Goal: Task Accomplishment & Management: Use online tool/utility

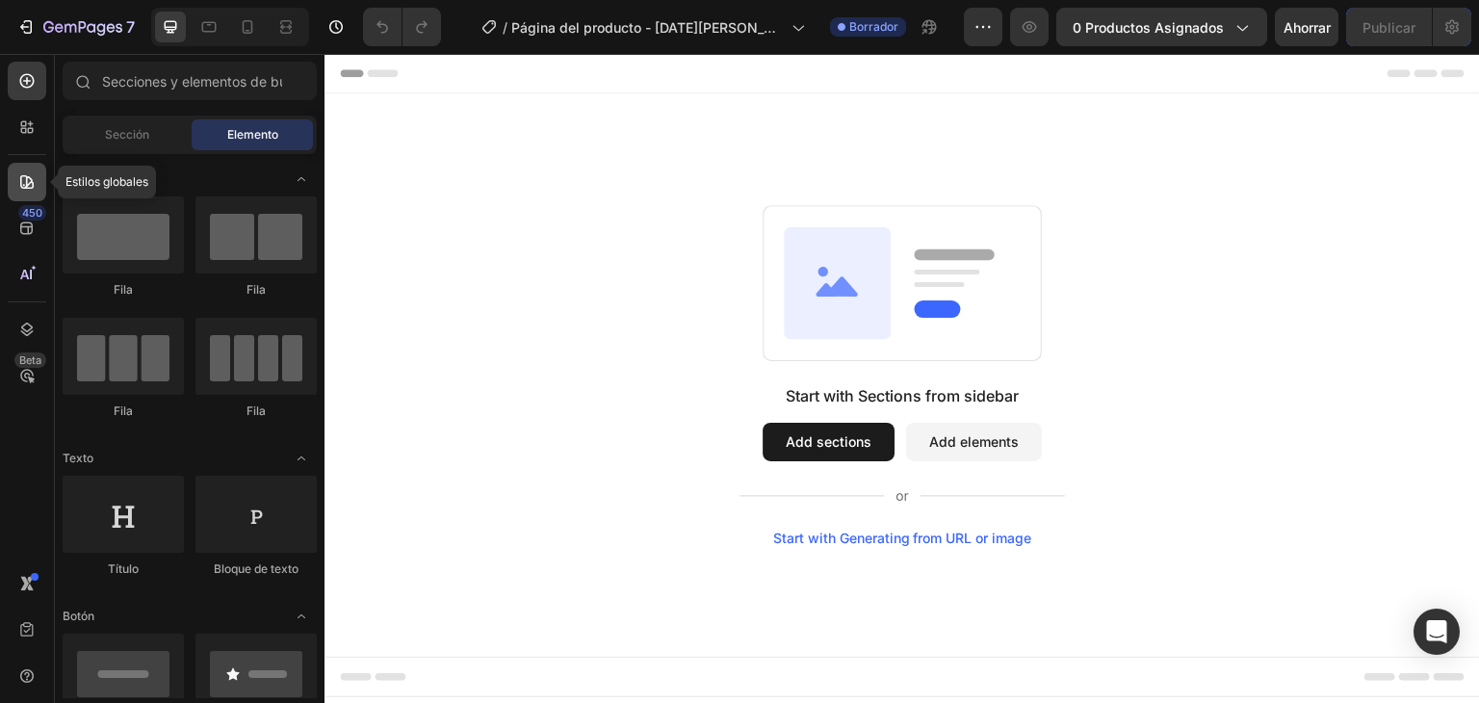
click at [31, 182] on icon at bounding box center [26, 181] width 13 height 13
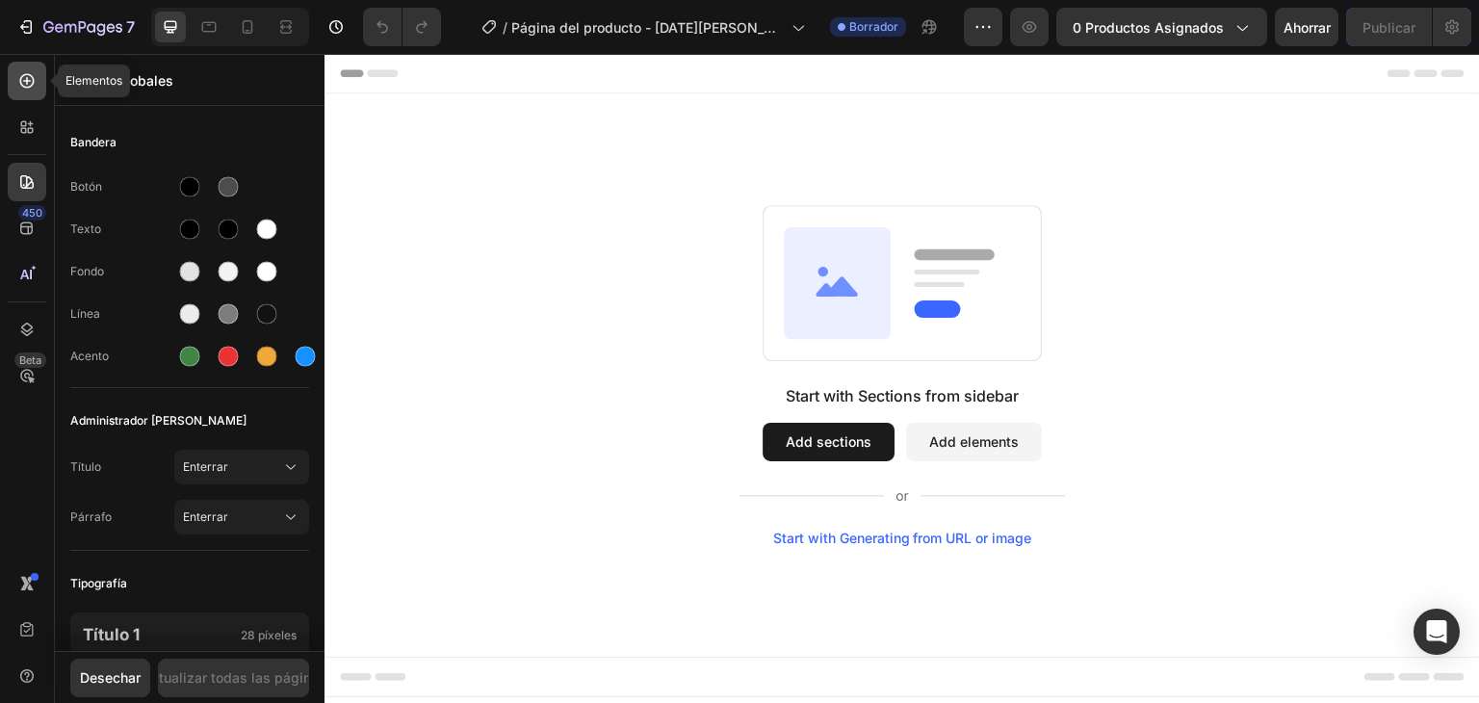
click at [29, 78] on icon at bounding box center [26, 80] width 19 height 19
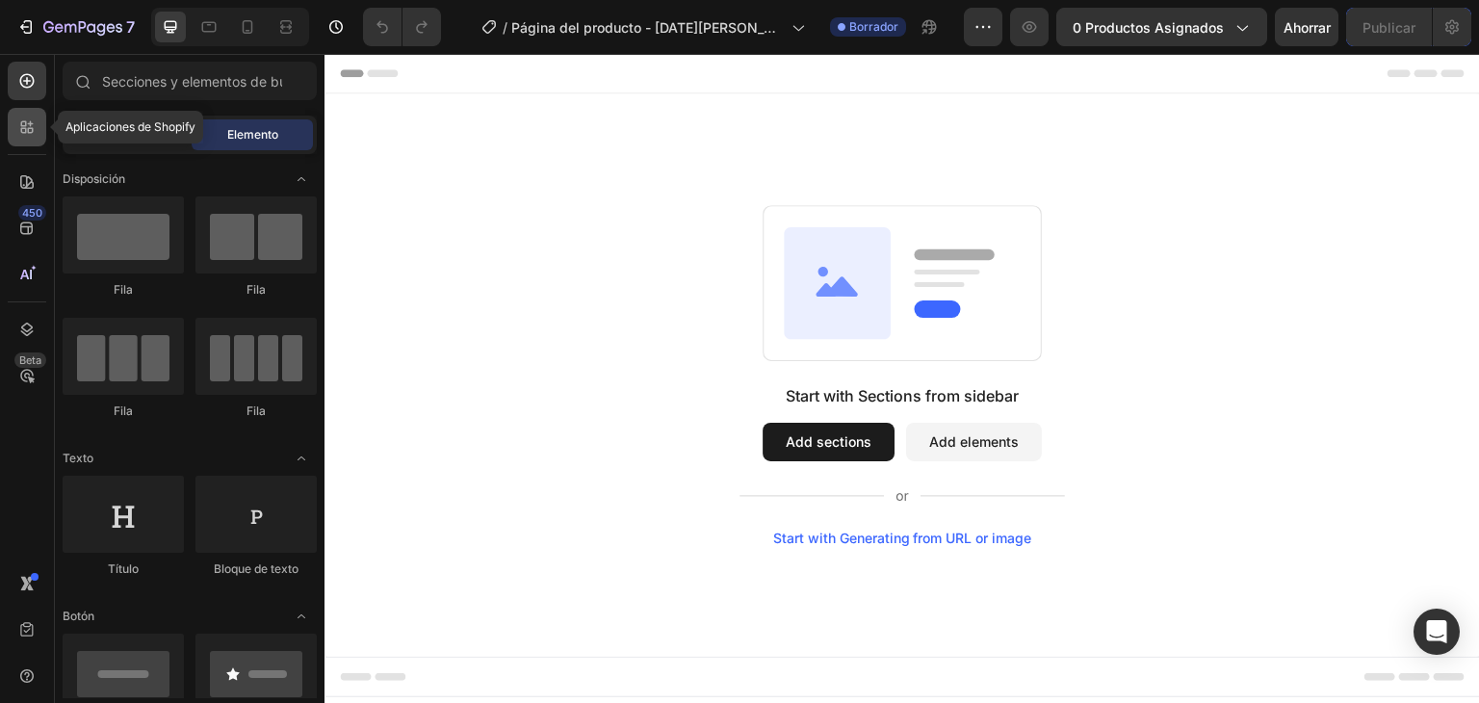
click at [29, 120] on icon at bounding box center [26, 126] width 19 height 19
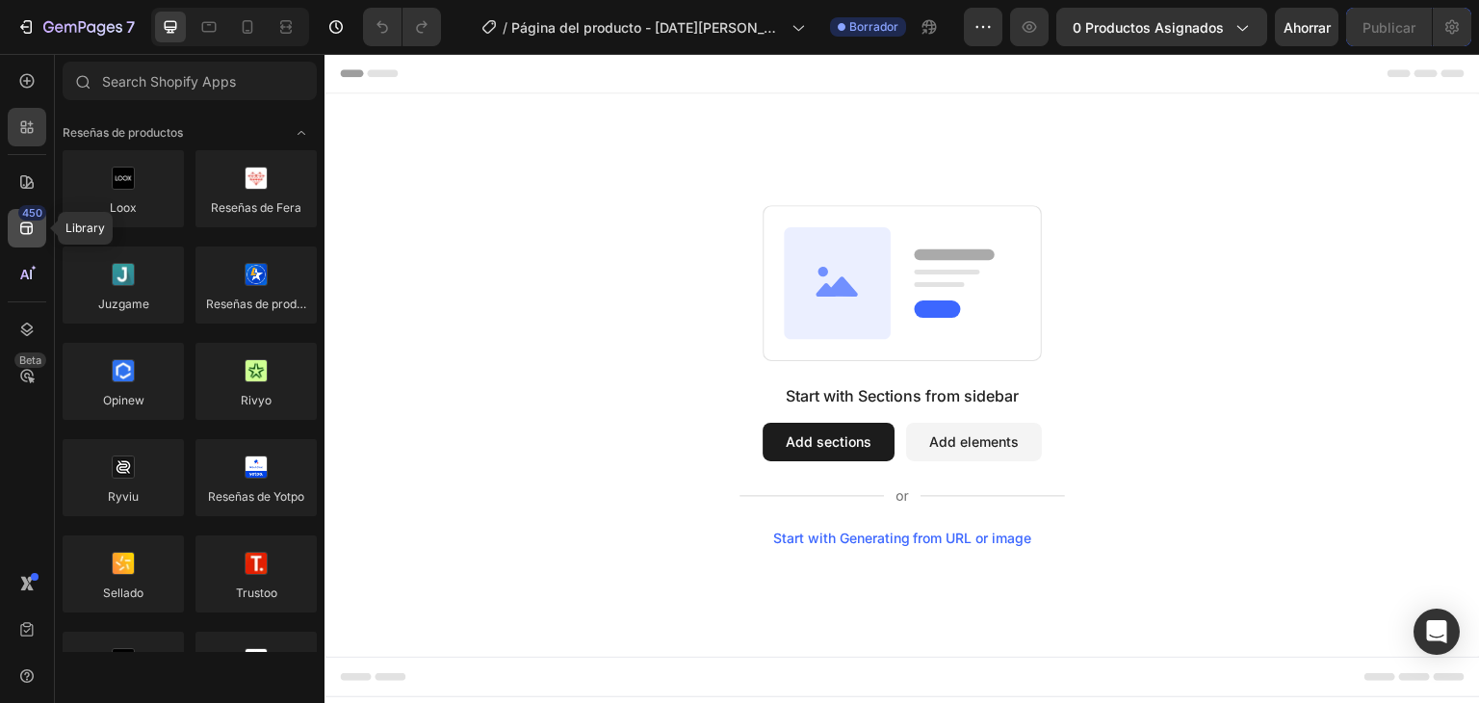
click at [39, 220] on div "450" at bounding box center [27, 228] width 39 height 39
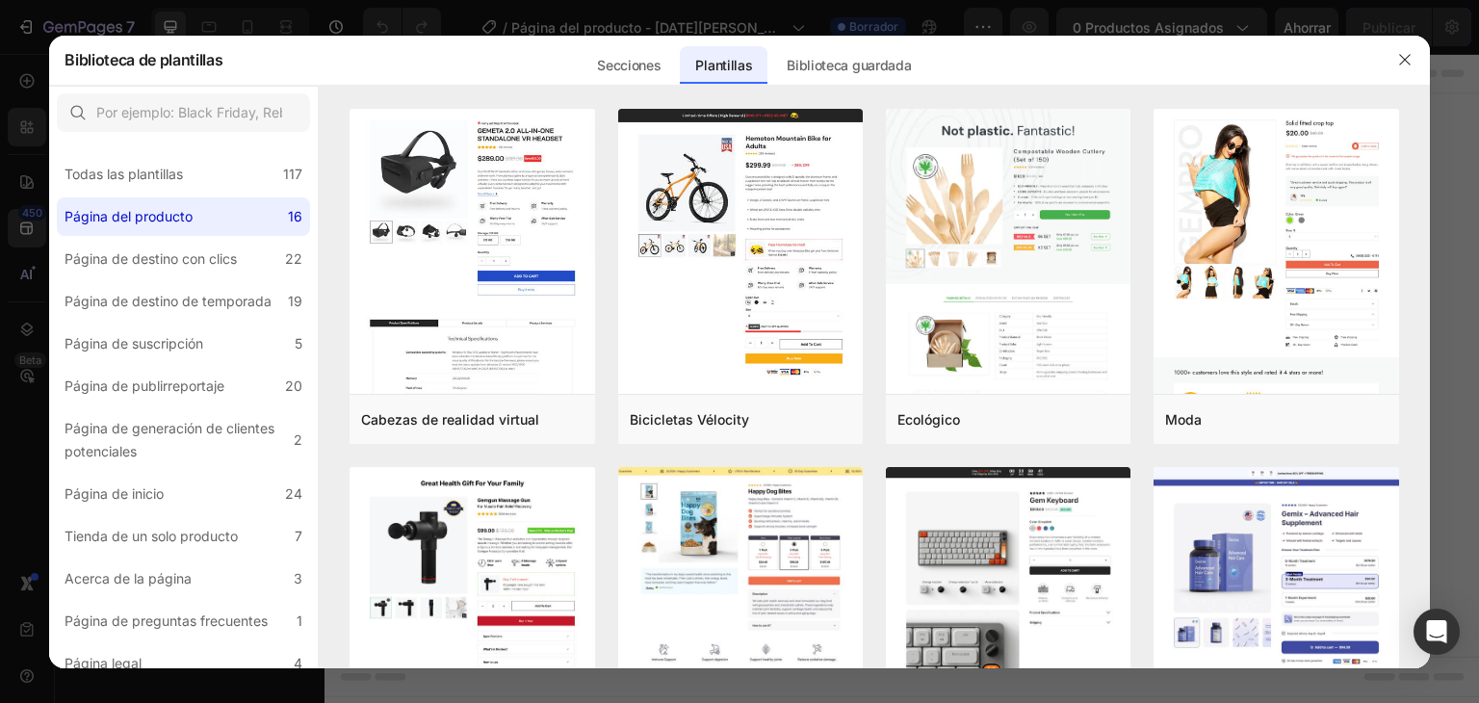
click at [29, 182] on div at bounding box center [739, 351] width 1479 height 703
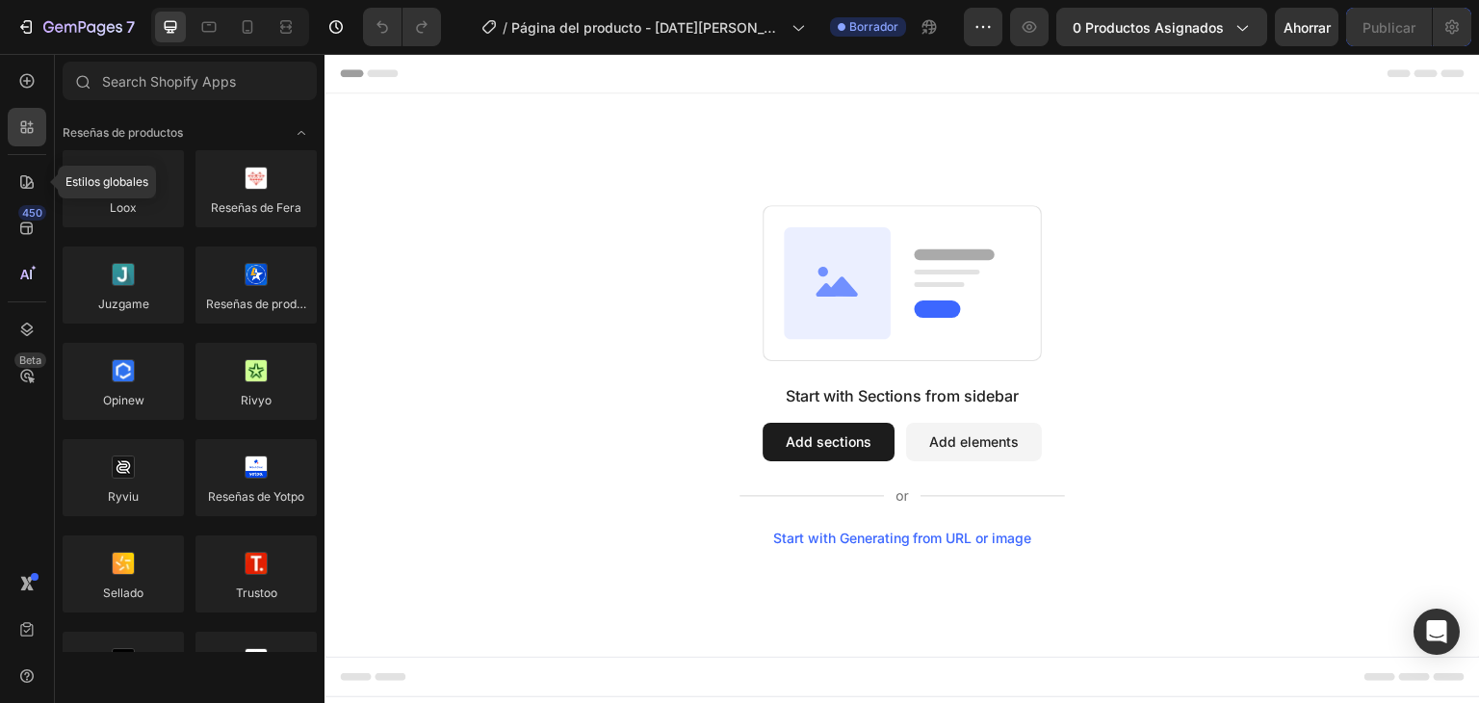
click at [29, 182] on icon at bounding box center [26, 181] width 19 height 19
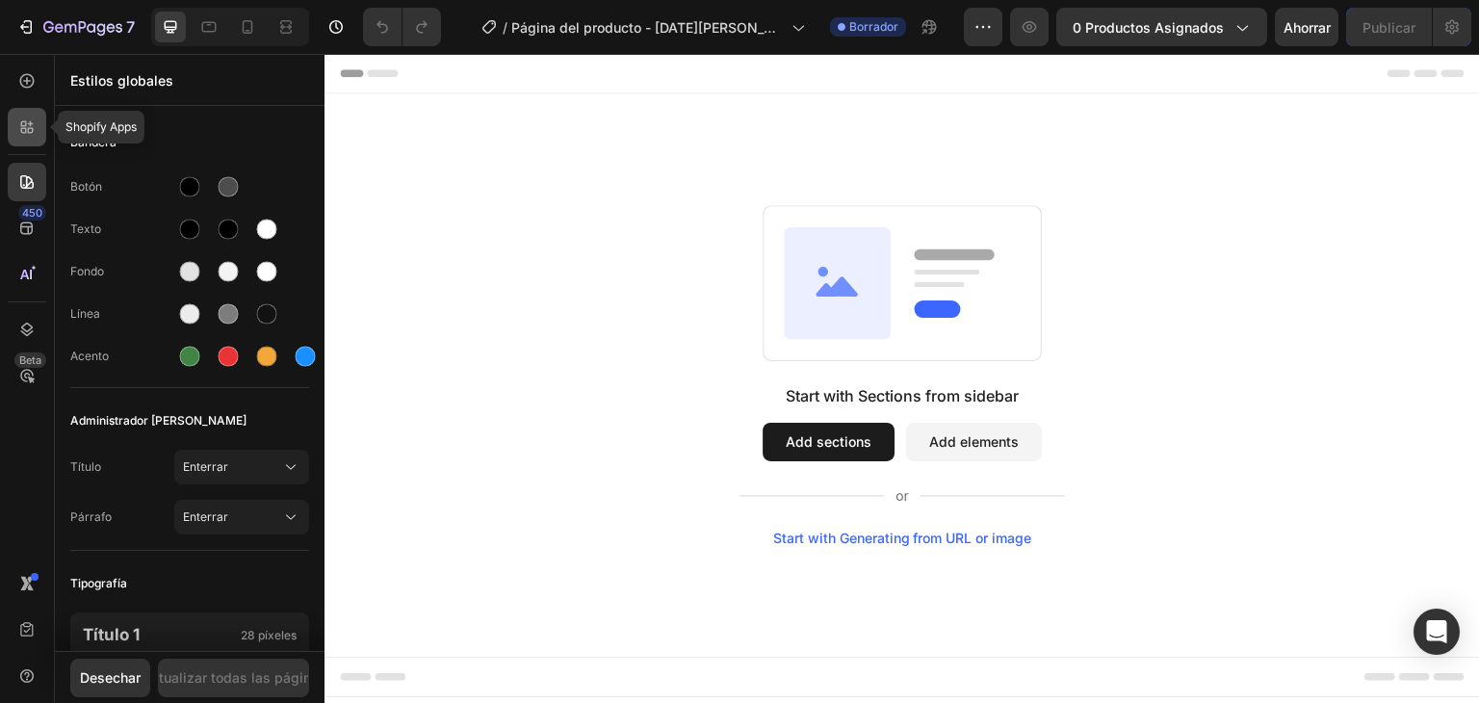
click at [25, 124] on icon at bounding box center [24, 124] width 6 height 6
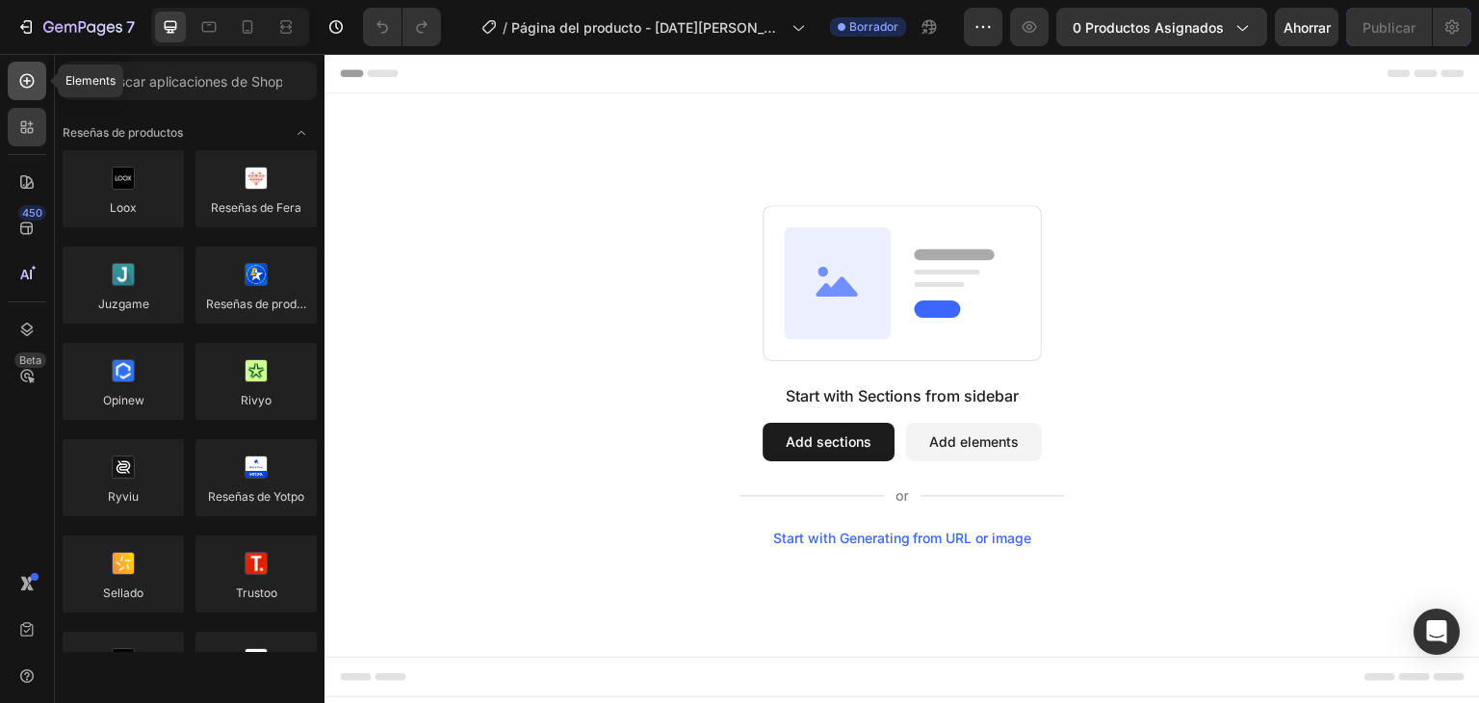
click at [23, 72] on icon at bounding box center [26, 80] width 19 height 19
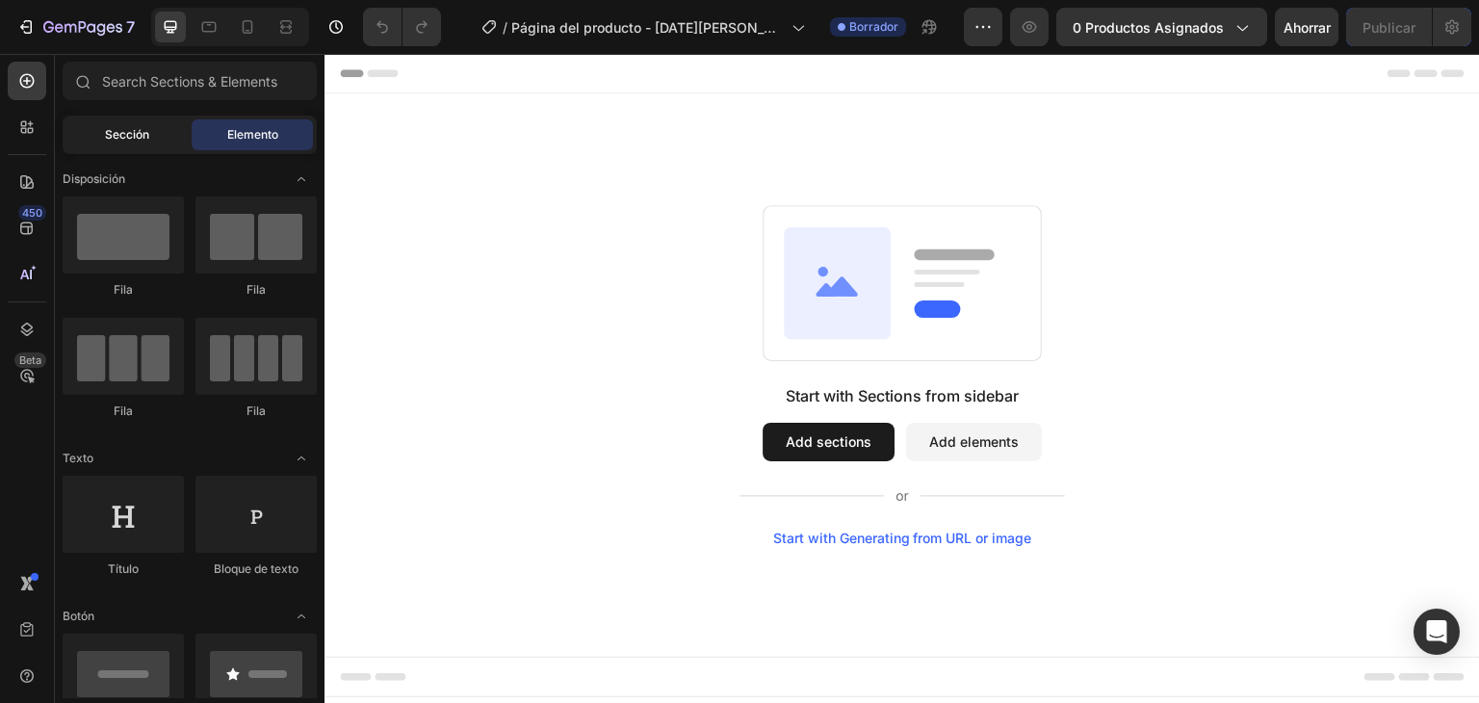
click at [112, 130] on font "Sección" at bounding box center [127, 134] width 44 height 14
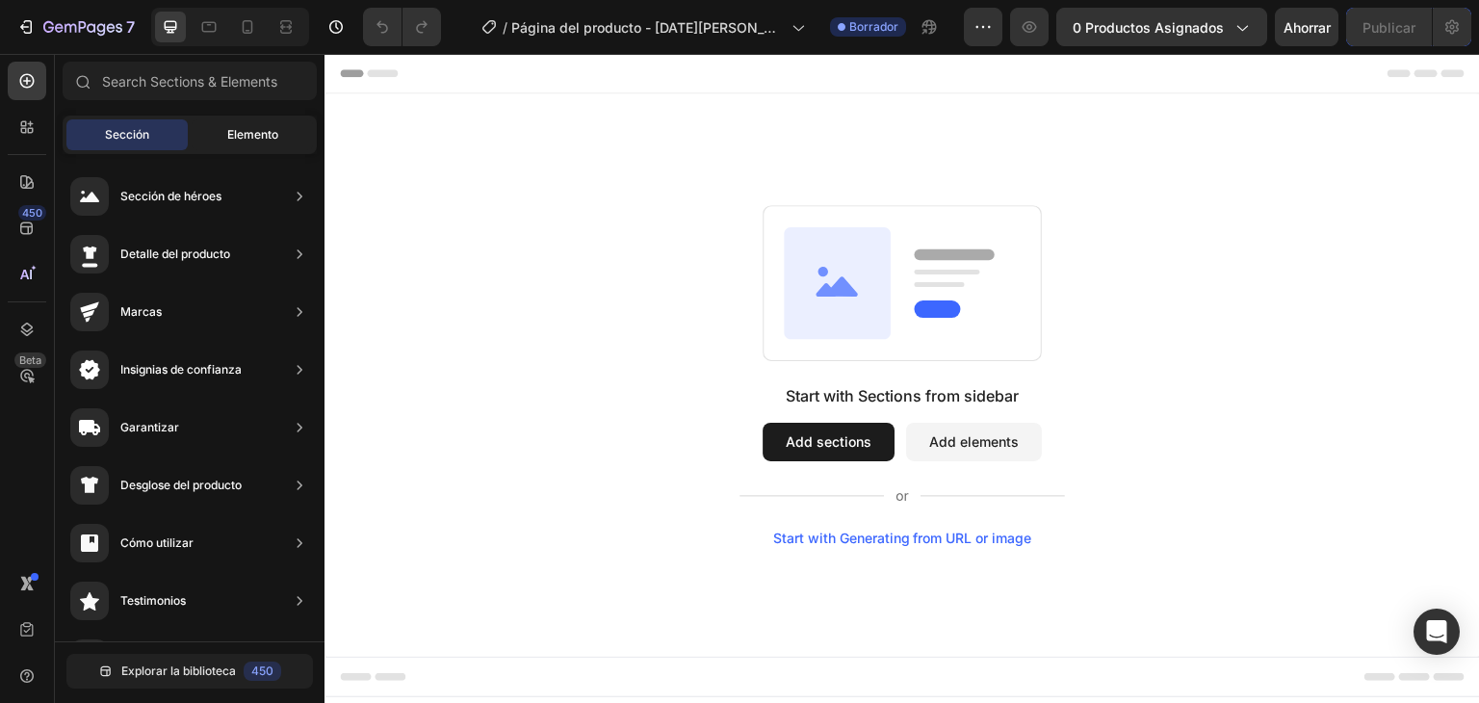
click at [229, 127] on font "Elemento" at bounding box center [252, 134] width 51 height 14
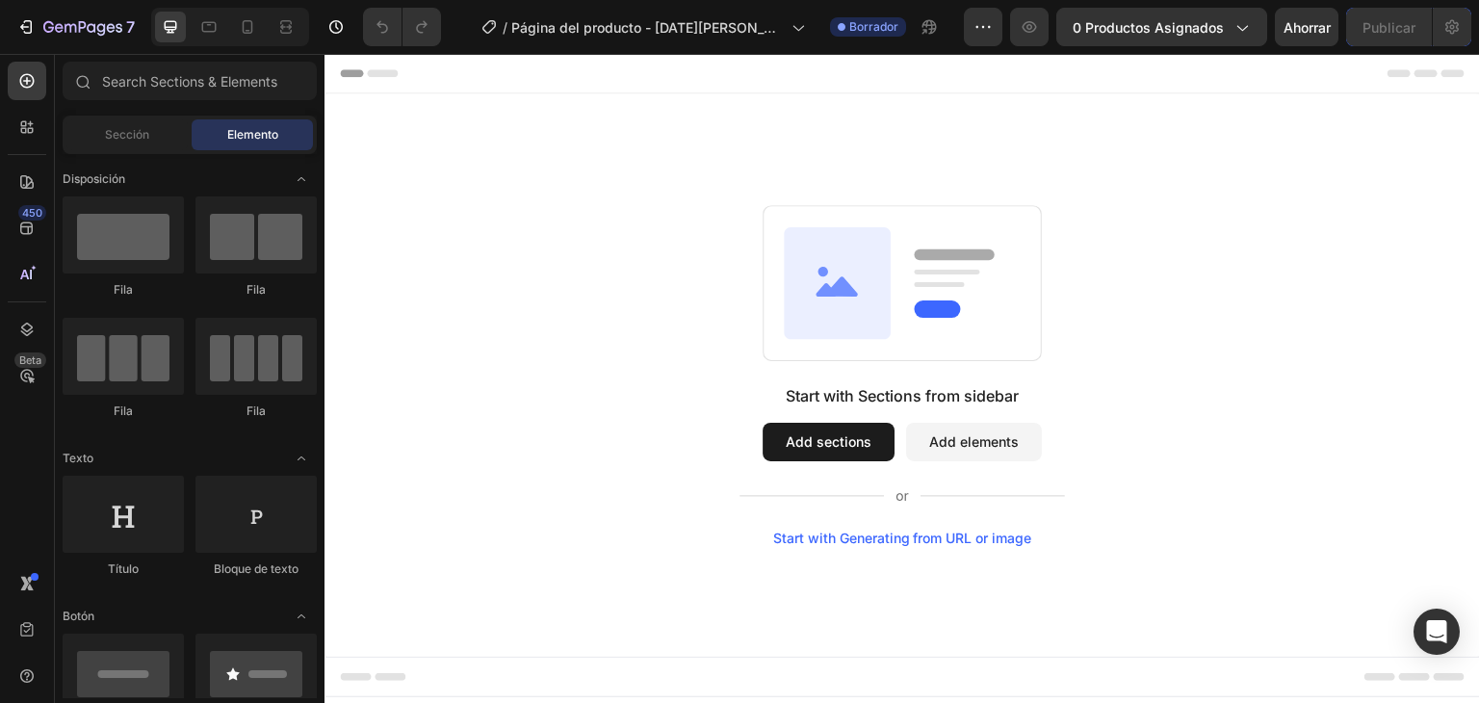
click at [219, 55] on div "Secciones(18) Elementos(84) Sección Elemento Sección de héroes Detalle del prod…" at bounding box center [190, 378] width 270 height 649
click at [219, 72] on input "text" at bounding box center [190, 81] width 254 height 39
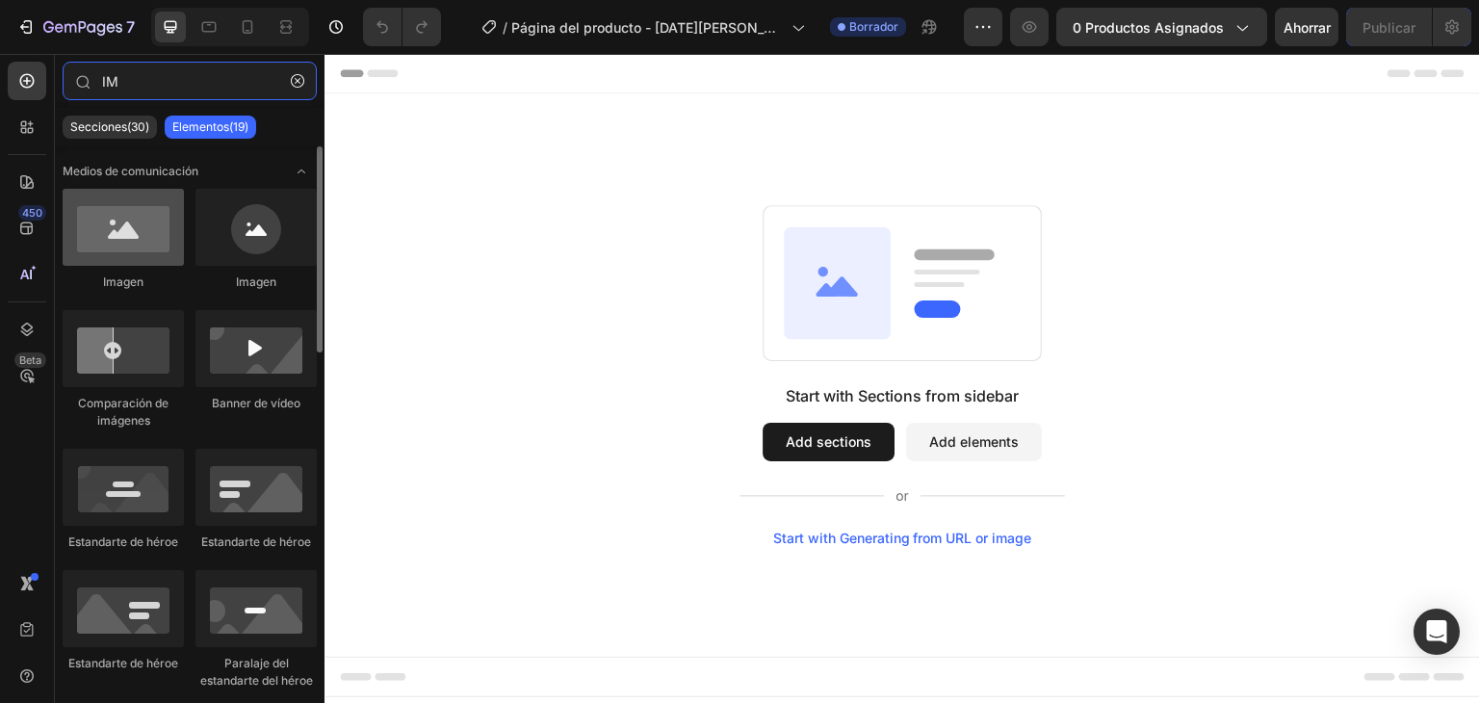
type input "IM"
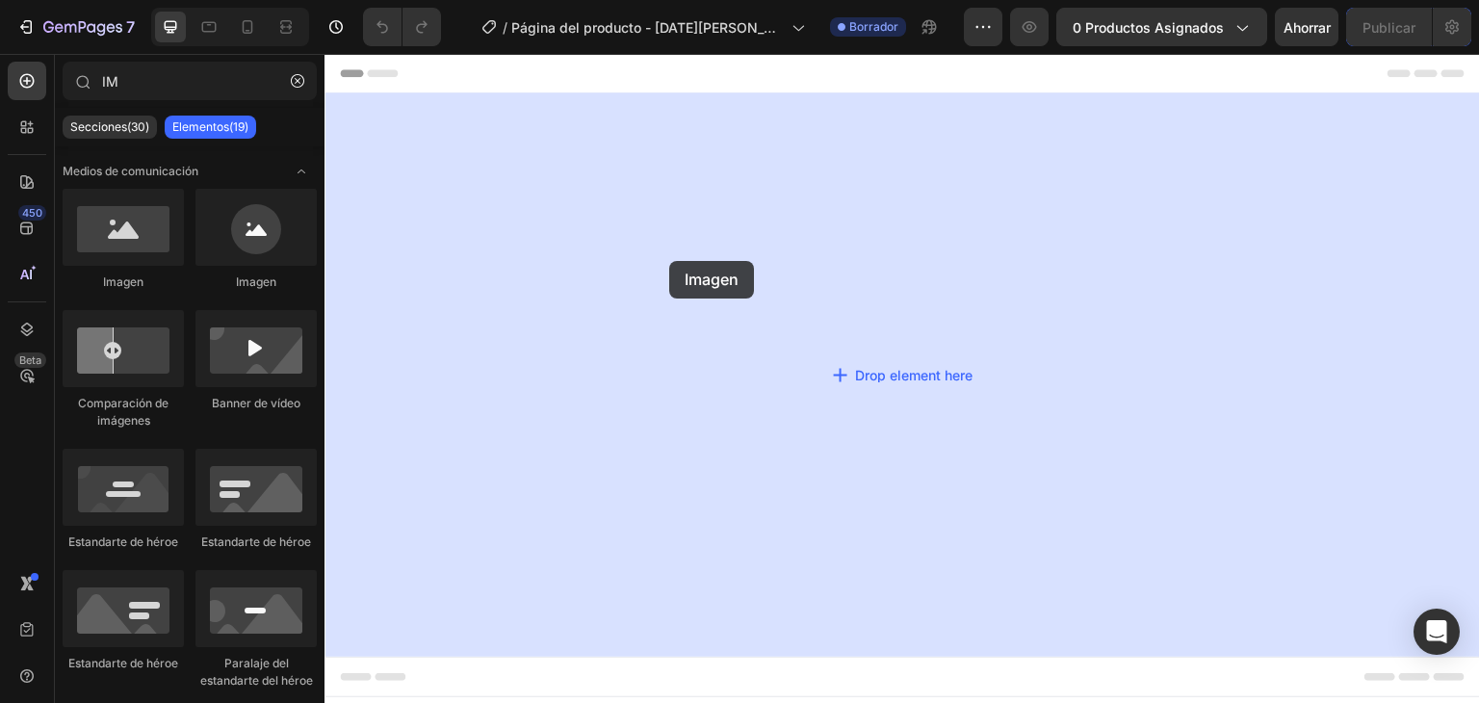
drag, startPoint x: 463, startPoint y: 270, endPoint x: 680, endPoint y: 266, distance: 216.6
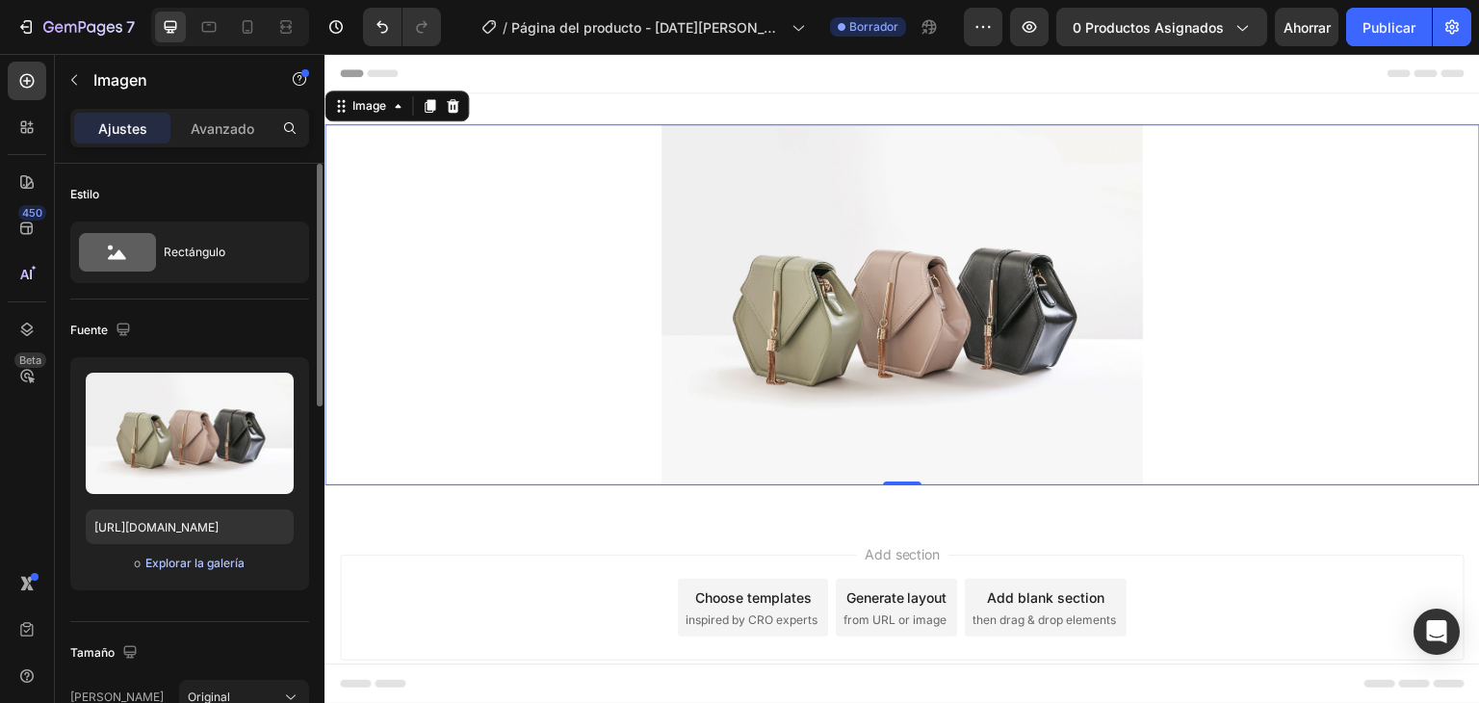
click at [207, 566] on font "Explorar la galería" at bounding box center [194, 562] width 99 height 14
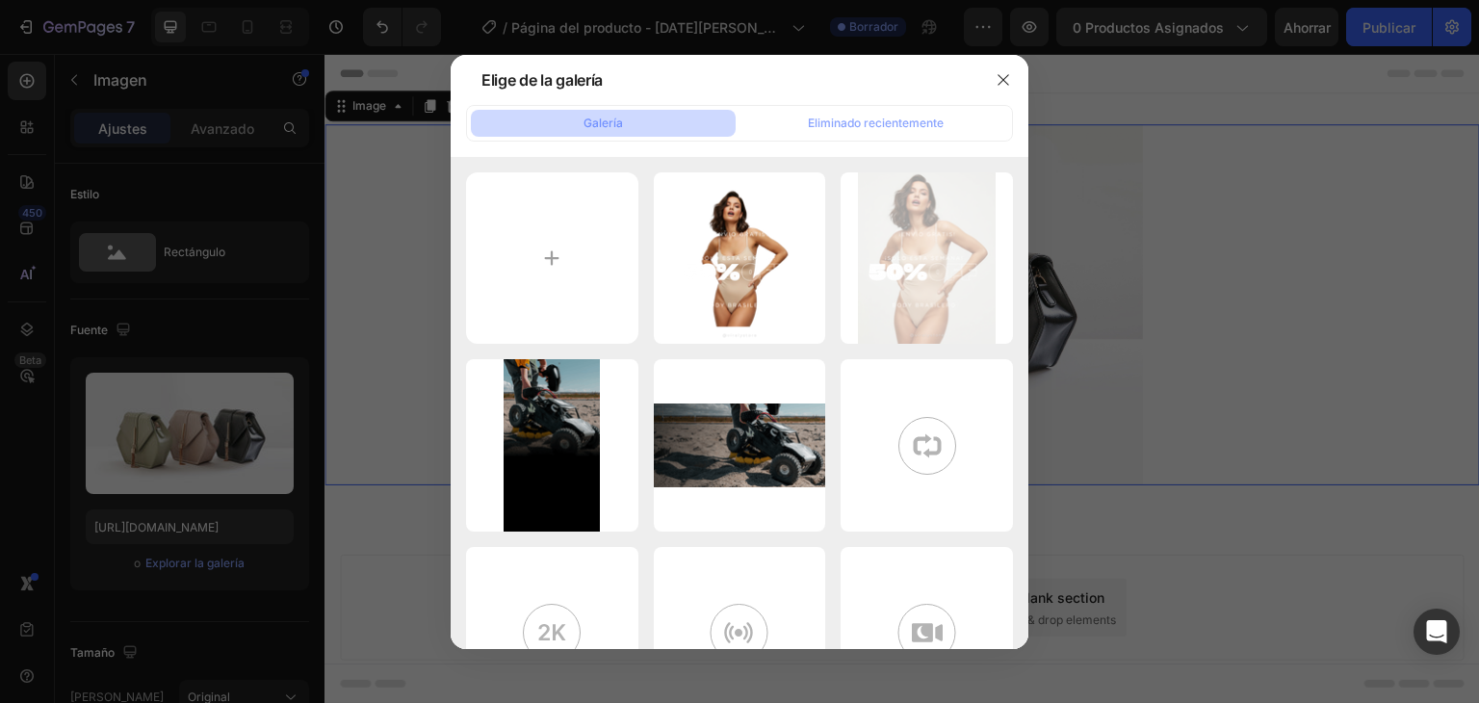
click at [585, 119] on font "Galería" at bounding box center [602, 123] width 39 height 14
click at [397, 331] on div at bounding box center [739, 351] width 1479 height 703
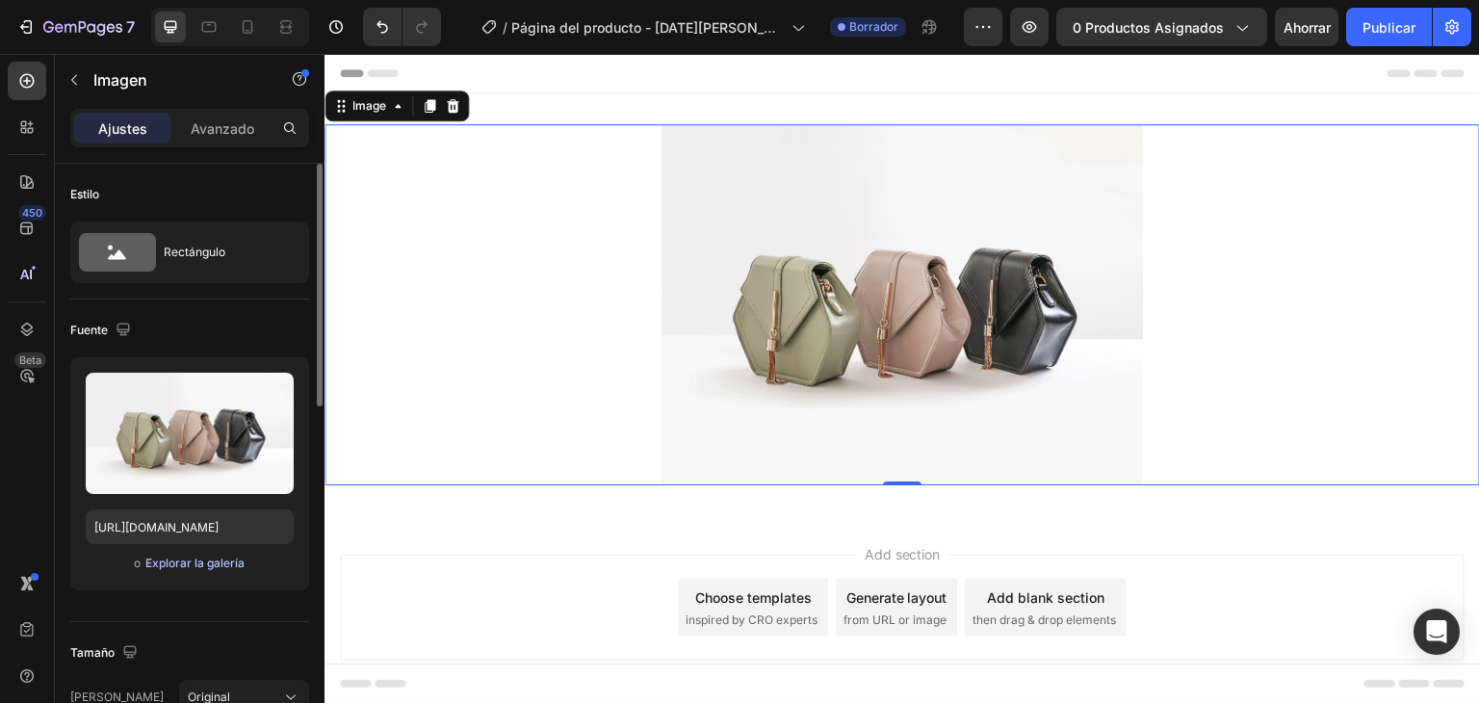
click at [185, 555] on font "Explorar la galería" at bounding box center [194, 562] width 99 height 14
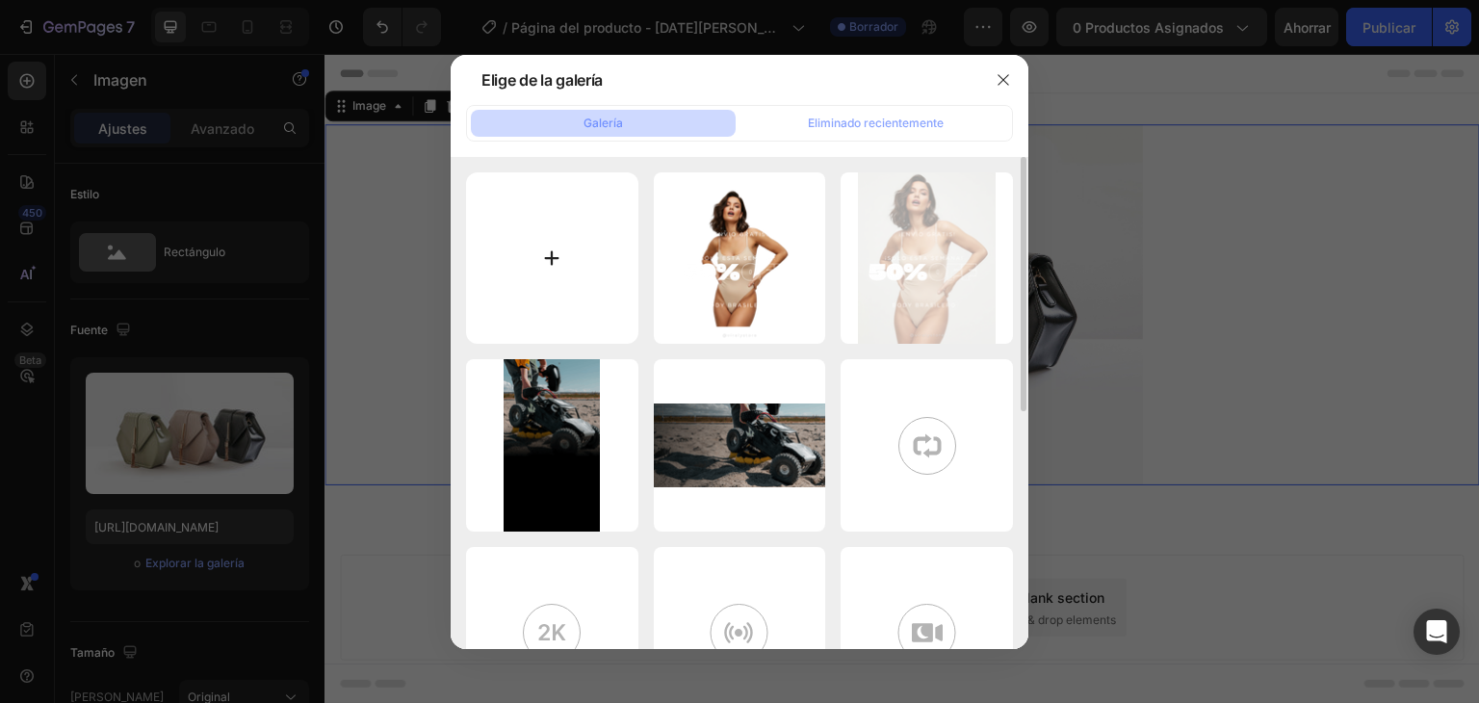
click at [553, 324] on input "file" at bounding box center [552, 258] width 172 height 172
type input "C:\fakepath\50%.png"
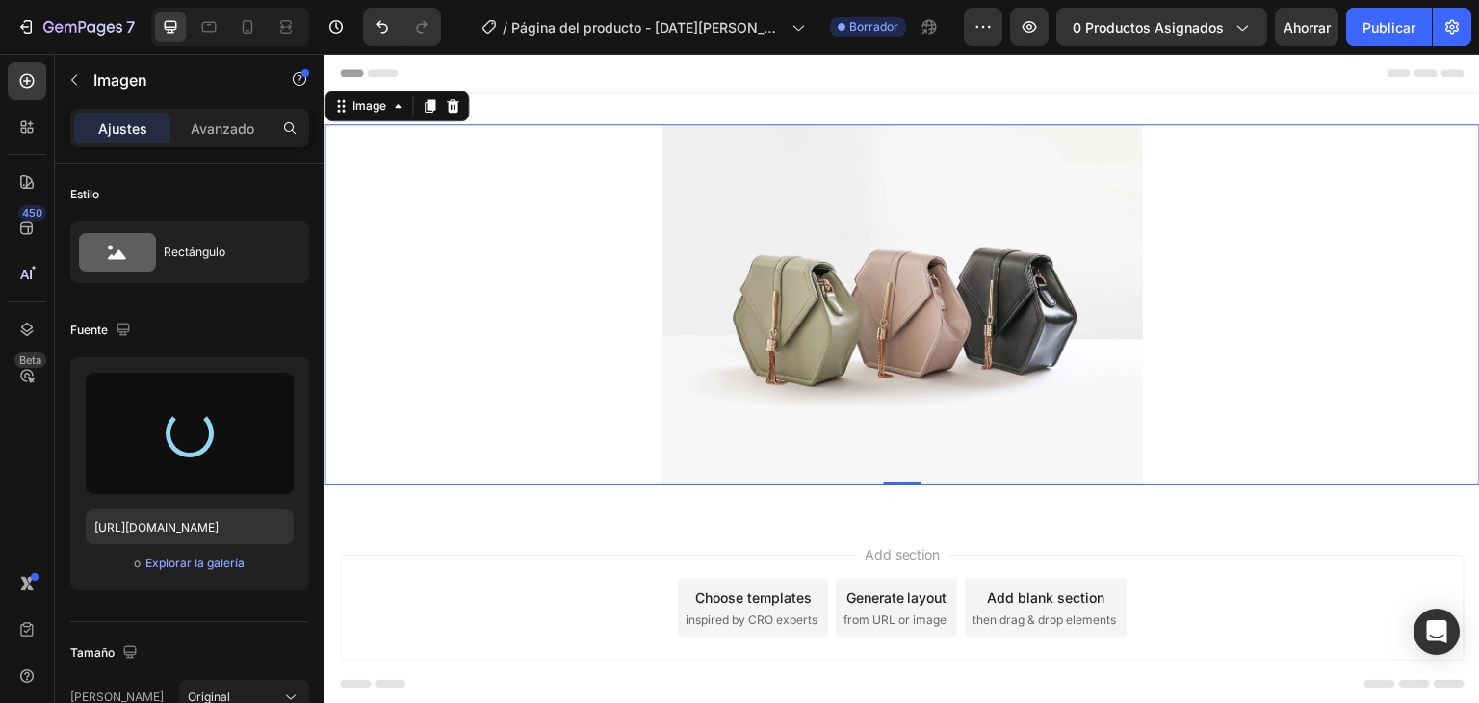
type input "https://cdn.shopify.com/s/files/1/0761/3035/3405/files/gempages_580677281937097…"
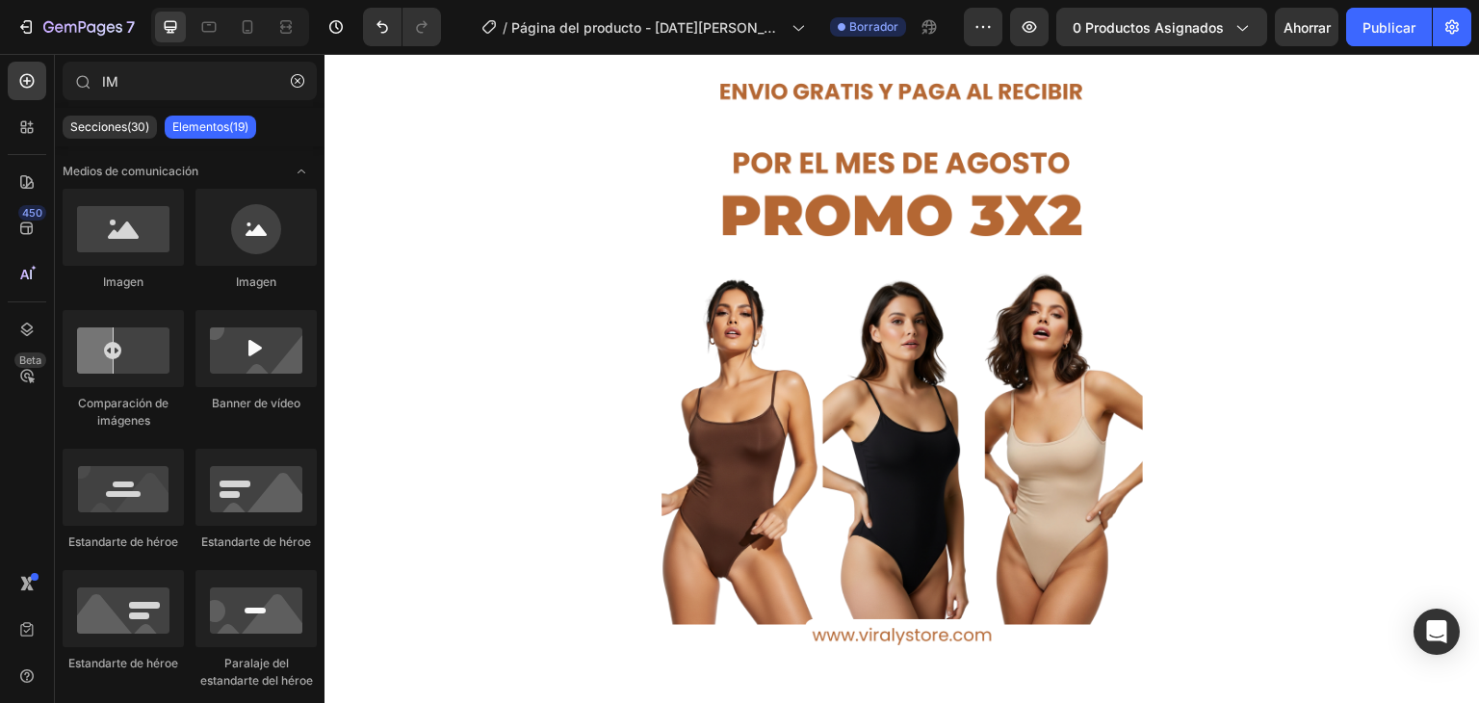
scroll to position [79, 0]
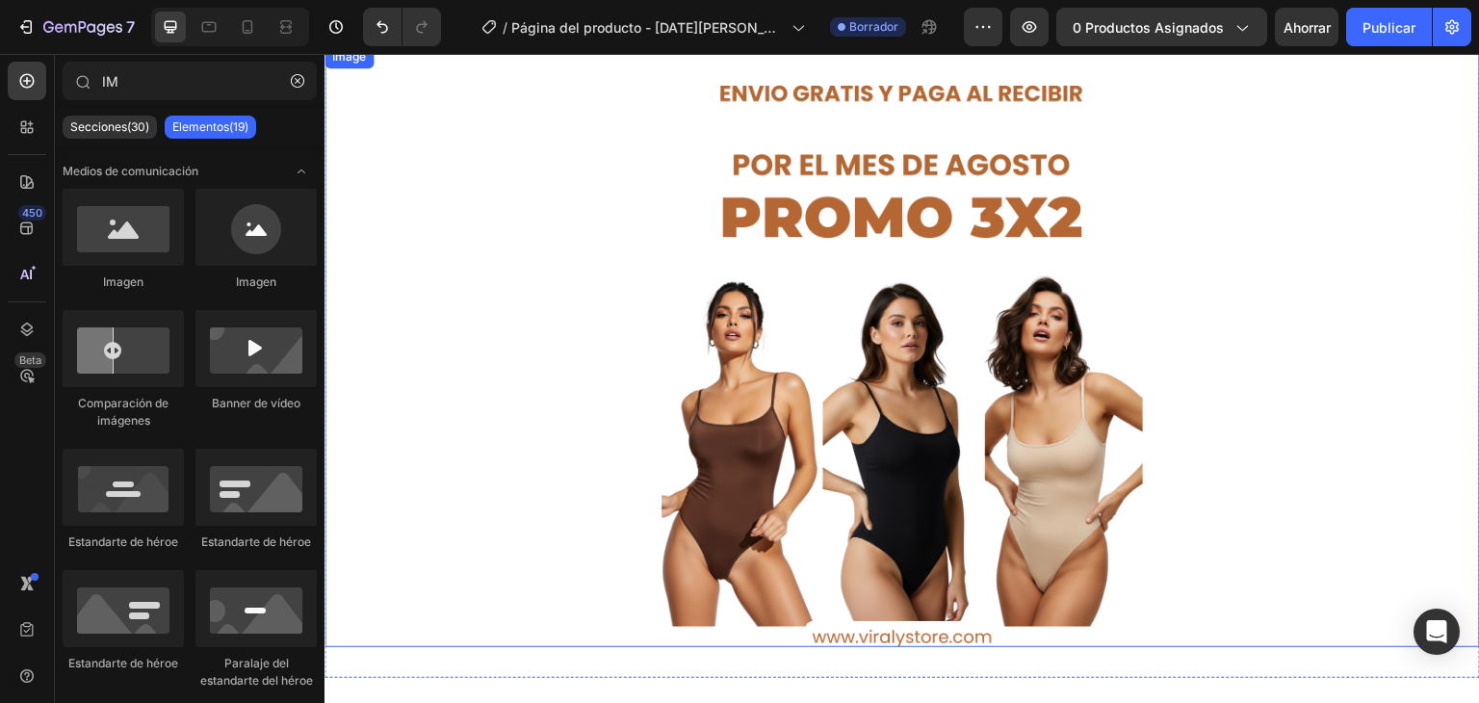
click at [696, 263] on img at bounding box center [901, 346] width 481 height 602
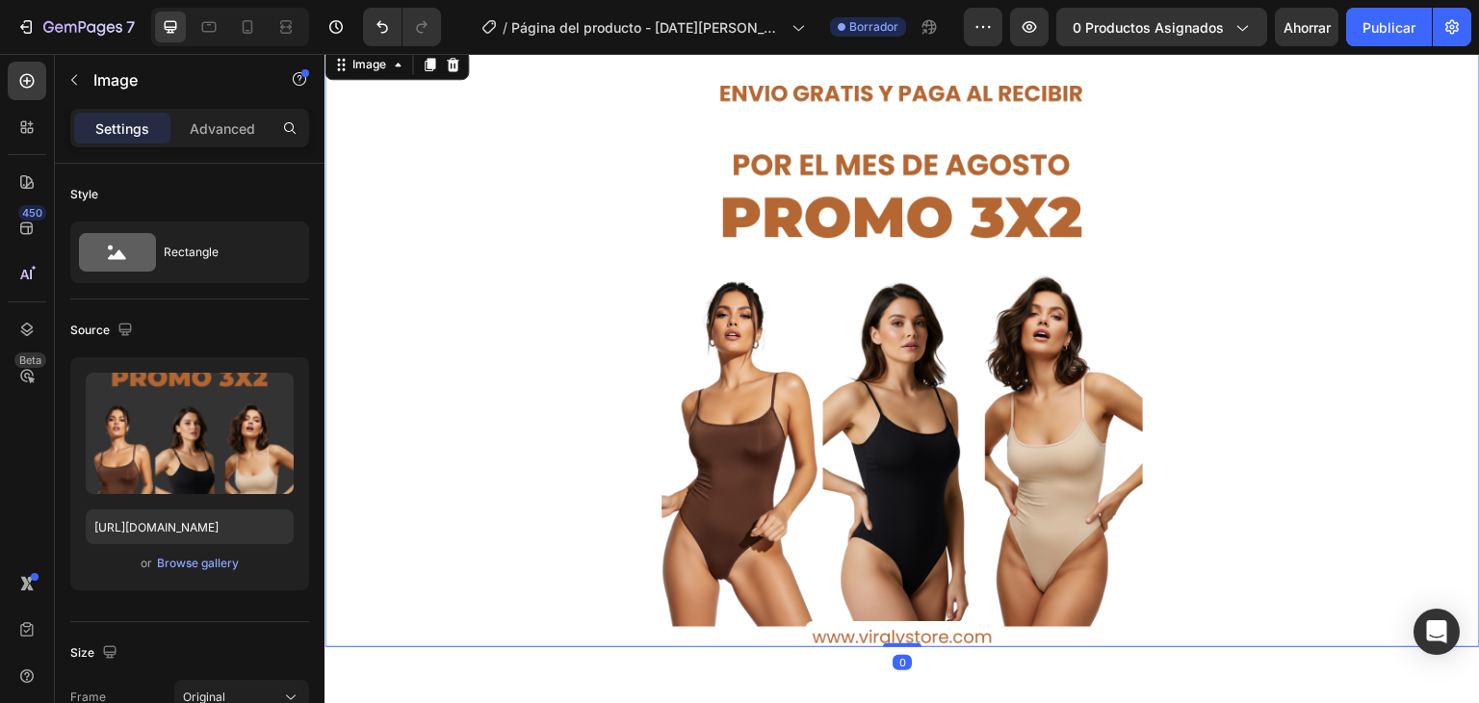
click at [771, 295] on img at bounding box center [901, 346] width 481 height 602
click at [847, 330] on img at bounding box center [901, 346] width 481 height 602
click at [235, 121] on font "Avanzado" at bounding box center [223, 128] width 64 height 16
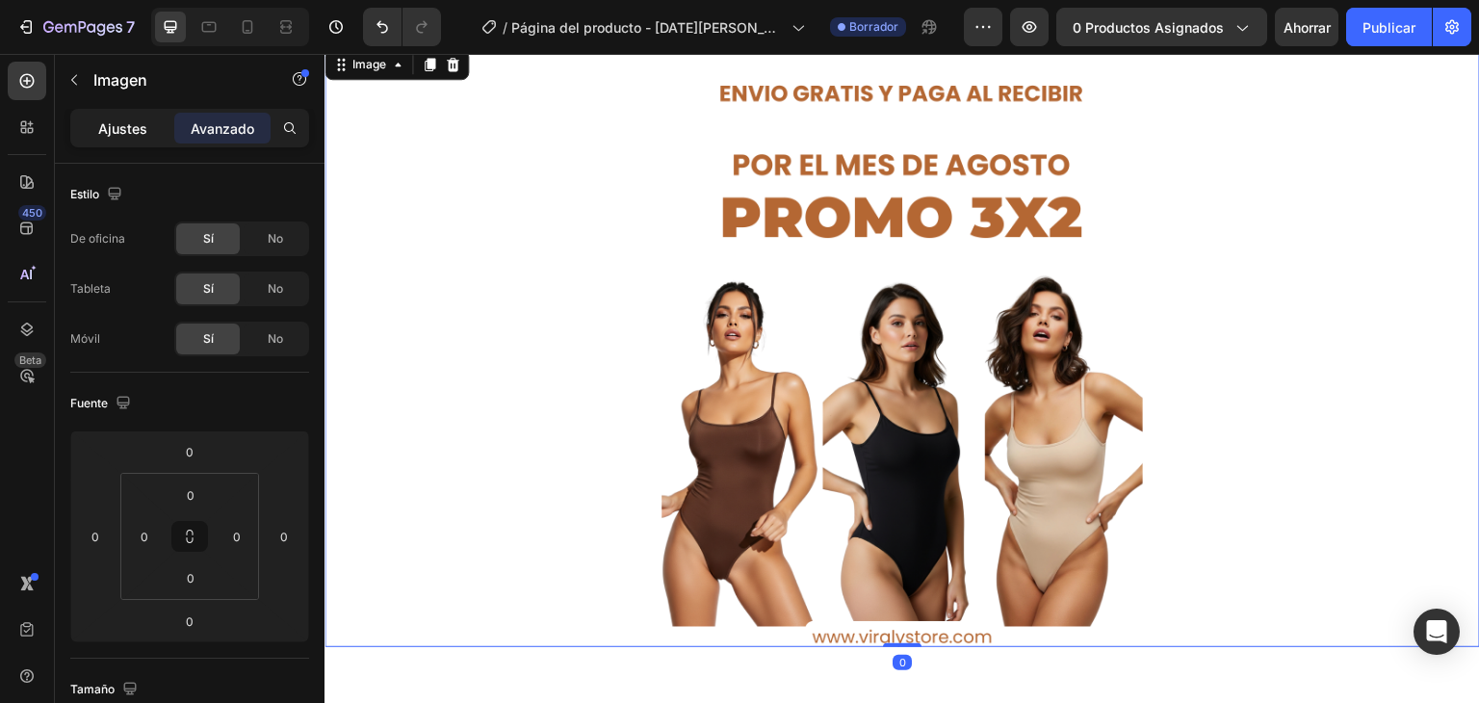
click at [89, 137] on div "Ajustes" at bounding box center [122, 128] width 96 height 31
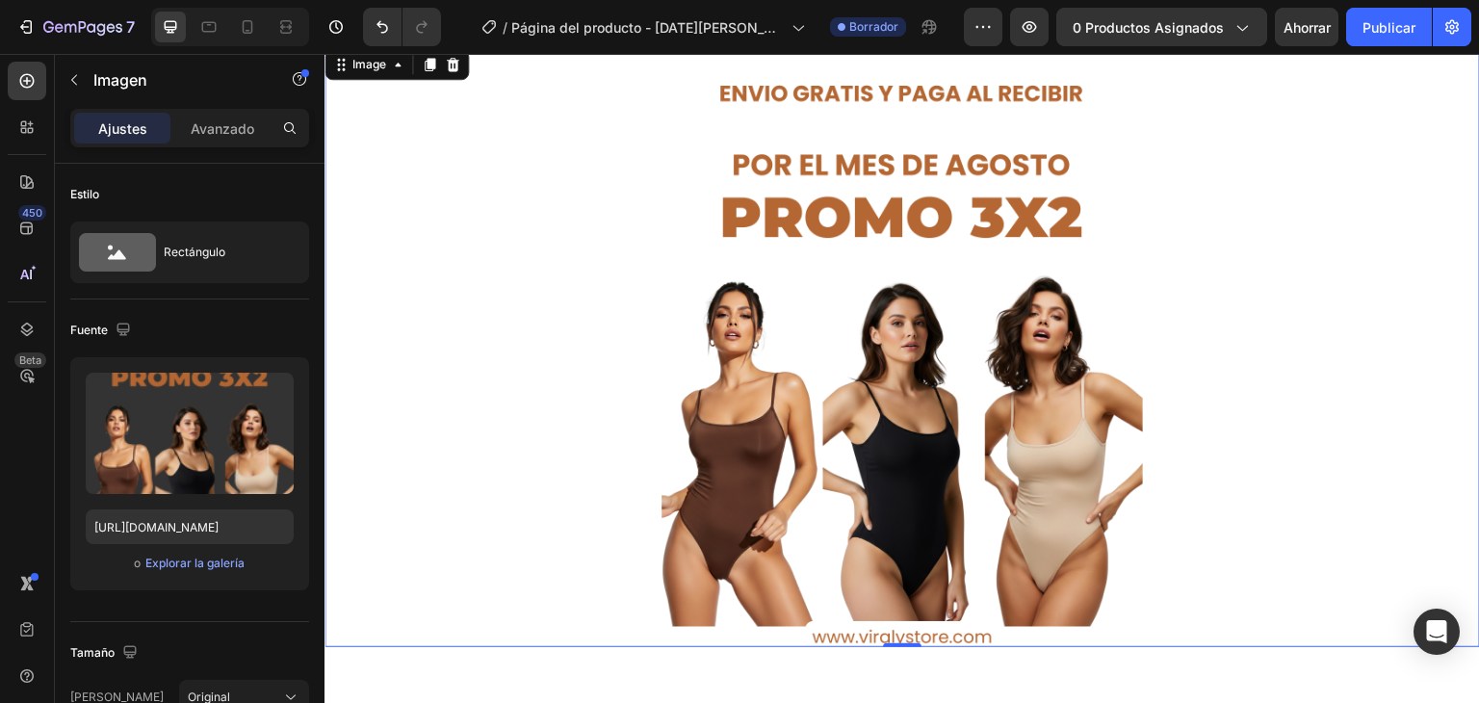
click at [410, 48] on div "7 / Página del producto - 27 de agosto, 10:57:33 Borrador Avance 0 productos as…" at bounding box center [739, 27] width 1479 height 55
click at [384, 72] on div "Image" at bounding box center [369, 64] width 80 height 23
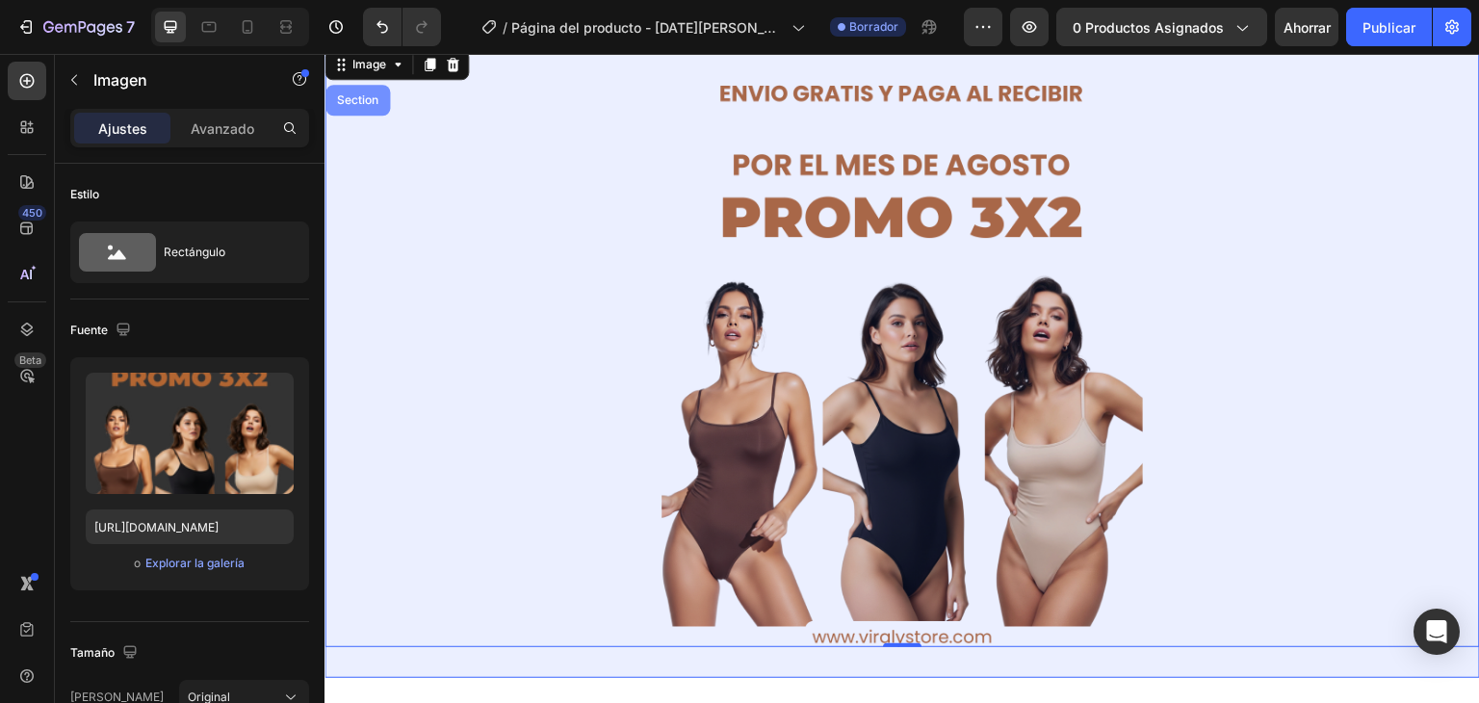
click at [371, 105] on div "Section" at bounding box center [357, 100] width 49 height 12
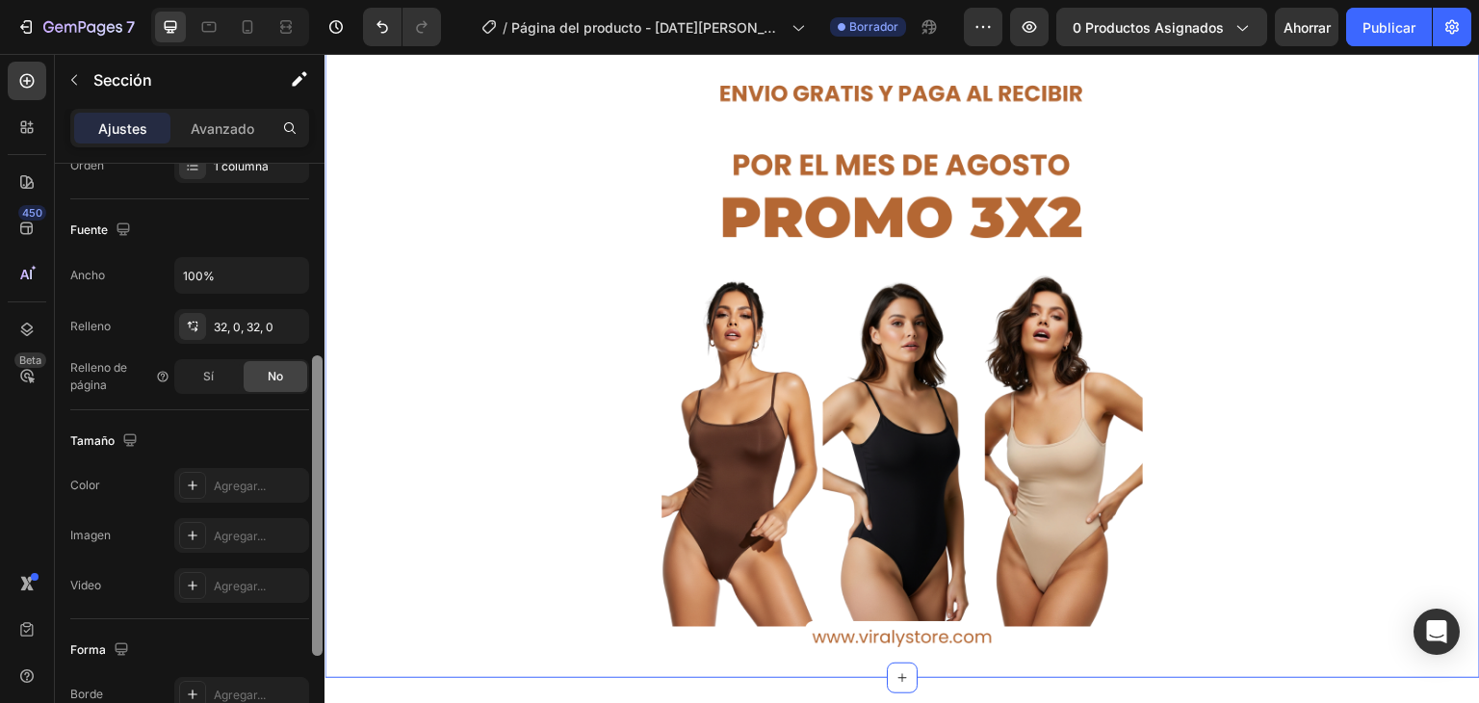
scroll to position [358, 0]
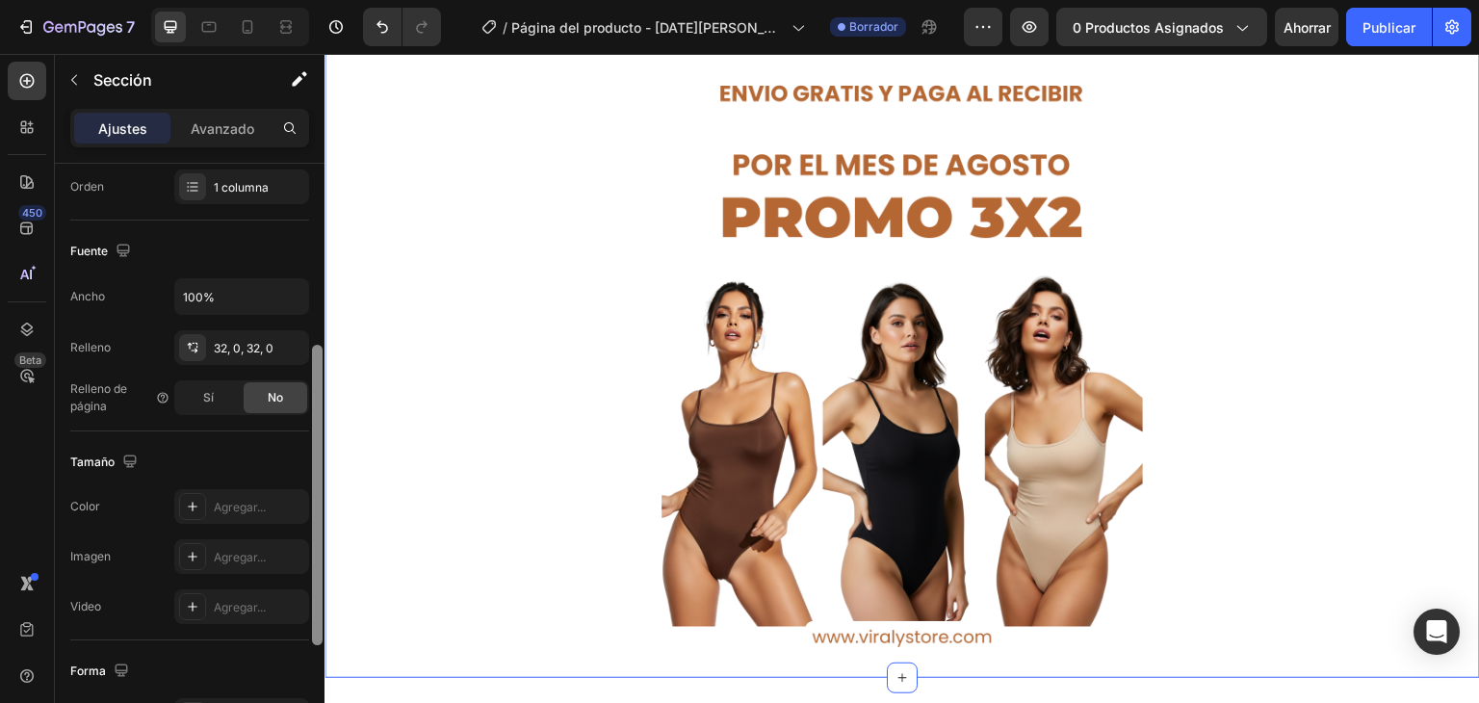
drag, startPoint x: 317, startPoint y: 185, endPoint x: 302, endPoint y: 367, distance: 182.5
click at [302, 367] on div "Disposición Ancho de columna Tasa de cambio Adaptarse al contenido 12 Gestión d…" at bounding box center [190, 461] width 270 height 594
click at [250, 513] on div "Agregar..." at bounding box center [241, 506] width 135 height 35
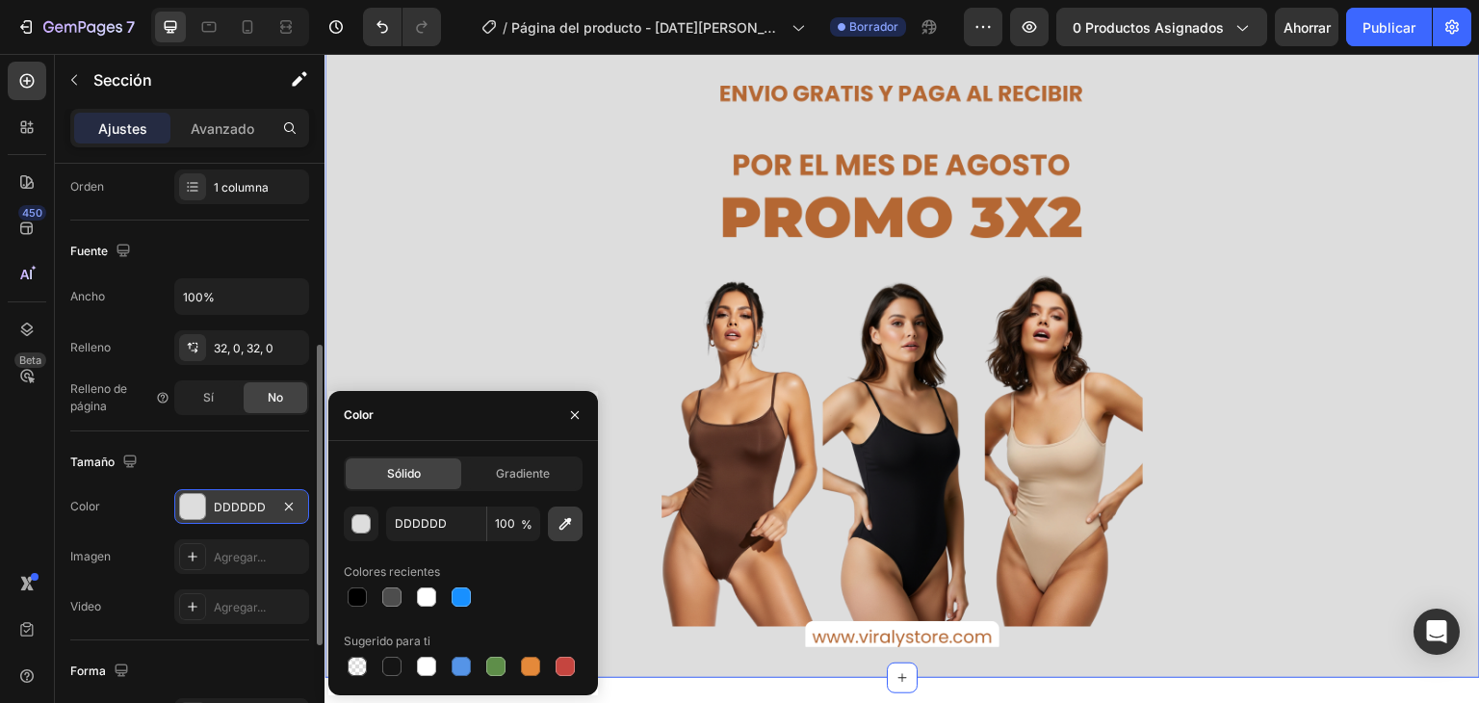
click at [578, 532] on button "button" at bounding box center [565, 523] width 35 height 35
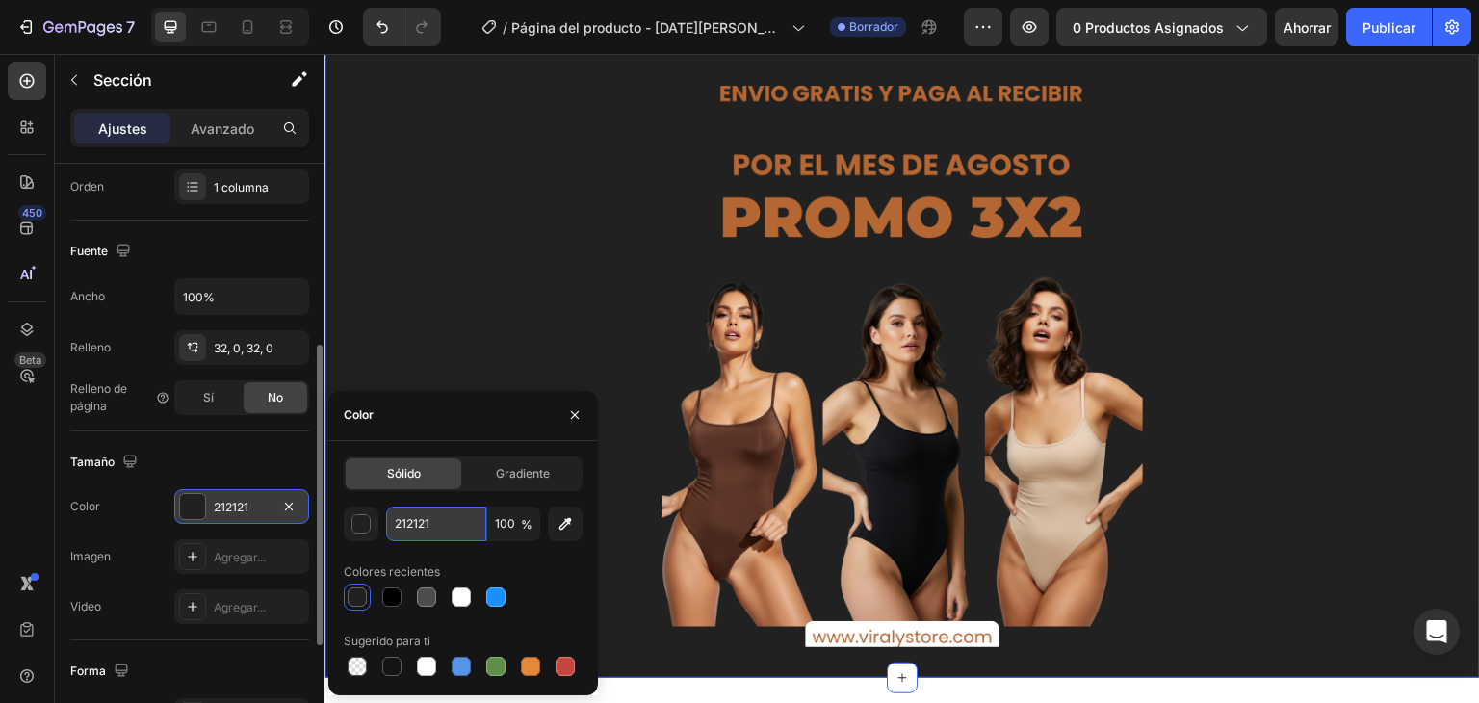
click at [404, 528] on input "212121" at bounding box center [436, 523] width 100 height 35
paste input "#66371d"
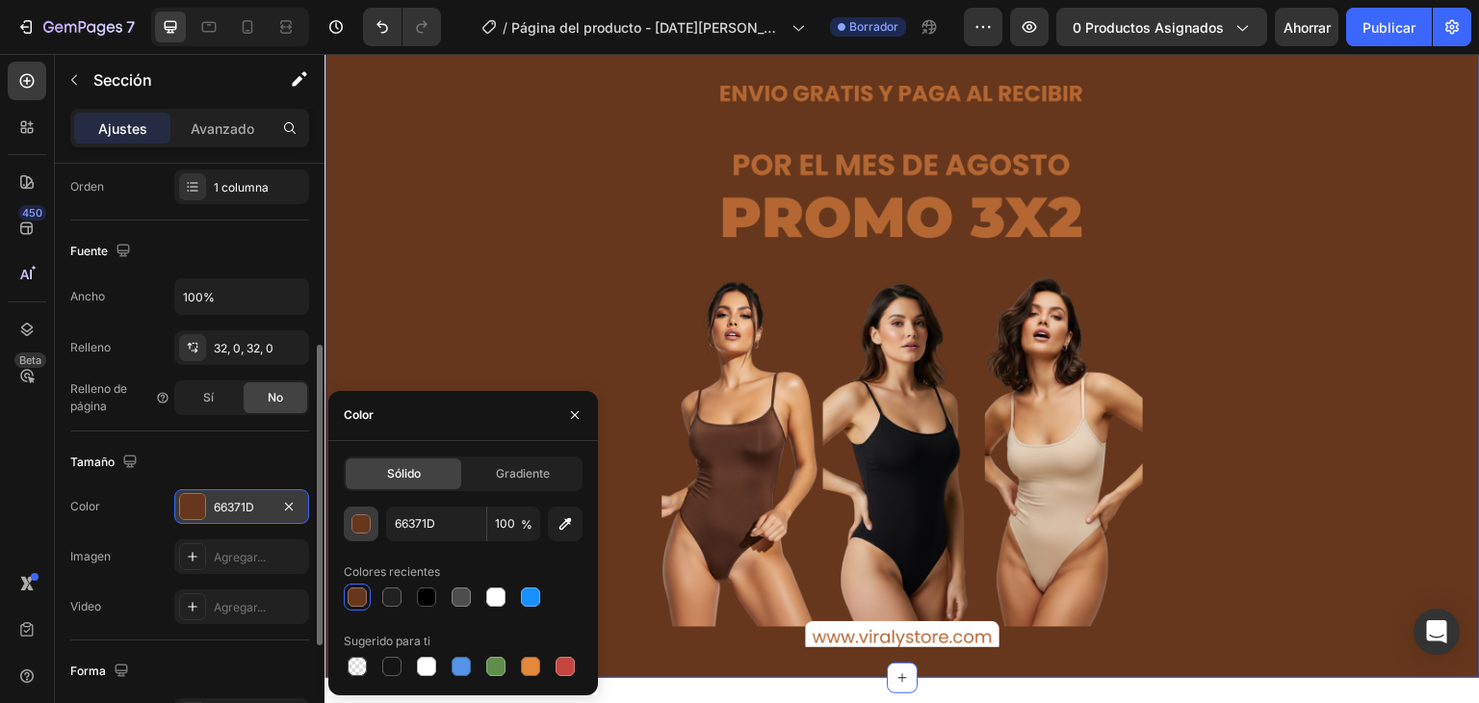
click at [352, 529] on div "button" at bounding box center [361, 524] width 19 height 19
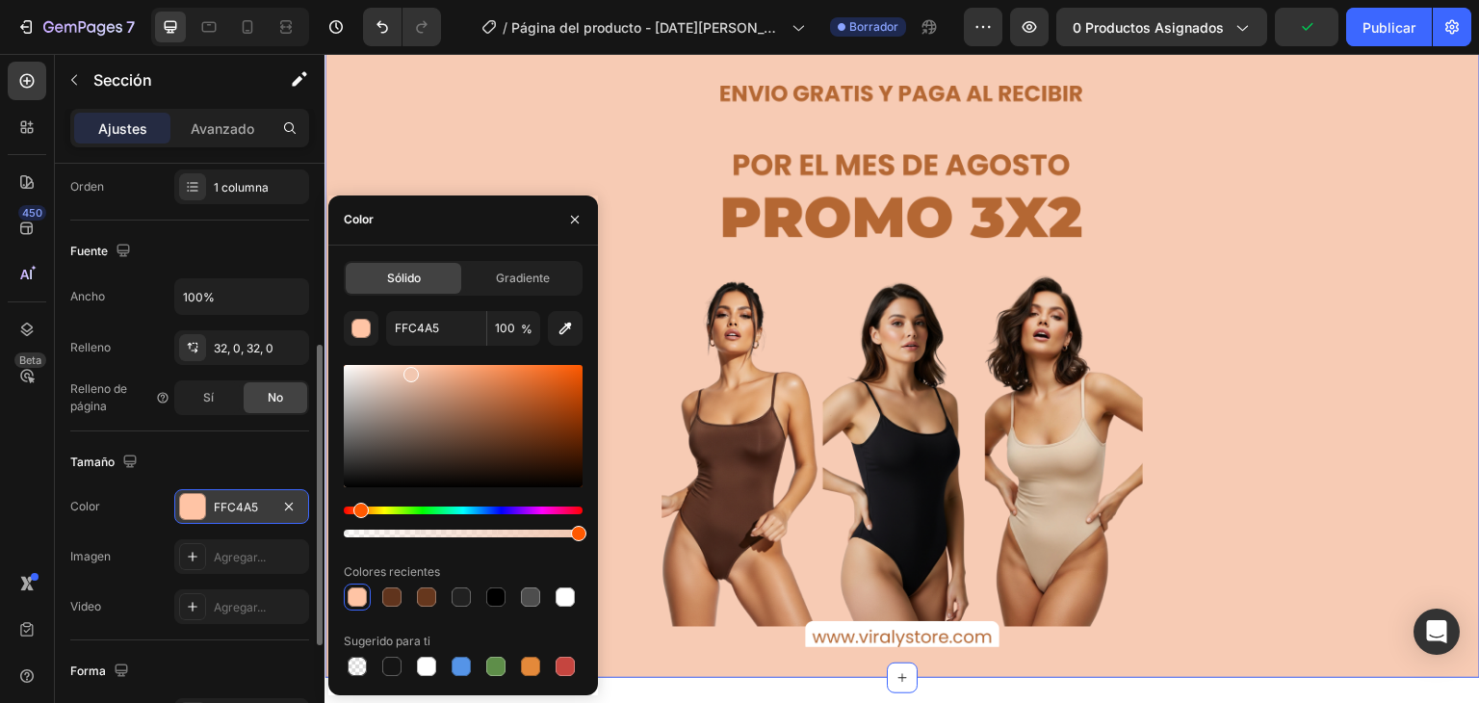
drag, startPoint x: 512, startPoint y: 440, endPoint x: 408, endPoint y: 368, distance: 126.6
click at [408, 368] on div at bounding box center [410, 374] width 15 height 15
type input "F7CBB4"
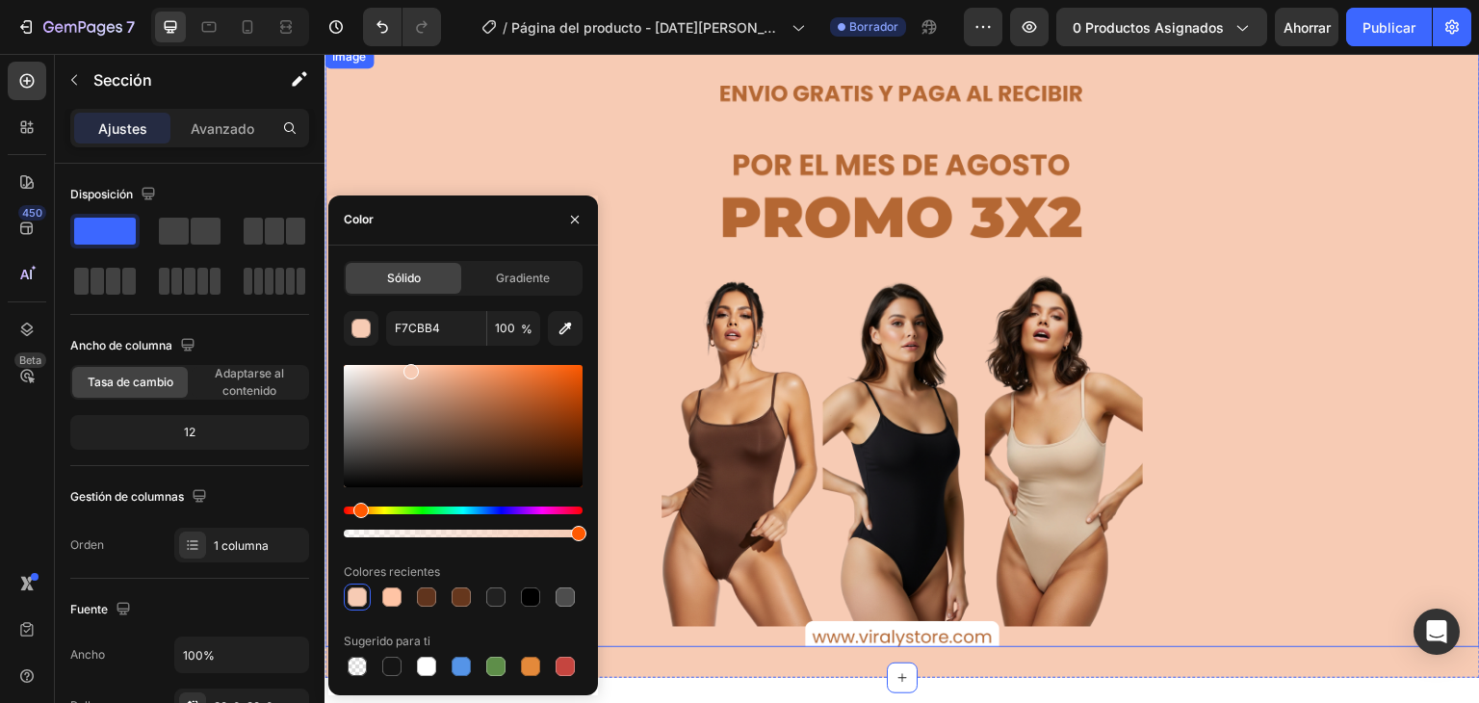
click at [558, 171] on div at bounding box center [901, 346] width 1155 height 602
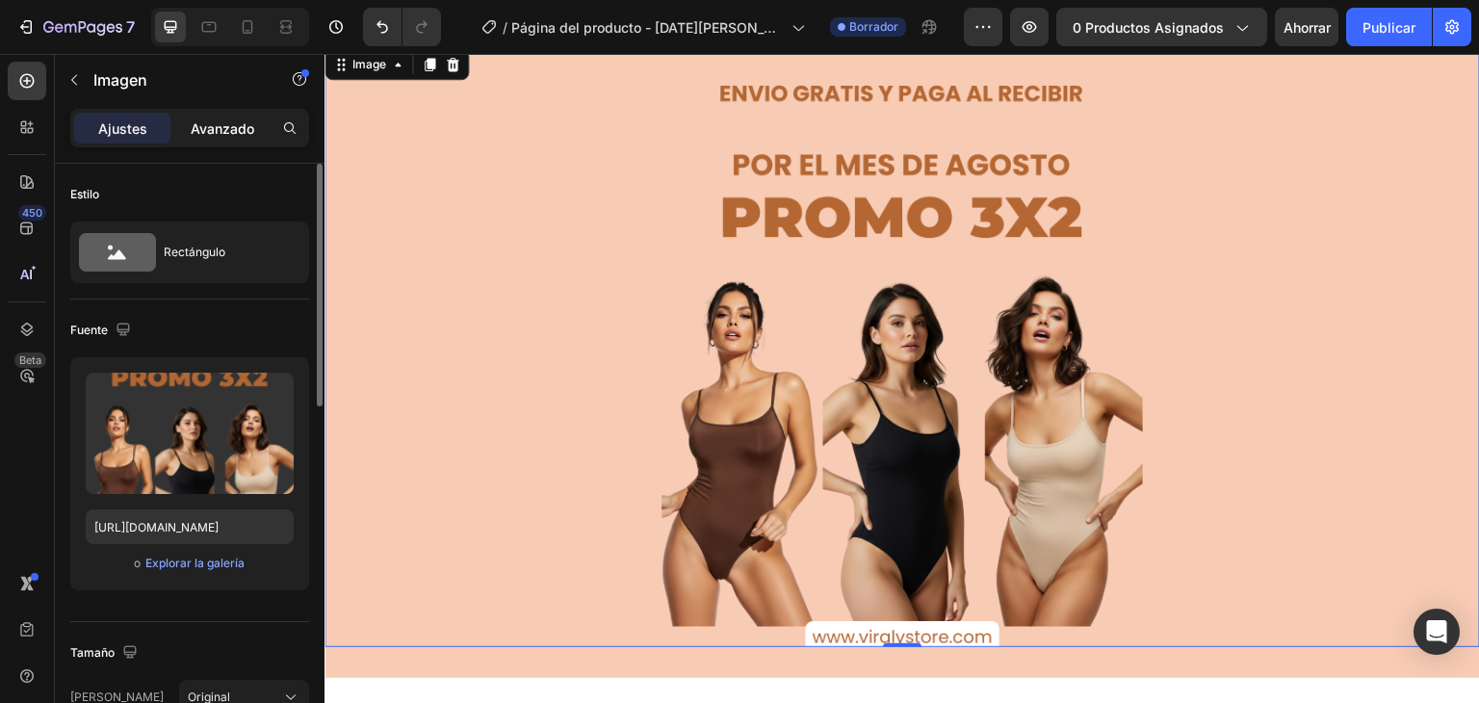
click at [229, 136] on p "Avanzado" at bounding box center [223, 128] width 64 height 20
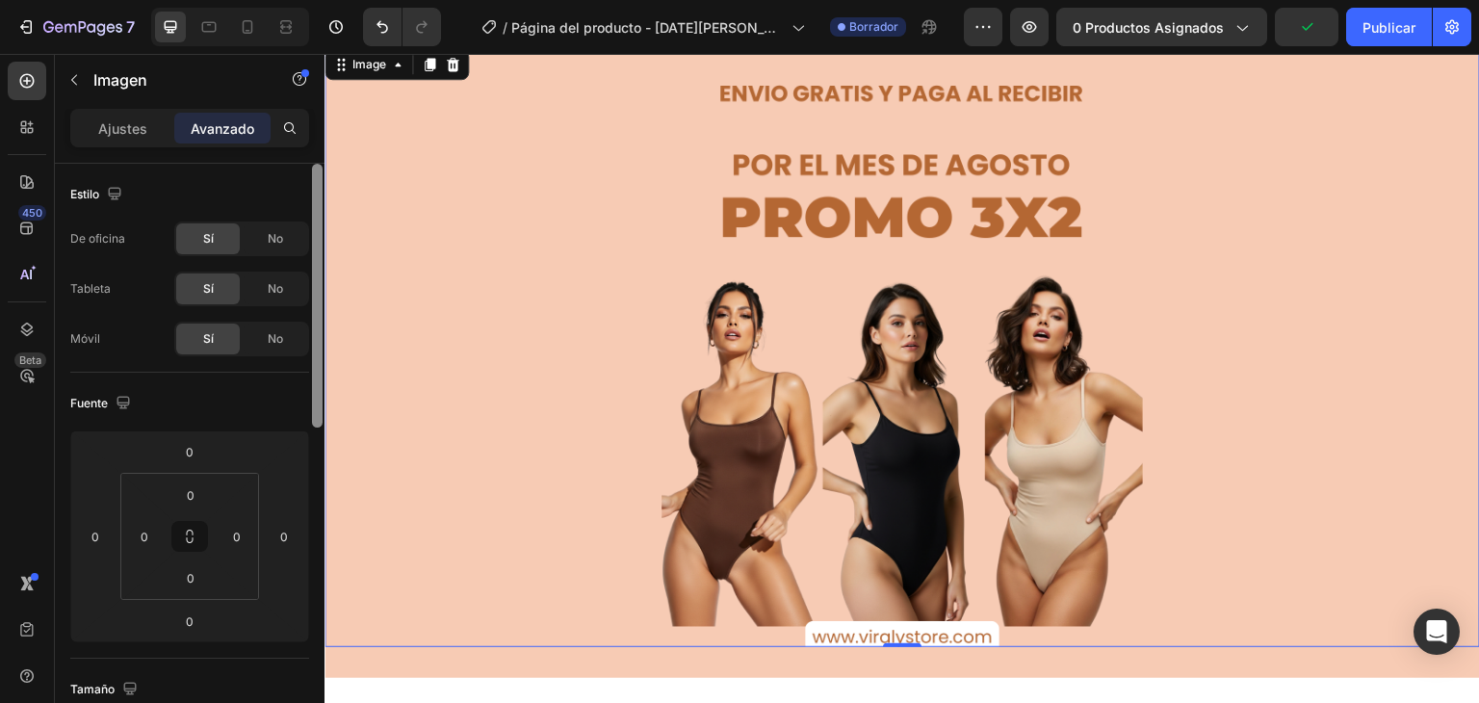
drag, startPoint x: 318, startPoint y: 211, endPoint x: 287, endPoint y: 197, distance: 33.6
click at [287, 197] on div "Estilo De oficina Sí No Tableta Sí No Móvil Sí No Fuente 0 0 0 0 0 0 0 0 Tamaño…" at bounding box center [190, 461] width 270 height 594
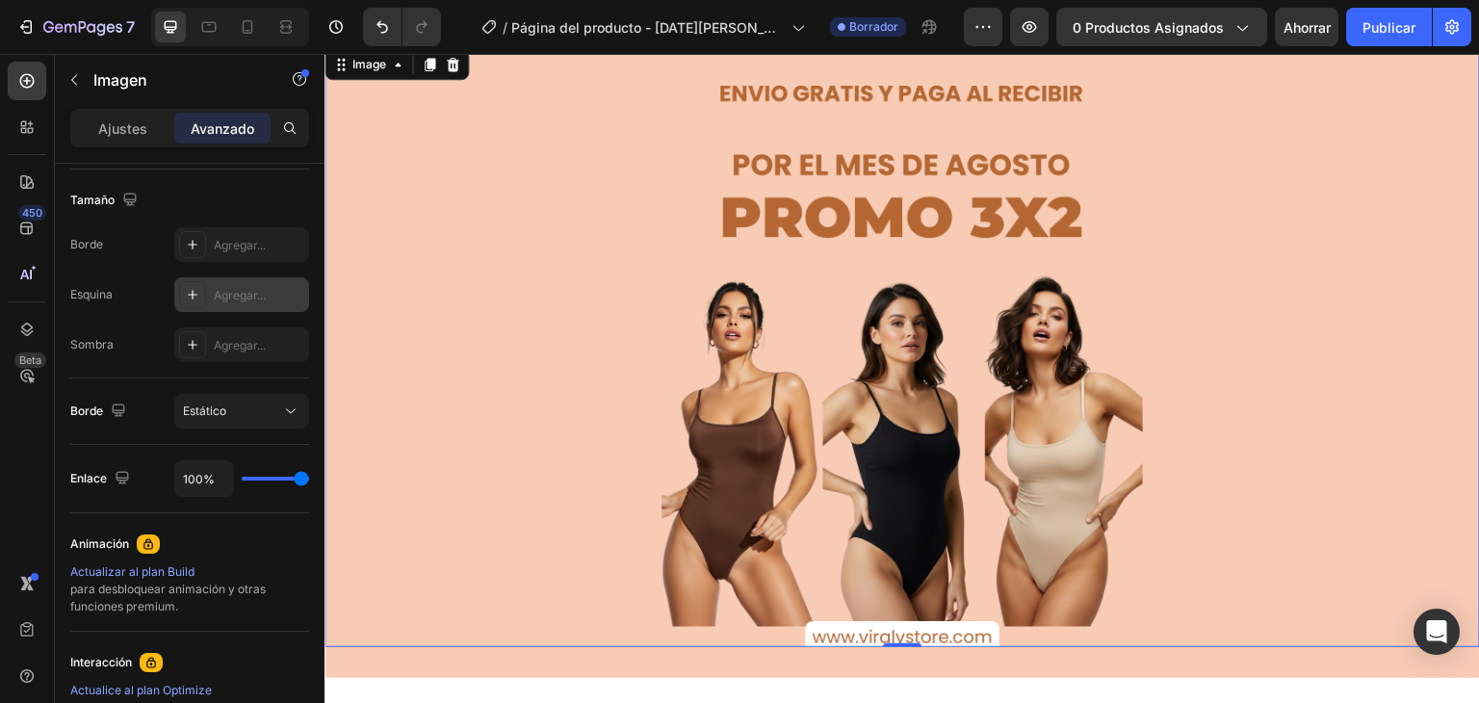
scroll to position [397, 0]
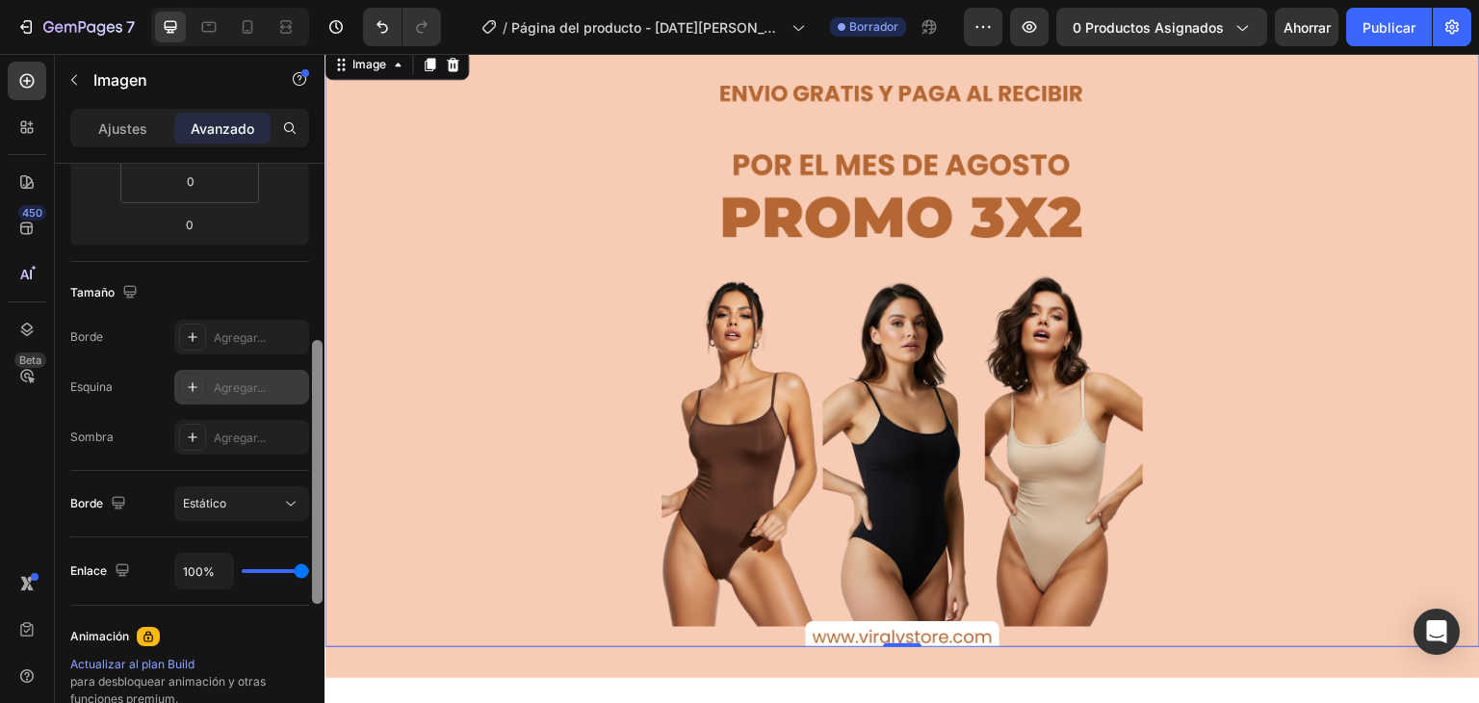
drag, startPoint x: 319, startPoint y: 171, endPoint x: 259, endPoint y: 348, distance: 186.9
click at [259, 348] on div "Estilo De oficina Sí No Tableta Sí No Móvil Sí No Fuente 0 0 0 0 0 0 0 0 Tamaño…" at bounding box center [190, 461] width 270 height 594
click at [116, 121] on font "Ajustes" at bounding box center [122, 128] width 49 height 16
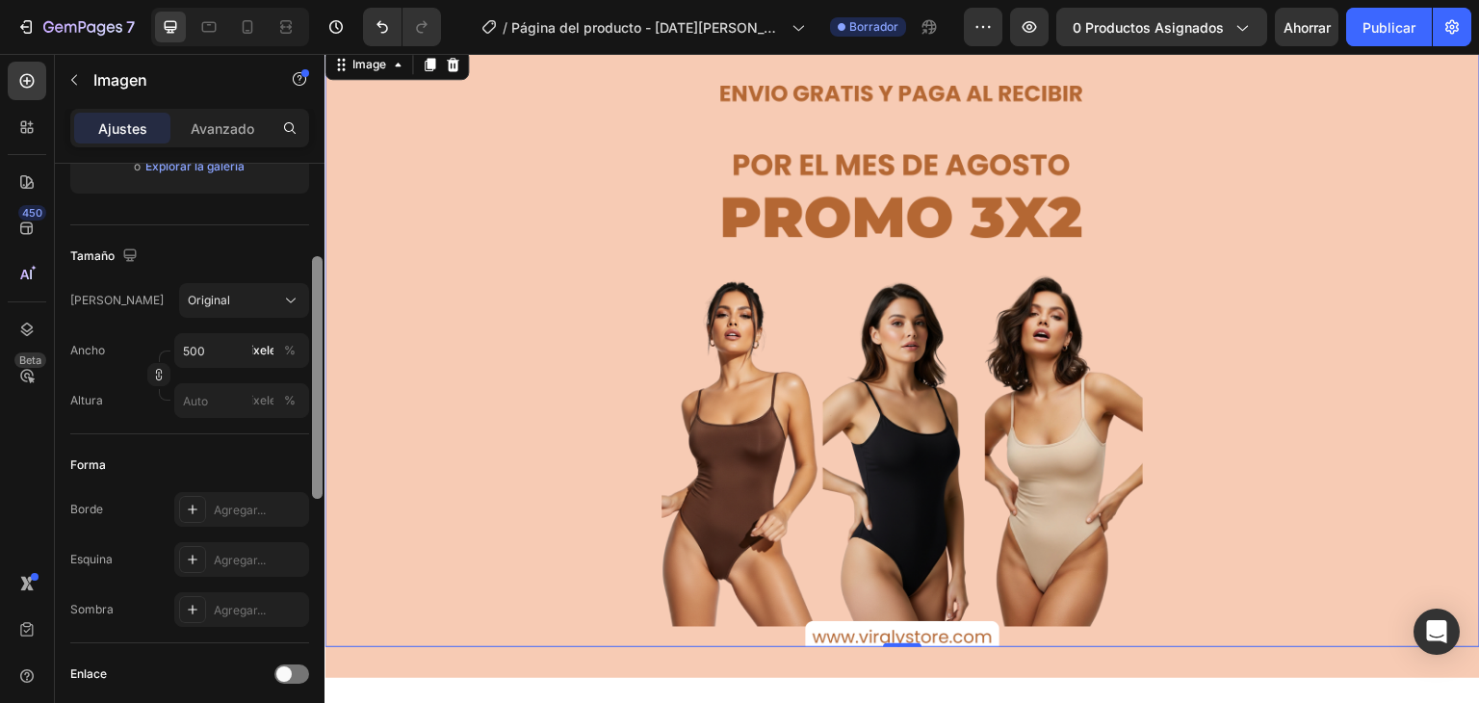
scroll to position [305, 0]
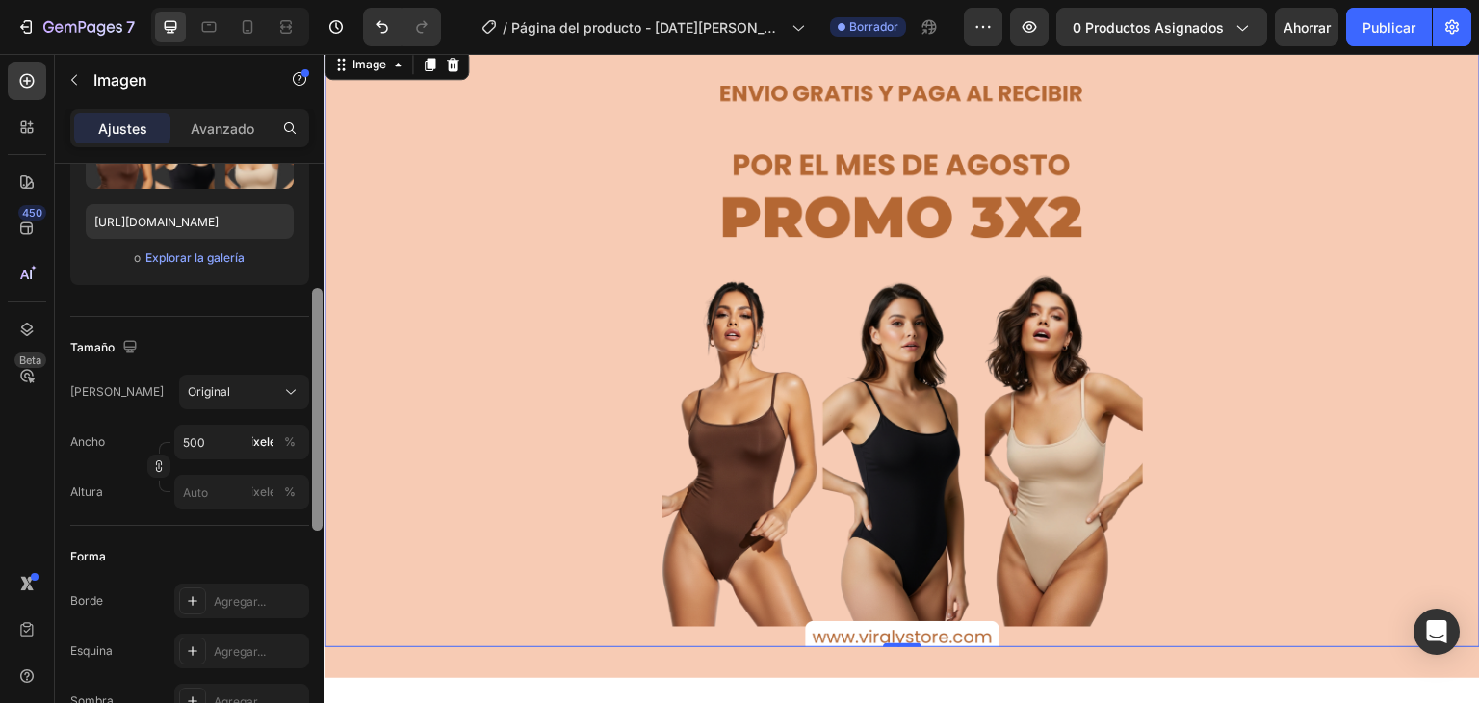
drag, startPoint x: 639, startPoint y: 402, endPoint x: 330, endPoint y: 251, distance: 344.0
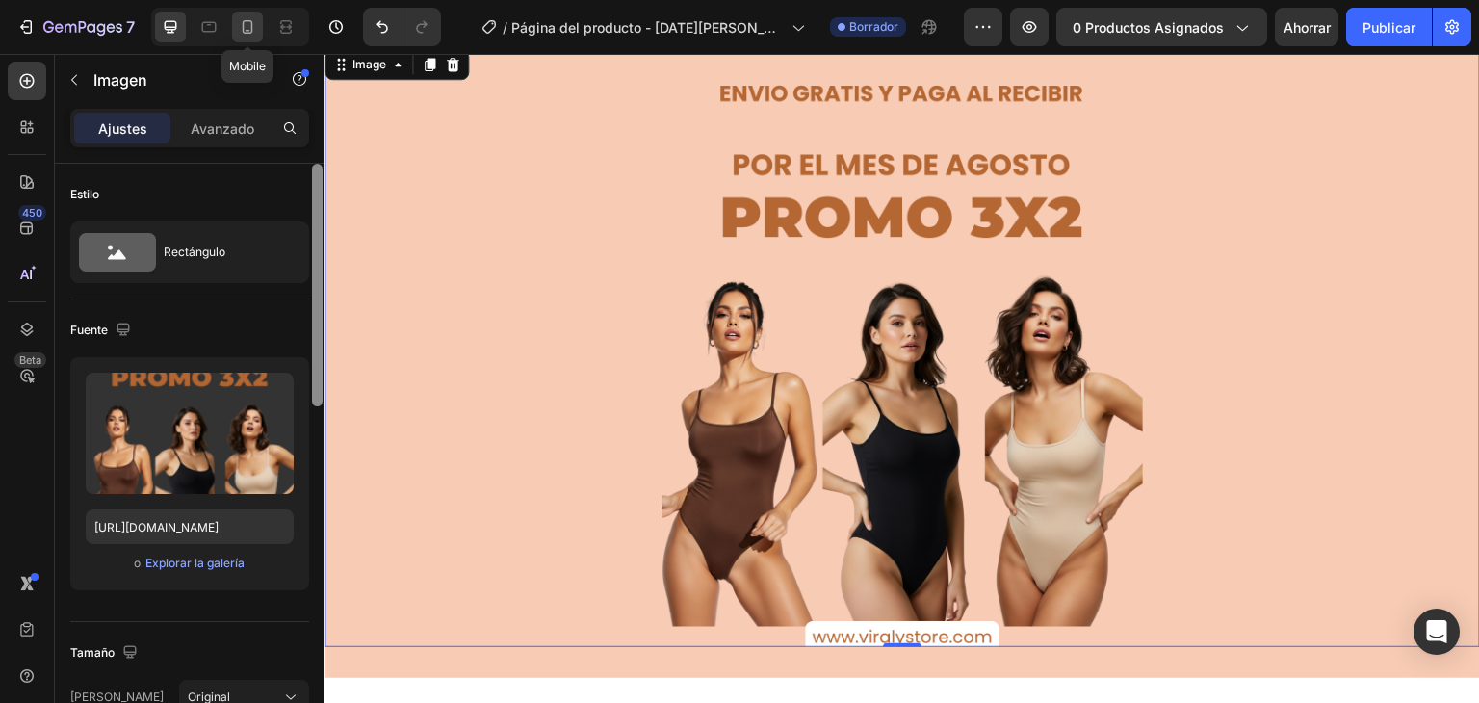
click at [242, 24] on icon at bounding box center [247, 26] width 19 height 19
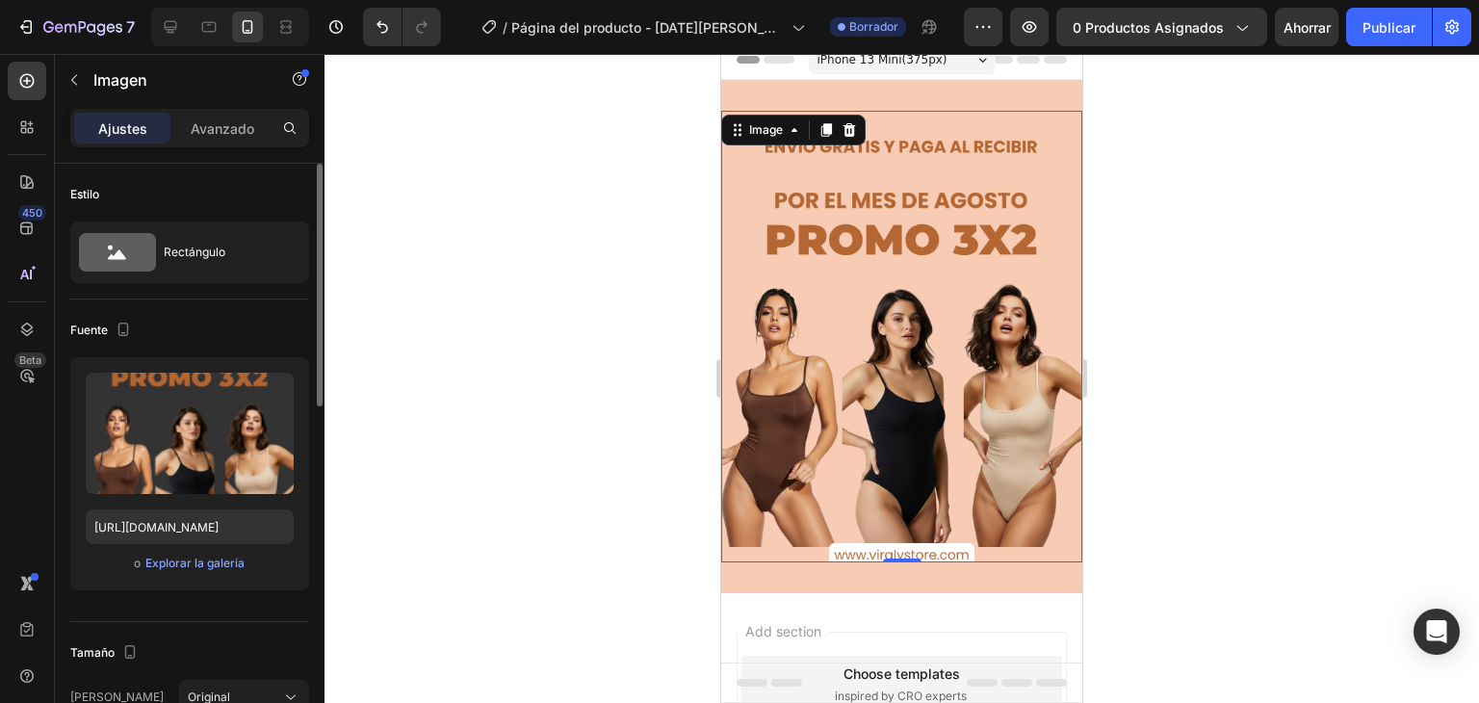
scroll to position [3, 0]
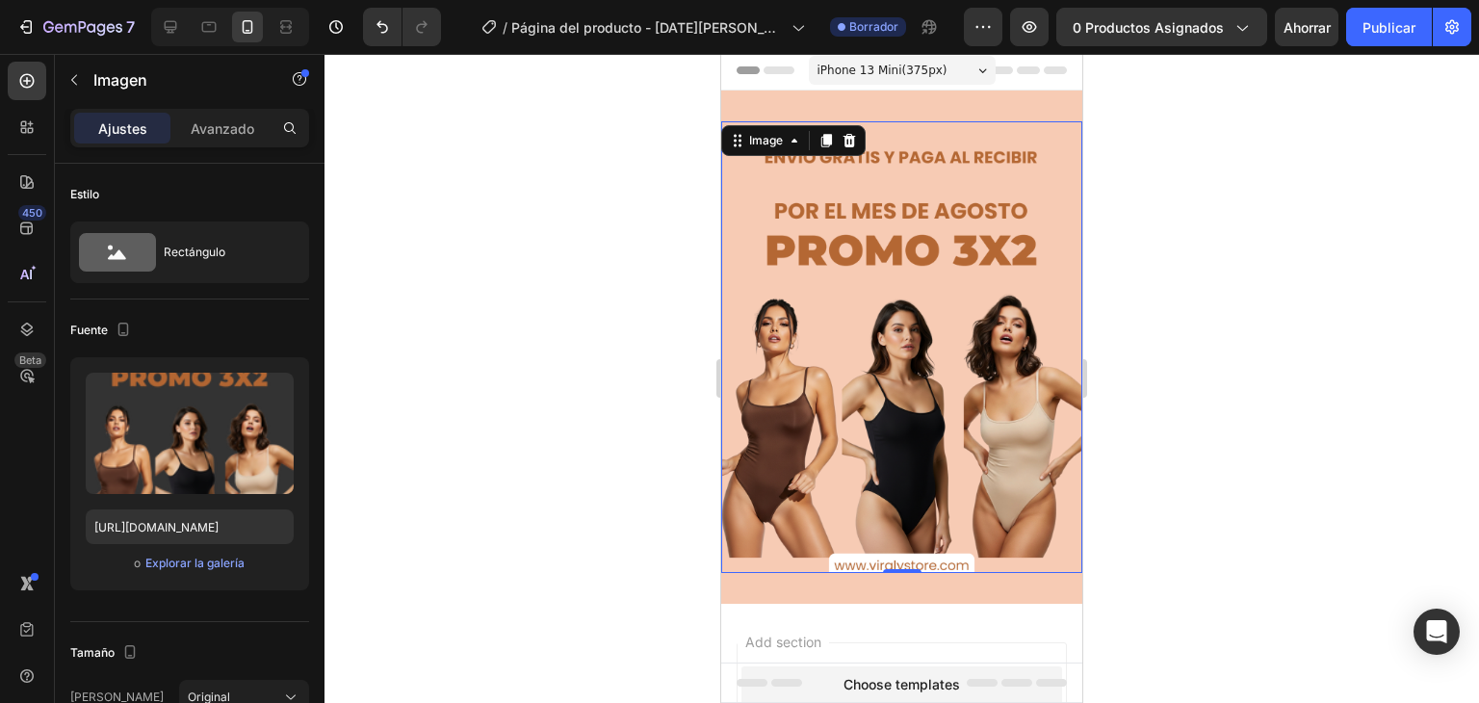
drag, startPoint x: 212, startPoint y: 1, endPoint x: 445, endPoint y: 103, distance: 254.3
click at [445, 103] on div at bounding box center [901, 378] width 1154 height 649
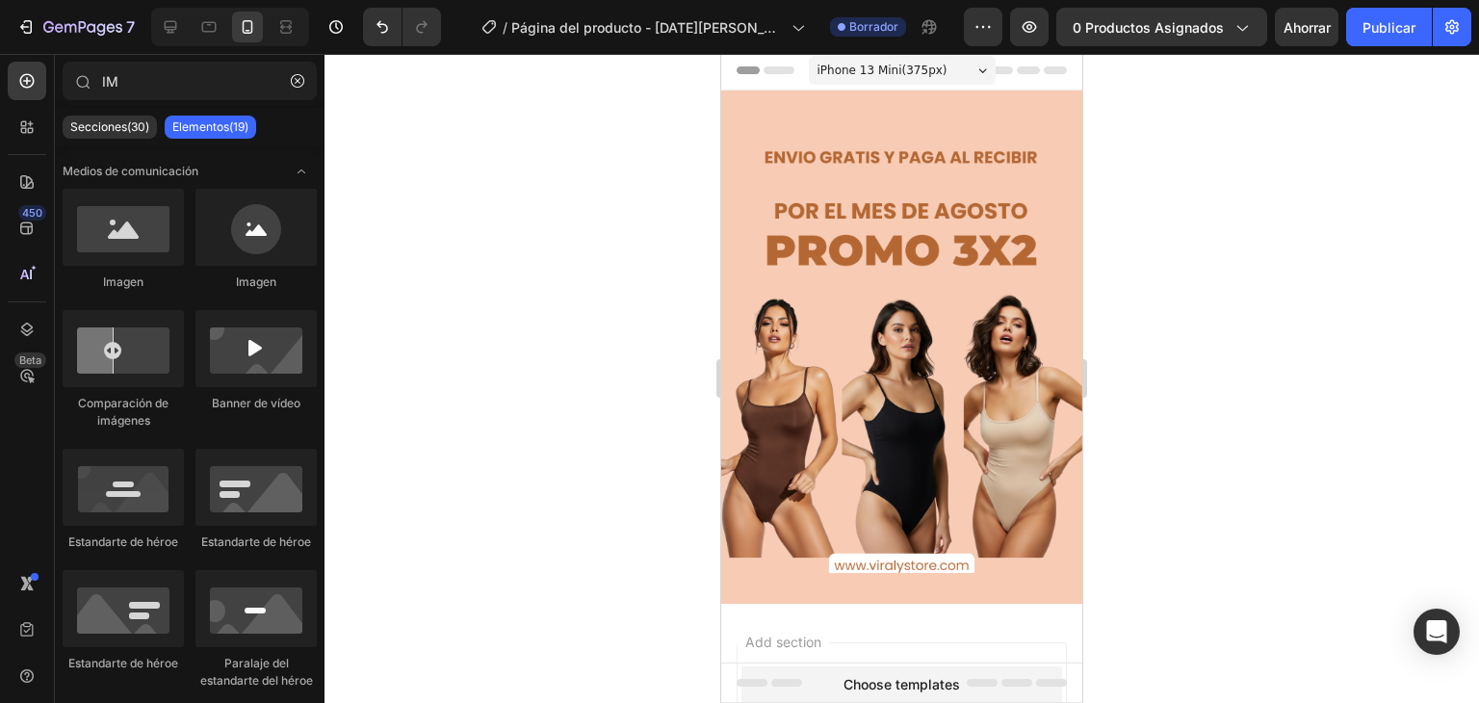
click at [445, 103] on div at bounding box center [901, 378] width 1154 height 649
drag, startPoint x: 317, startPoint y: 215, endPoint x: 316, endPoint y: 339, distance: 124.2
click at [300, 168] on icon "Abrir con palanca" at bounding box center [301, 171] width 15 height 15
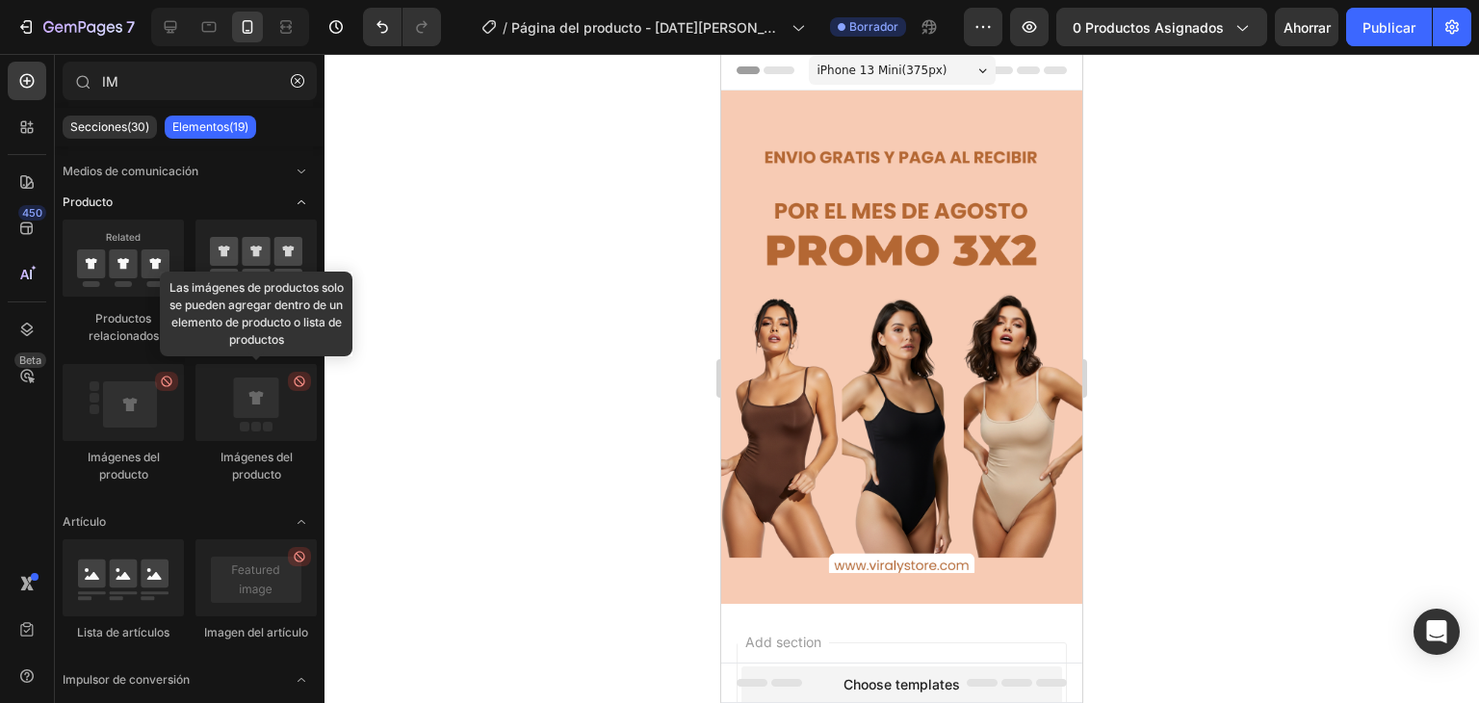
click at [301, 198] on icon "Abrir con palanca" at bounding box center [301, 201] width 15 height 15
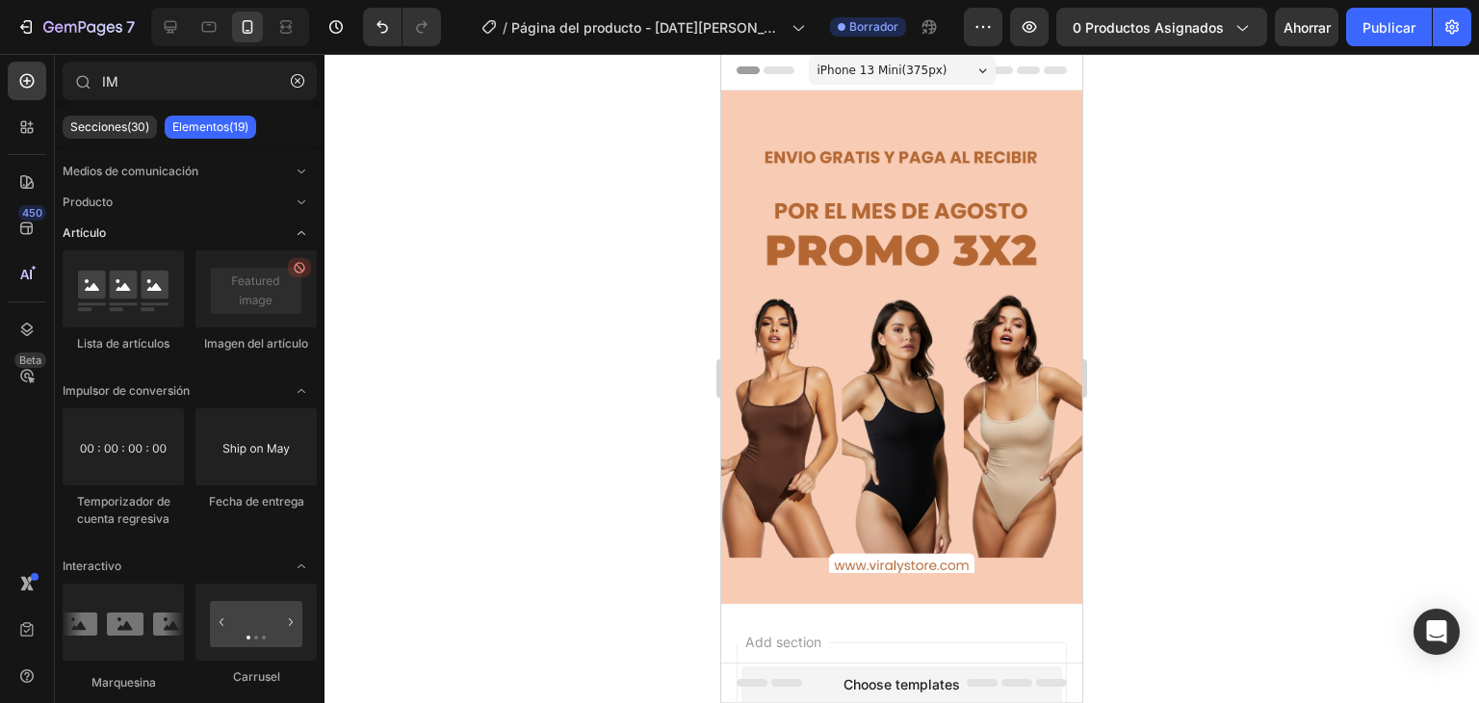
click at [298, 238] on icon "Abrir con palanca" at bounding box center [301, 232] width 15 height 15
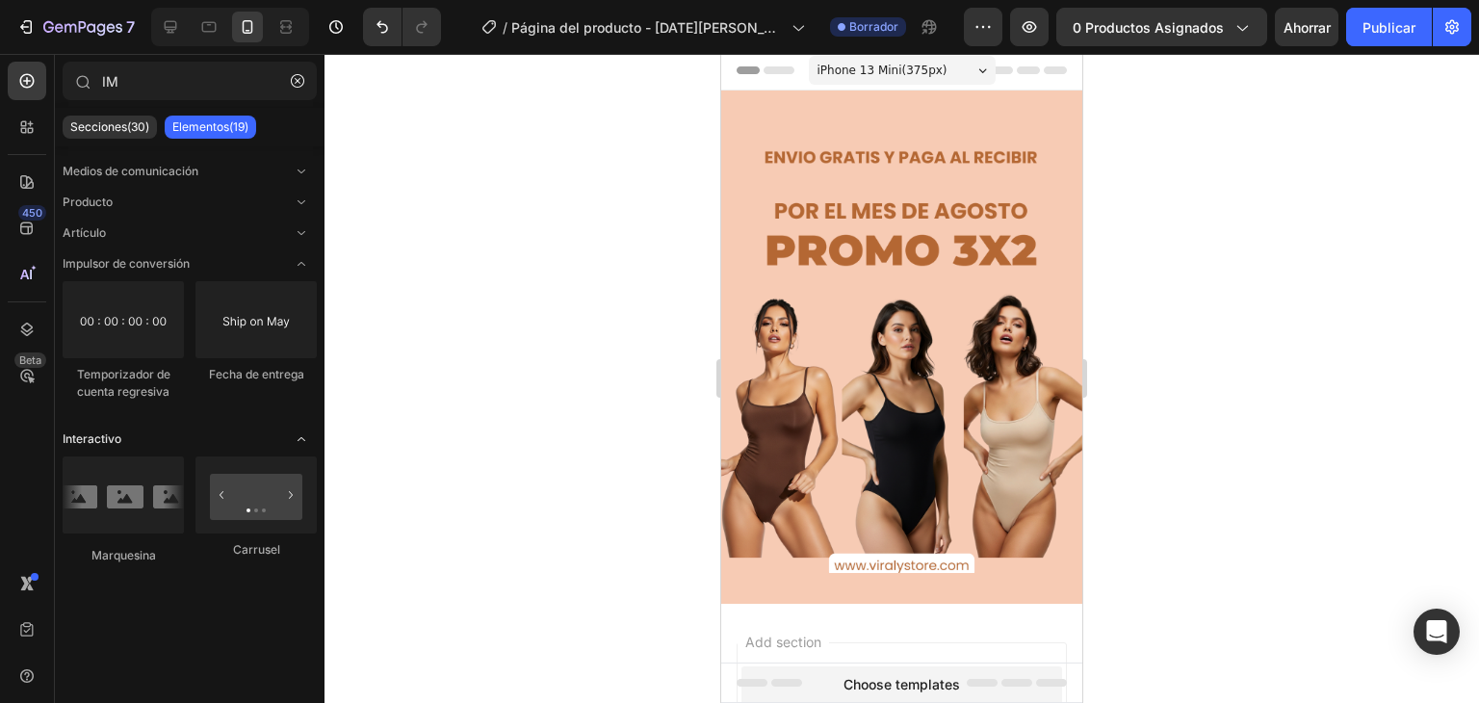
click at [292, 442] on span "Abrir con palanca" at bounding box center [301, 439] width 31 height 31
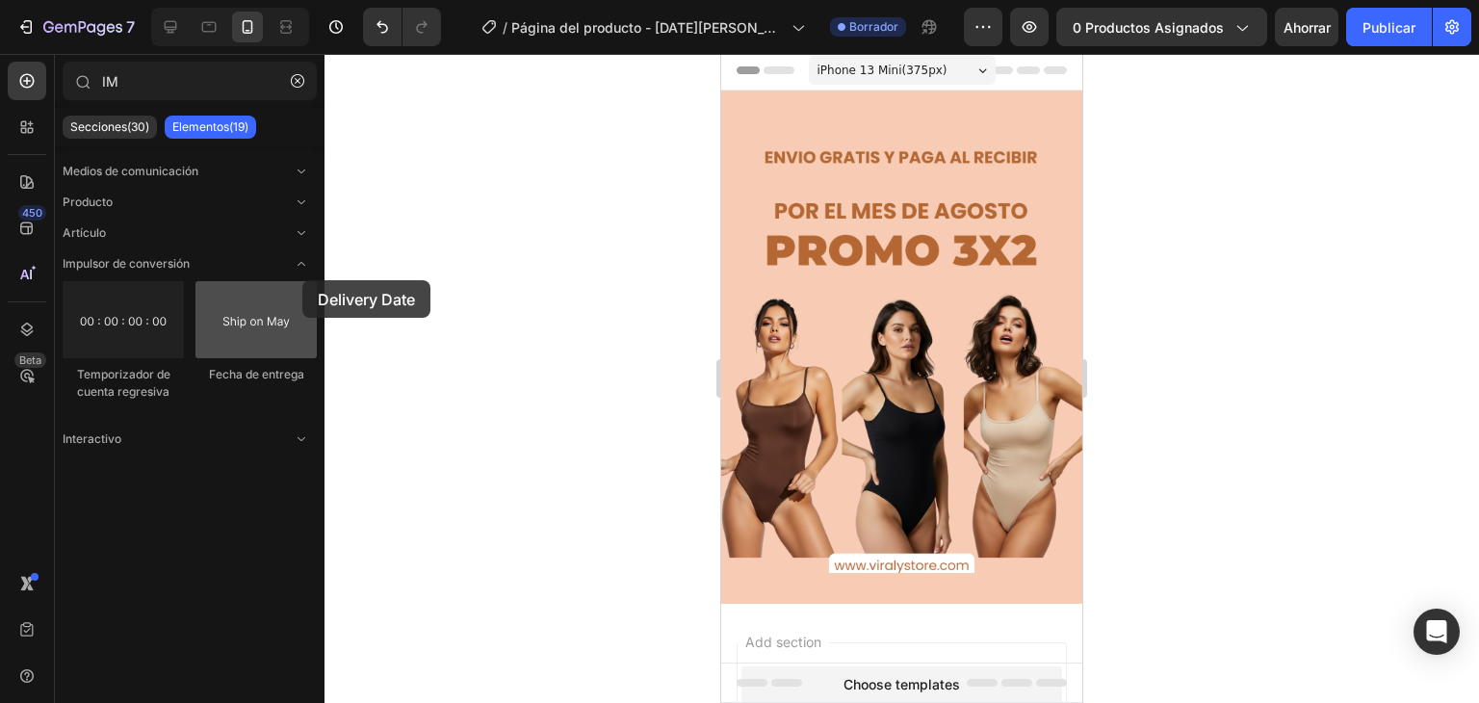
click at [302, 281] on div at bounding box center [255, 319] width 121 height 77
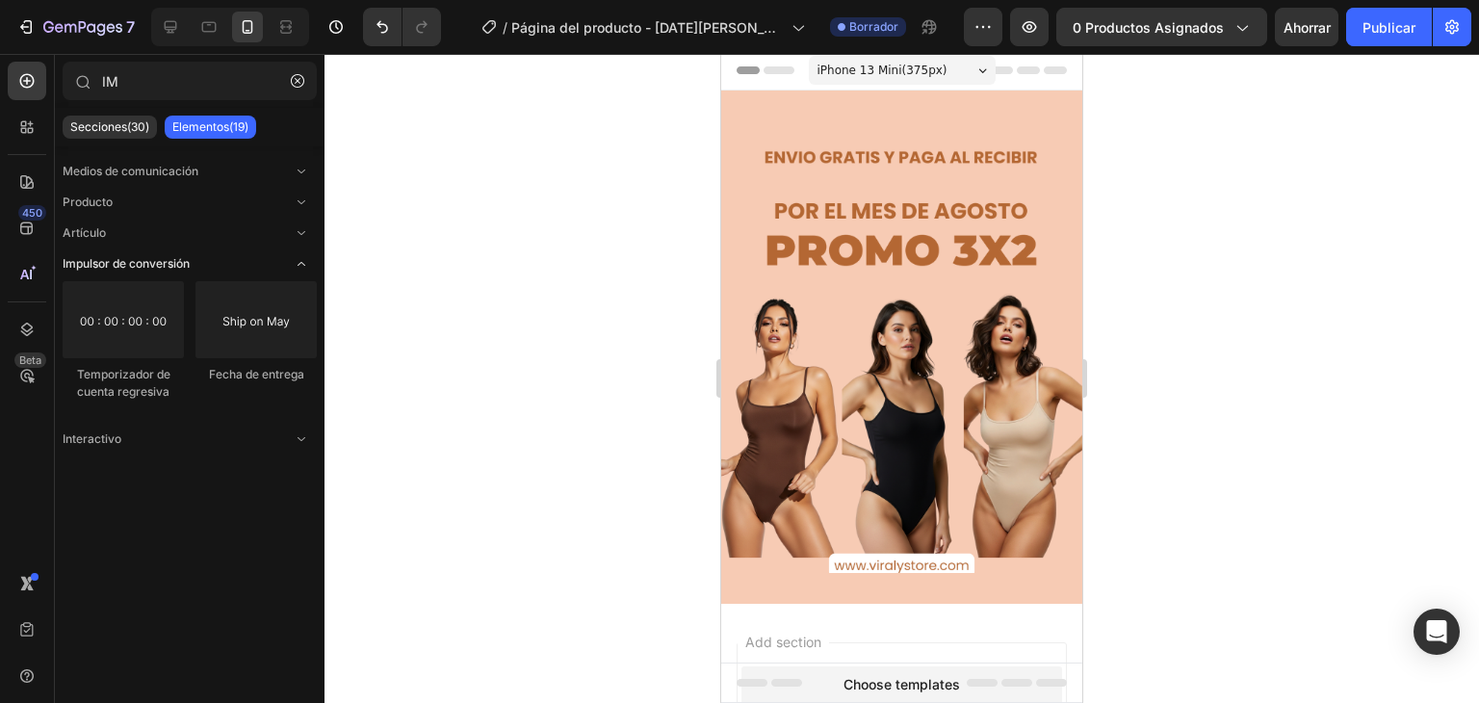
click at [304, 260] on icon "Abrir con palanca" at bounding box center [301, 263] width 15 height 15
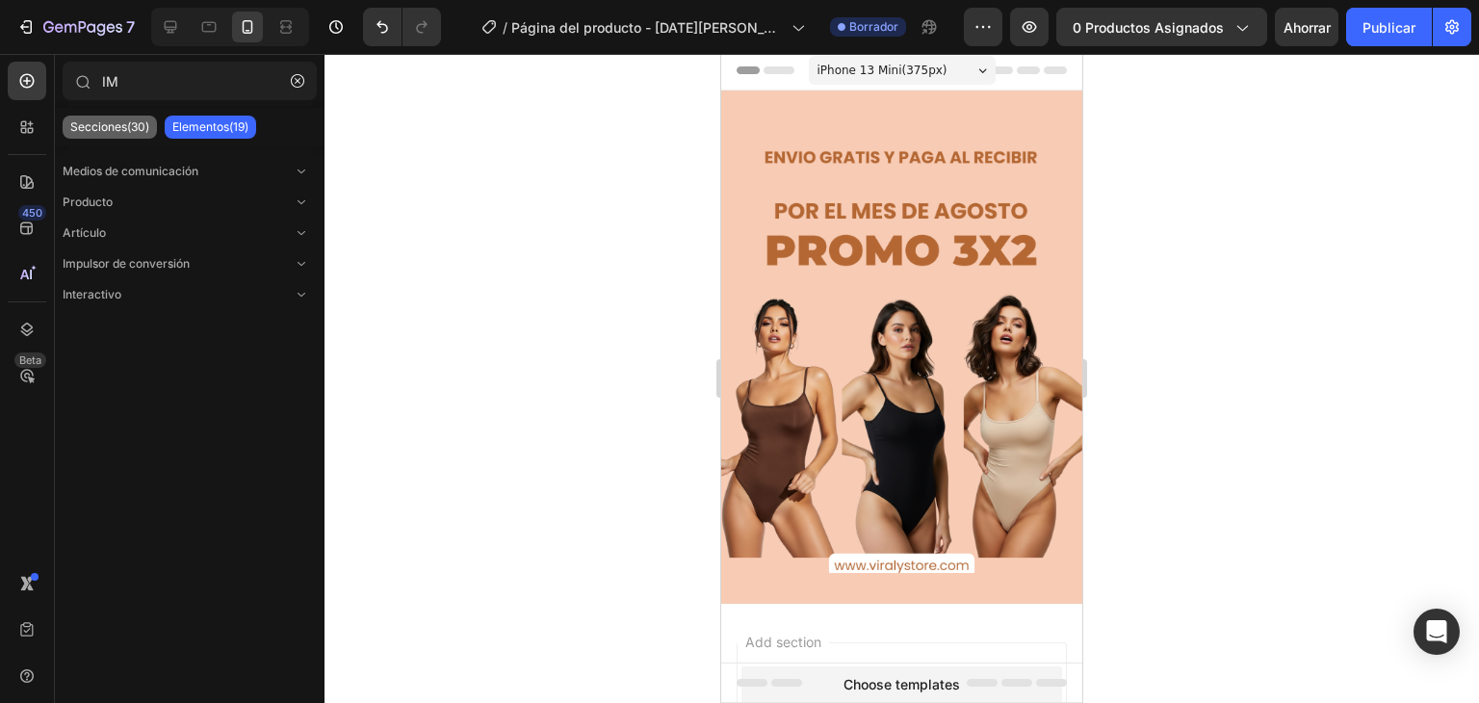
click at [123, 122] on font "Secciones(30)" at bounding box center [109, 126] width 79 height 14
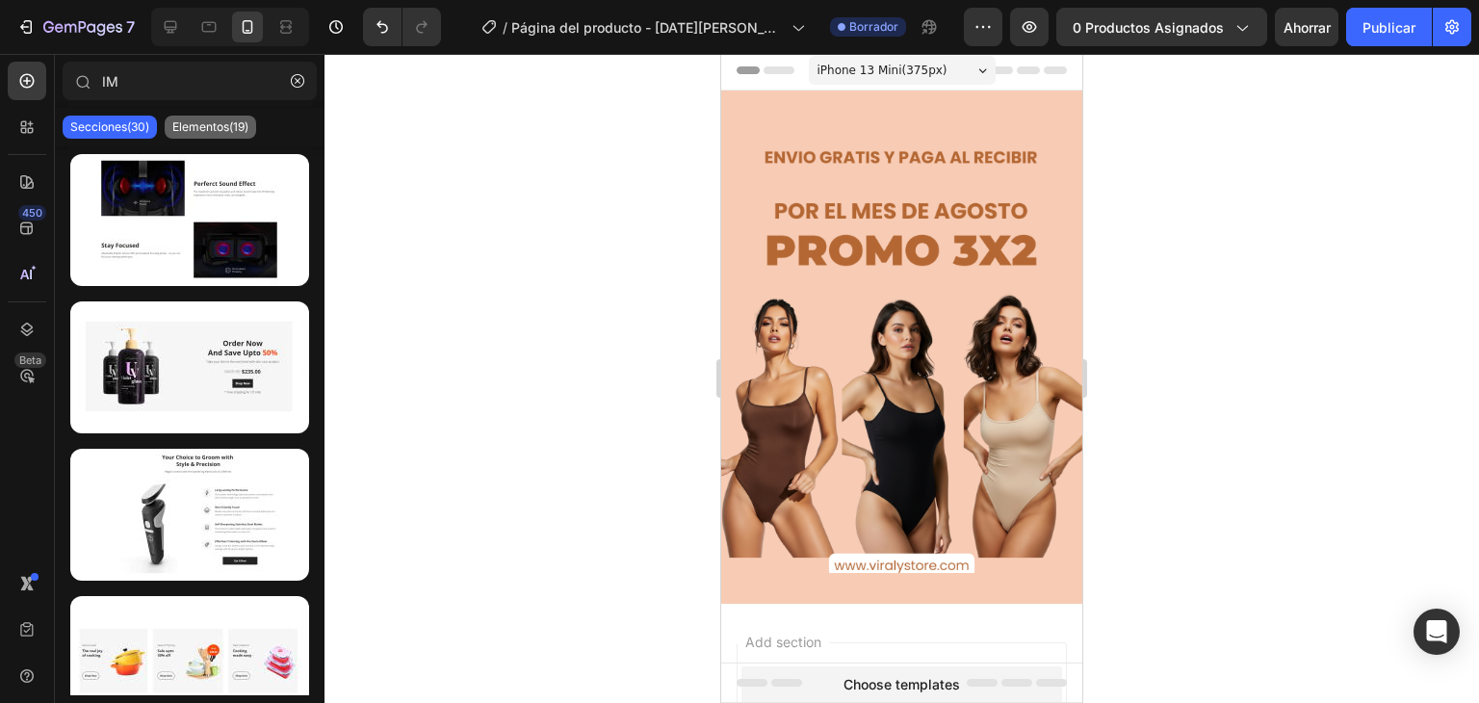
click at [182, 127] on font "Elementos(19)" at bounding box center [210, 126] width 76 height 14
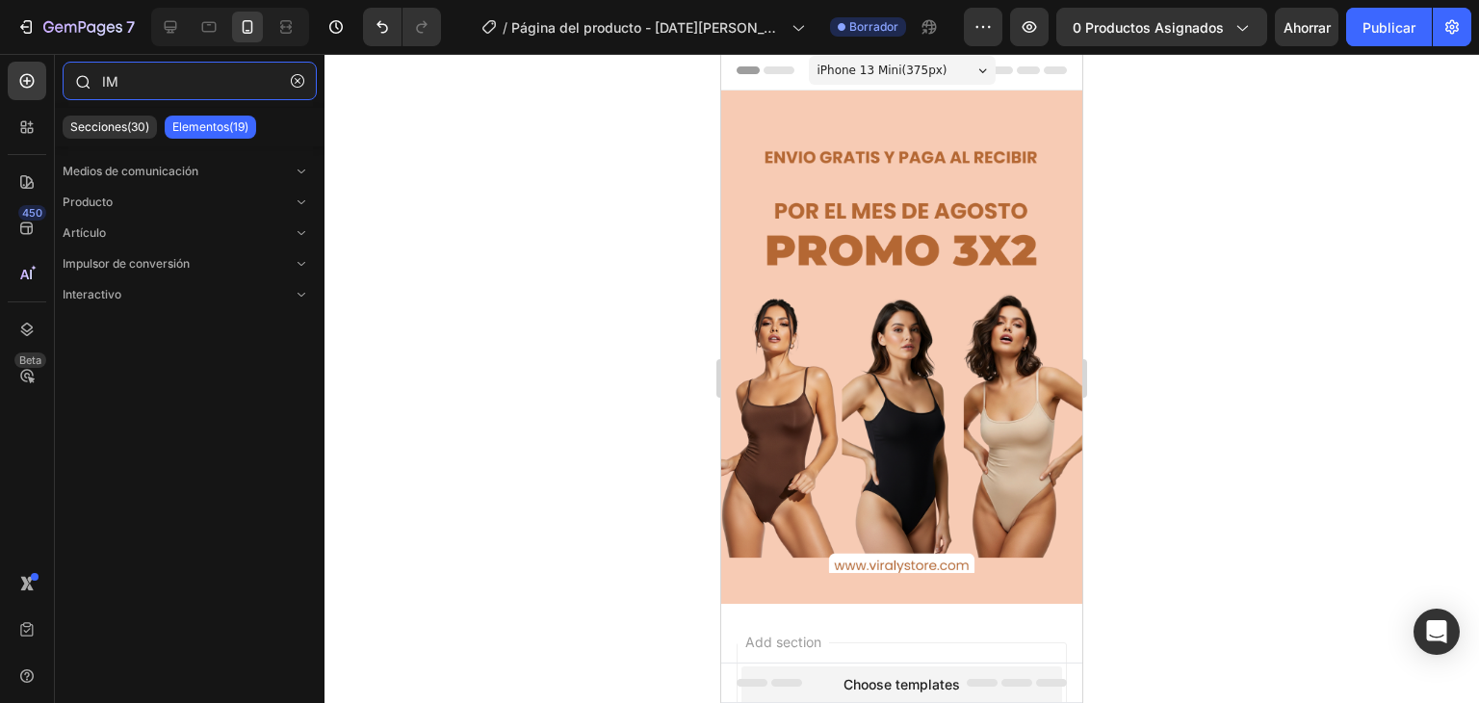
click at [198, 71] on input "IM" at bounding box center [190, 81] width 254 height 39
type input "I"
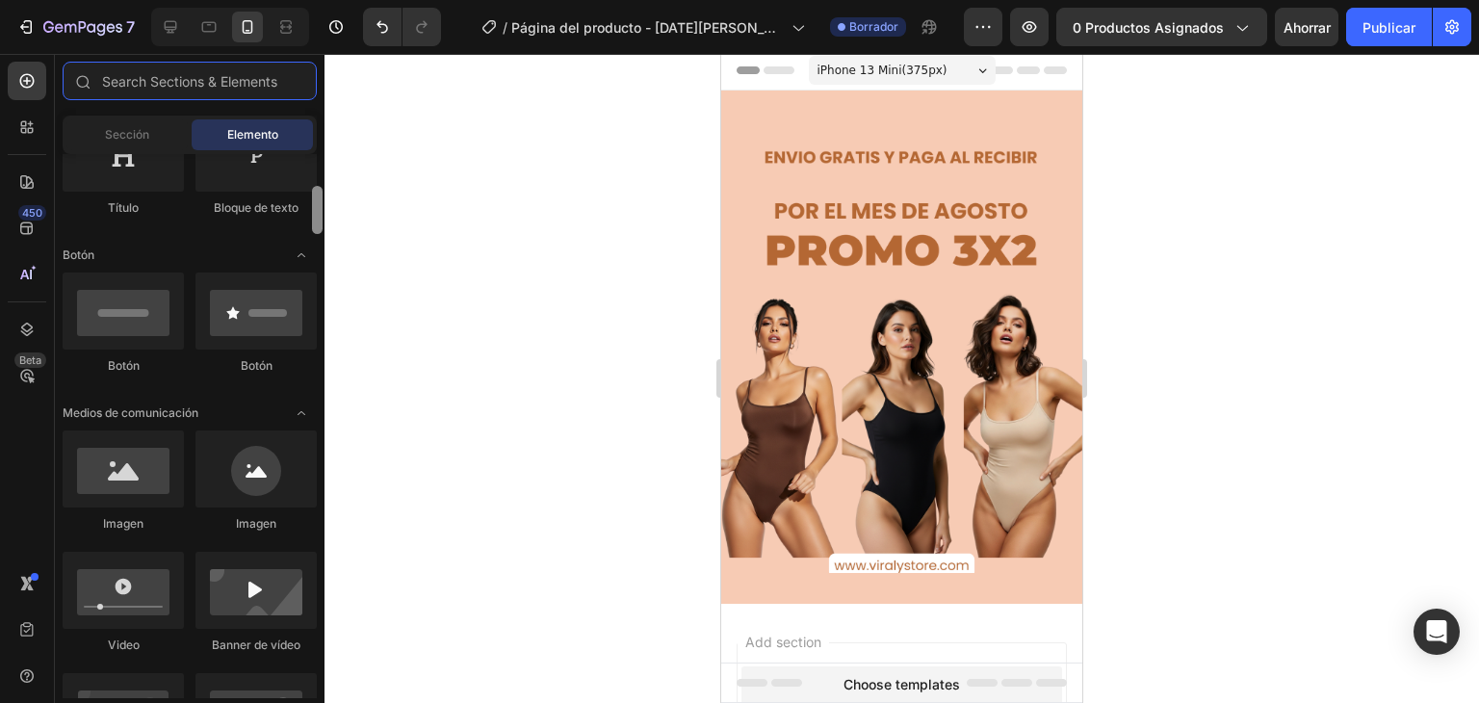
scroll to position [329, 0]
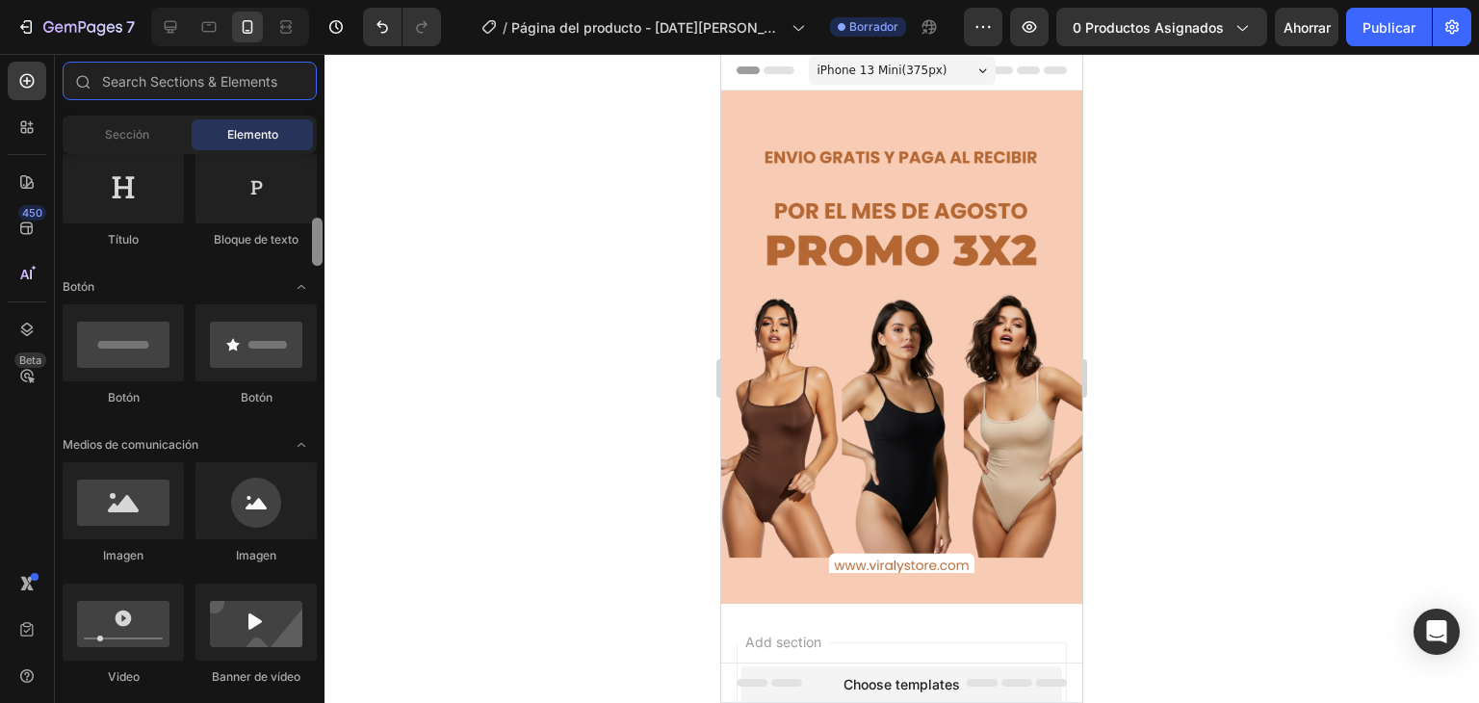
drag, startPoint x: 320, startPoint y: 170, endPoint x: 317, endPoint y: 201, distance: 30.9
click at [317, 218] on div at bounding box center [317, 242] width 11 height 48
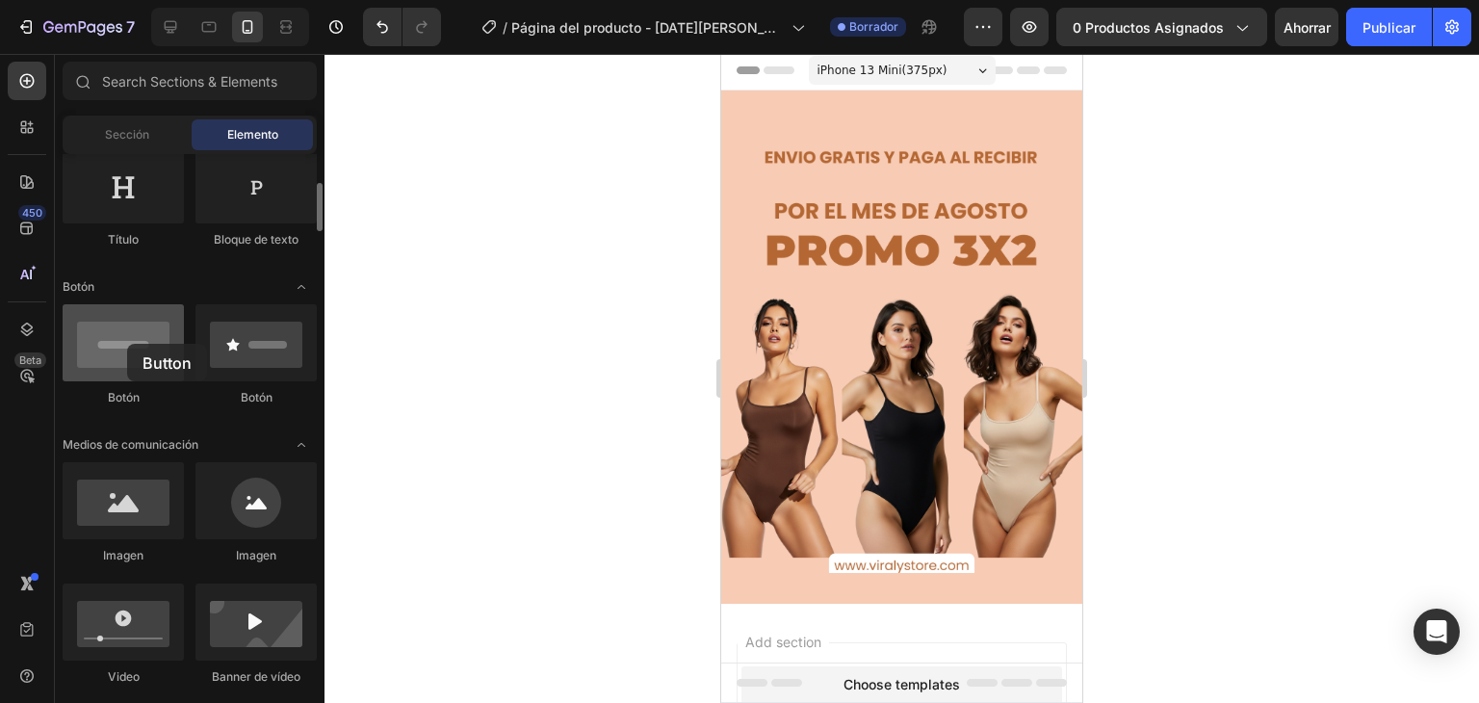
click at [127, 344] on div at bounding box center [123, 342] width 121 height 77
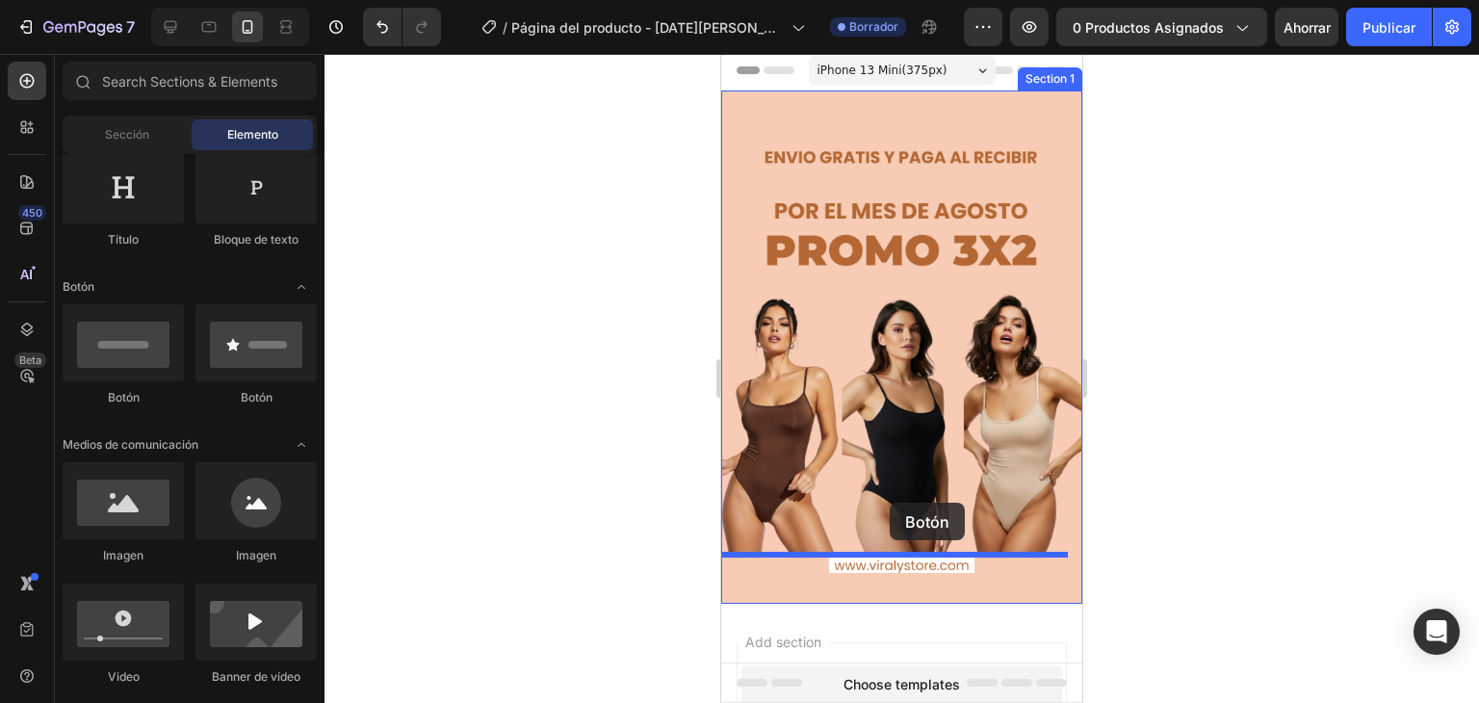
drag, startPoint x: 848, startPoint y: 402, endPoint x: 889, endPoint y: 502, distance: 108.3
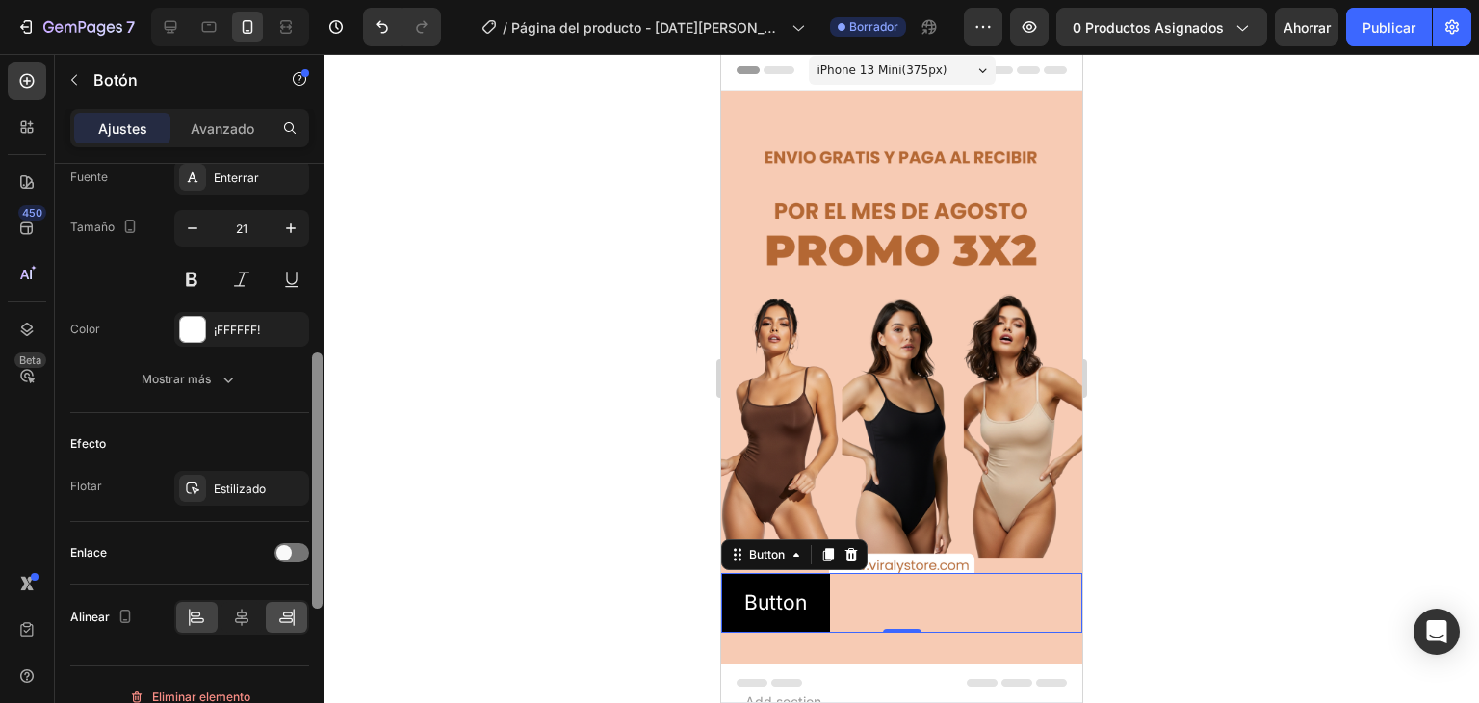
scroll to position [784, 0]
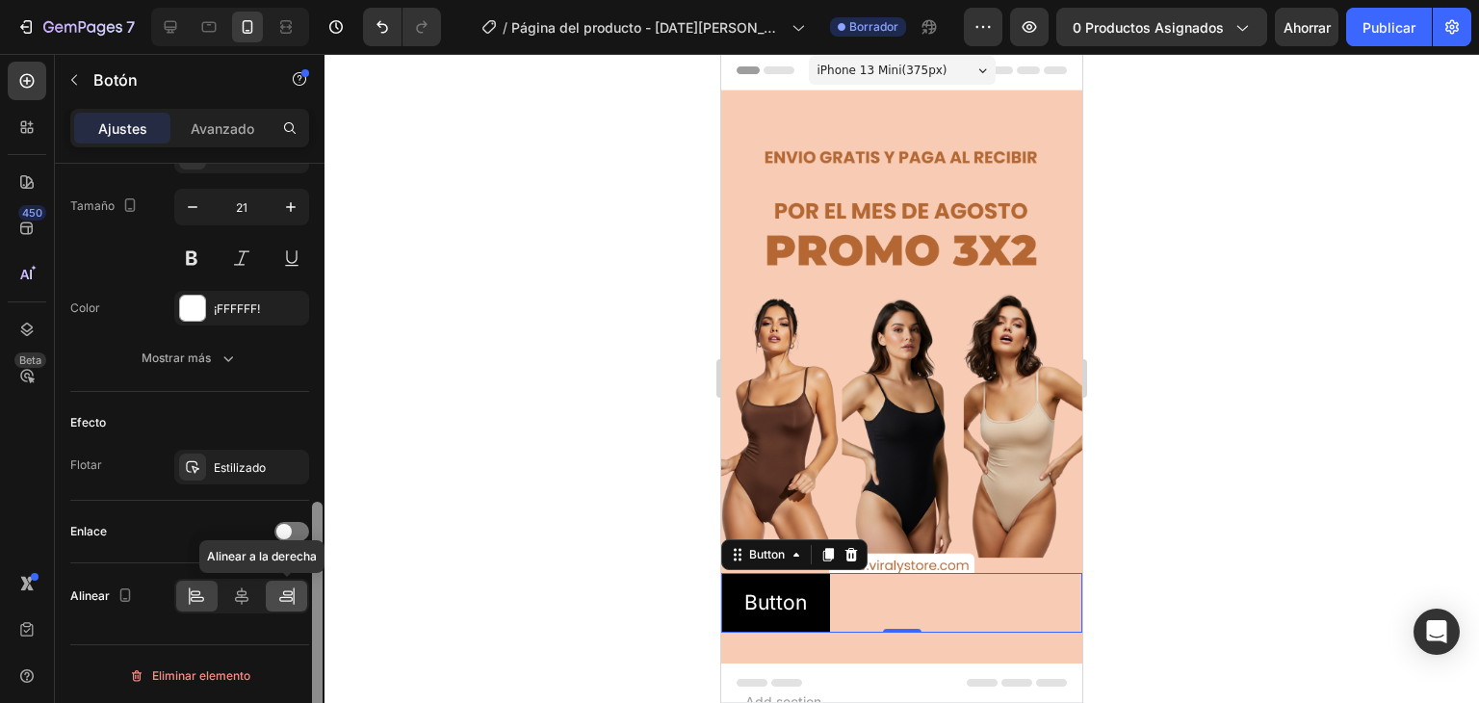
drag, startPoint x: 313, startPoint y: 237, endPoint x: 304, endPoint y: 601, distance: 364.0
click at [304, 601] on div "Tamaño Ancho Auto Altura Auto Relleno 12, 24, 12, 24 Fondo Color 000000 Imagen …" at bounding box center [190, 461] width 270 height 594
click at [241, 590] on icon at bounding box center [241, 595] width 13 height 17
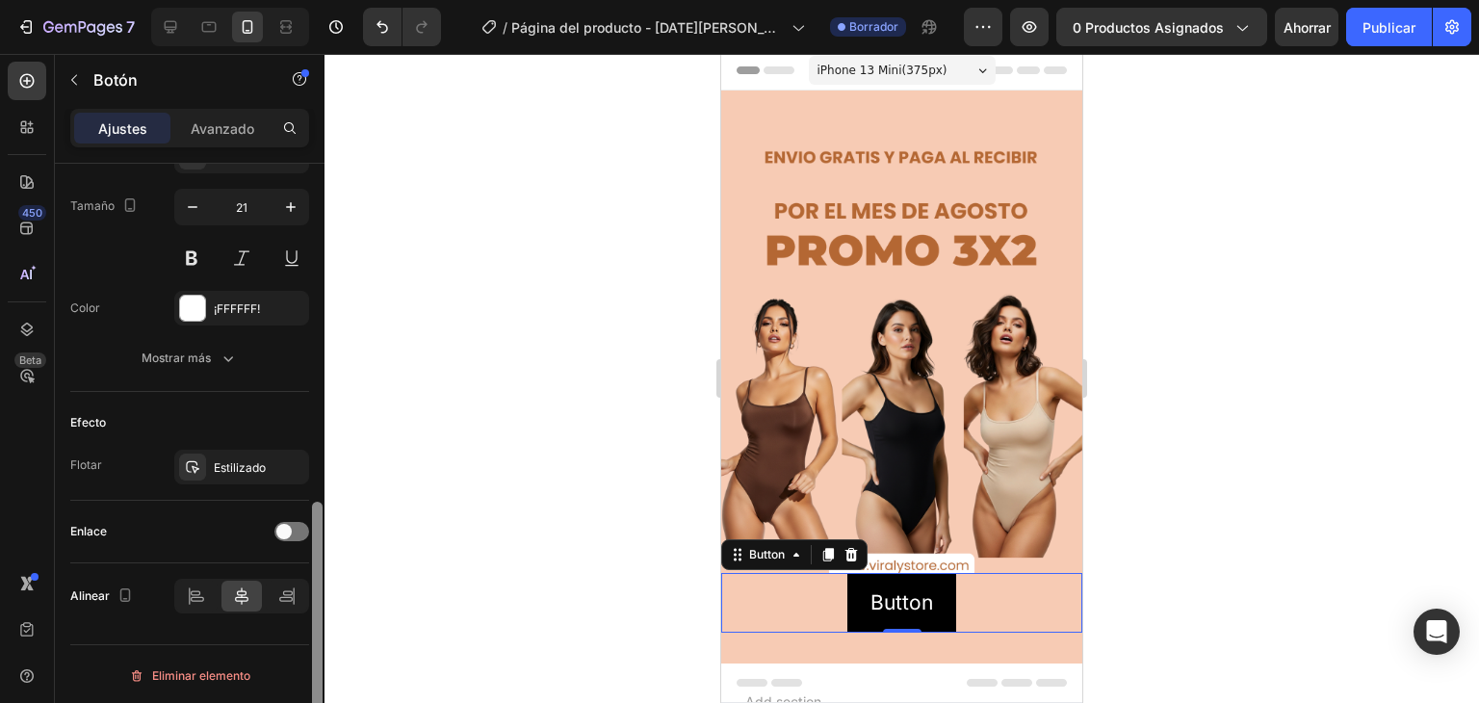
click at [313, 509] on div at bounding box center [317, 461] width 14 height 594
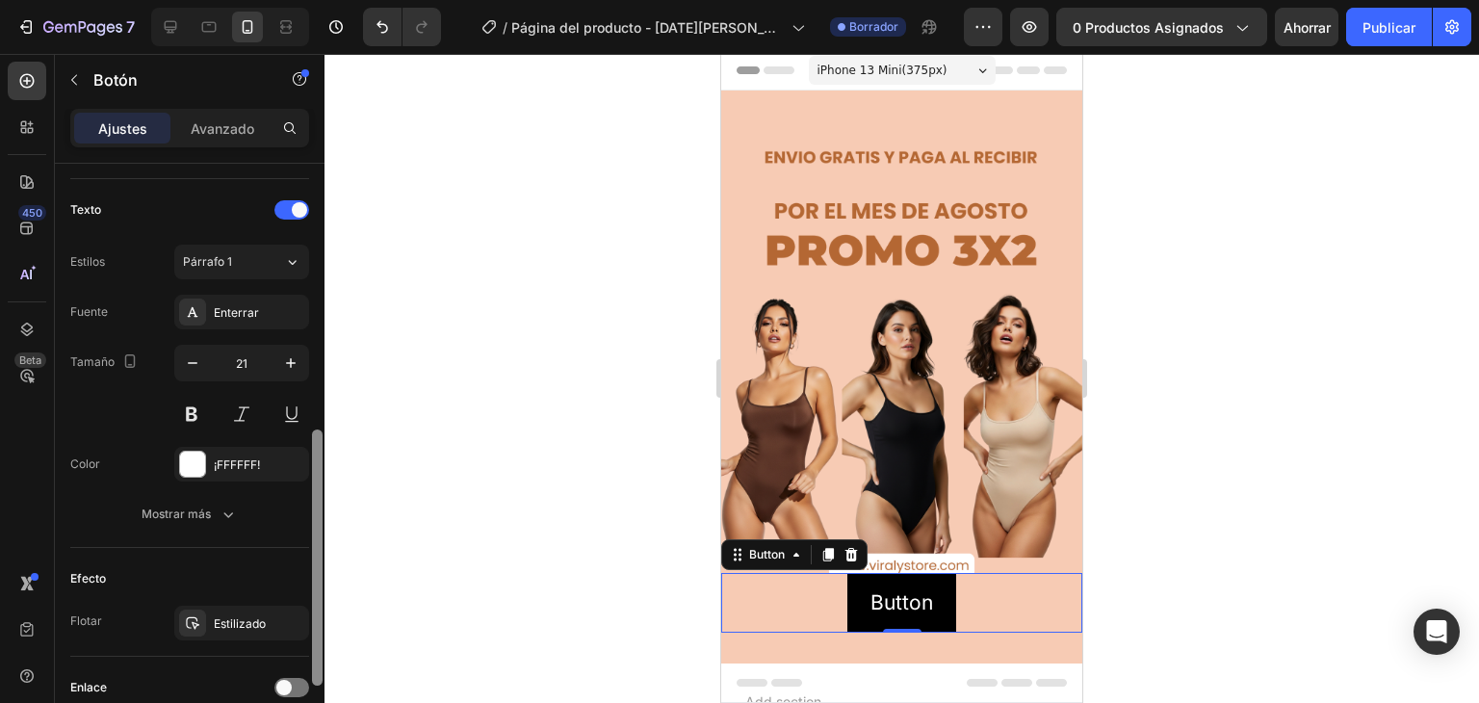
scroll to position [623, 0]
drag, startPoint x: 316, startPoint y: 510, endPoint x: 313, endPoint y: 441, distance: 69.4
click at [313, 441] on div at bounding box center [317, 559] width 11 height 256
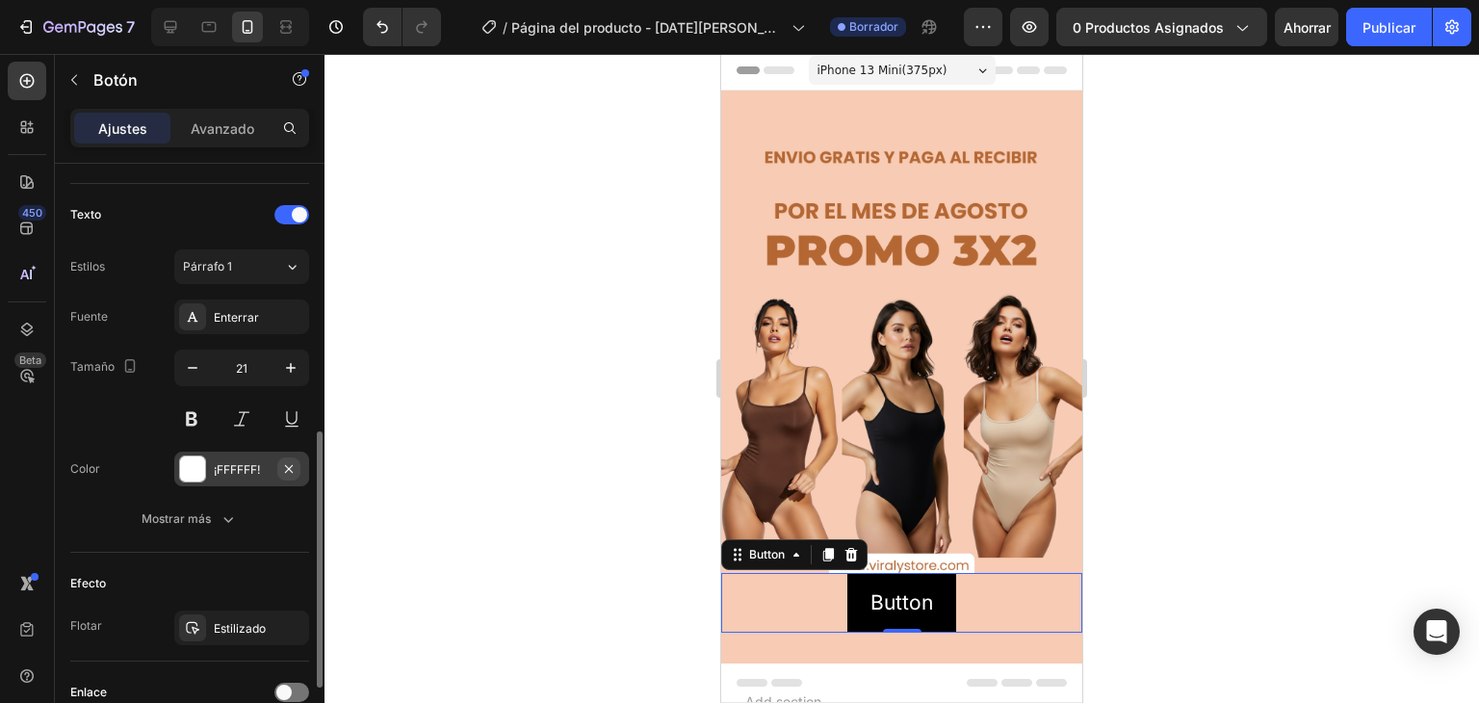
click at [277, 463] on button "button" at bounding box center [288, 468] width 23 height 23
click at [244, 467] on font "Agregar..." at bounding box center [240, 469] width 52 height 14
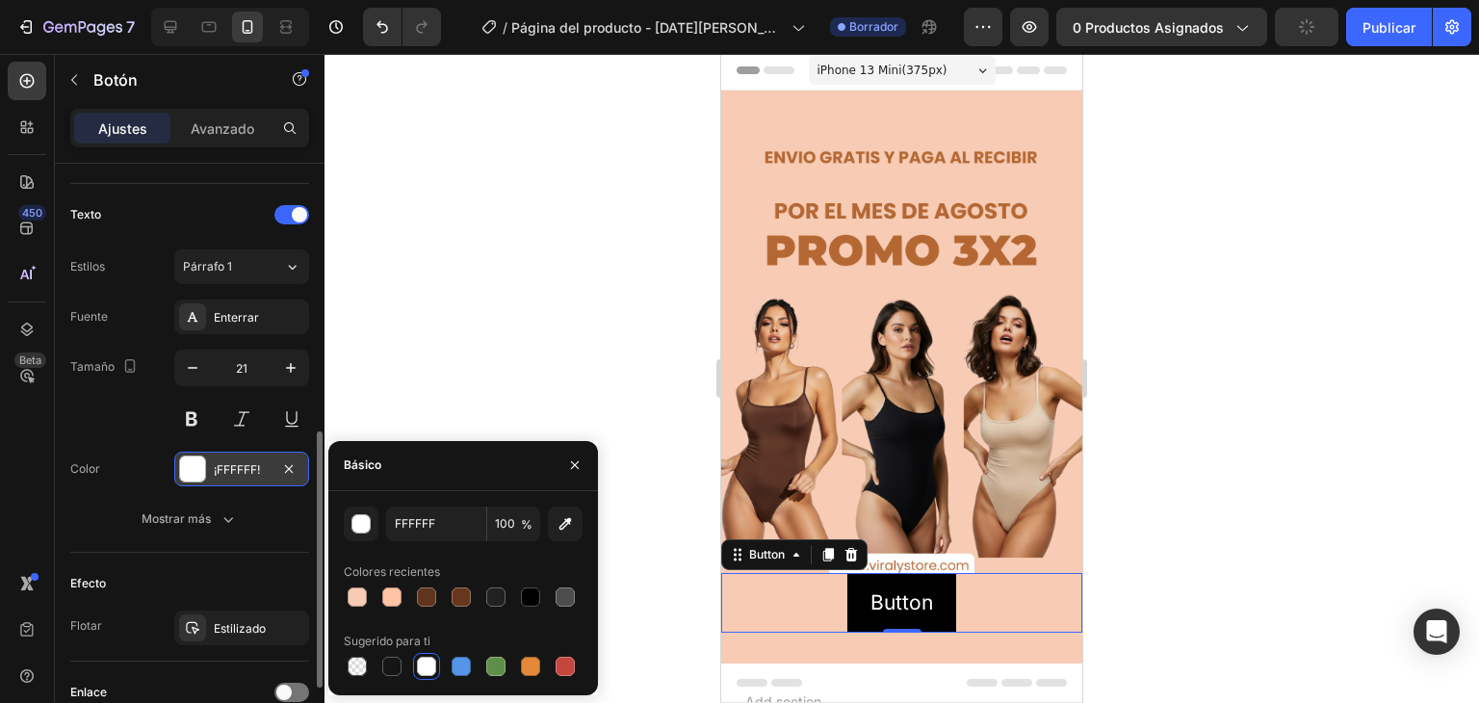
click at [428, 543] on div "FFFFFF 100 % Colores recientes Sugerido para ti" at bounding box center [463, 592] width 239 height 173
click at [420, 594] on div at bounding box center [426, 596] width 19 height 19
click at [389, 596] on div at bounding box center [391, 596] width 19 height 19
type input "FFC4A5"
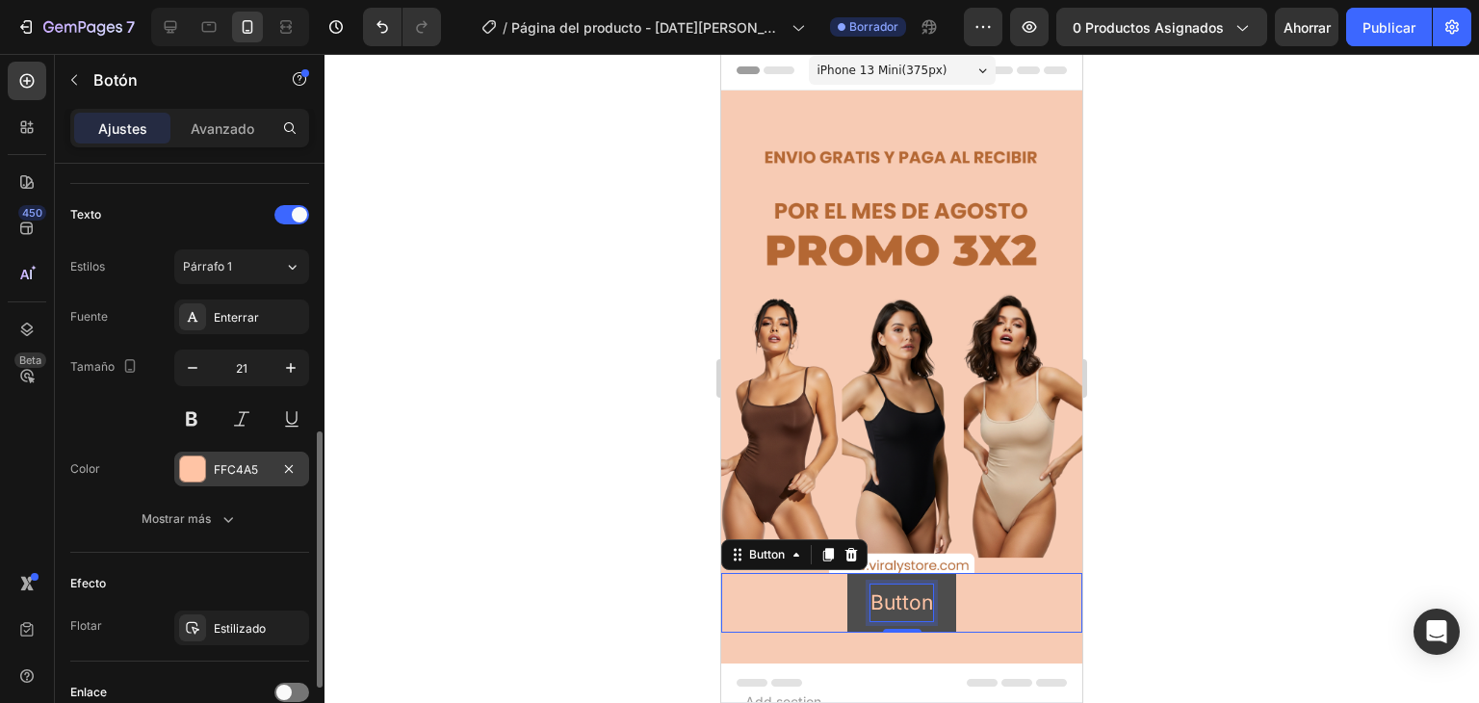
click at [913, 584] on p "Button" at bounding box center [901, 602] width 63 height 37
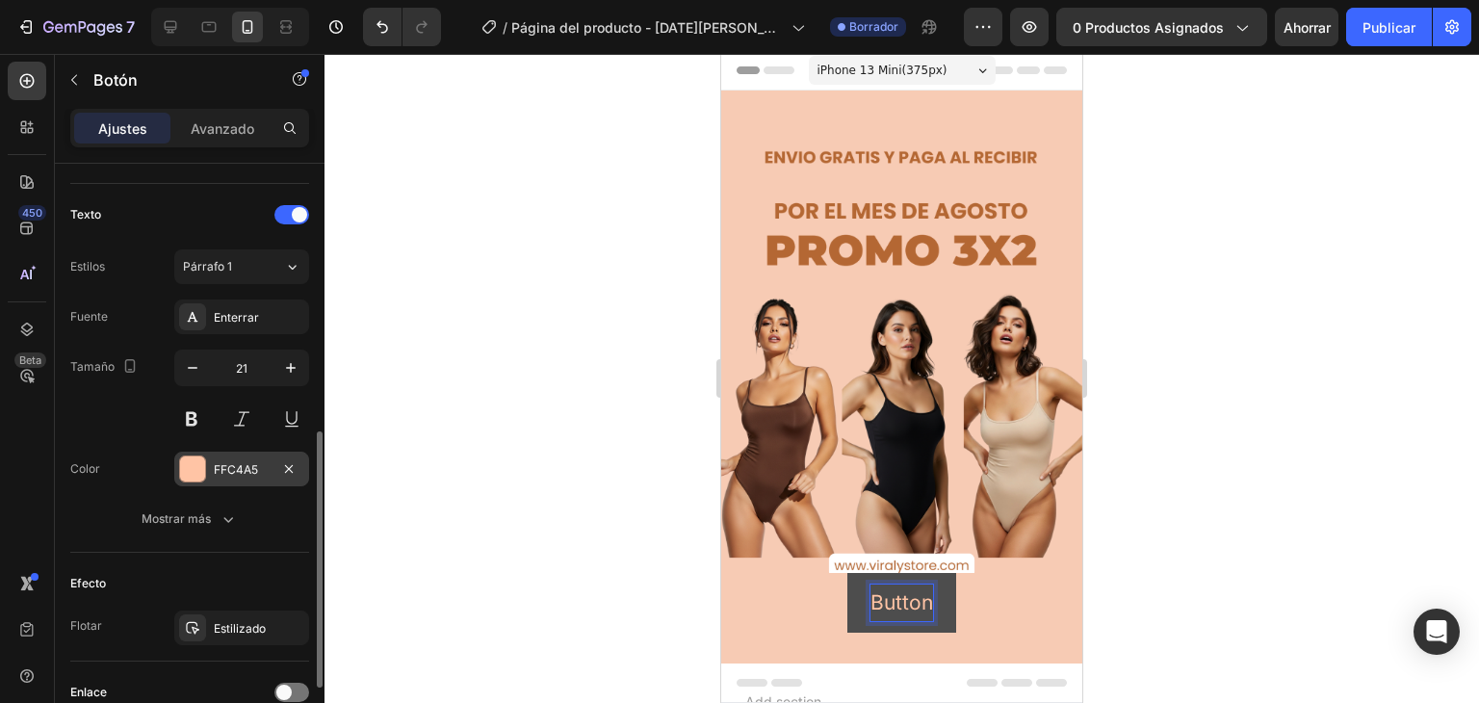
click at [923, 586] on p "Button" at bounding box center [901, 602] width 63 height 37
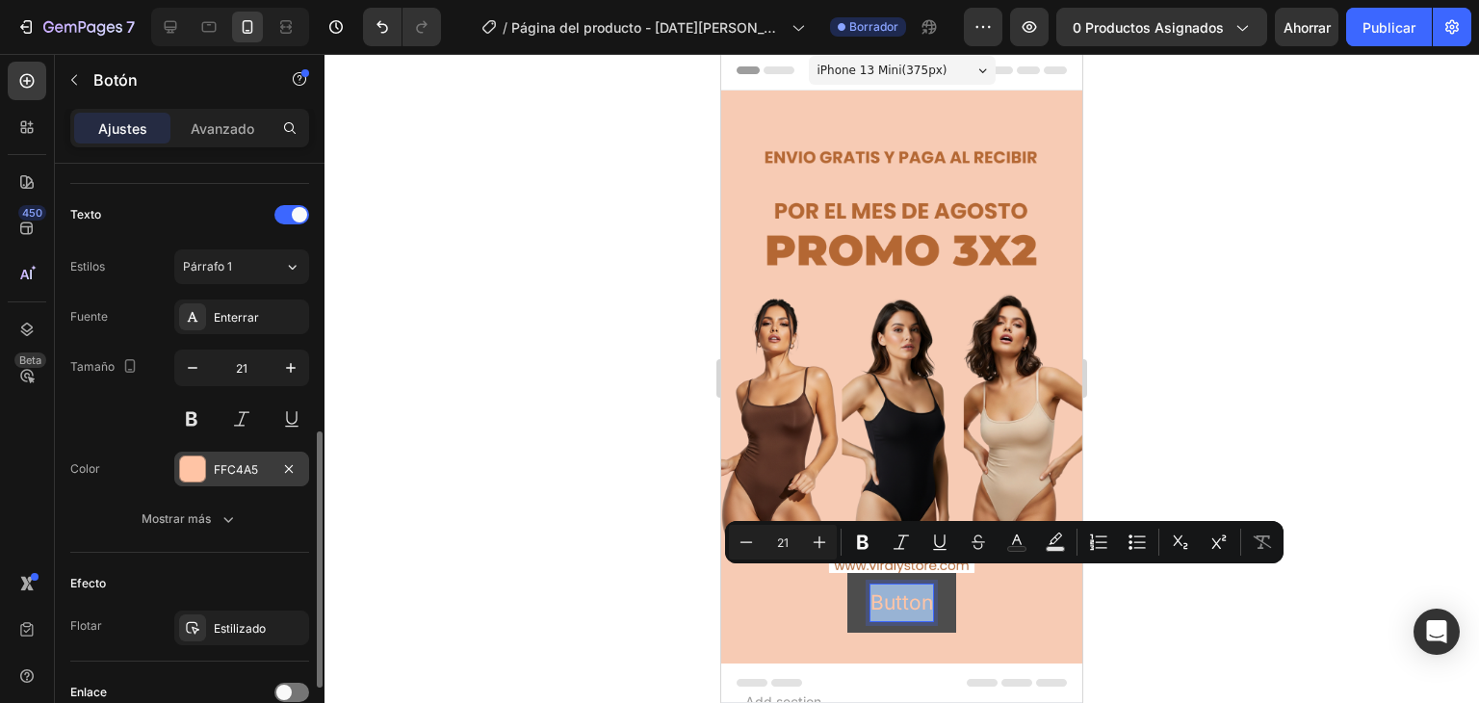
click at [923, 586] on p "Button" at bounding box center [901, 602] width 63 height 37
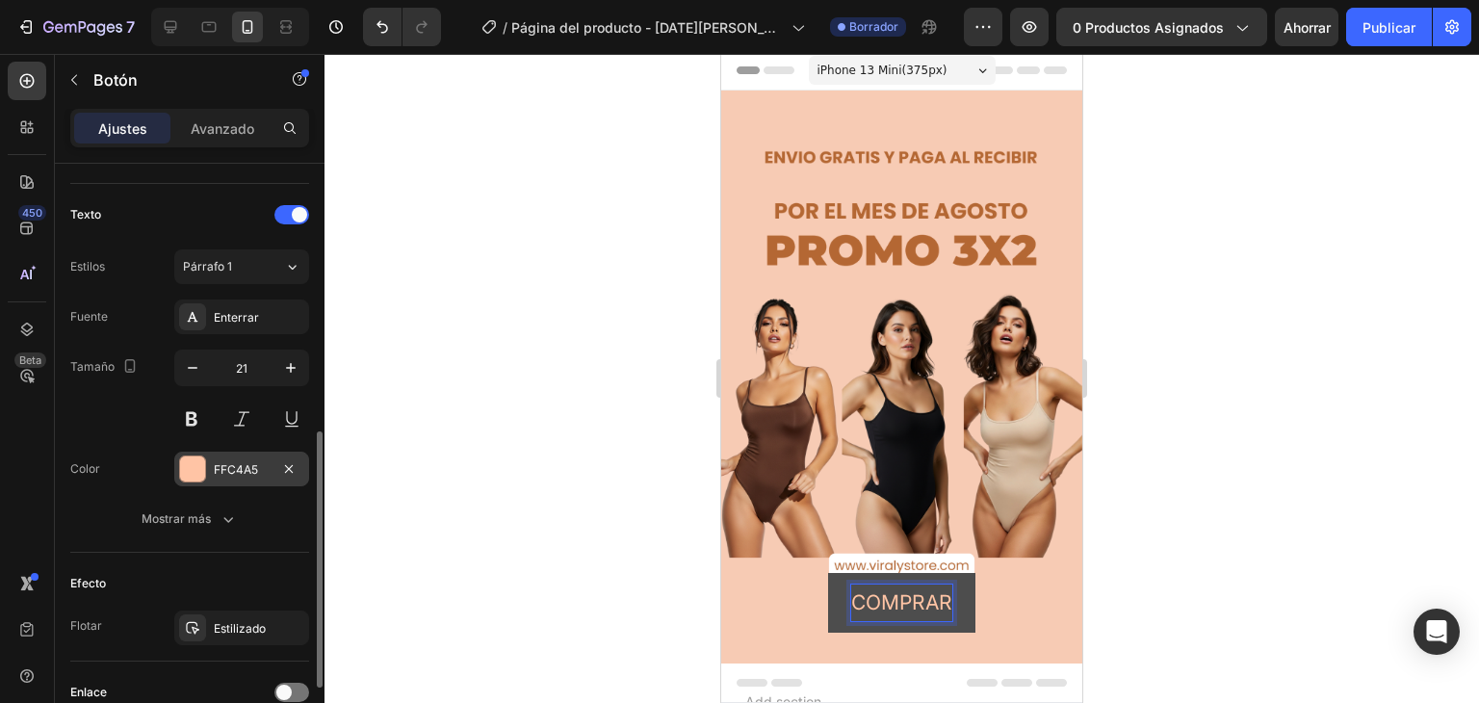
click at [828, 573] on button "COMPRAR" at bounding box center [901, 603] width 147 height 60
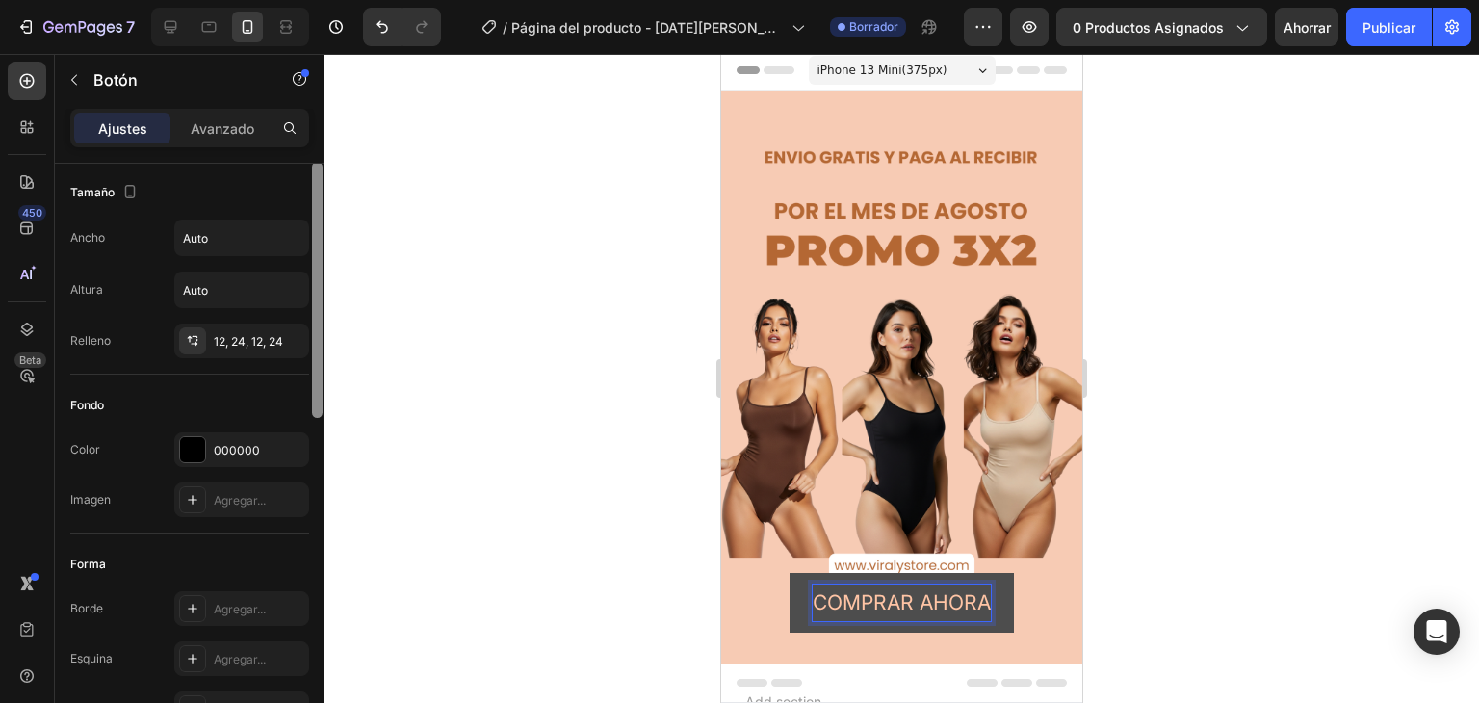
scroll to position [0, 0]
drag, startPoint x: 314, startPoint y: 448, endPoint x: 316, endPoint y: 140, distance: 308.0
click at [316, 140] on div "Ajustes Avanzado Tamaño Ancho Auto Altura Auto Relleno 12, 24, 12, 24 Fondo Col…" at bounding box center [190, 433] width 270 height 649
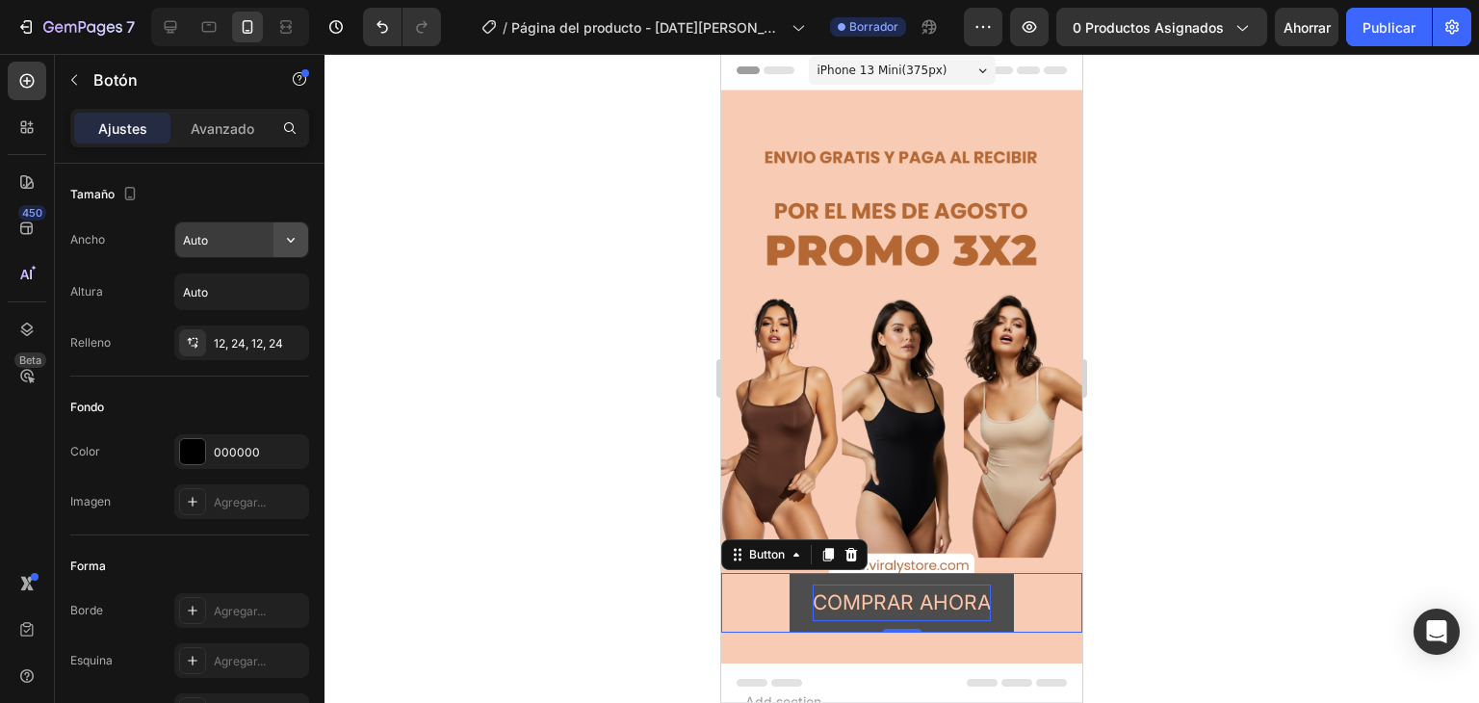
click at [296, 242] on icon "button" at bounding box center [290, 239] width 19 height 19
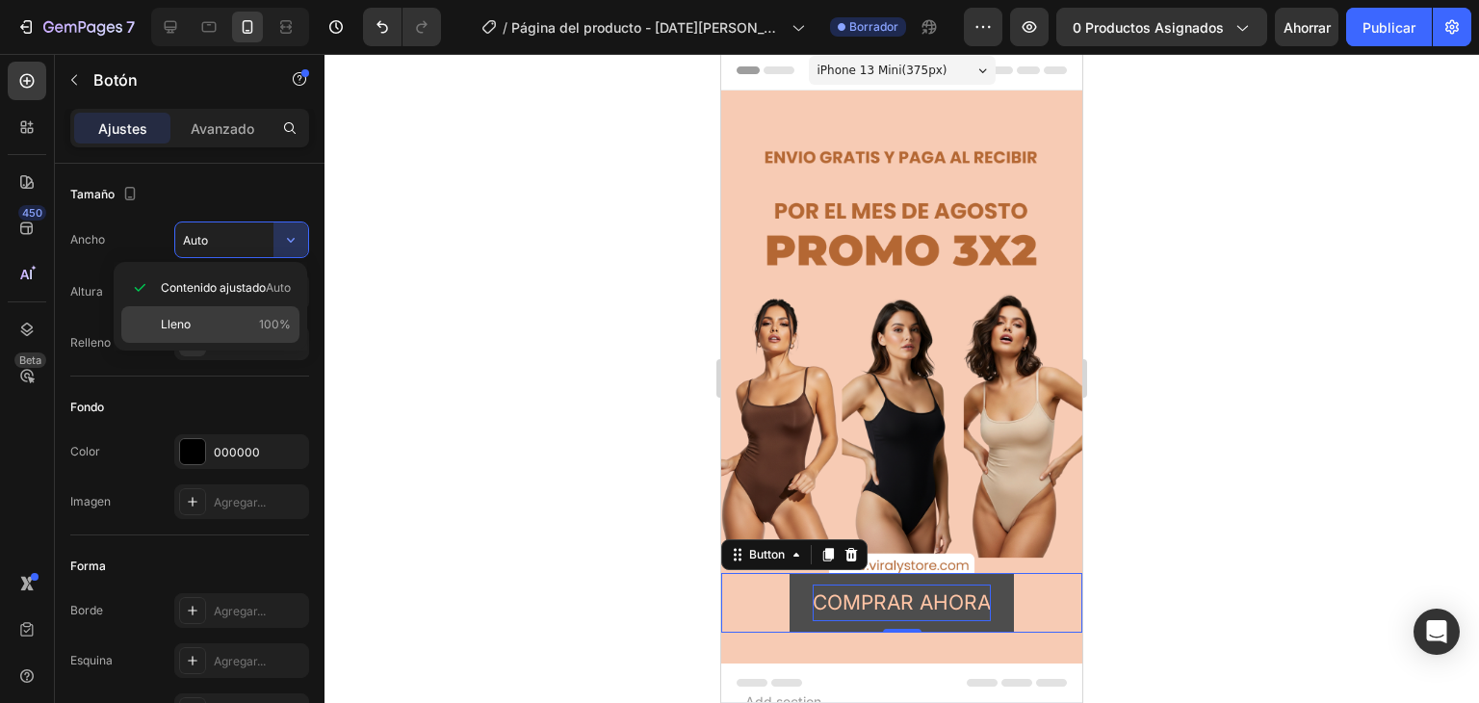
click at [256, 314] on div "Lleno 100%" at bounding box center [210, 324] width 178 height 37
type input "100%"
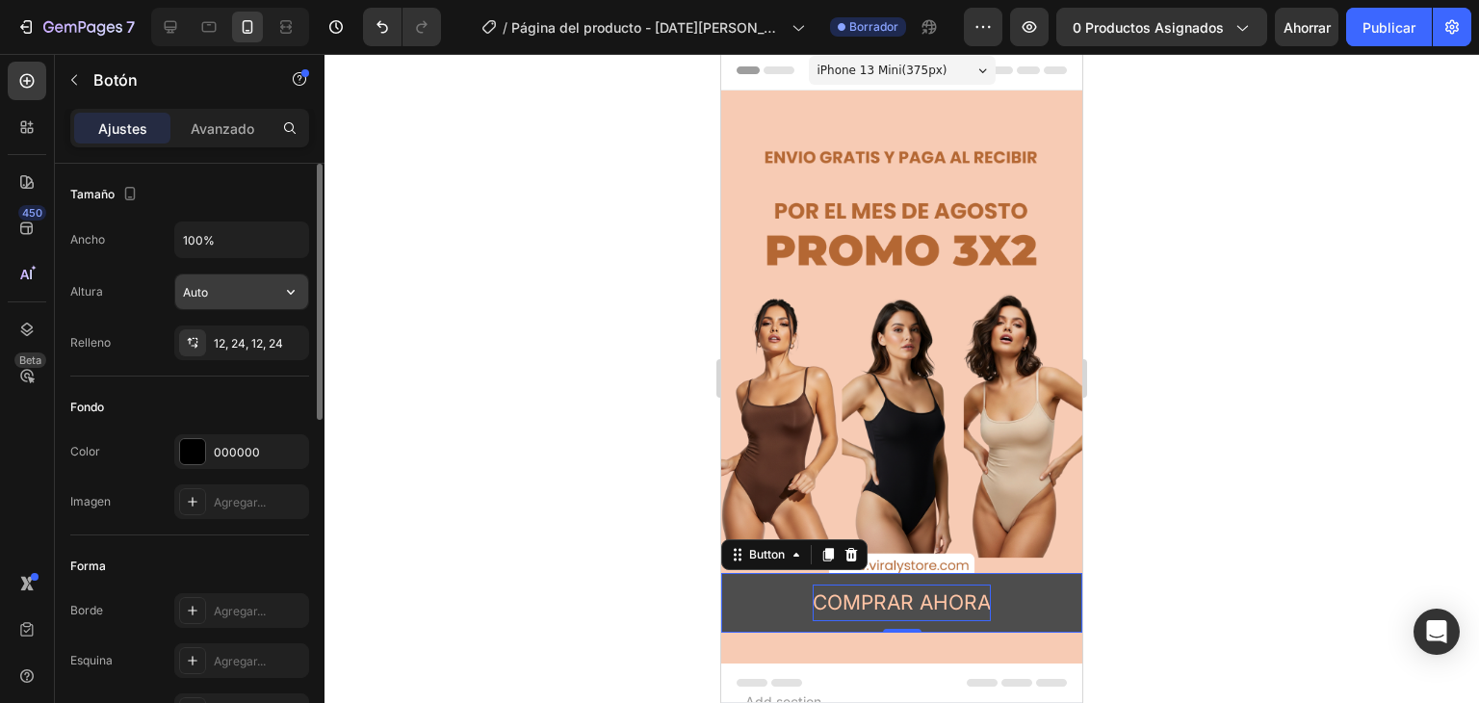
click at [289, 292] on icon "button" at bounding box center [291, 292] width 8 height 5
click at [219, 342] on font "12, 24, 12, 24" at bounding box center [248, 343] width 69 height 14
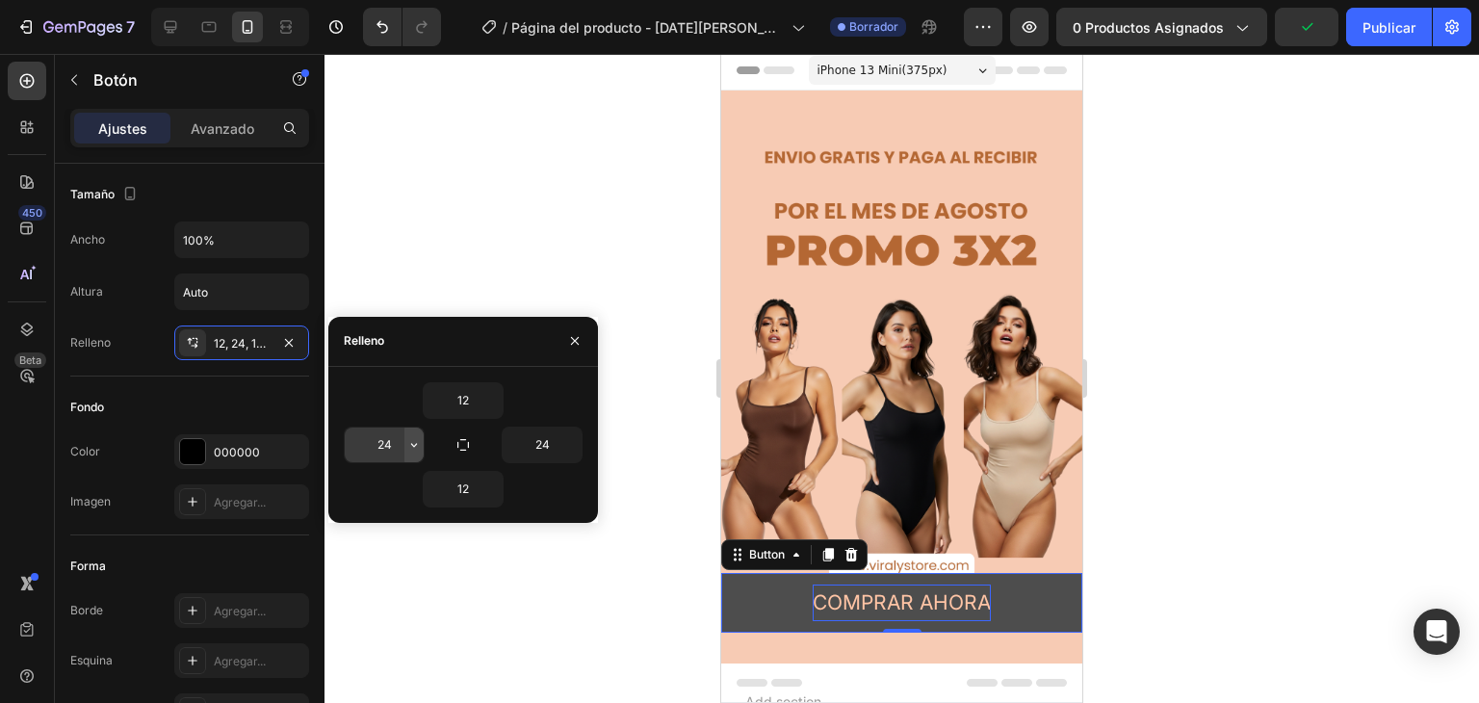
click at [419, 448] on icon "button" at bounding box center [413, 444] width 15 height 15
click at [300, 535] on div "Tamaño Ancho 100% Altura Auto Relleno 12, 24, 12, 24" at bounding box center [189, 639] width 239 height 209
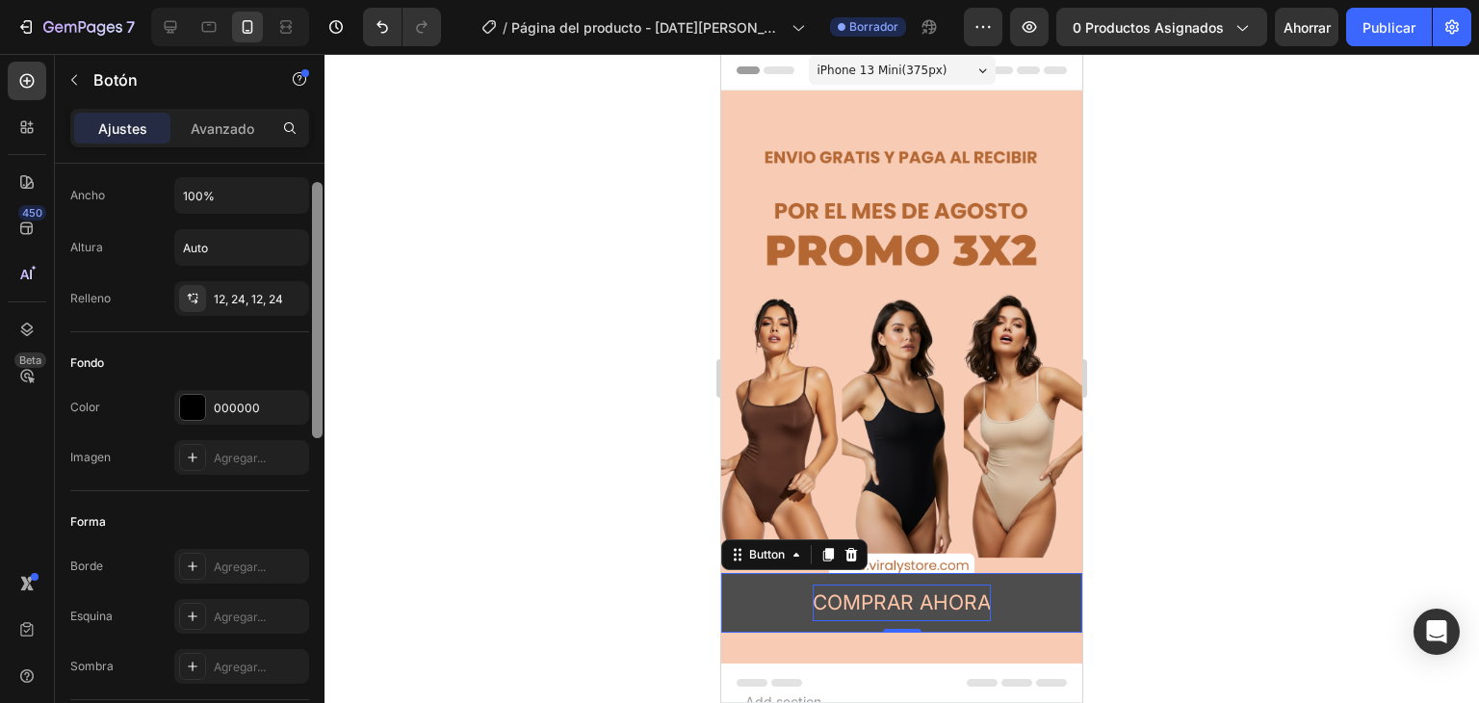
scroll to position [54, 0]
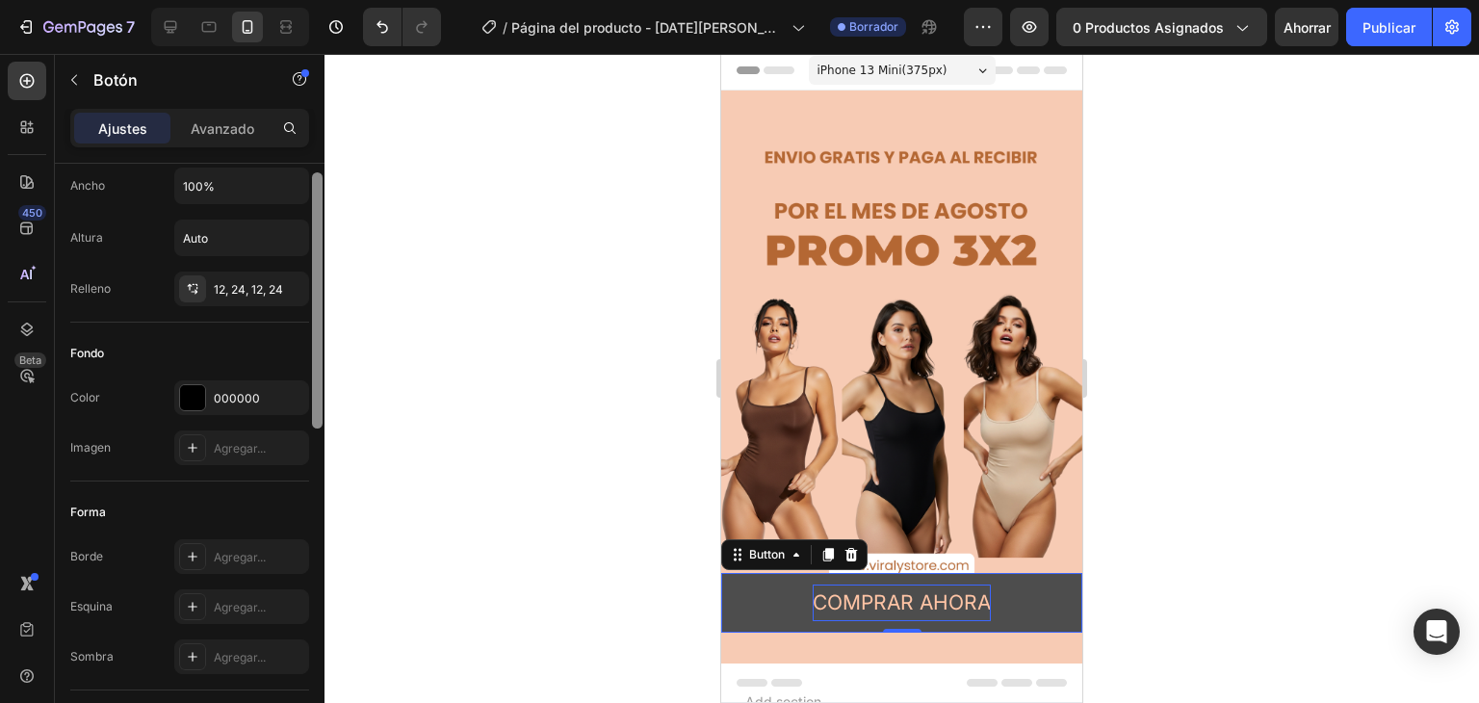
drag, startPoint x: 317, startPoint y: 386, endPoint x: 315, endPoint y: 409, distance: 23.2
click at [315, 409] on div at bounding box center [317, 300] width 11 height 256
click at [267, 395] on div "000000" at bounding box center [242, 398] width 56 height 17
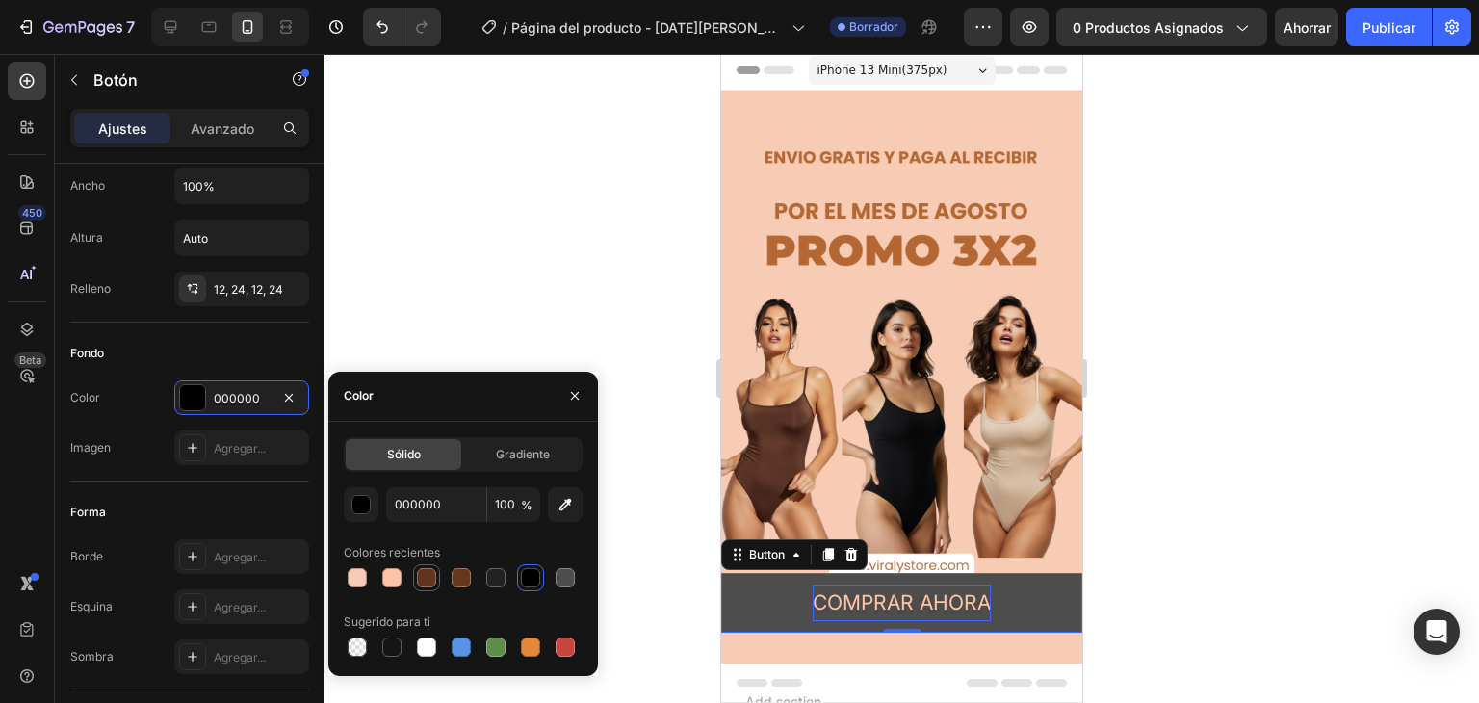
click at [420, 576] on div at bounding box center [426, 577] width 19 height 19
click at [452, 586] on div at bounding box center [461, 577] width 23 height 23
type input "66371D"
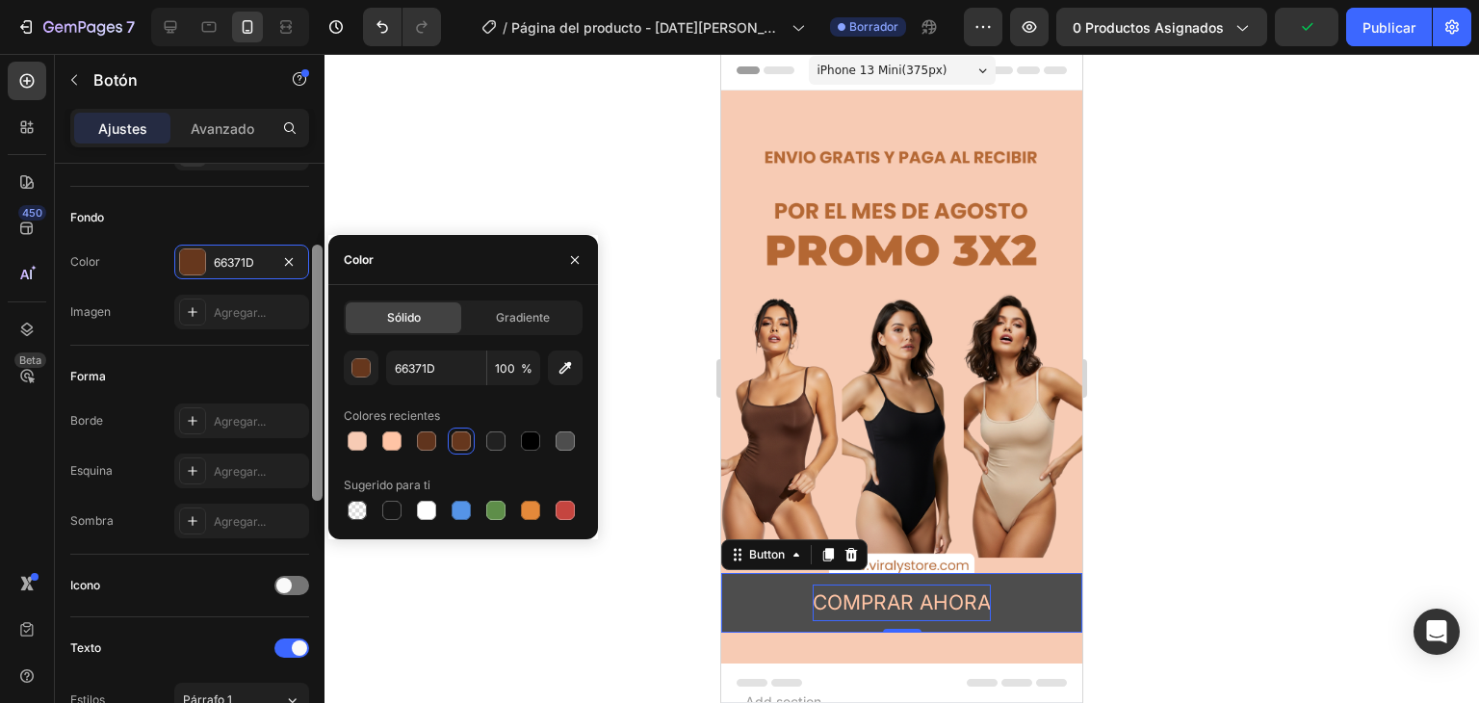
scroll to position [188, 0]
drag, startPoint x: 316, startPoint y: 415, endPoint x: 311, endPoint y: 473, distance: 58.0
click at [311, 473] on div at bounding box center [317, 461] width 14 height 594
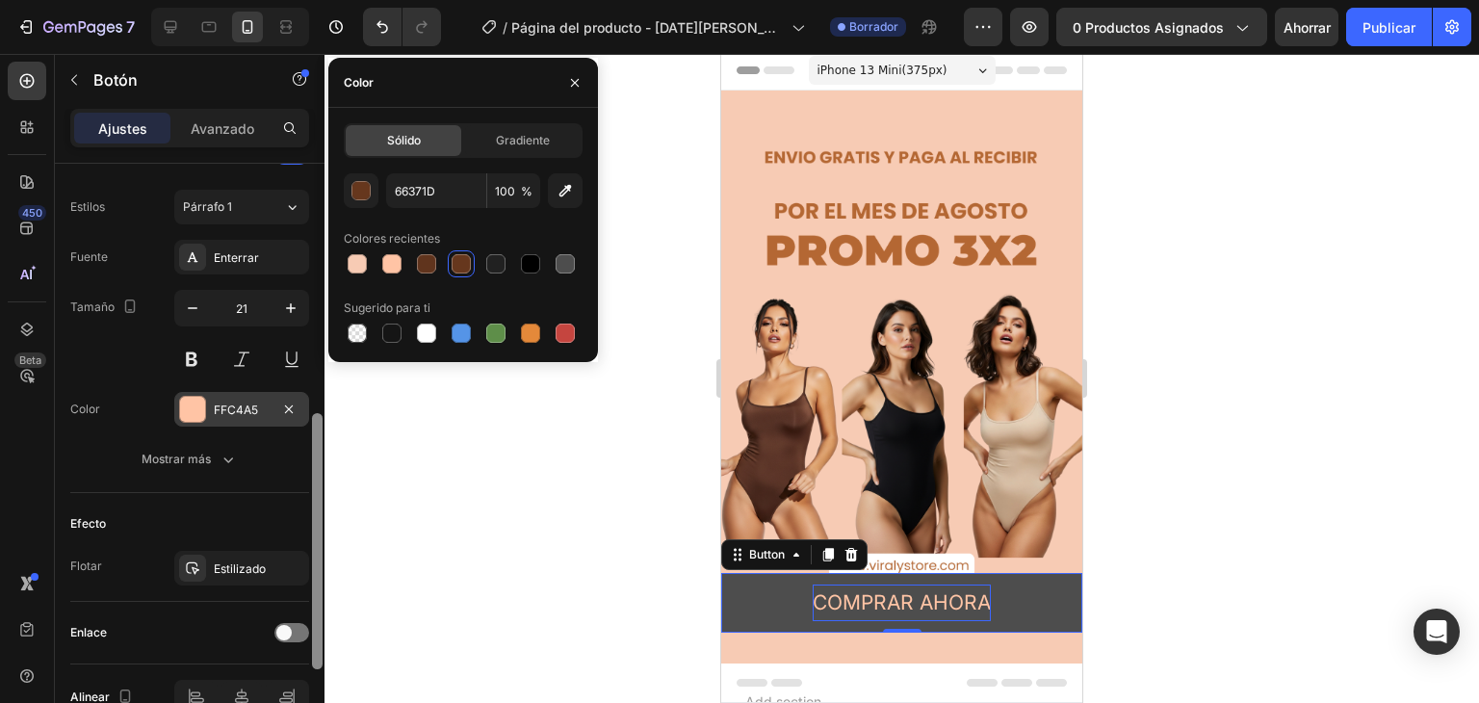
scroll to position [650, 0]
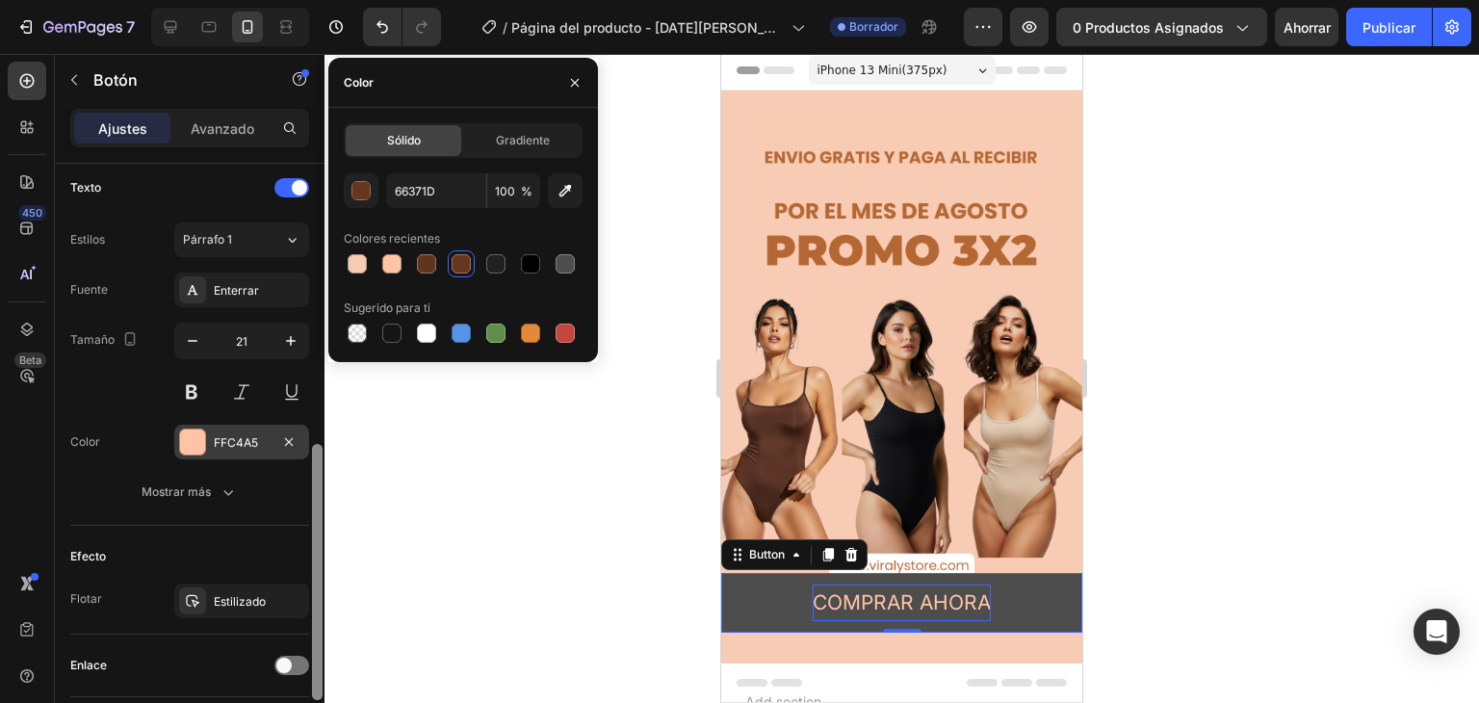
drag, startPoint x: 311, startPoint y: 473, endPoint x: 304, endPoint y: 460, distance: 14.2
click at [304, 460] on div "Tamaño Ancho 100% Altura Auto Relleno 12, 24, 12, 24 Fondo Color 66371D Imagen …" at bounding box center [190, 461] width 270 height 594
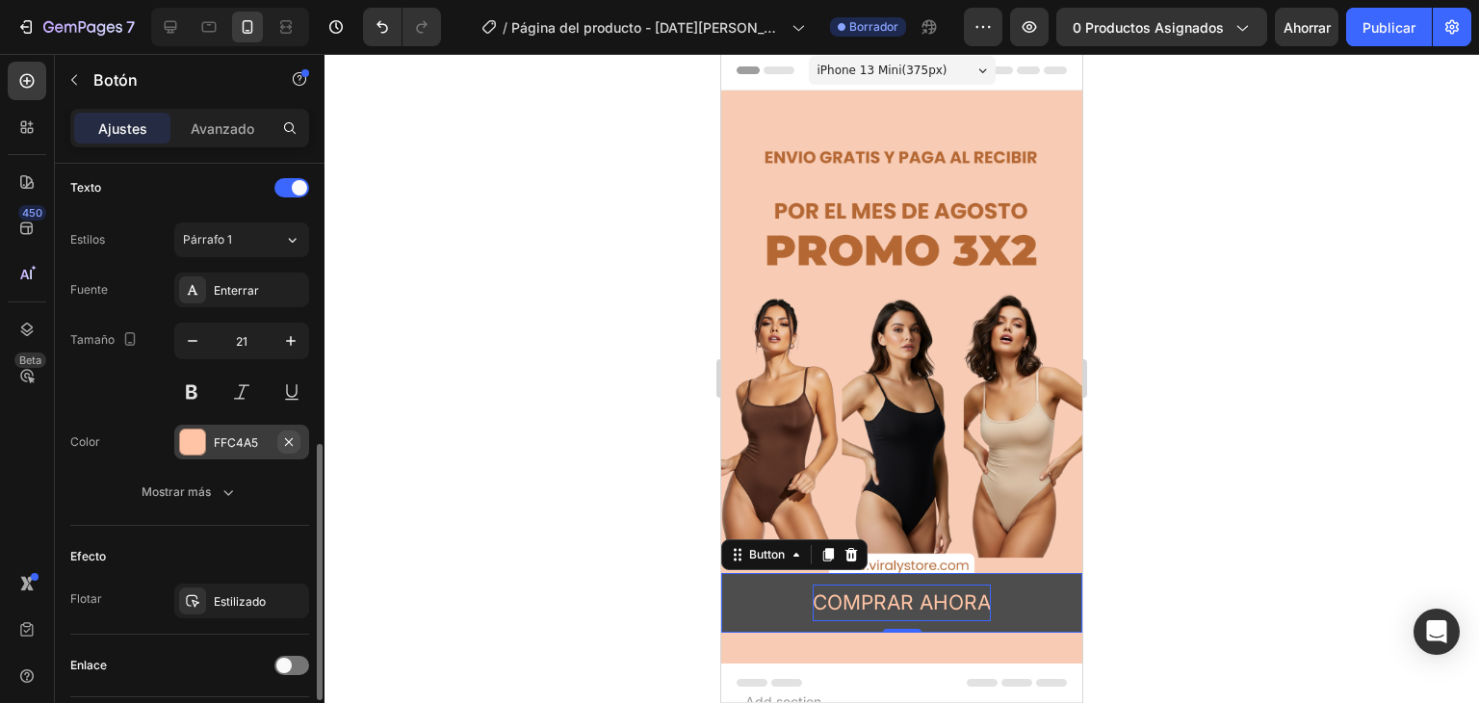
click at [285, 440] on icon "button" at bounding box center [288, 441] width 15 height 15
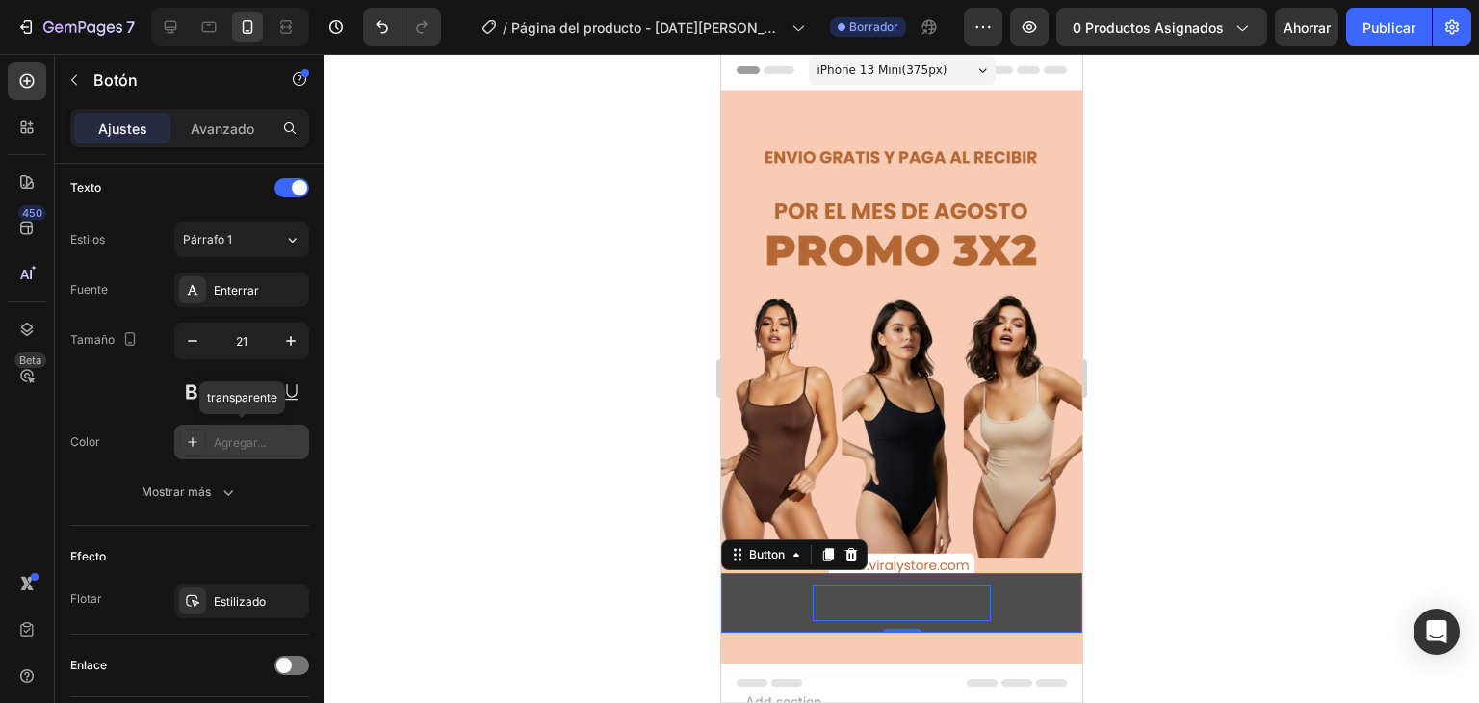
click at [262, 440] on font "Agregar..." at bounding box center [240, 442] width 52 height 14
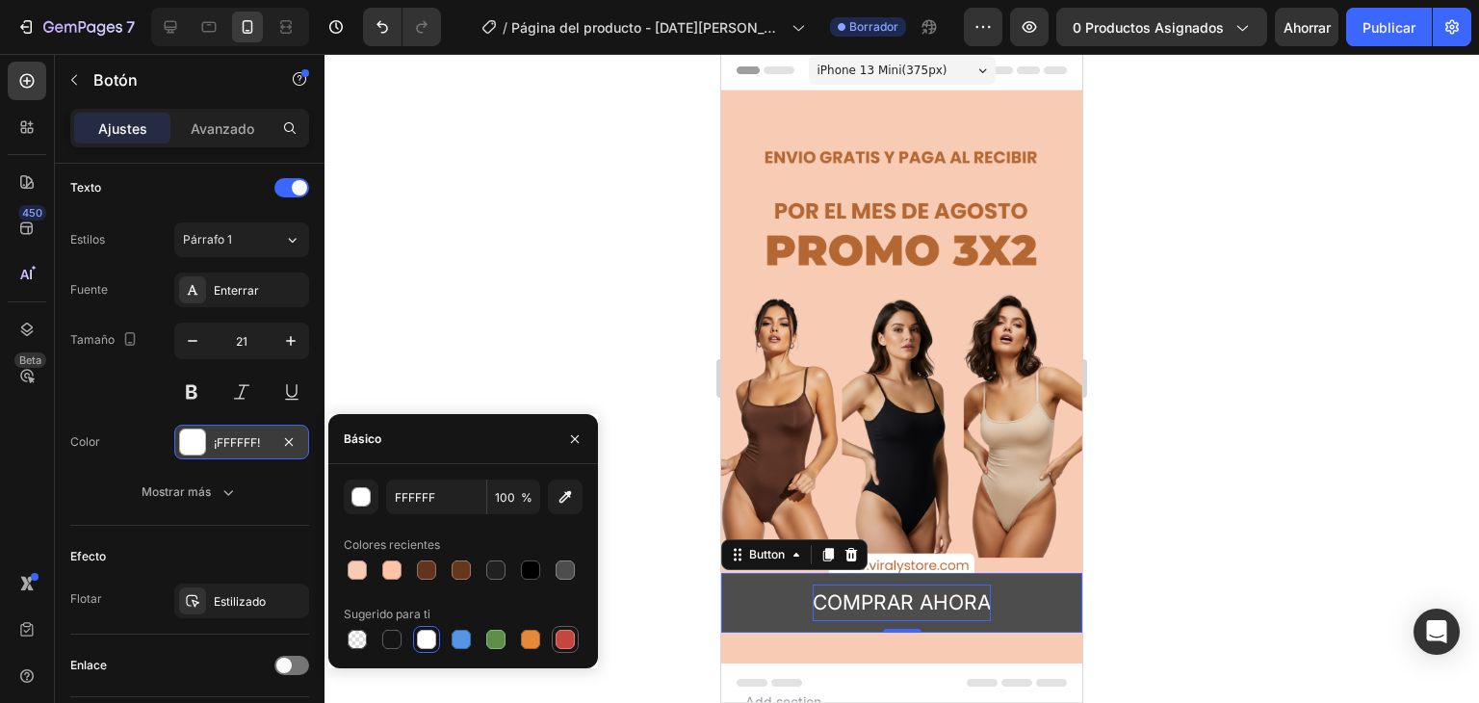
click at [569, 638] on div at bounding box center [564, 639] width 19 height 19
click at [431, 638] on div at bounding box center [426, 639] width 19 height 19
click at [366, 558] on div at bounding box center [357, 569] width 27 height 27
click at [376, 565] on div at bounding box center [463, 569] width 239 height 27
click at [388, 571] on div at bounding box center [391, 569] width 19 height 19
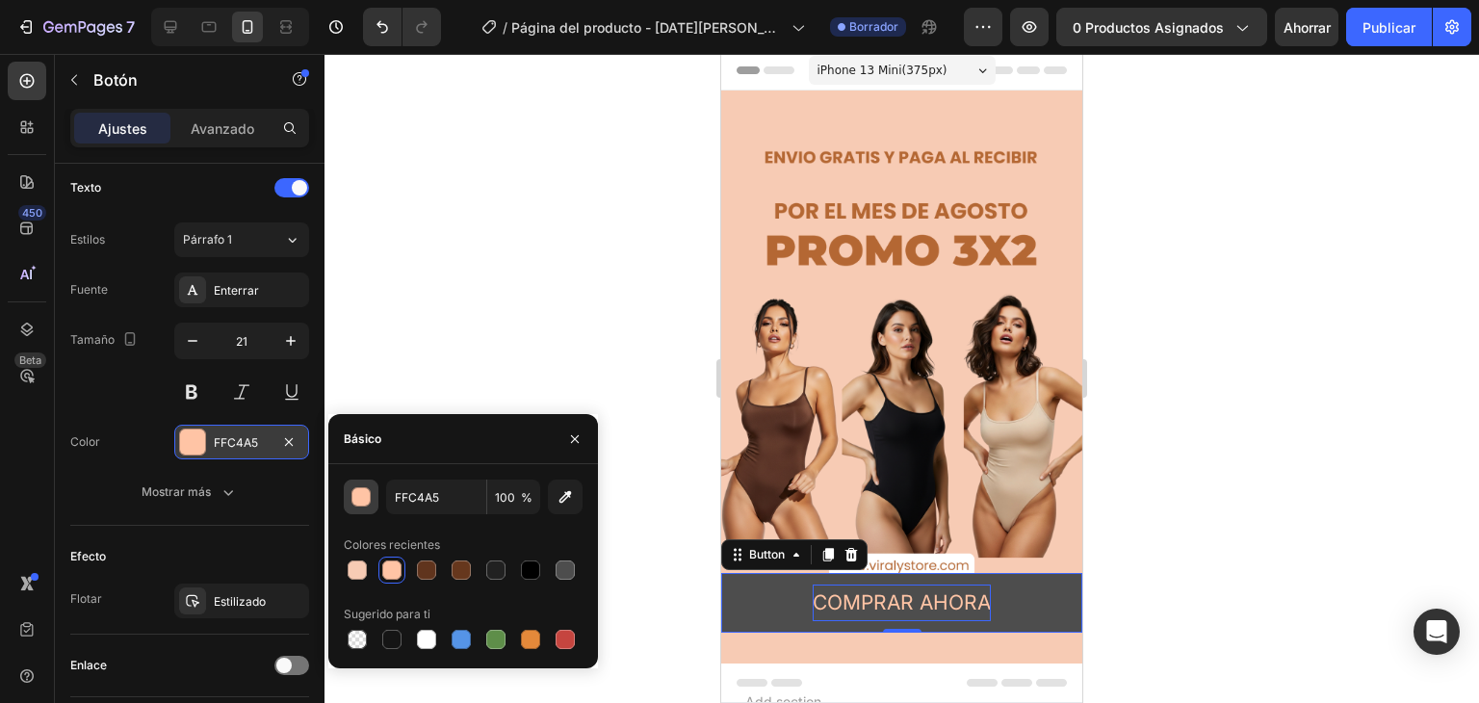
click at [355, 505] on div "button" at bounding box center [361, 497] width 19 height 19
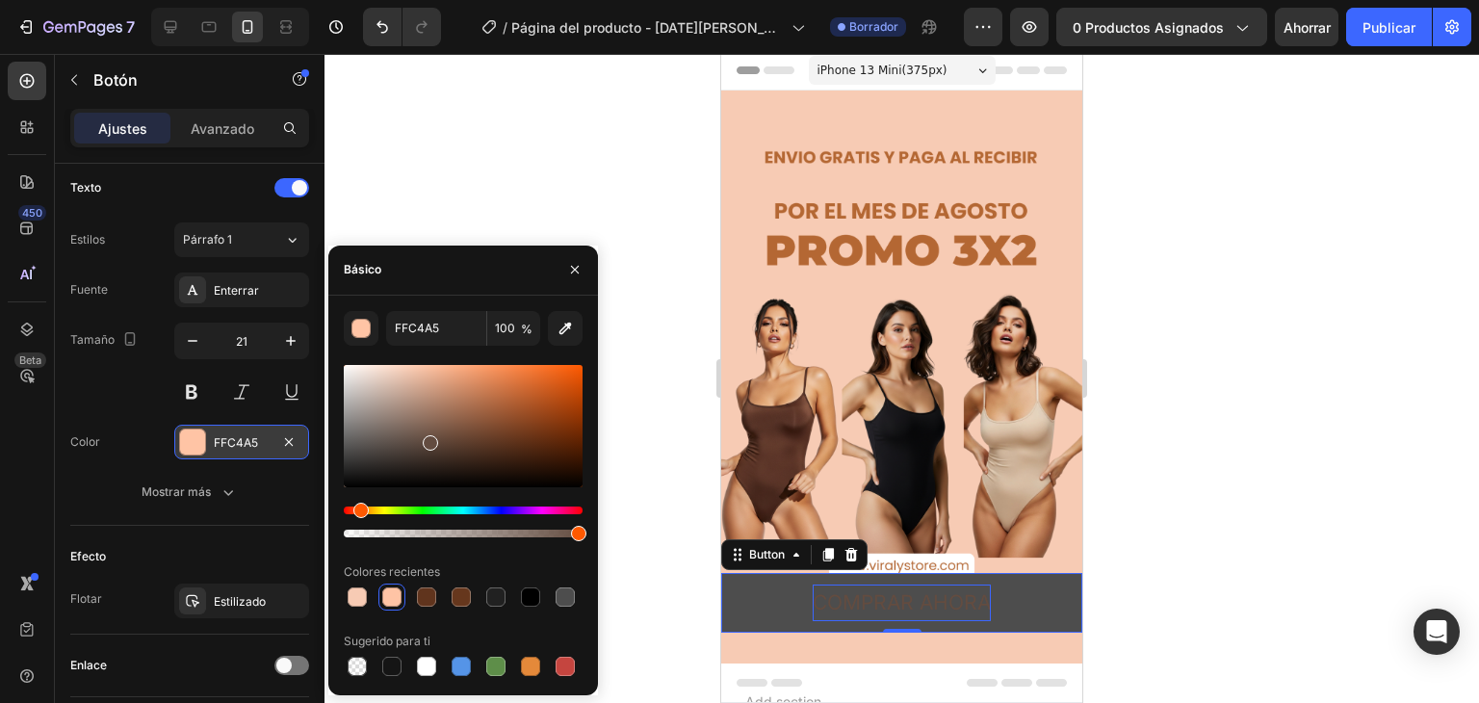
click at [427, 439] on div at bounding box center [463, 426] width 239 height 122
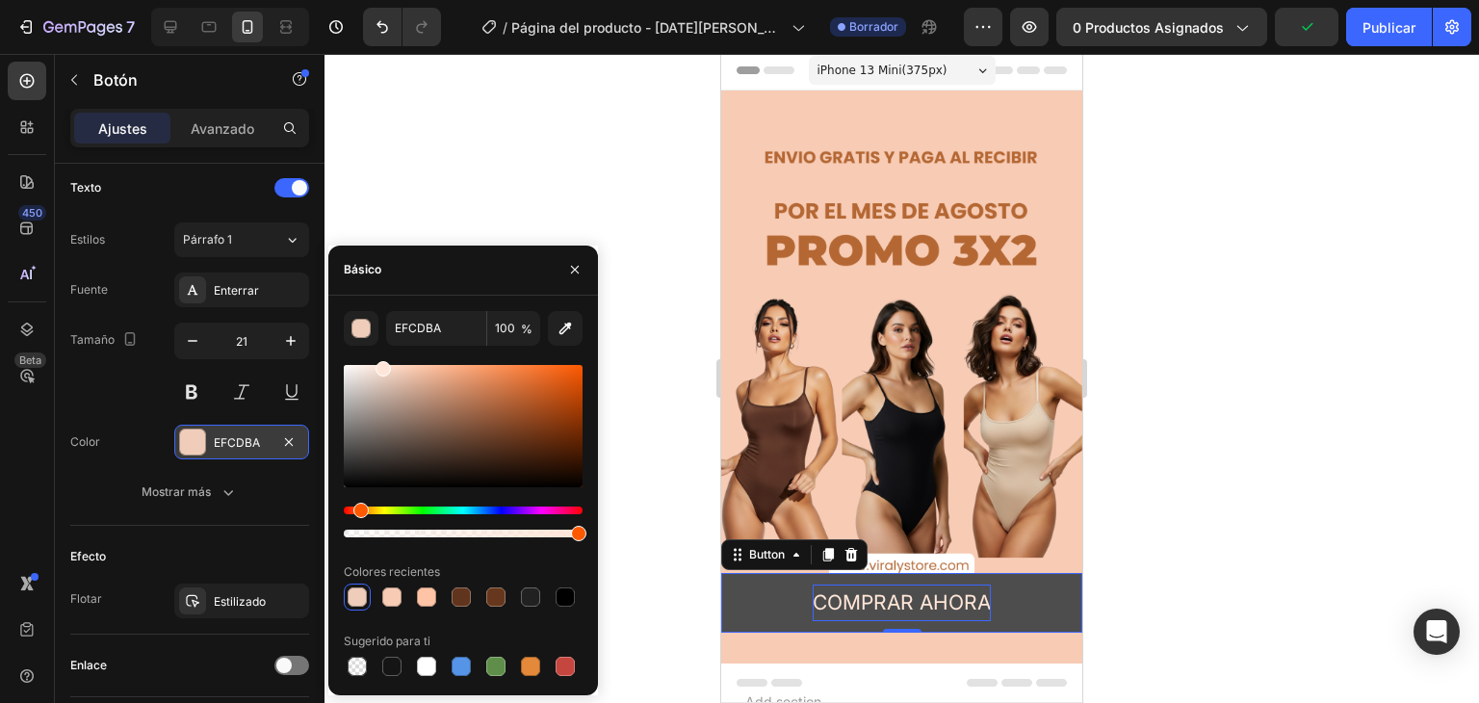
type input "FFE6D8"
drag, startPoint x: 427, startPoint y: 439, endPoint x: 380, endPoint y: 349, distance: 101.2
click at [380, 349] on div "FFE6D8 100 % Colores recientes Sugerido para ti" at bounding box center [463, 495] width 239 height 369
click at [192, 386] on button at bounding box center [191, 391] width 35 height 35
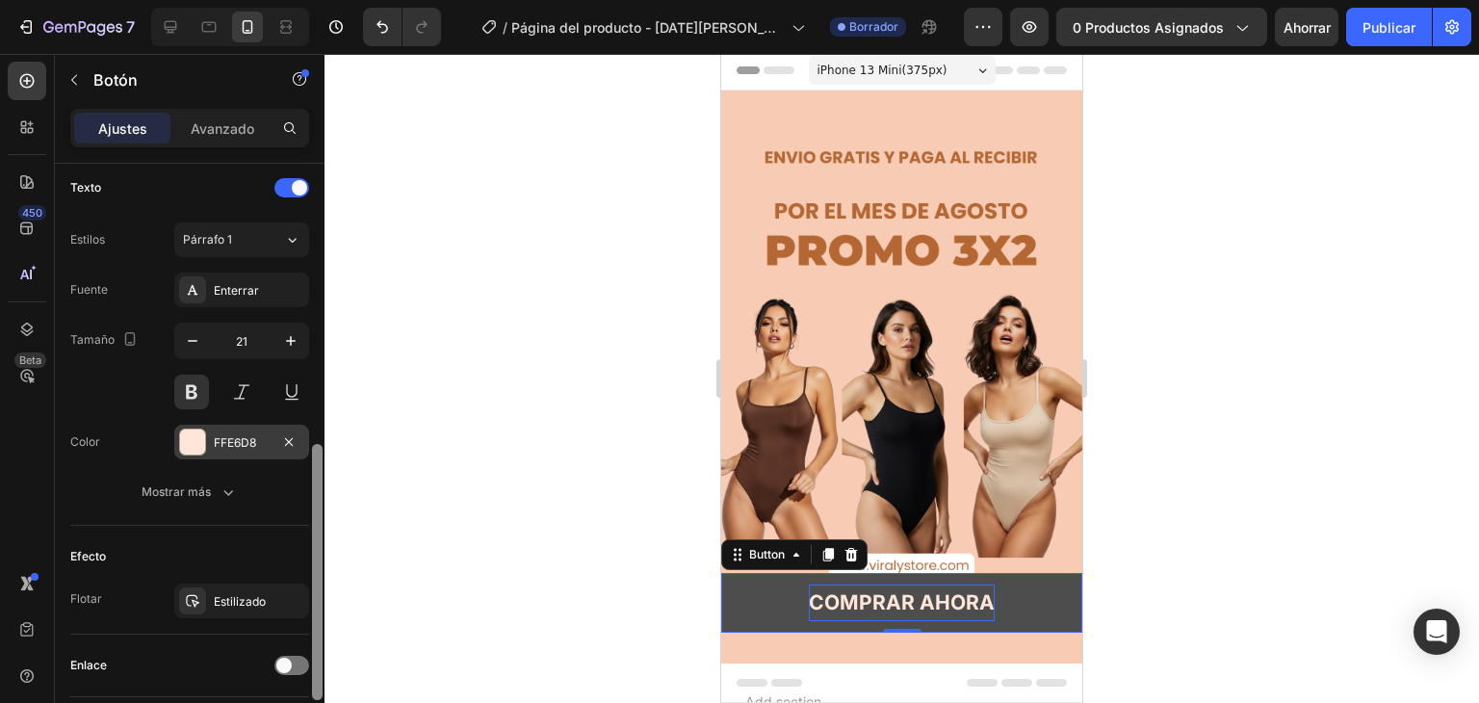
click at [316, 471] on div at bounding box center [317, 572] width 11 height 256
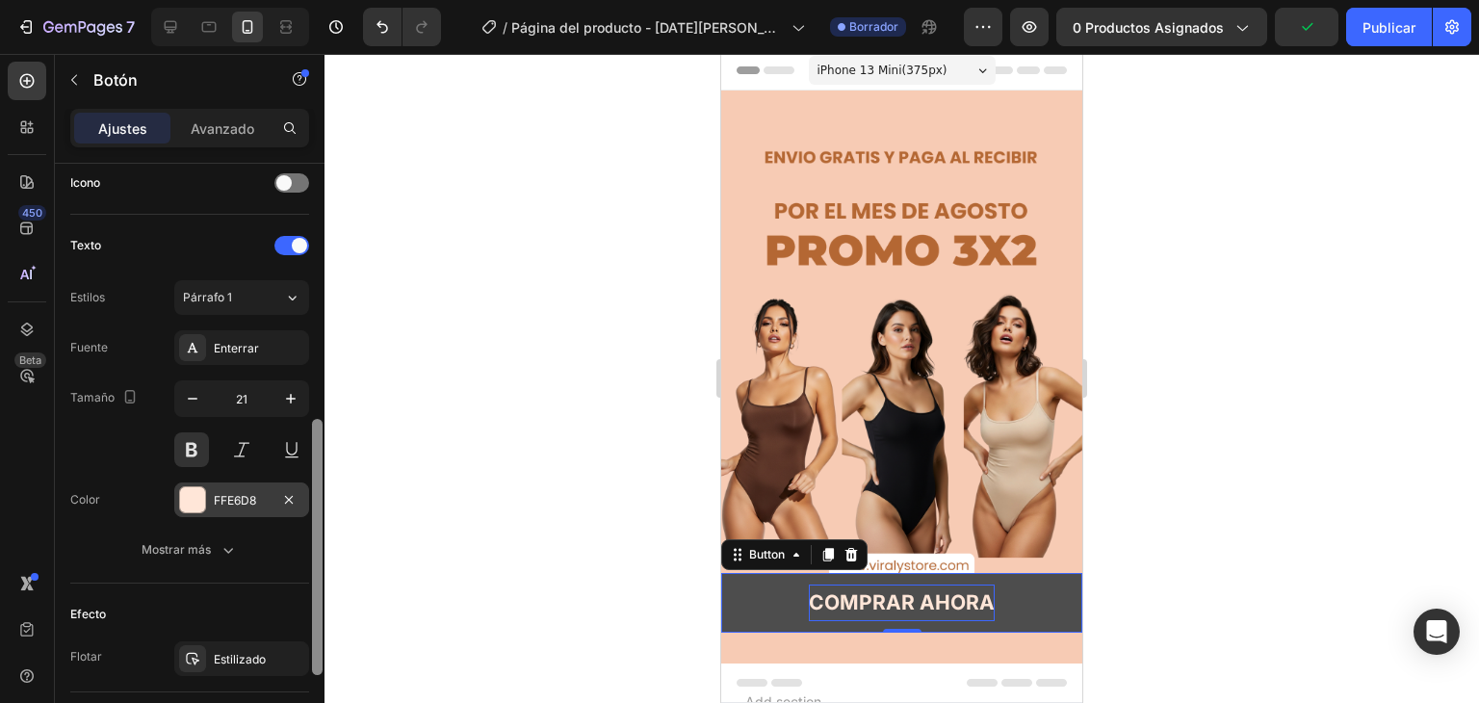
drag, startPoint x: 316, startPoint y: 471, endPoint x: 314, endPoint y: 448, distance: 23.2
click at [314, 448] on div at bounding box center [317, 547] width 11 height 256
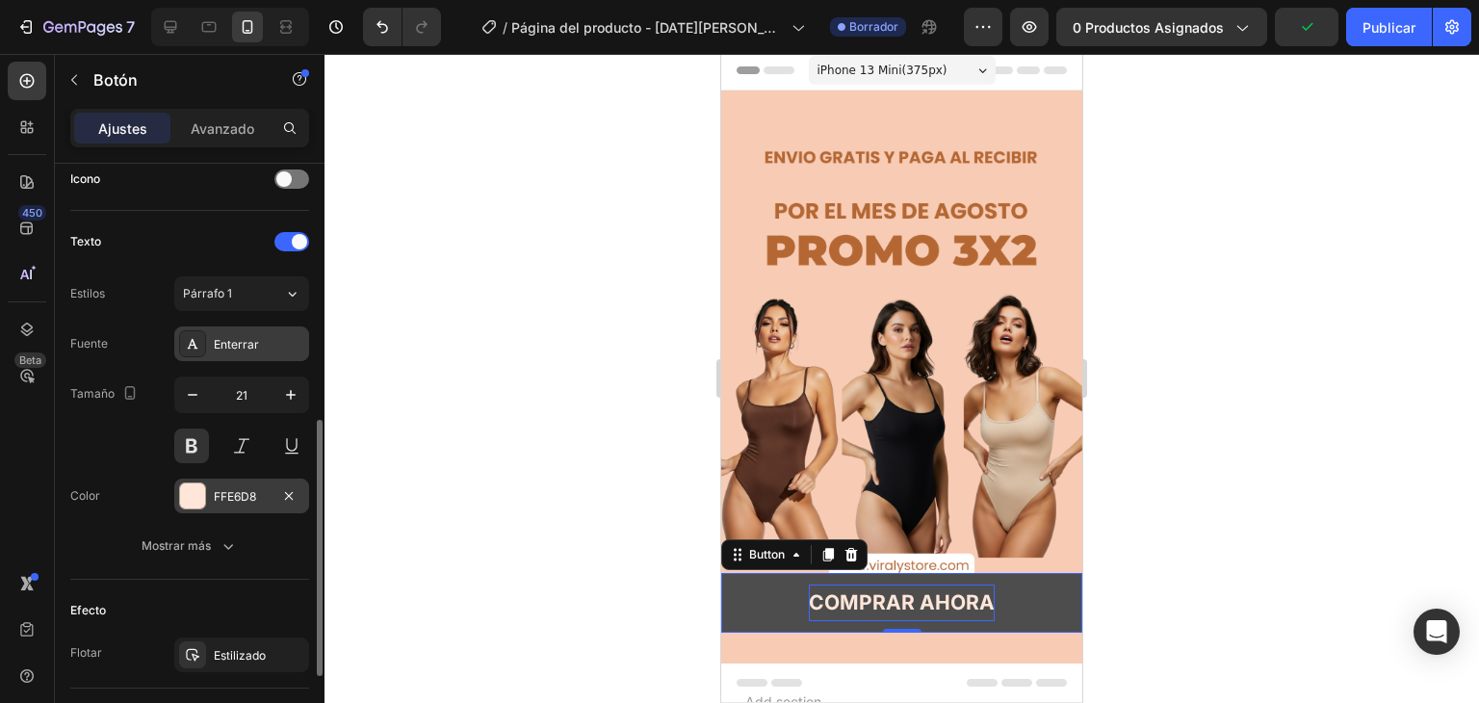
click at [256, 347] on font "Enterrar" at bounding box center [236, 344] width 45 height 14
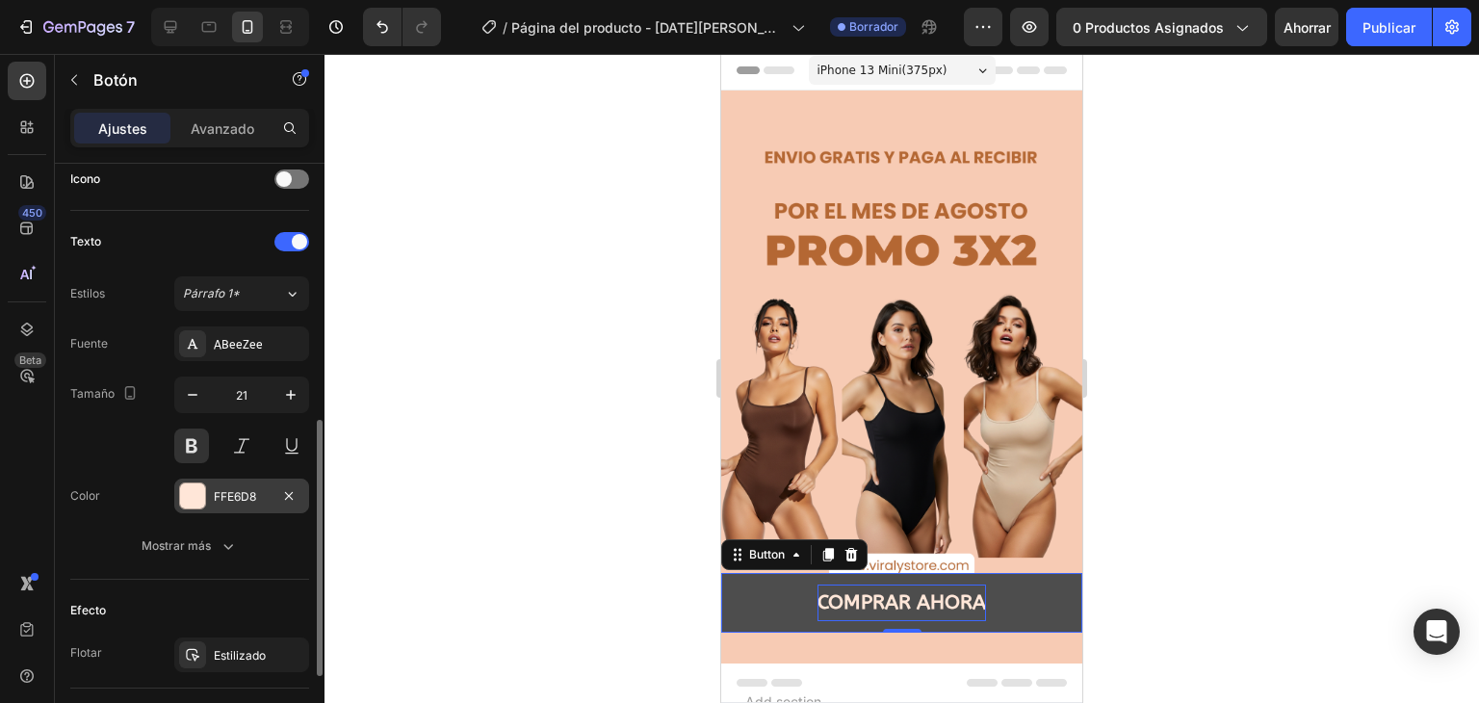
click at [217, 247] on div "Texto" at bounding box center [189, 241] width 239 height 31
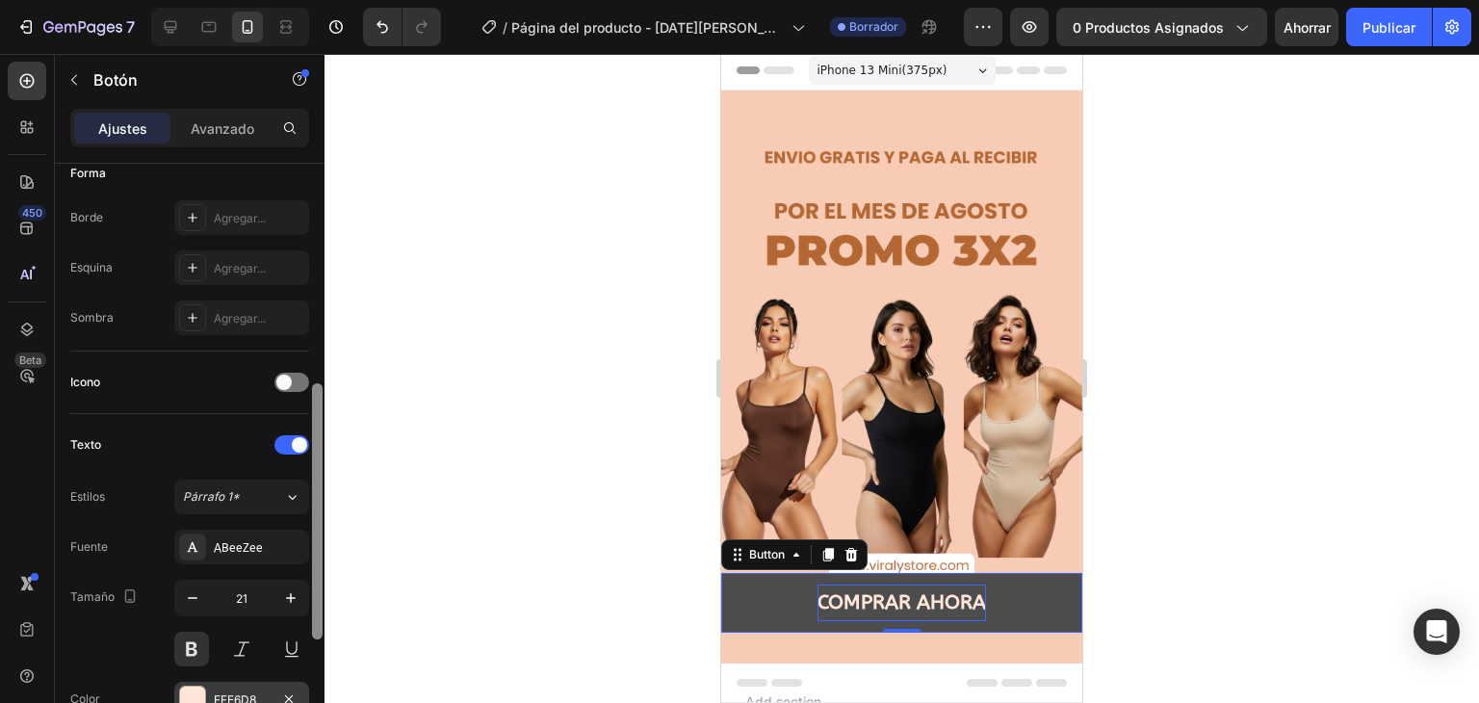
scroll to position [386, 0]
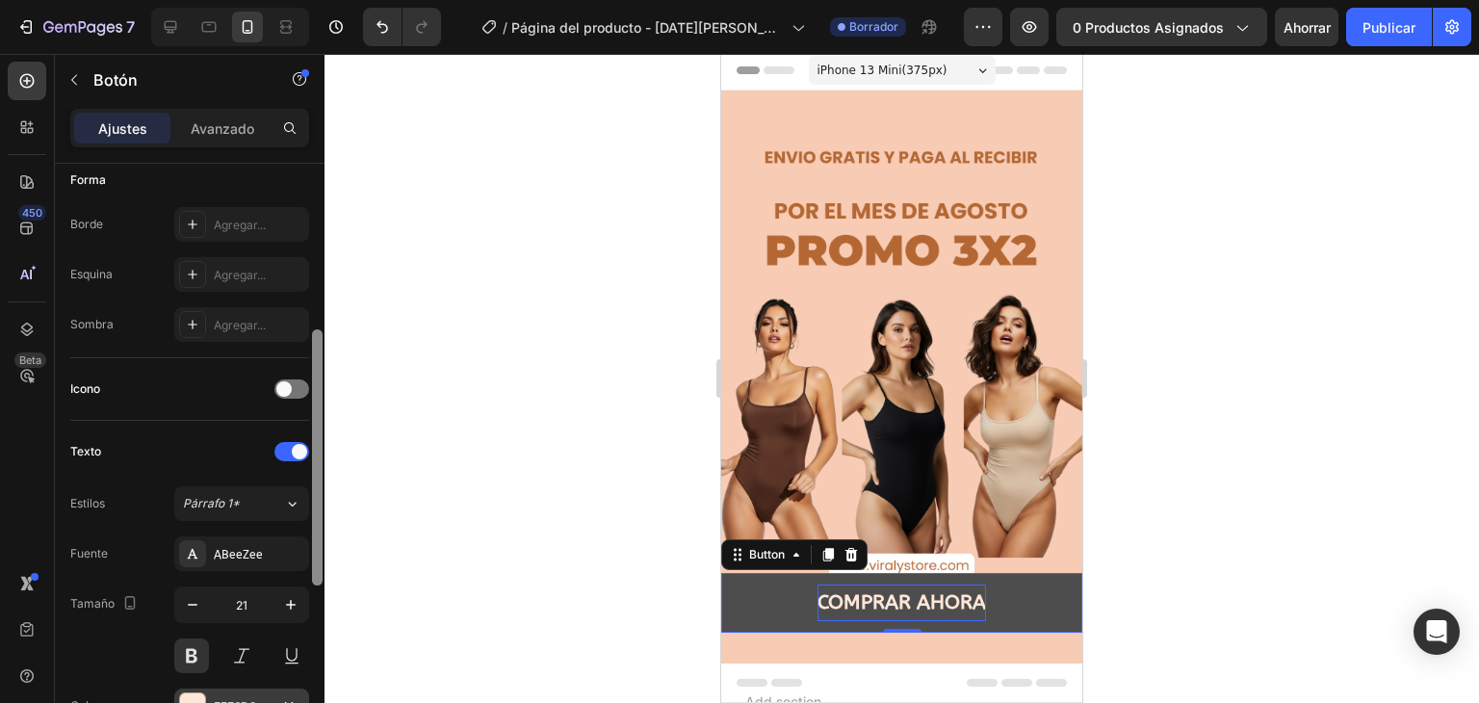
drag, startPoint x: 319, startPoint y: 431, endPoint x: 319, endPoint y: 341, distance: 90.5
click at [319, 341] on div at bounding box center [317, 457] width 11 height 256
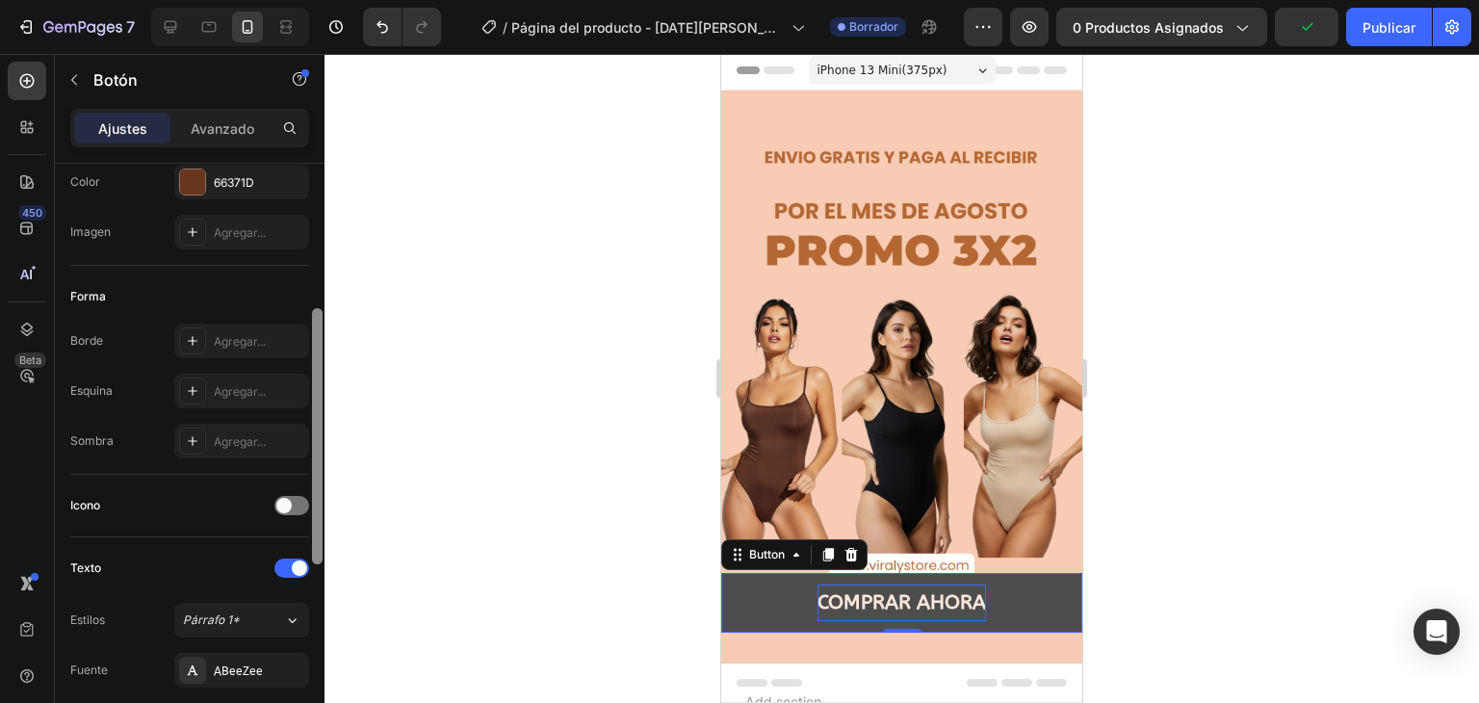
scroll to position [290, 0]
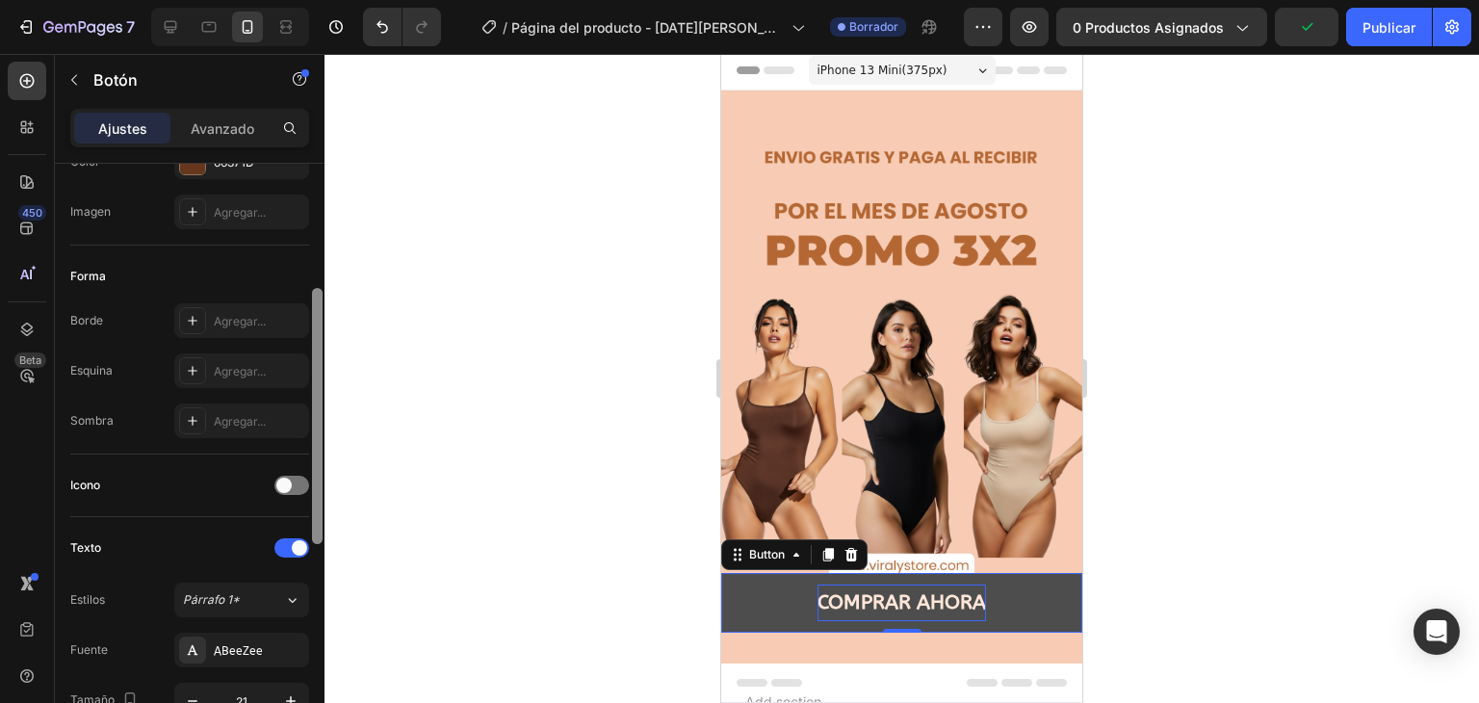
drag, startPoint x: 319, startPoint y: 341, endPoint x: 316, endPoint y: 299, distance: 41.5
click at [316, 299] on div at bounding box center [317, 416] width 11 height 256
click at [293, 482] on div at bounding box center [291, 485] width 35 height 19
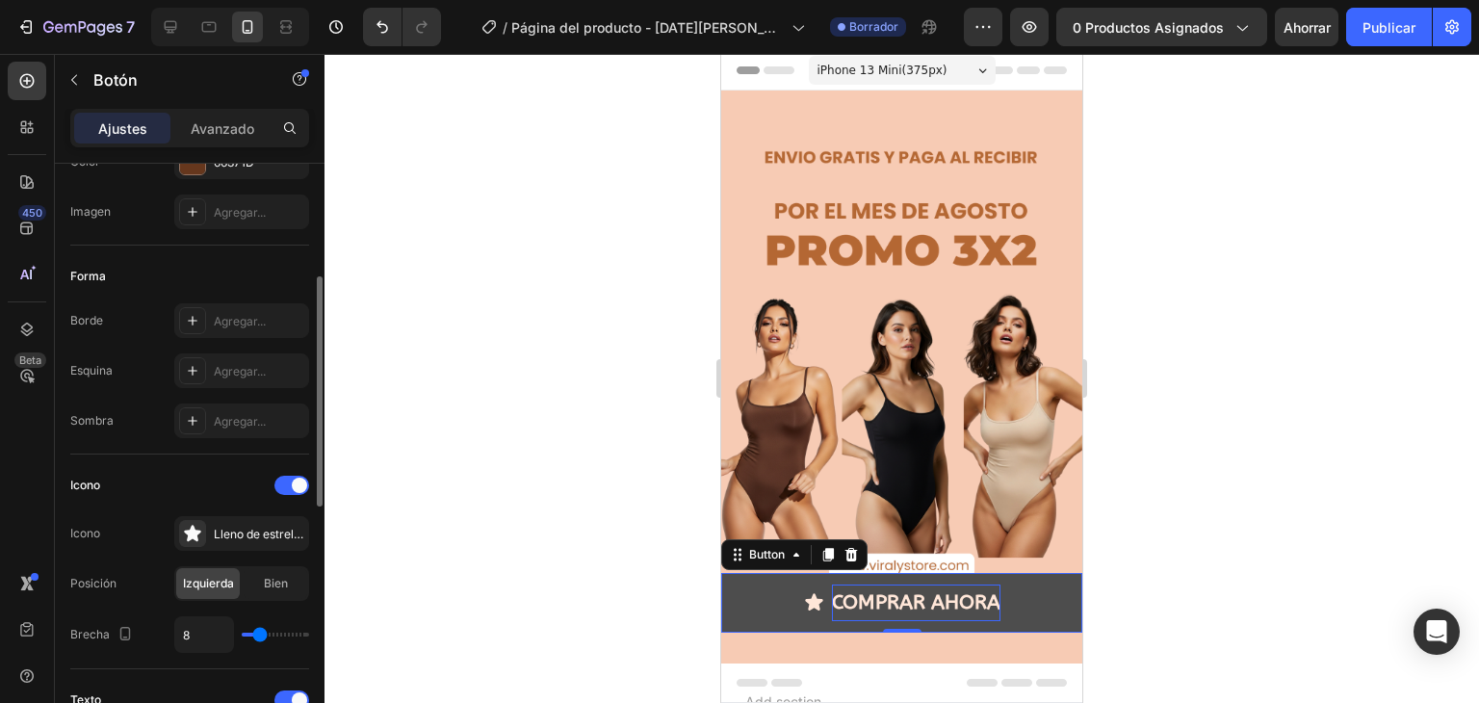
click at [297, 471] on div "Icono" at bounding box center [189, 485] width 239 height 31
click at [296, 483] on span at bounding box center [299, 484] width 15 height 15
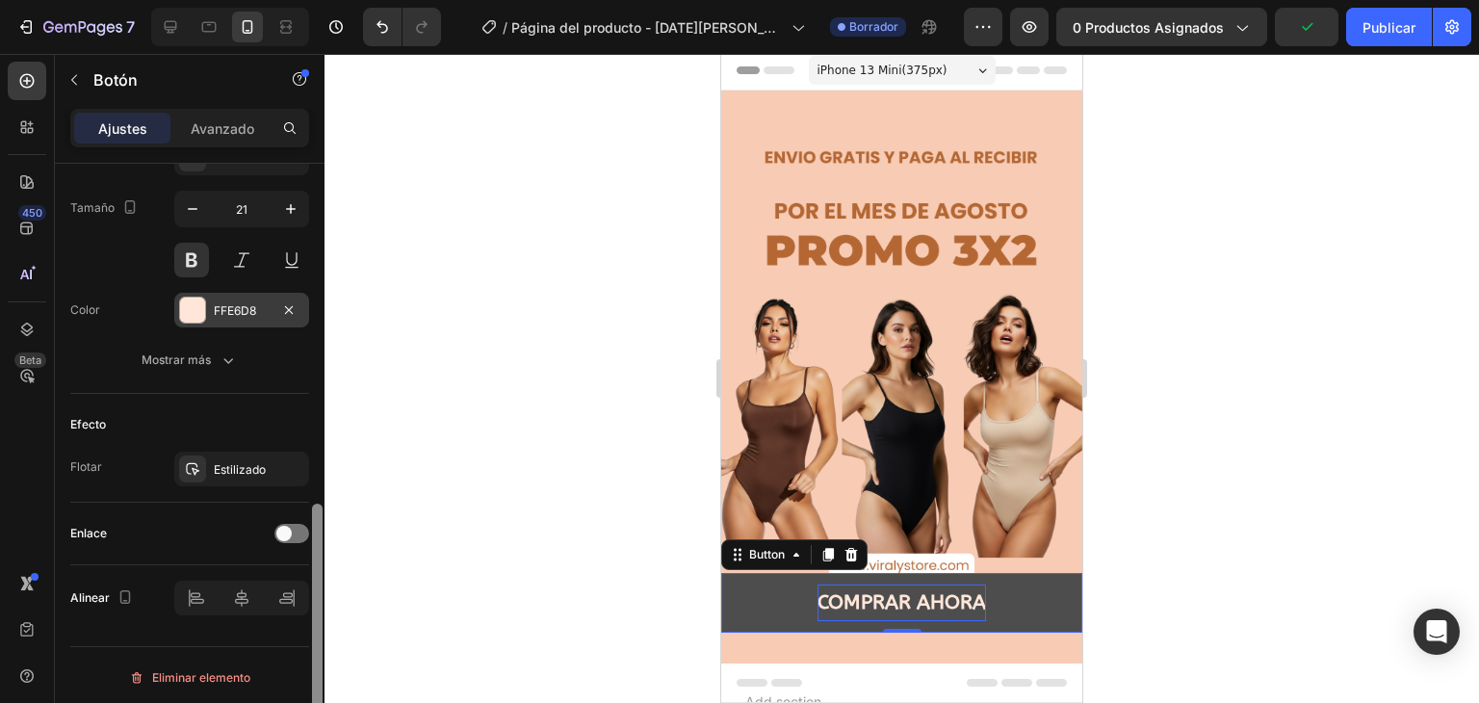
scroll to position [784, 0]
drag, startPoint x: 317, startPoint y: 492, endPoint x: 298, endPoint y: 721, distance: 229.8
click at [298, 0] on html "7 / Página del producto - 27 de agosto, 10:57:33 Borrador Avance 0 productos as…" at bounding box center [739, 0] width 1479 height 0
click at [244, 460] on font "Estilizado" at bounding box center [240, 467] width 52 height 14
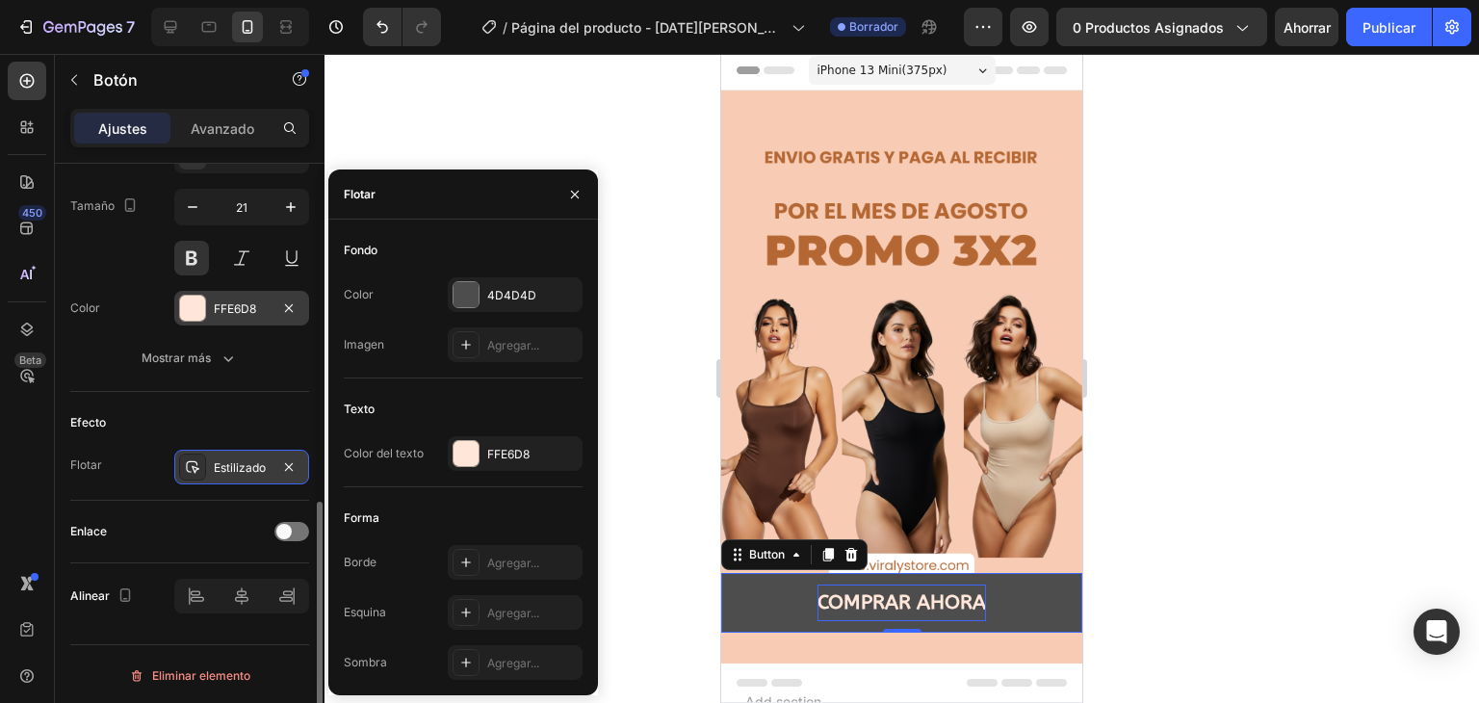
click at [244, 460] on font "Estilizado" at bounding box center [240, 467] width 52 height 14
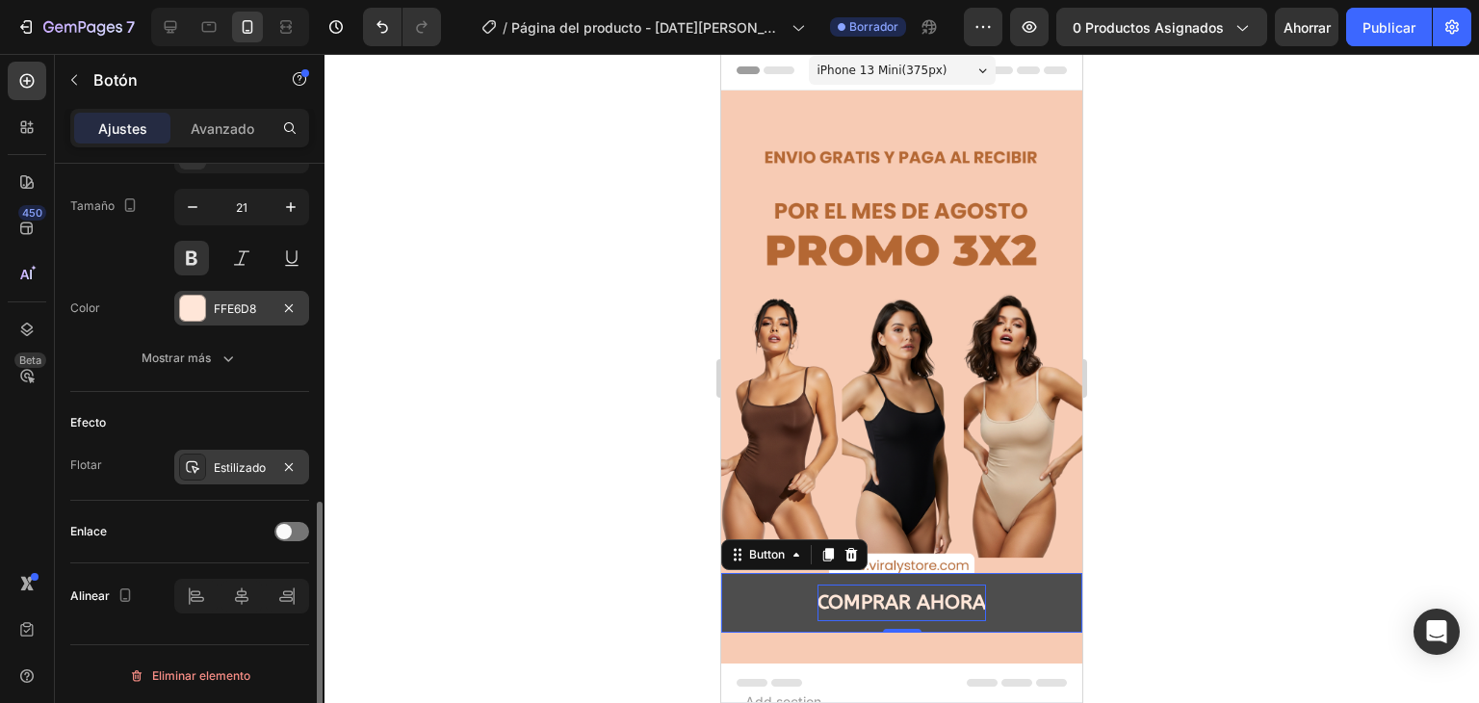
click at [244, 460] on font "Estilizado" at bounding box center [240, 467] width 52 height 14
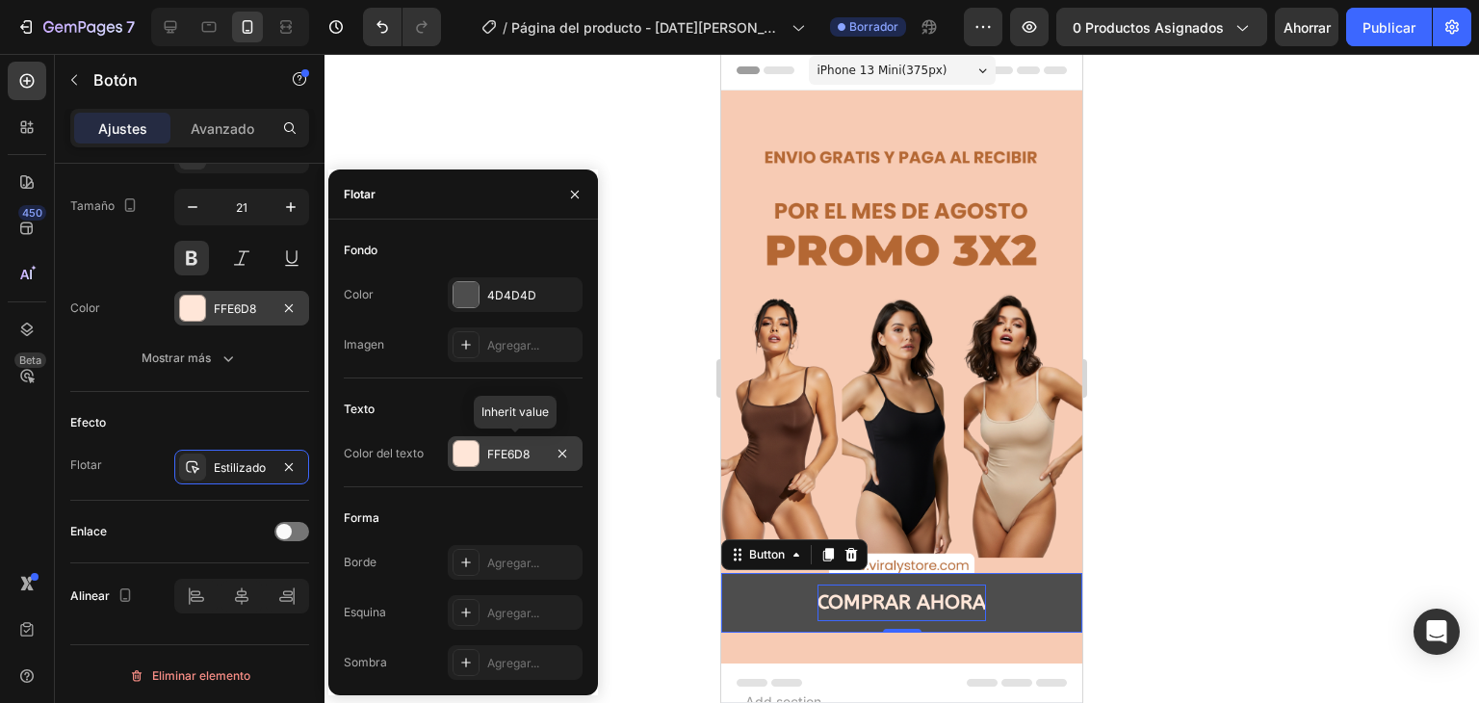
click at [508, 449] on font "FFE6D8" at bounding box center [508, 454] width 42 height 14
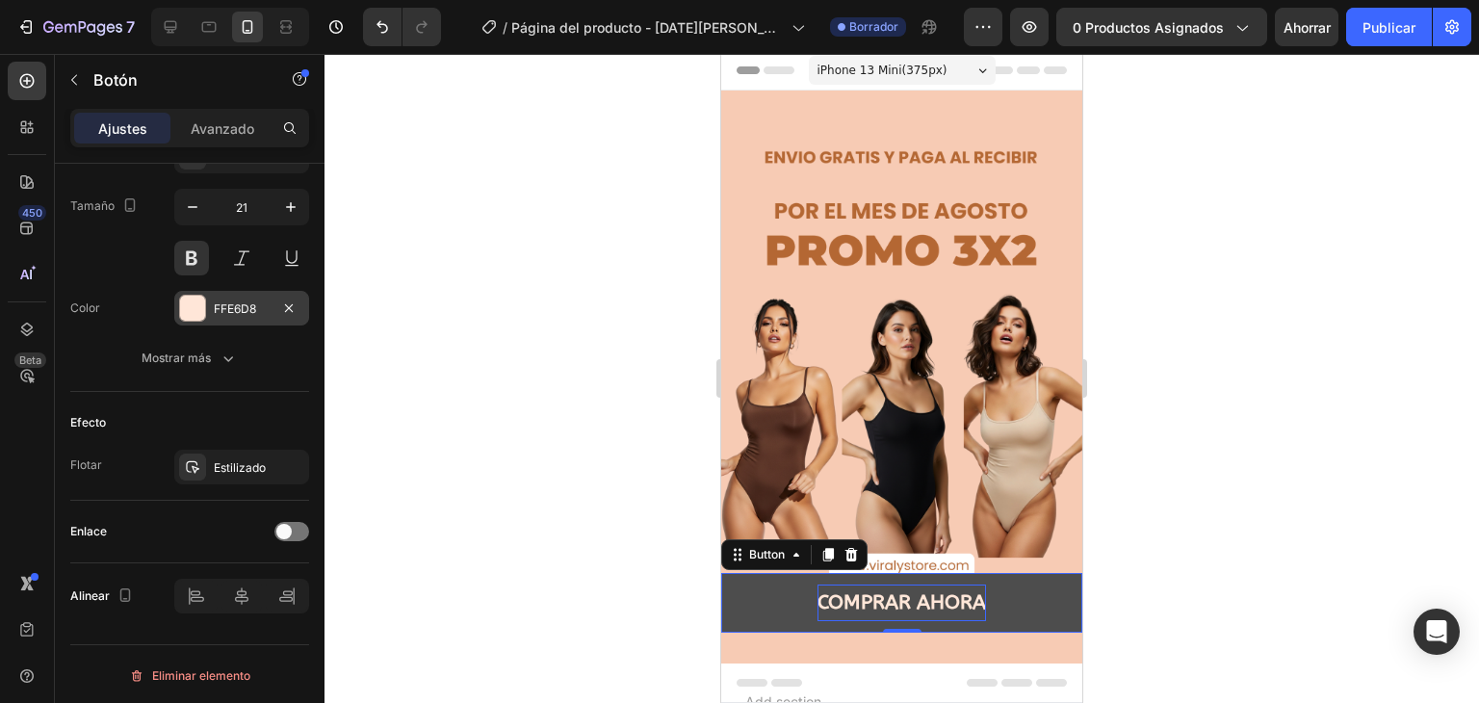
click at [466, 349] on div at bounding box center [901, 378] width 1154 height 649
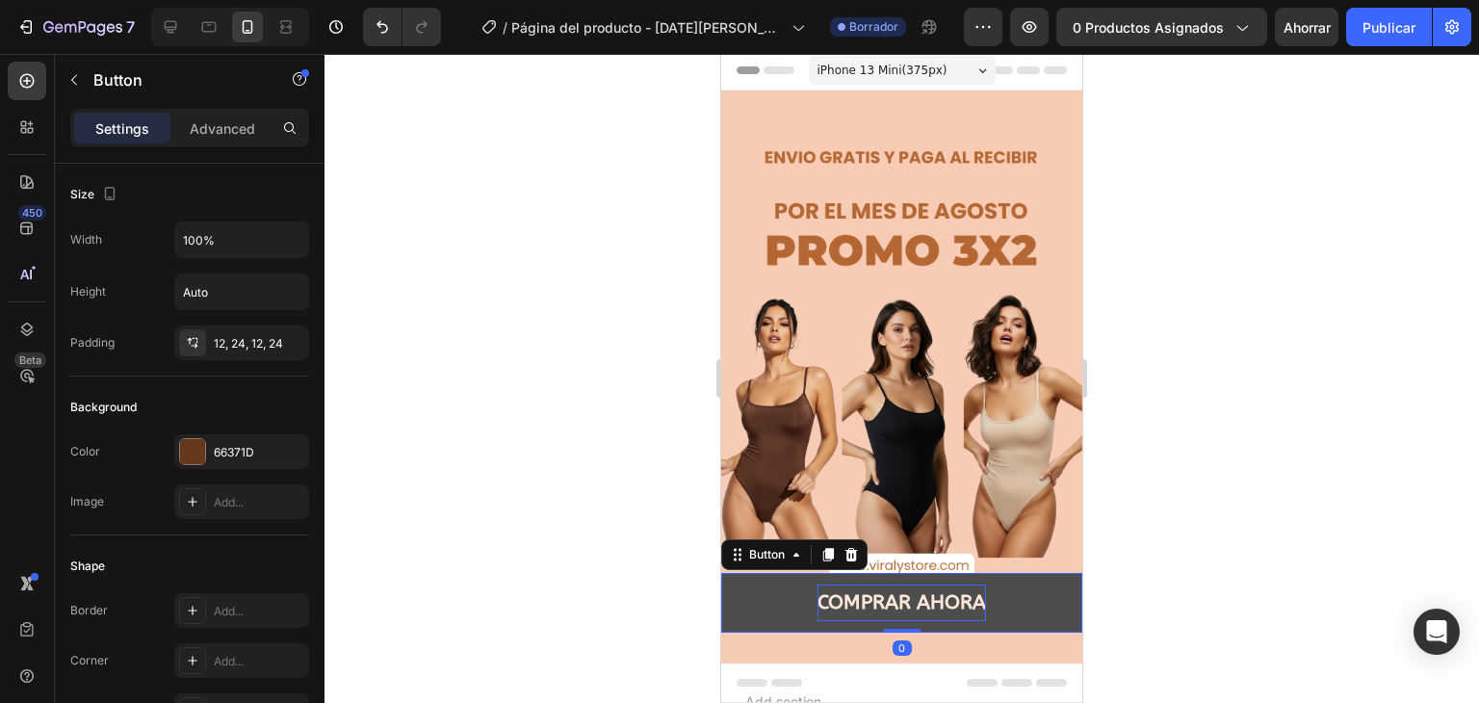
click at [755, 573] on button "COMPRAR AHORA" at bounding box center [901, 603] width 361 height 60
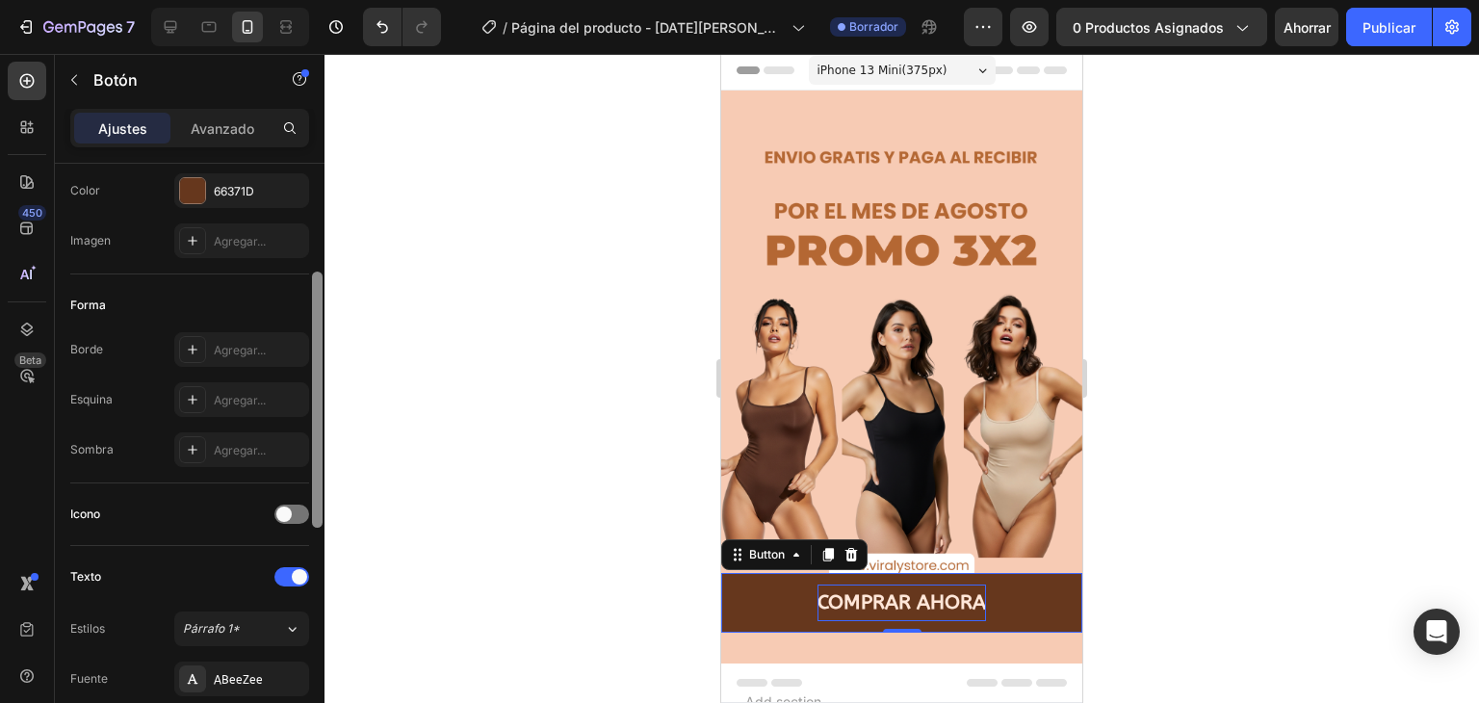
scroll to position [256, 0]
drag, startPoint x: 316, startPoint y: 347, endPoint x: 320, endPoint y: 457, distance: 110.8
click at [320, 457] on div at bounding box center [317, 404] width 11 height 256
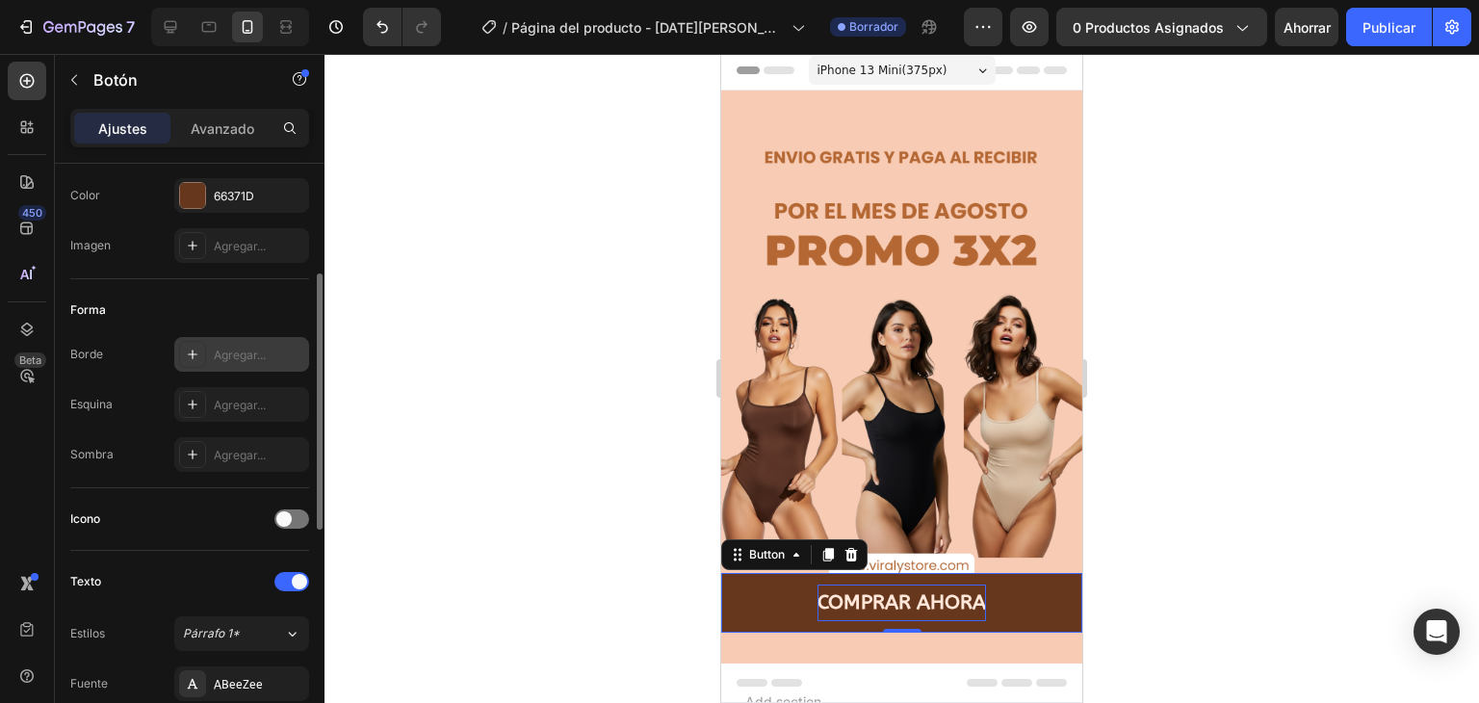
click at [241, 337] on div "Agregar..." at bounding box center [241, 354] width 135 height 35
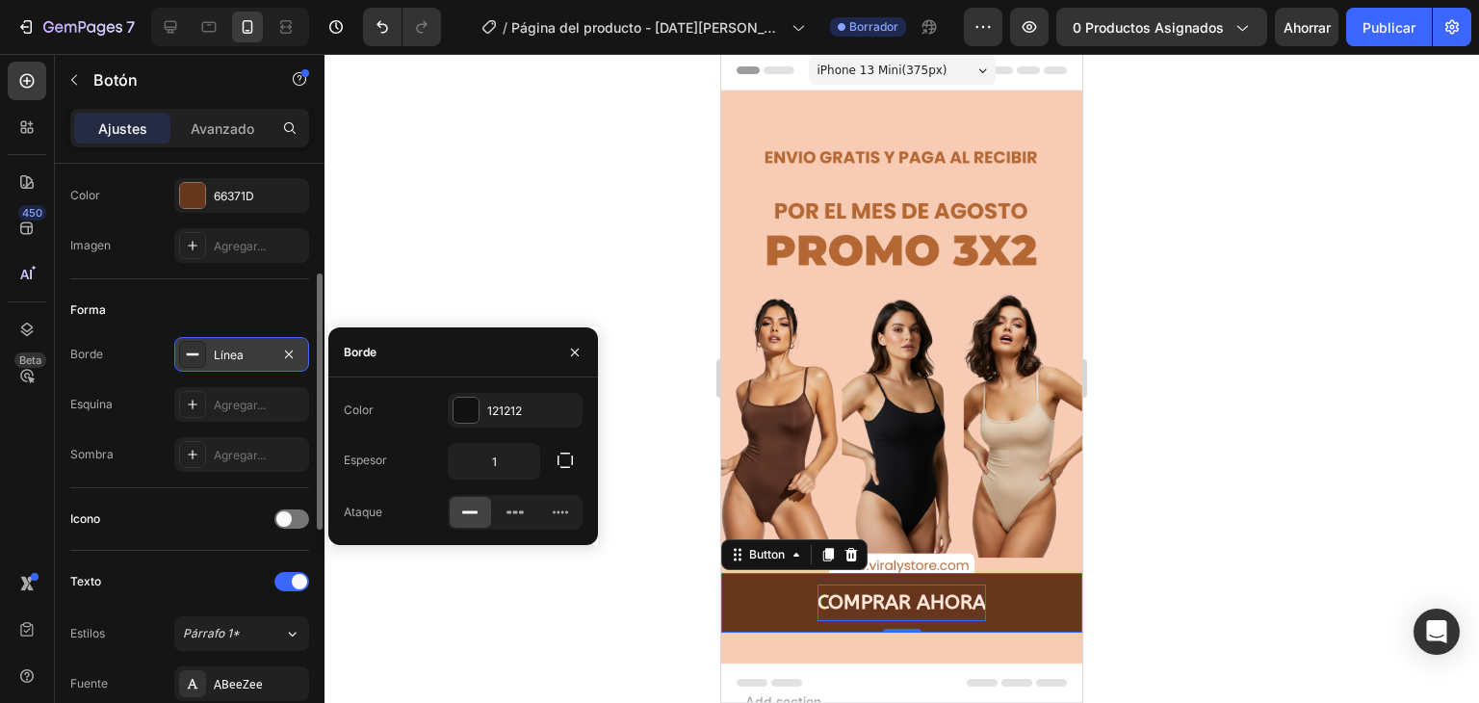
click at [241, 337] on div "Línea" at bounding box center [241, 354] width 135 height 35
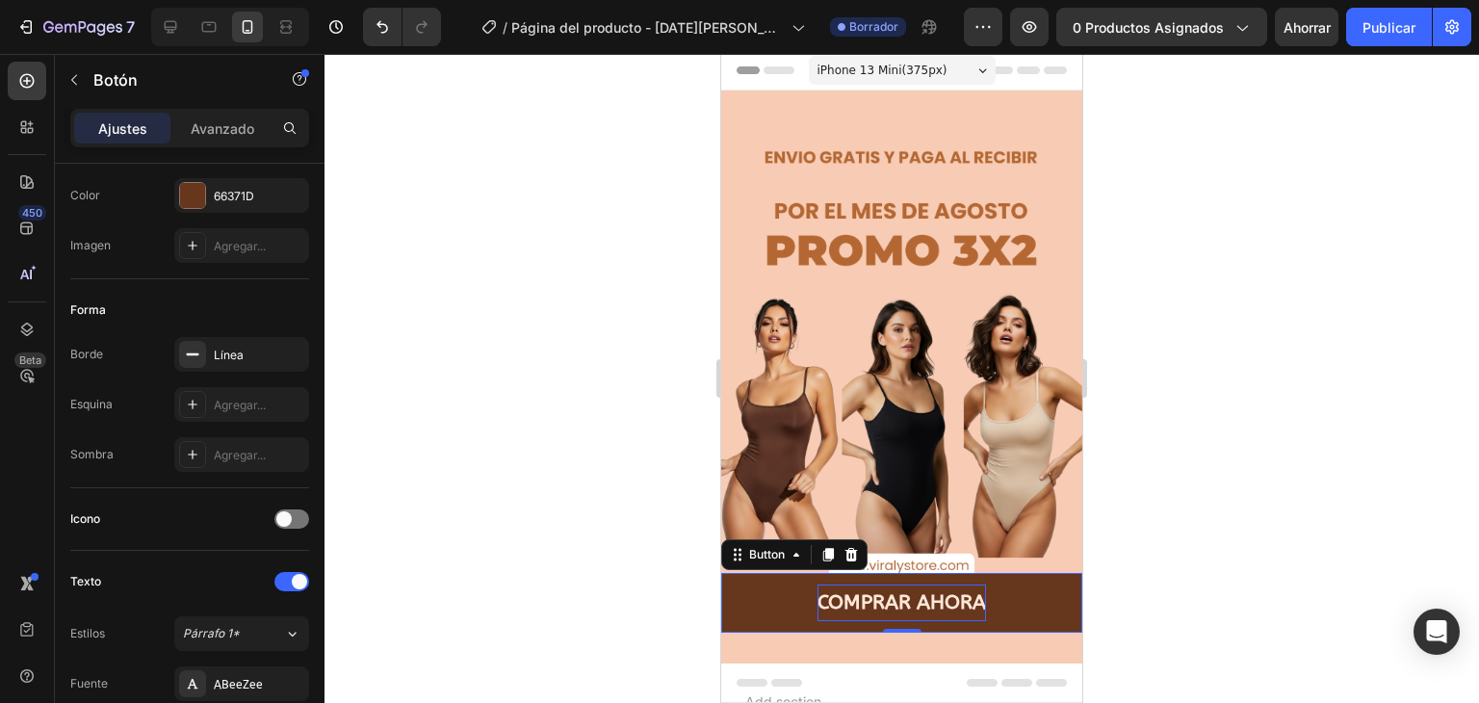
click at [588, 606] on div at bounding box center [901, 378] width 1154 height 649
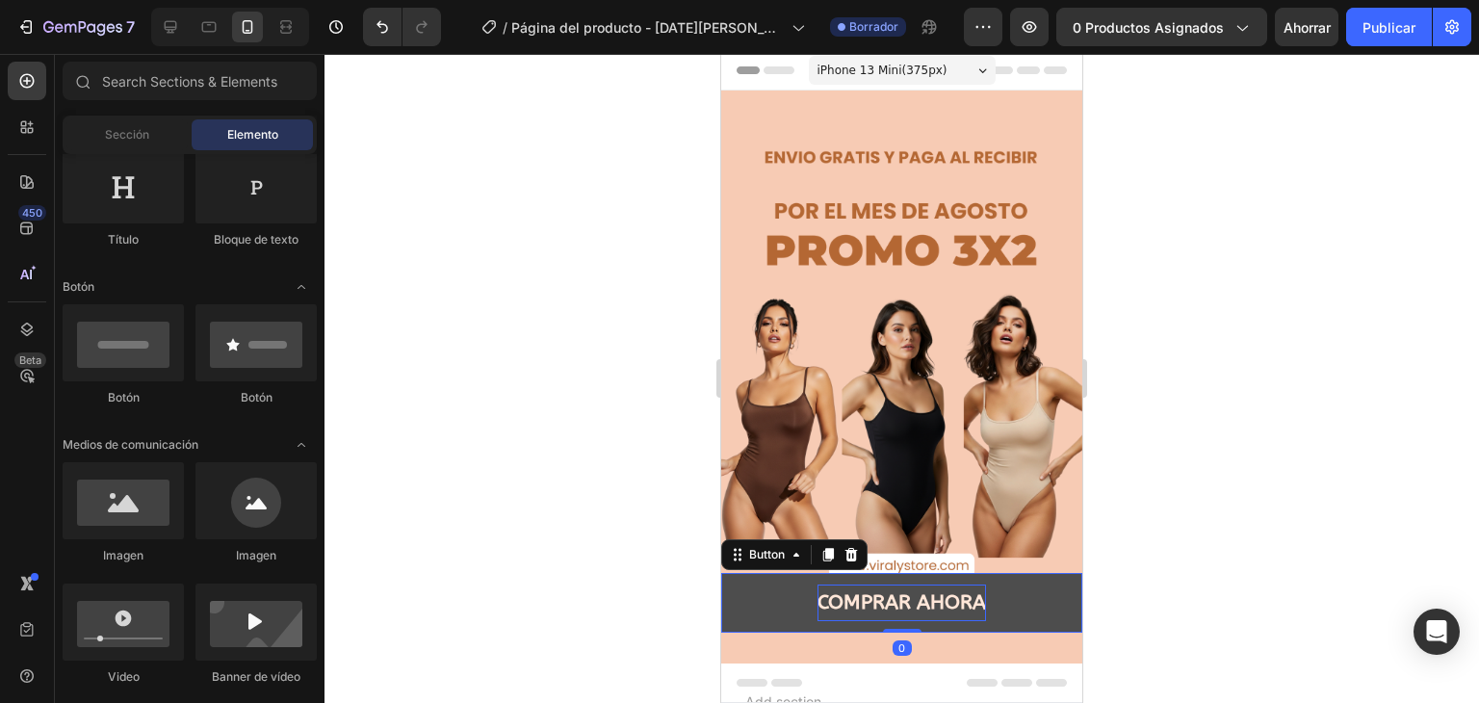
drag, startPoint x: 728, startPoint y: 605, endPoint x: 1211, endPoint y: 739, distance: 501.4
click at [728, 605] on button "COMPRAR AHORA" at bounding box center [901, 603] width 361 height 60
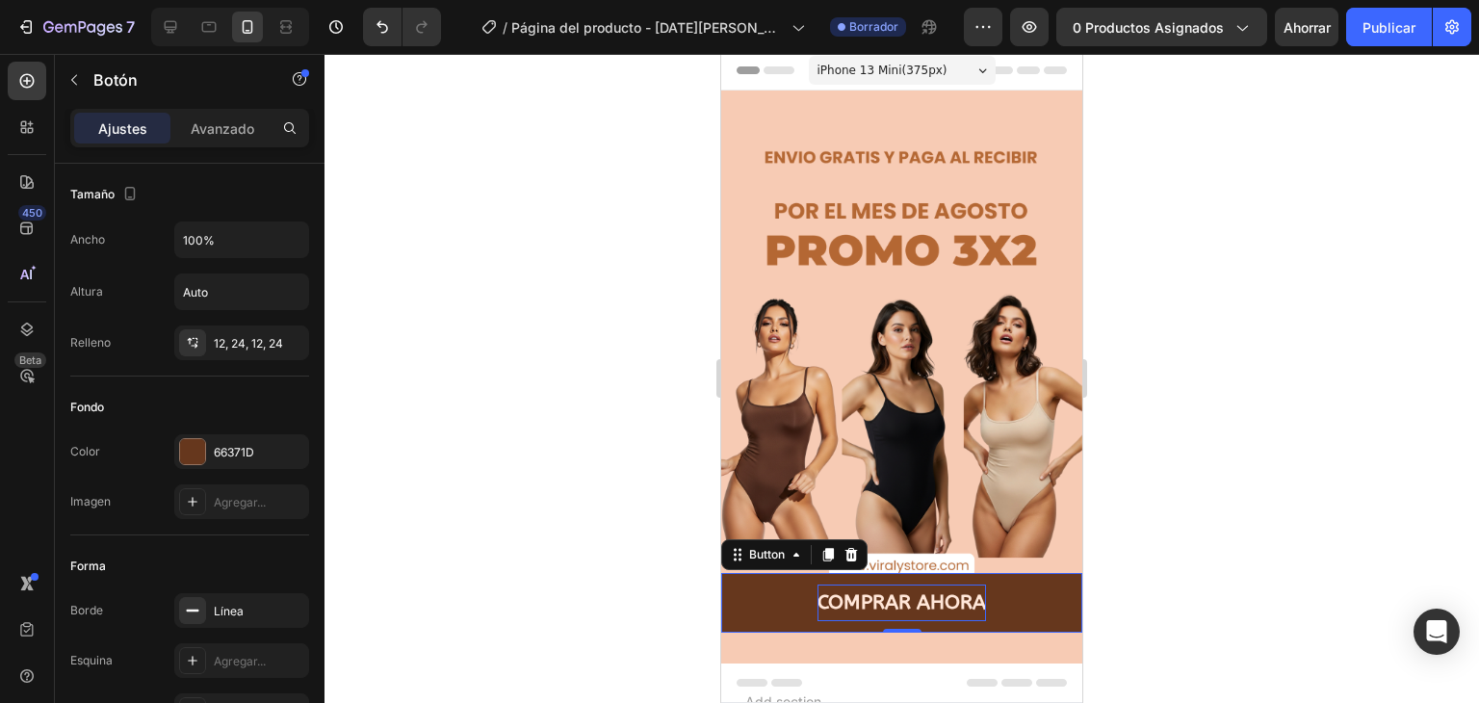
click at [540, 426] on div at bounding box center [901, 378] width 1154 height 649
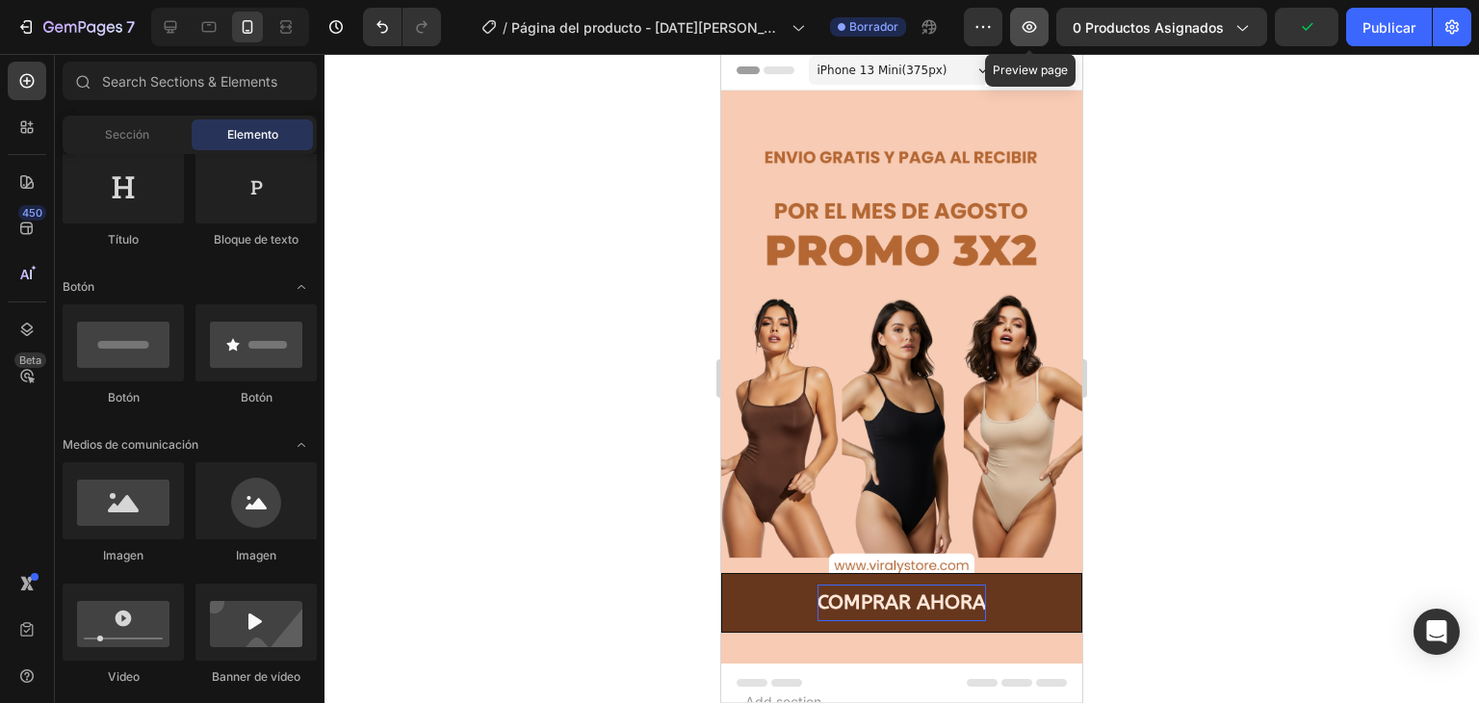
click at [1028, 35] on icon "button" at bounding box center [1028, 26] width 19 height 19
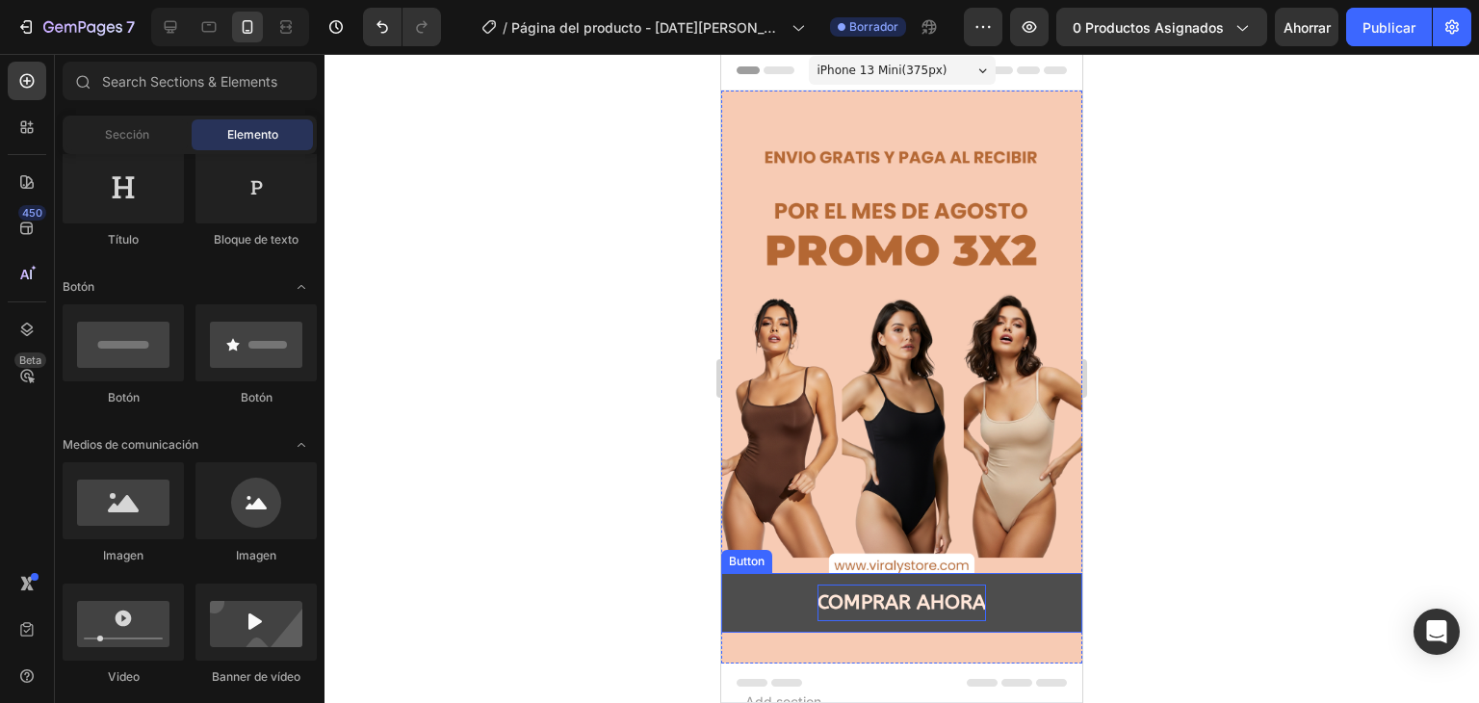
click at [766, 577] on button "COMPRAR AHORA" at bounding box center [901, 603] width 361 height 60
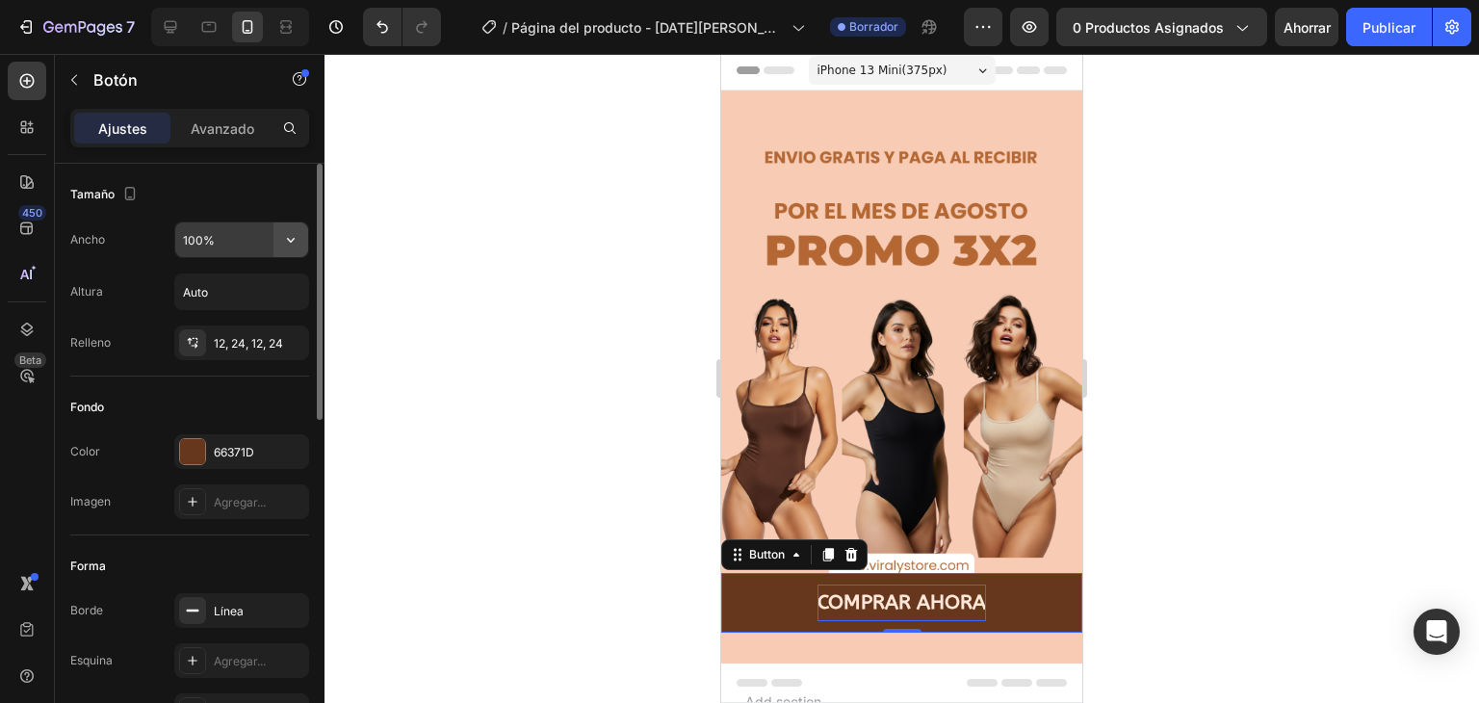
click at [296, 237] on icon "button" at bounding box center [290, 239] width 19 height 19
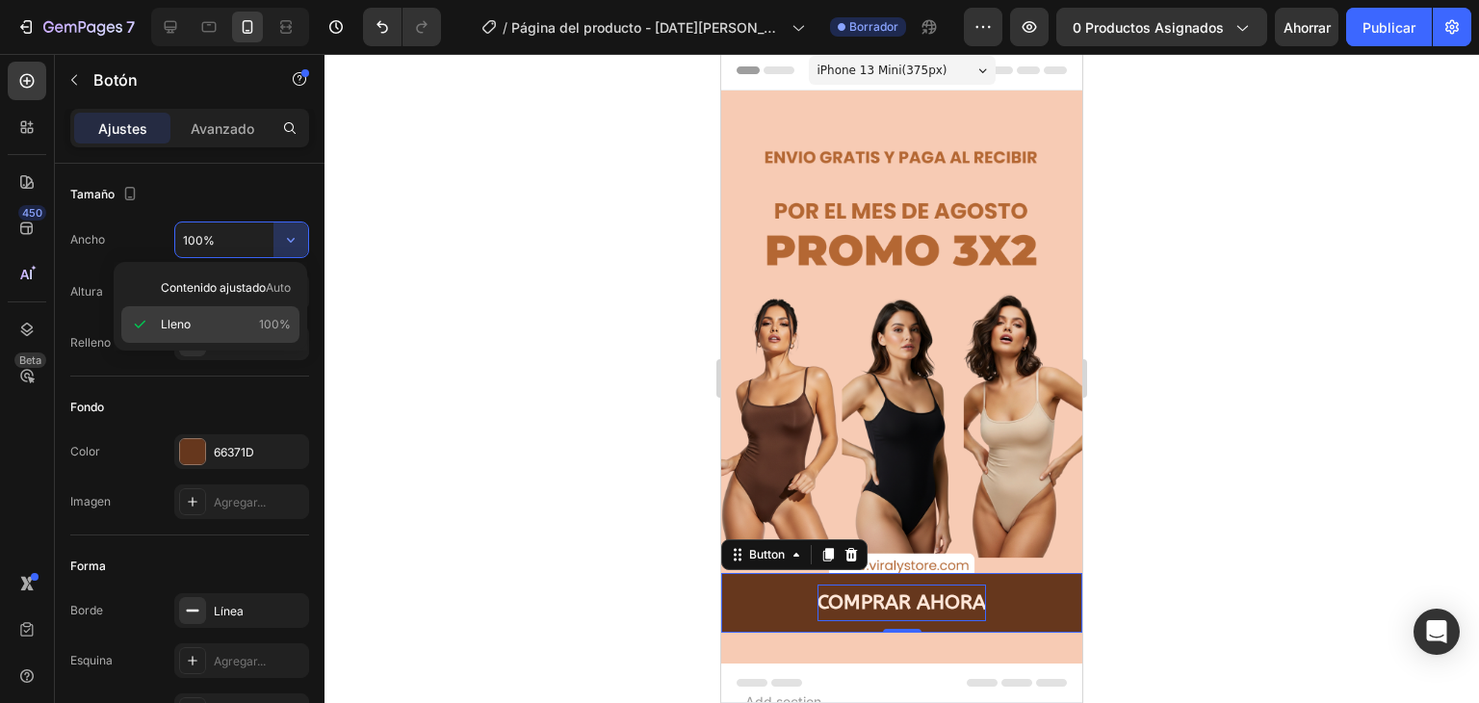
click at [272, 326] on font "100%" at bounding box center [275, 324] width 32 height 14
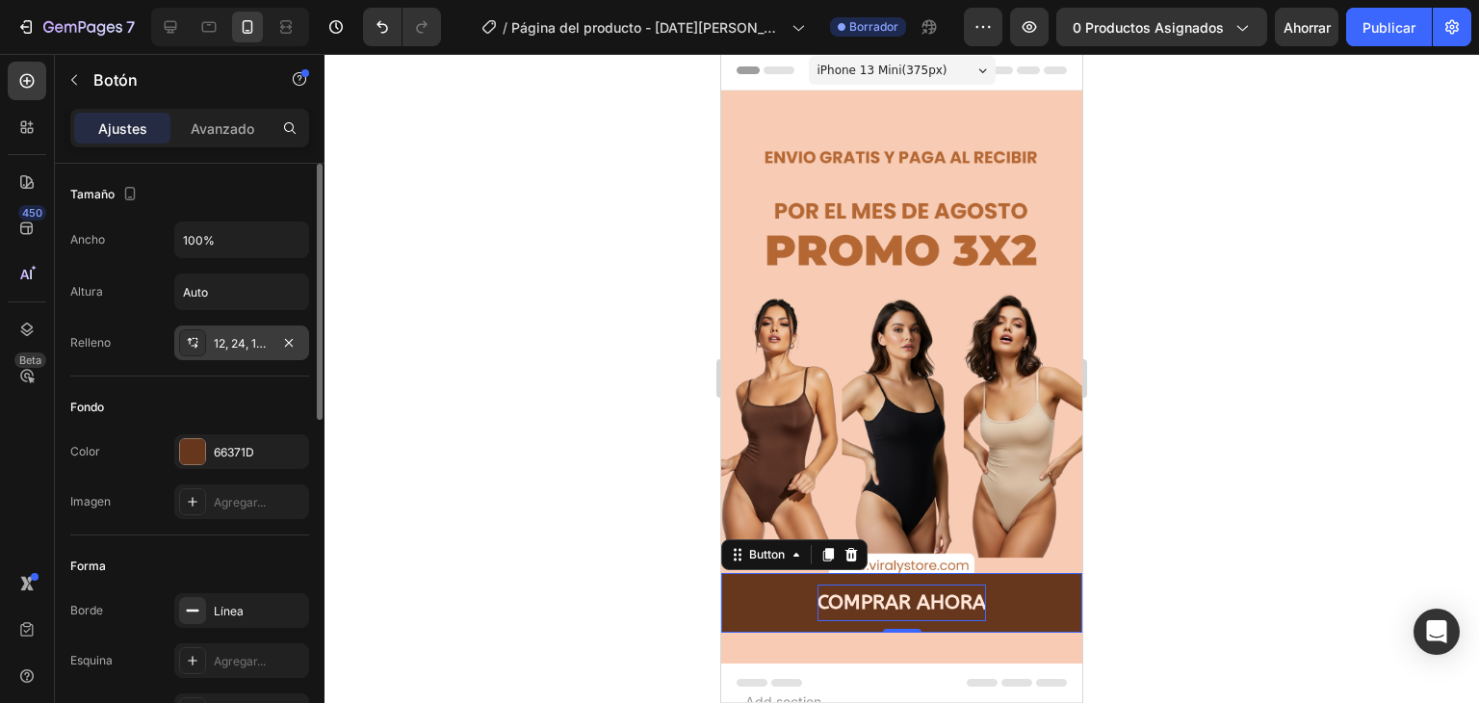
click at [217, 338] on font "12, 24, 12, 24" at bounding box center [248, 343] width 69 height 14
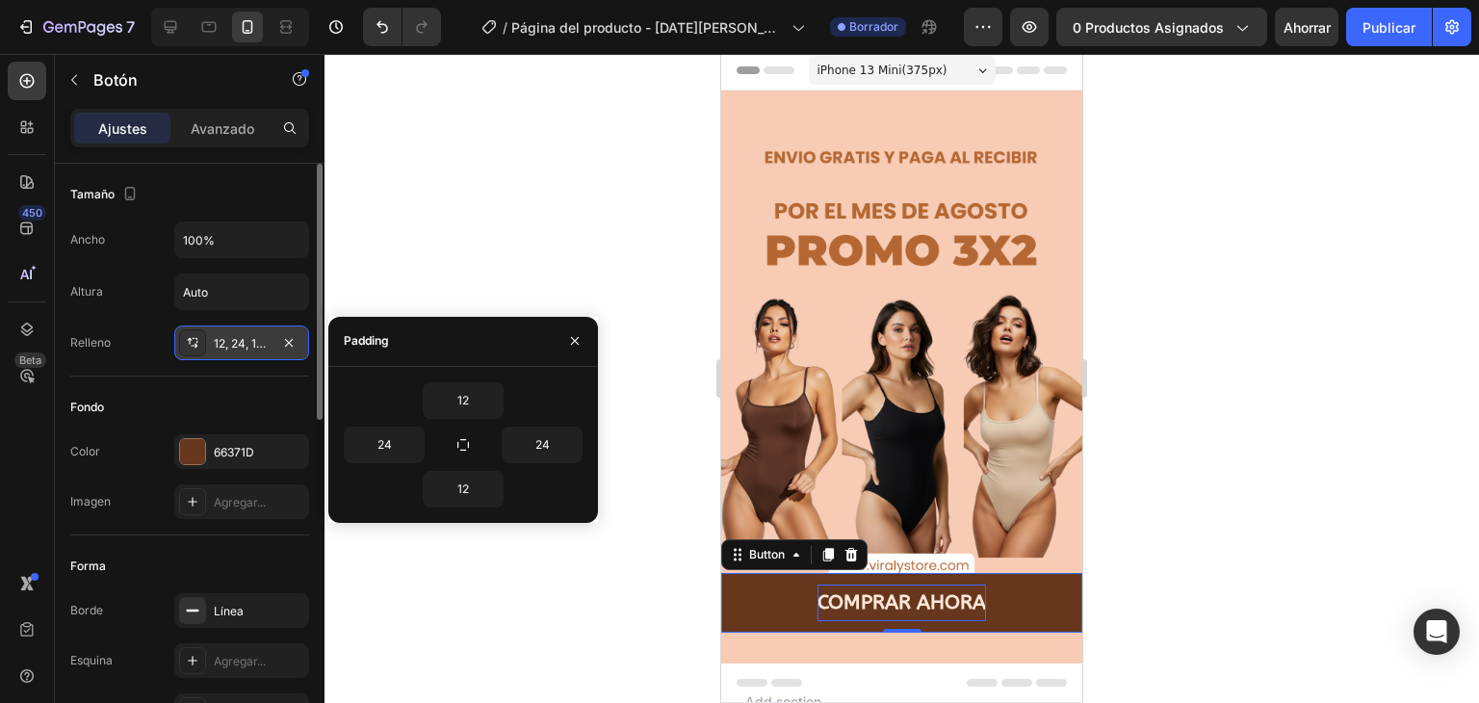
click at [217, 338] on font "12, 24, 12, 24" at bounding box center [248, 343] width 69 height 14
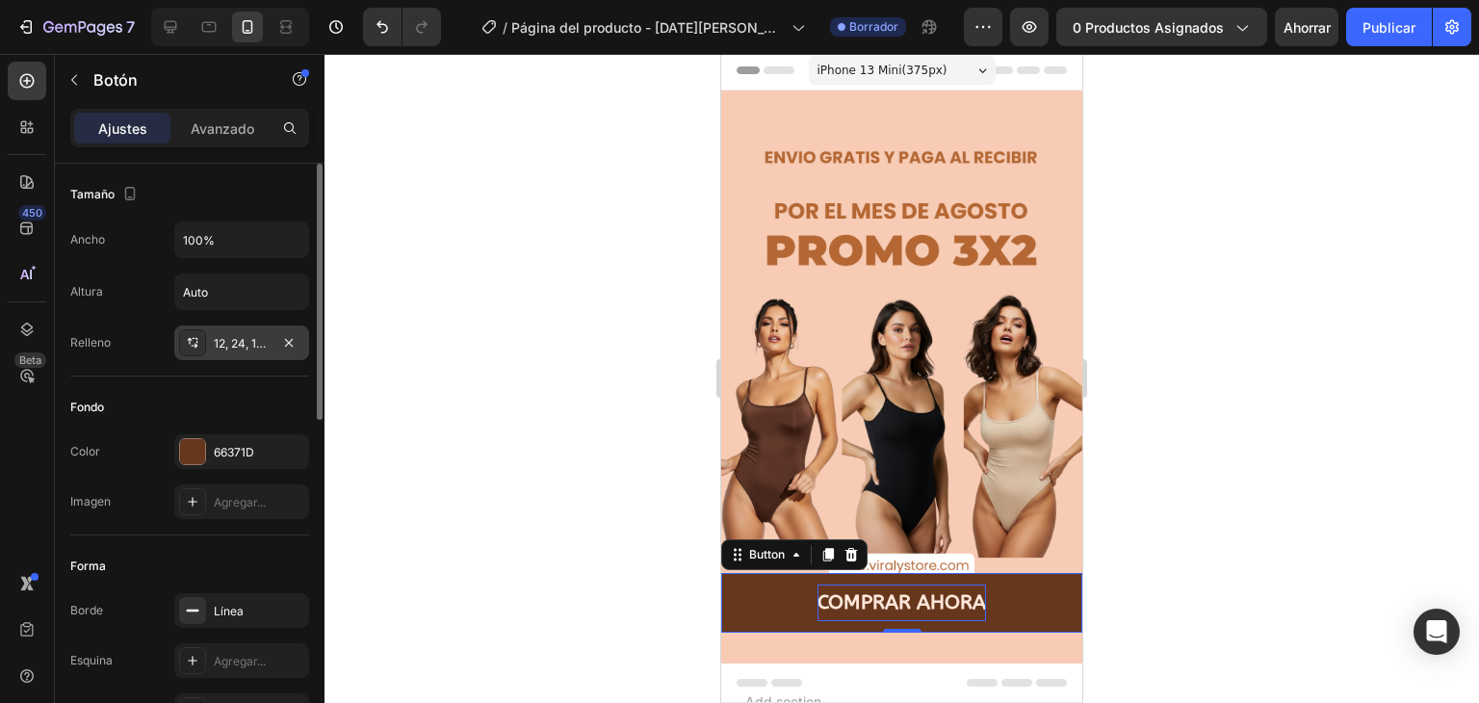
click at [217, 338] on font "12, 24, 12, 24" at bounding box center [248, 343] width 69 height 14
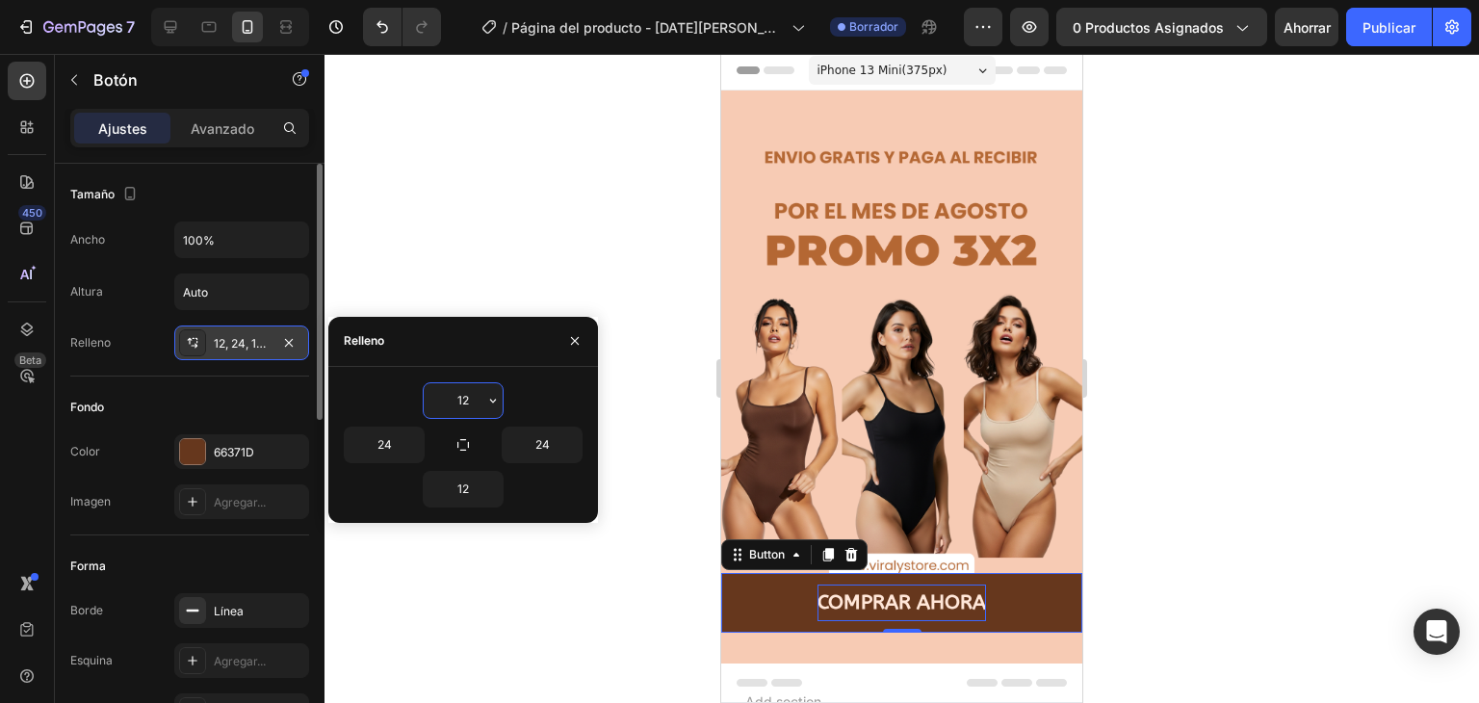
click at [217, 338] on font "12, 24, 12, 24" at bounding box center [248, 343] width 69 height 14
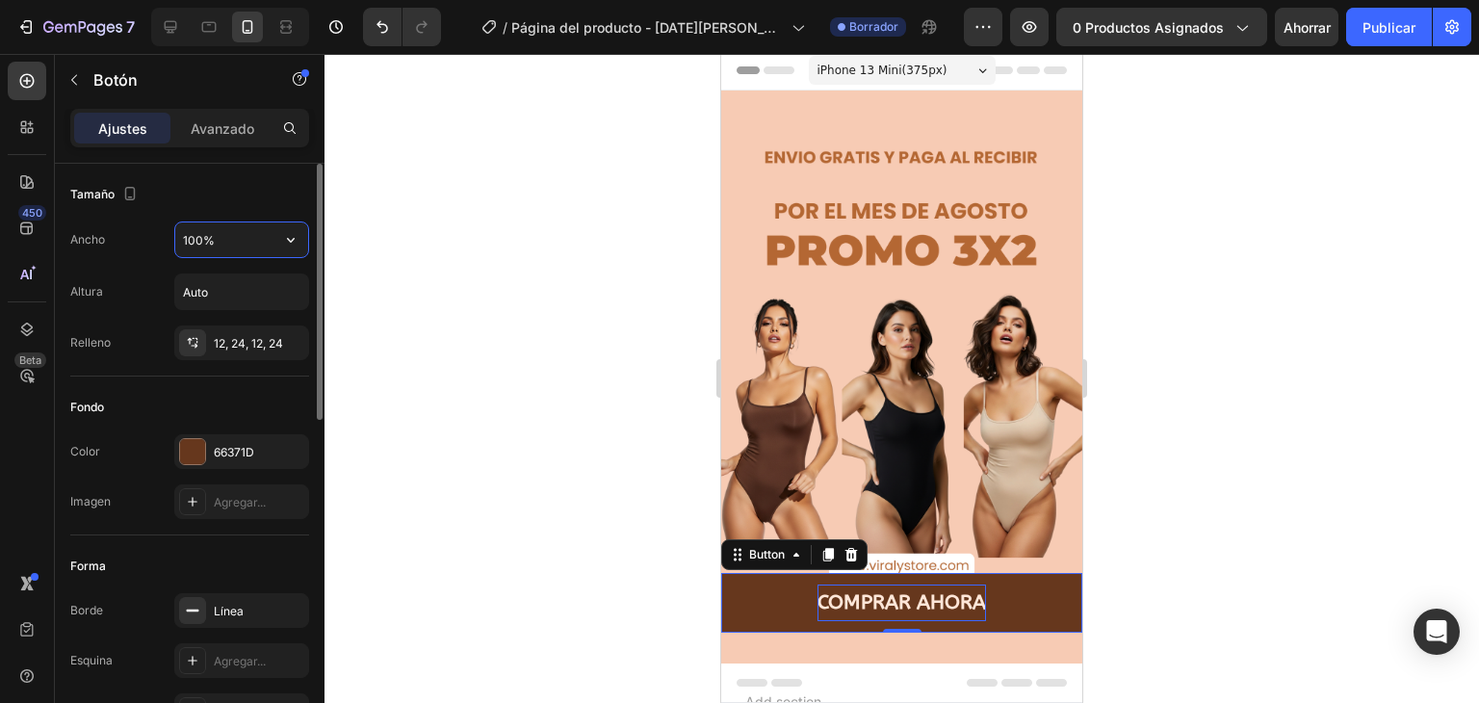
click at [201, 240] on input "100%" at bounding box center [241, 239] width 133 height 35
type input "80%"
click at [213, 296] on input "Auto" at bounding box center [241, 291] width 133 height 35
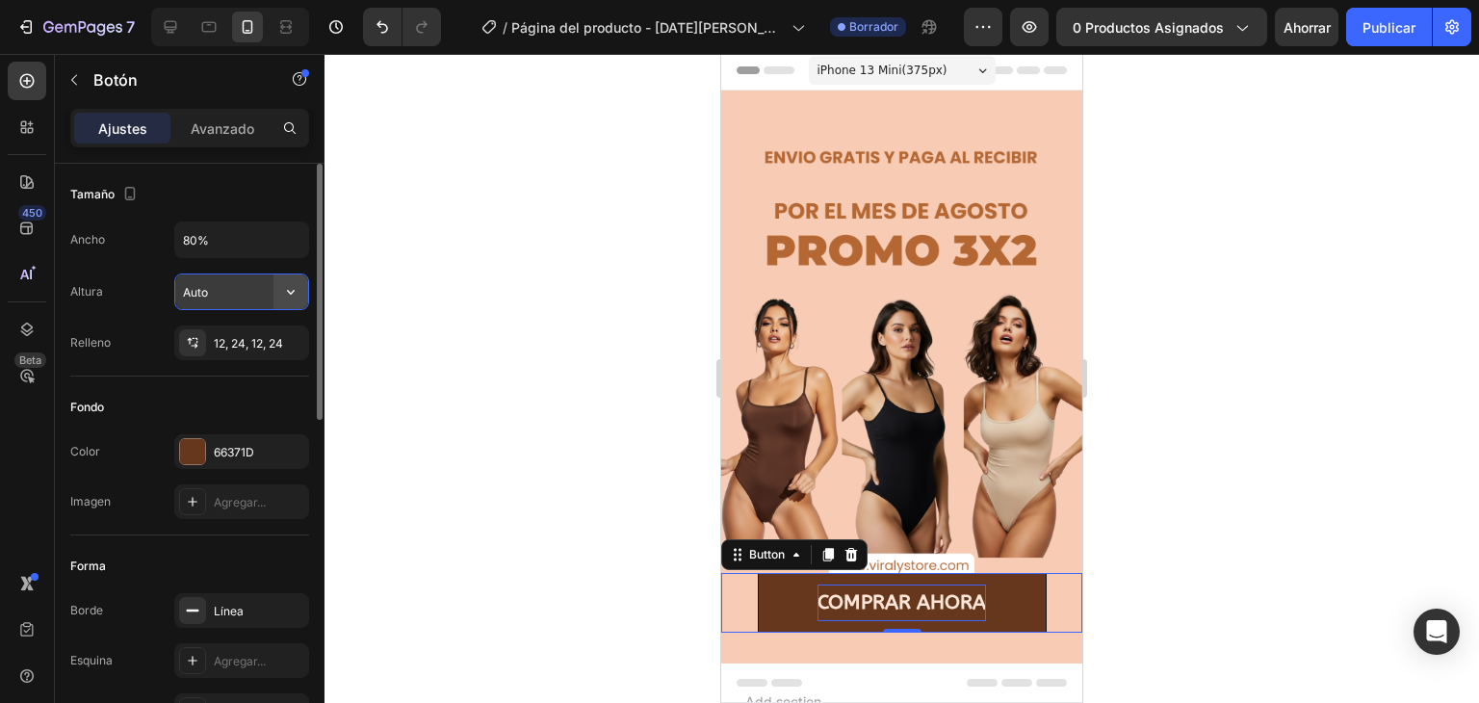
click at [292, 289] on icon "button" at bounding box center [290, 291] width 19 height 19
click at [248, 318] on div "Contenido ajustado Auto" at bounding box center [210, 340] width 193 height 52
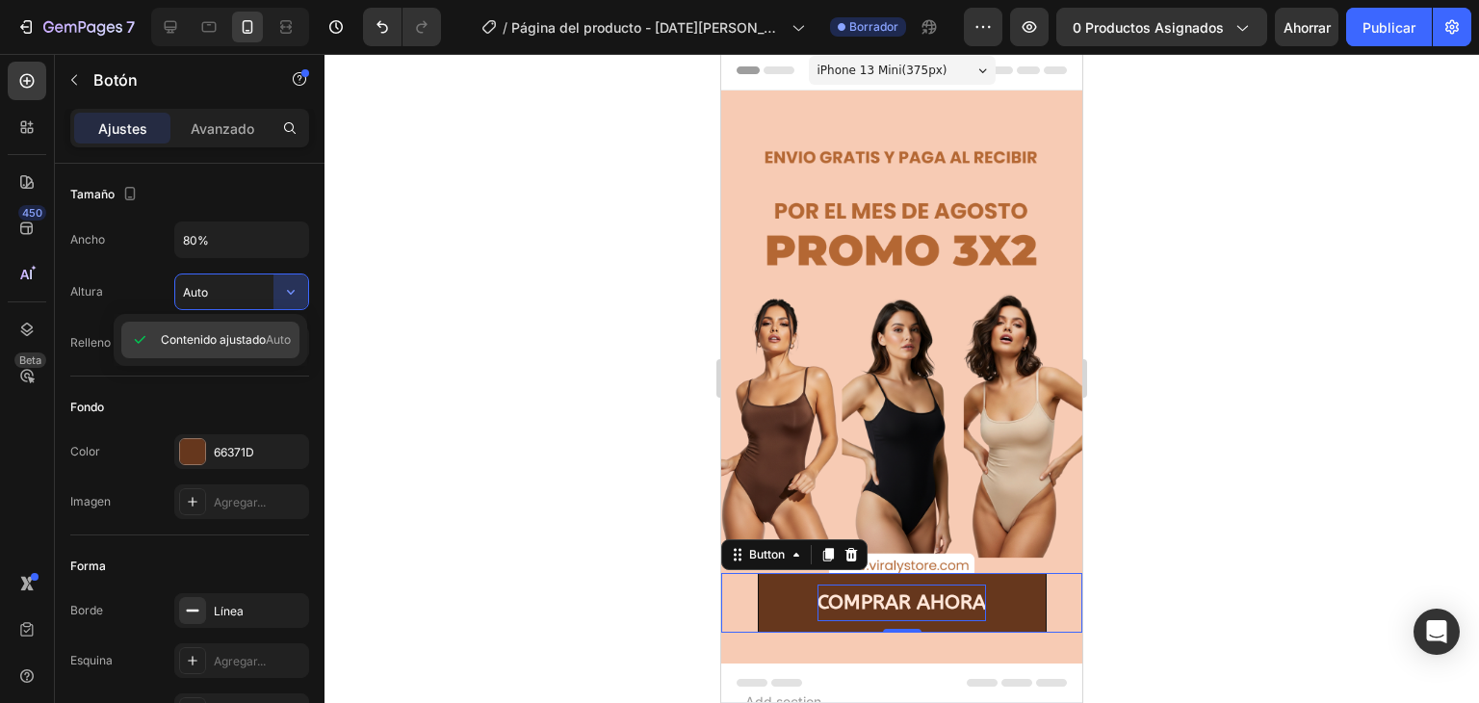
click at [243, 344] on font "Contenido ajustado" at bounding box center [213, 339] width 105 height 14
click at [239, 293] on input "Auto" at bounding box center [241, 291] width 133 height 35
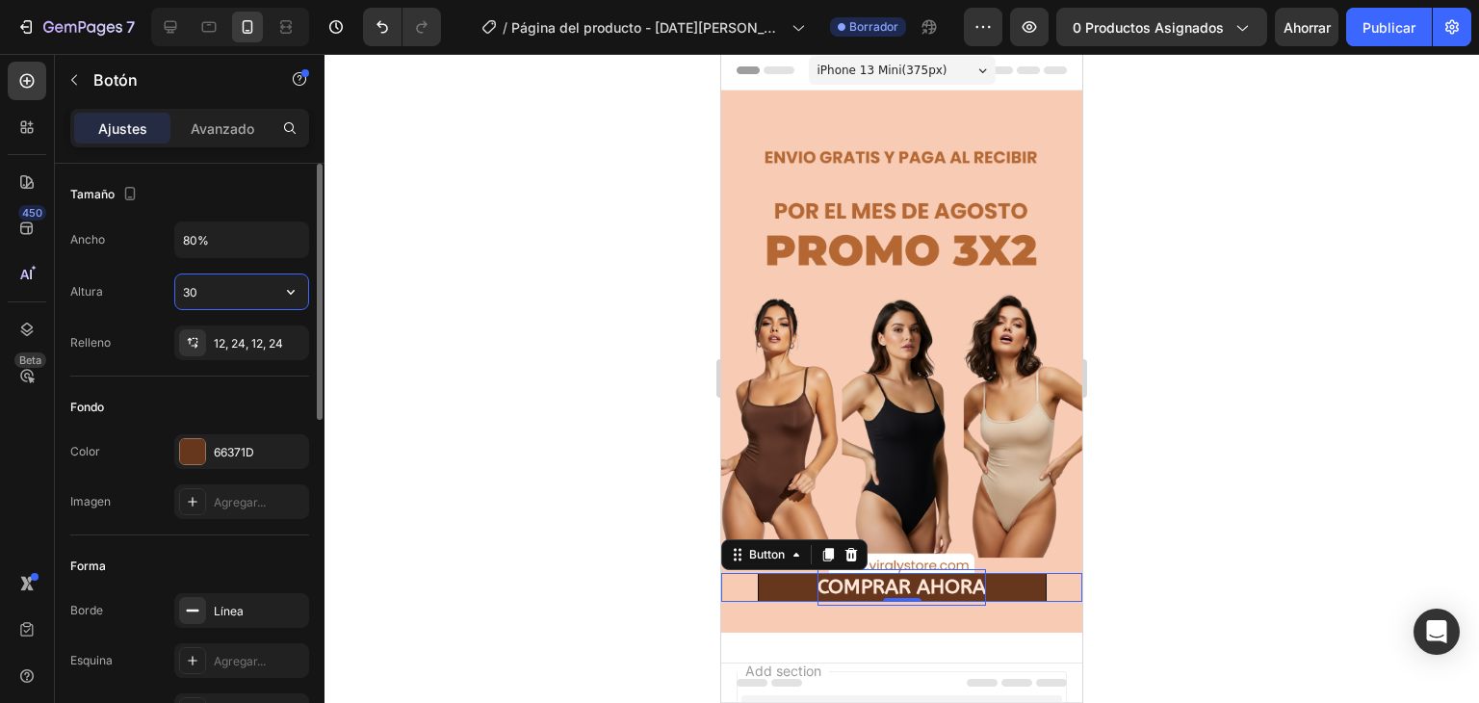
type input "3"
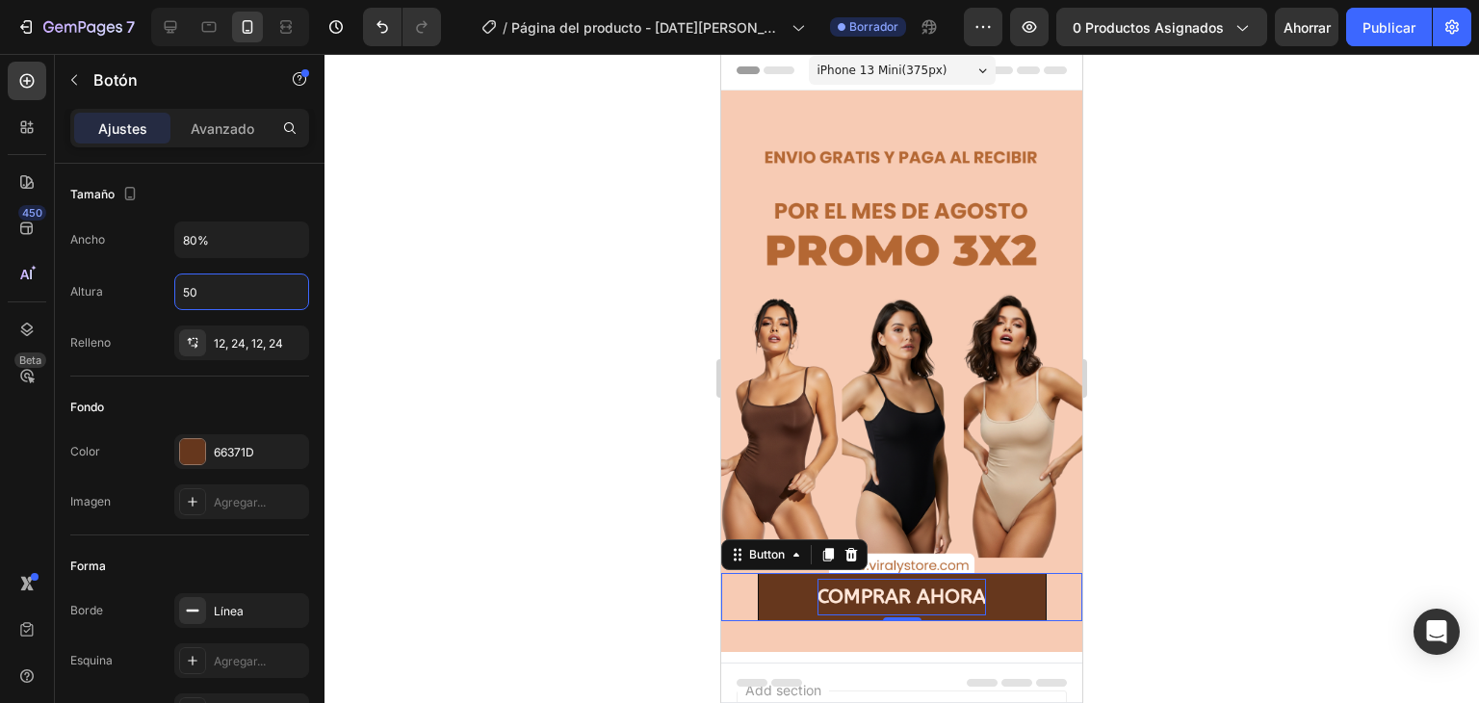
type input "50"
click at [657, 537] on div at bounding box center [901, 378] width 1154 height 649
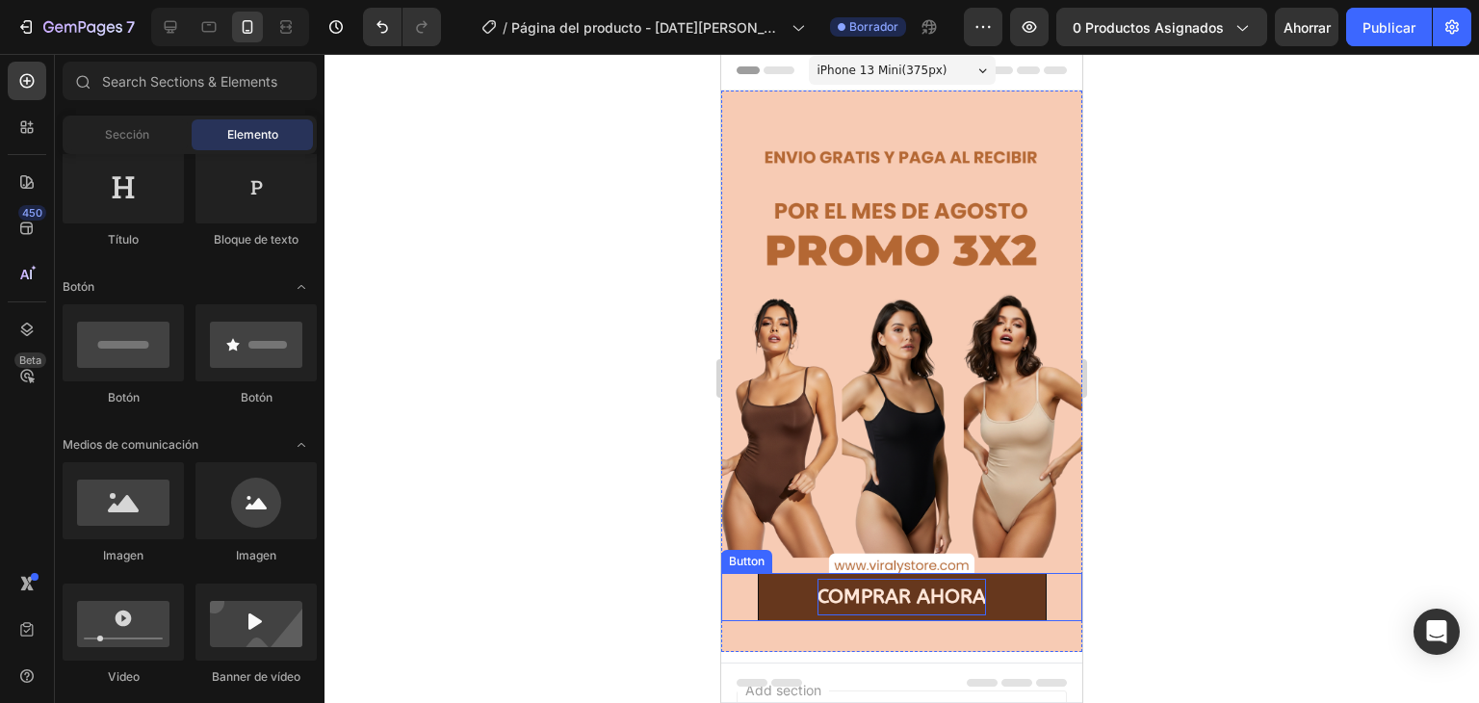
click at [872, 579] on p "COMPRAR AHORA" at bounding box center [901, 597] width 168 height 37
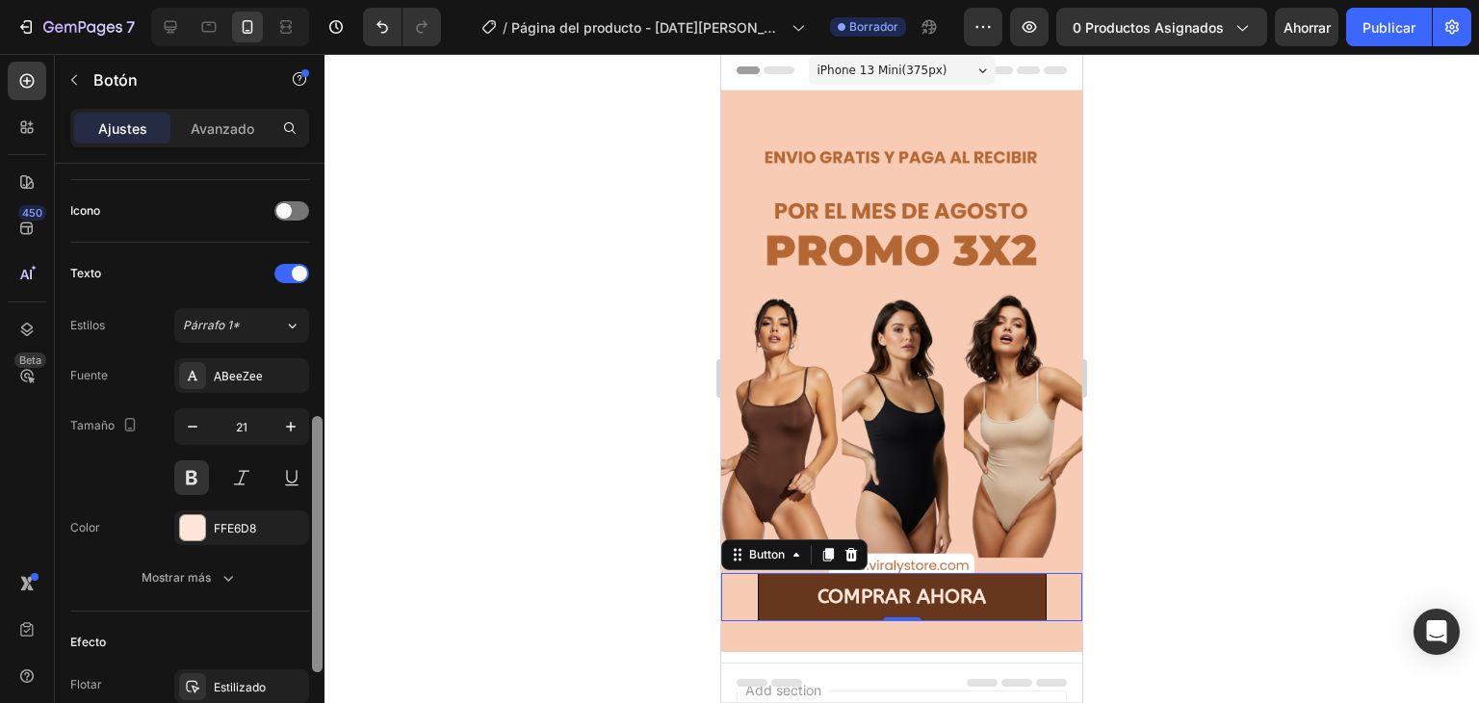
scroll to position [571, 0]
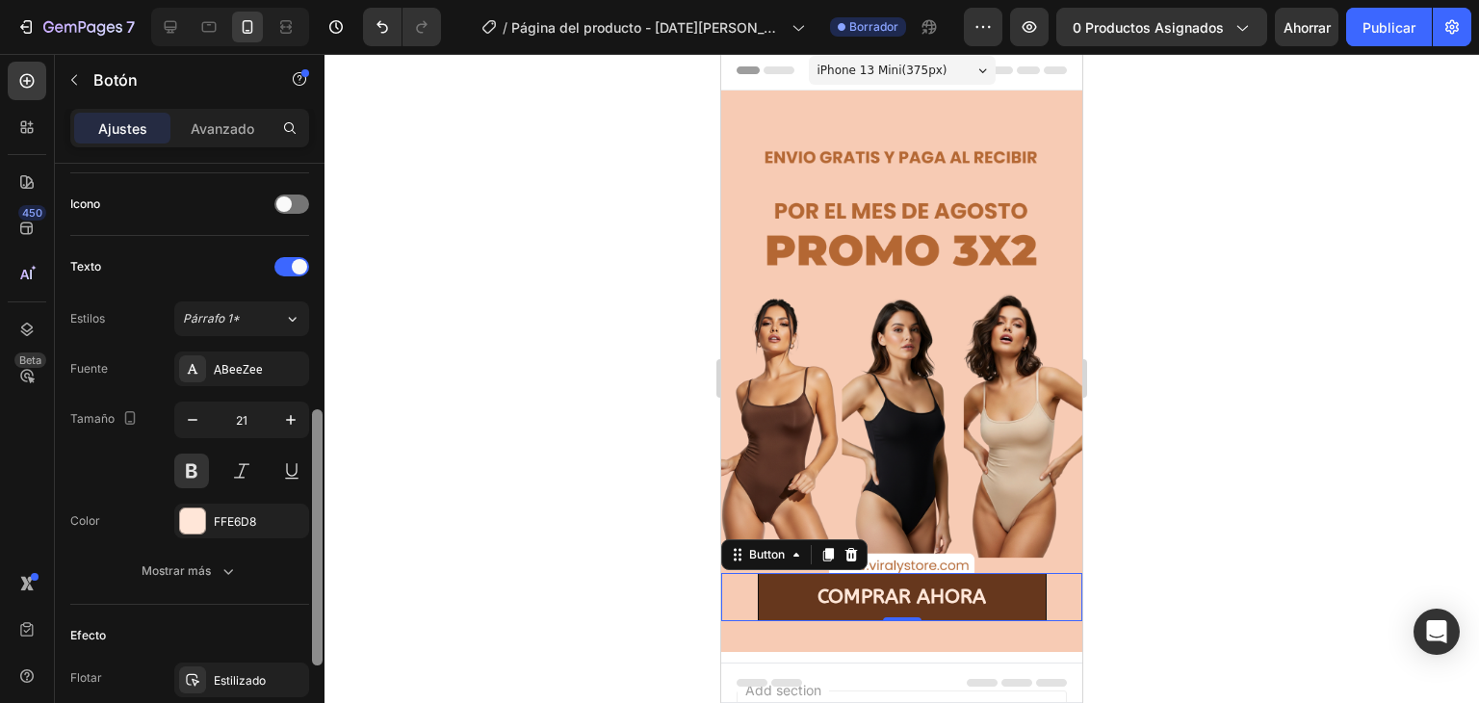
drag, startPoint x: 317, startPoint y: 303, endPoint x: 299, endPoint y: 550, distance: 247.0
click at [299, 550] on div "Tamaño Ancho 80% Altura 50 Relleno 12, 24, 12, 24 Fondo Color 66371D Imagen Agr…" at bounding box center [190, 461] width 270 height 594
click at [234, 570] on icon "button" at bounding box center [228, 570] width 19 height 19
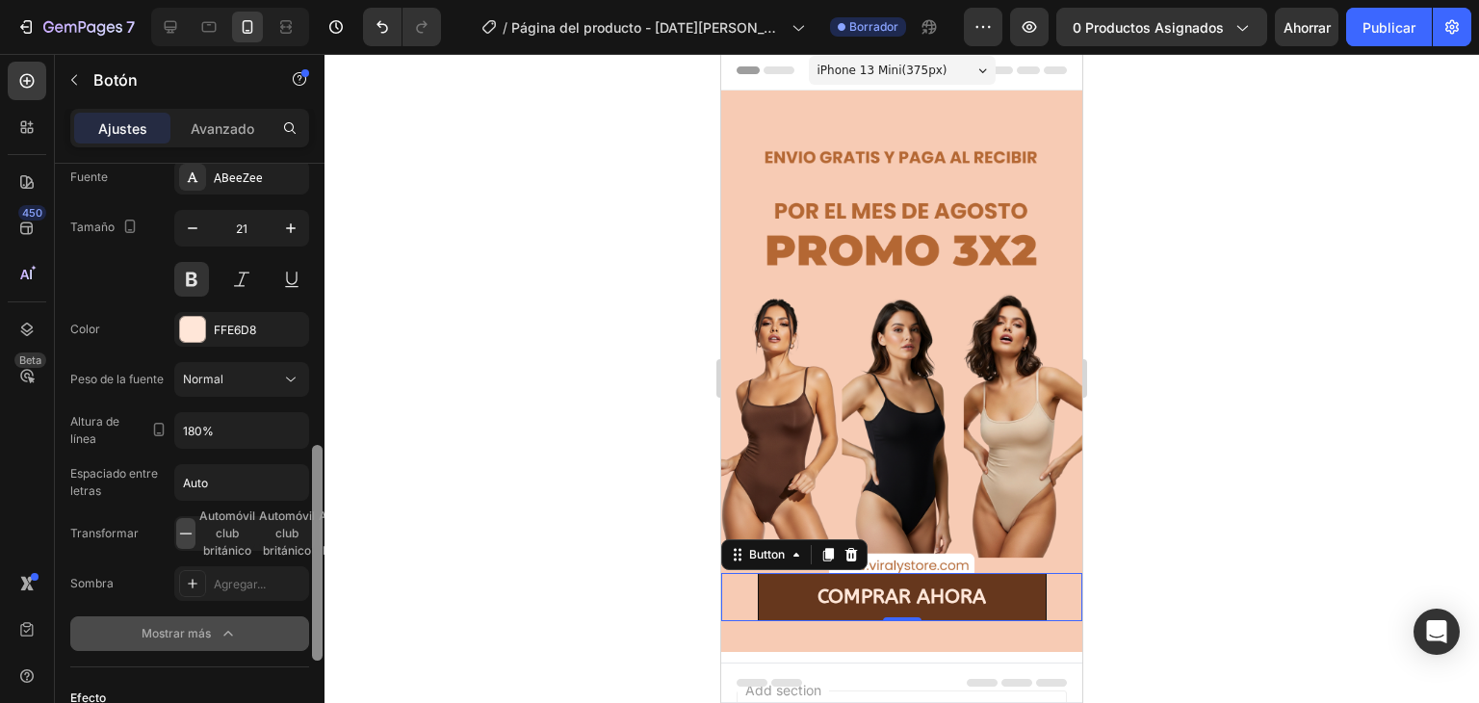
scroll to position [765, 0]
drag, startPoint x: 317, startPoint y: 524, endPoint x: 308, endPoint y: 607, distance: 84.2
click at [308, 607] on div "Tamaño Ancho 80% Altura 50 Relleno 12, 24, 12, 24 Fondo Color 66371D Imagen Agr…" at bounding box center [190, 461] width 270 height 594
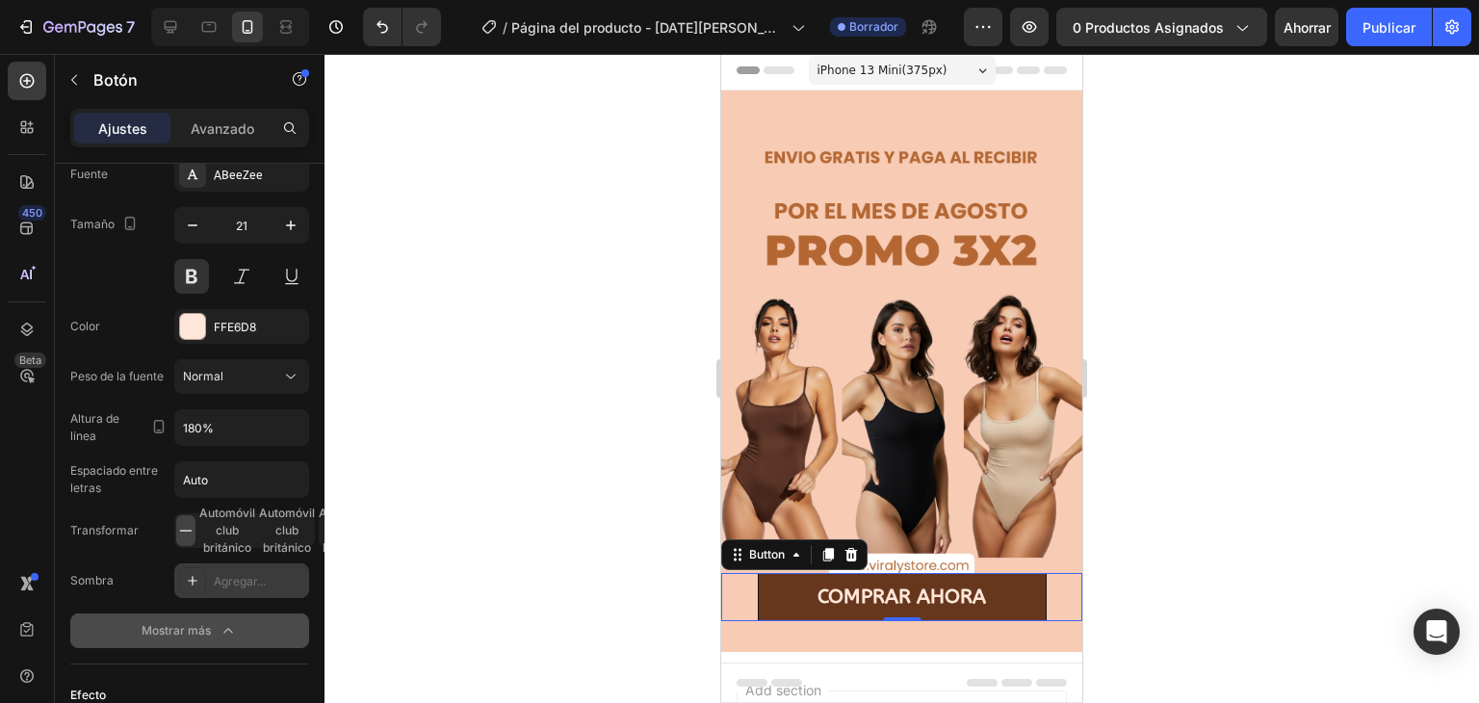
click at [239, 590] on div "Agregar..." at bounding box center [241, 580] width 135 height 35
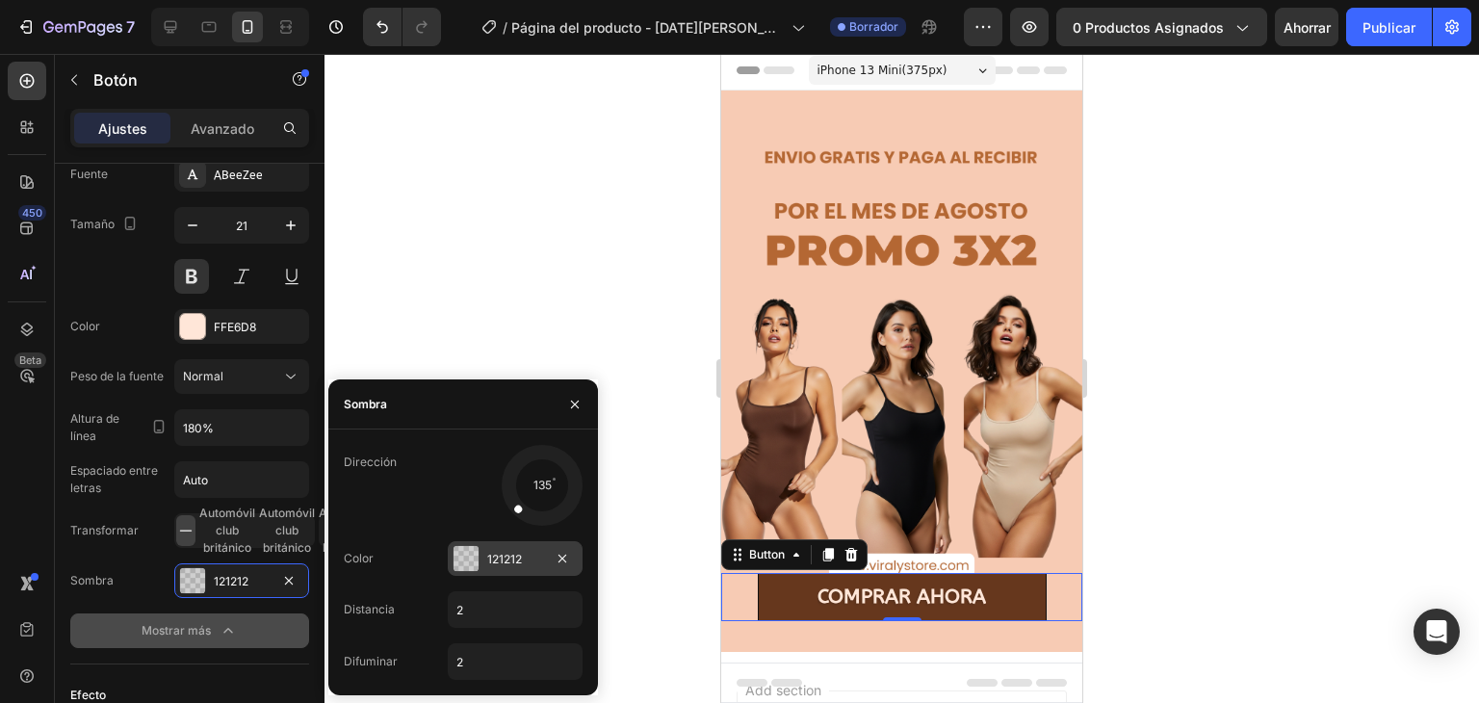
click at [485, 555] on div "121212" at bounding box center [515, 558] width 135 height 35
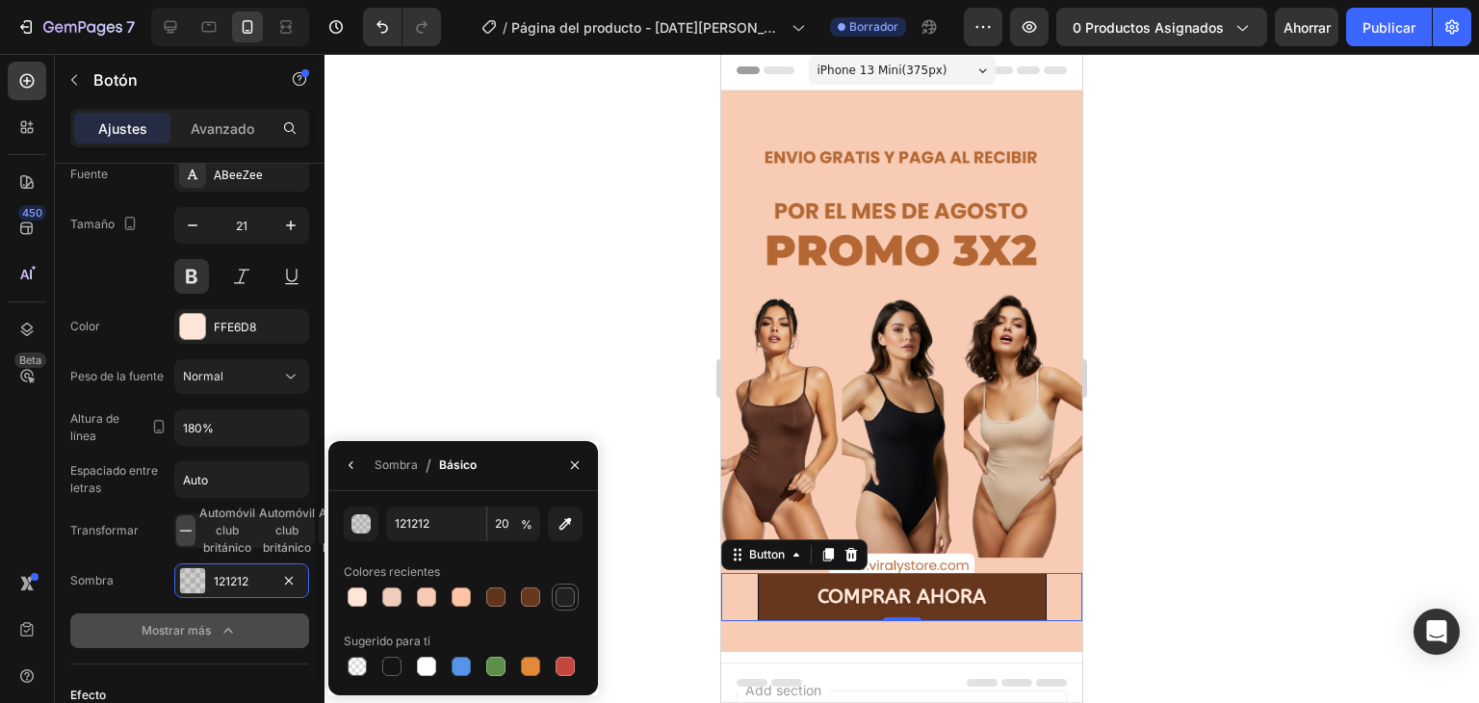
click at [562, 588] on div at bounding box center [564, 596] width 19 height 19
type input "212121"
type input "100"
click at [384, 663] on div at bounding box center [391, 665] width 19 height 19
type input "151515"
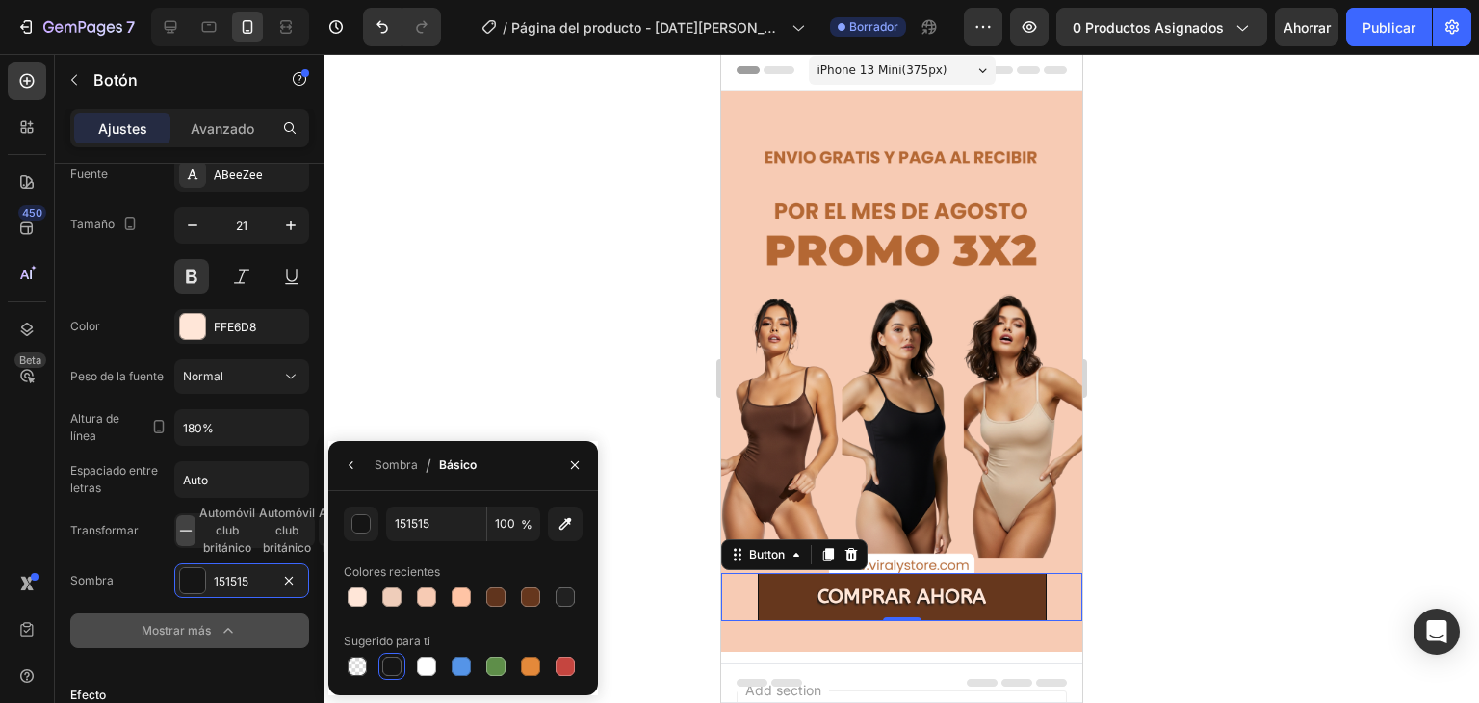
click at [473, 382] on div at bounding box center [901, 378] width 1154 height 649
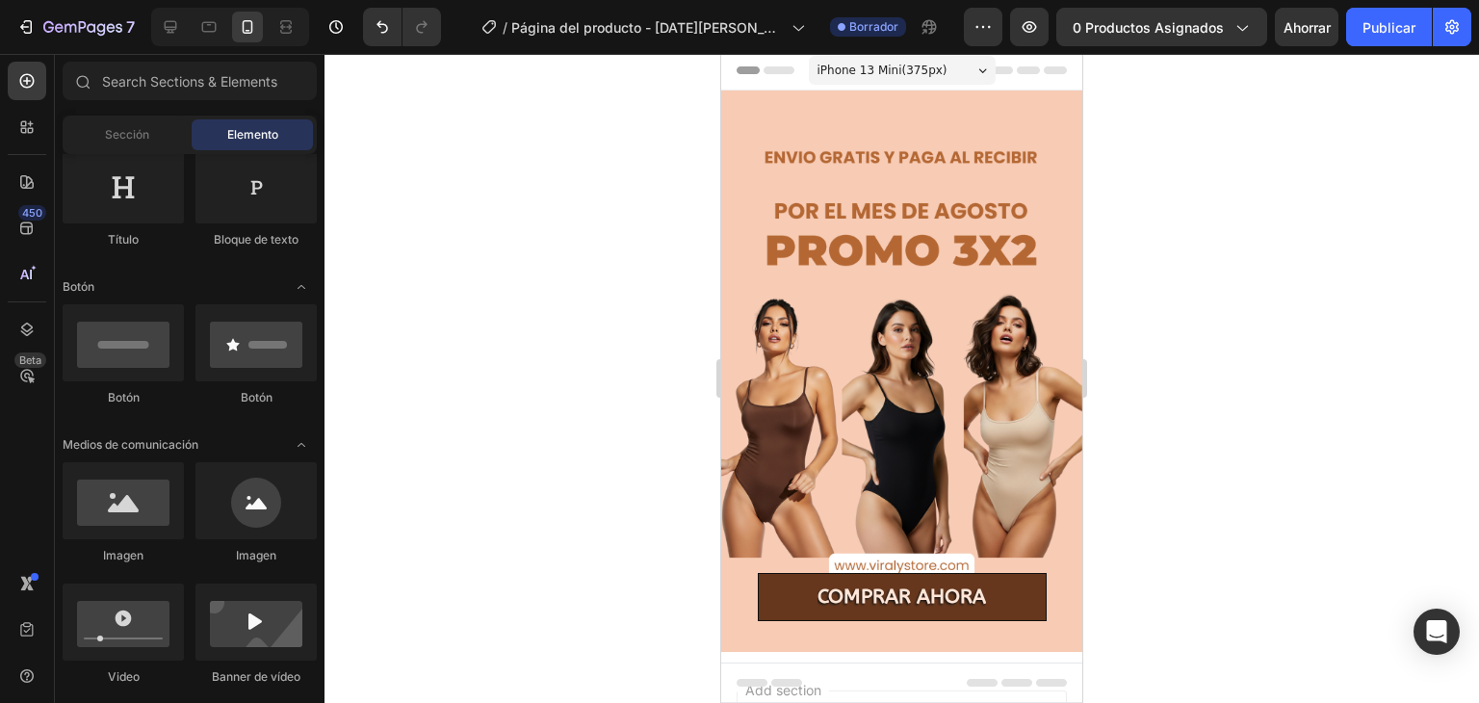
drag, startPoint x: 1188, startPoint y: 265, endPoint x: 1460, endPoint y: 278, distance: 272.7
drag, startPoint x: 1460, startPoint y: 278, endPoint x: 548, endPoint y: 225, distance: 914.1
click at [548, 225] on div at bounding box center [901, 378] width 1154 height 649
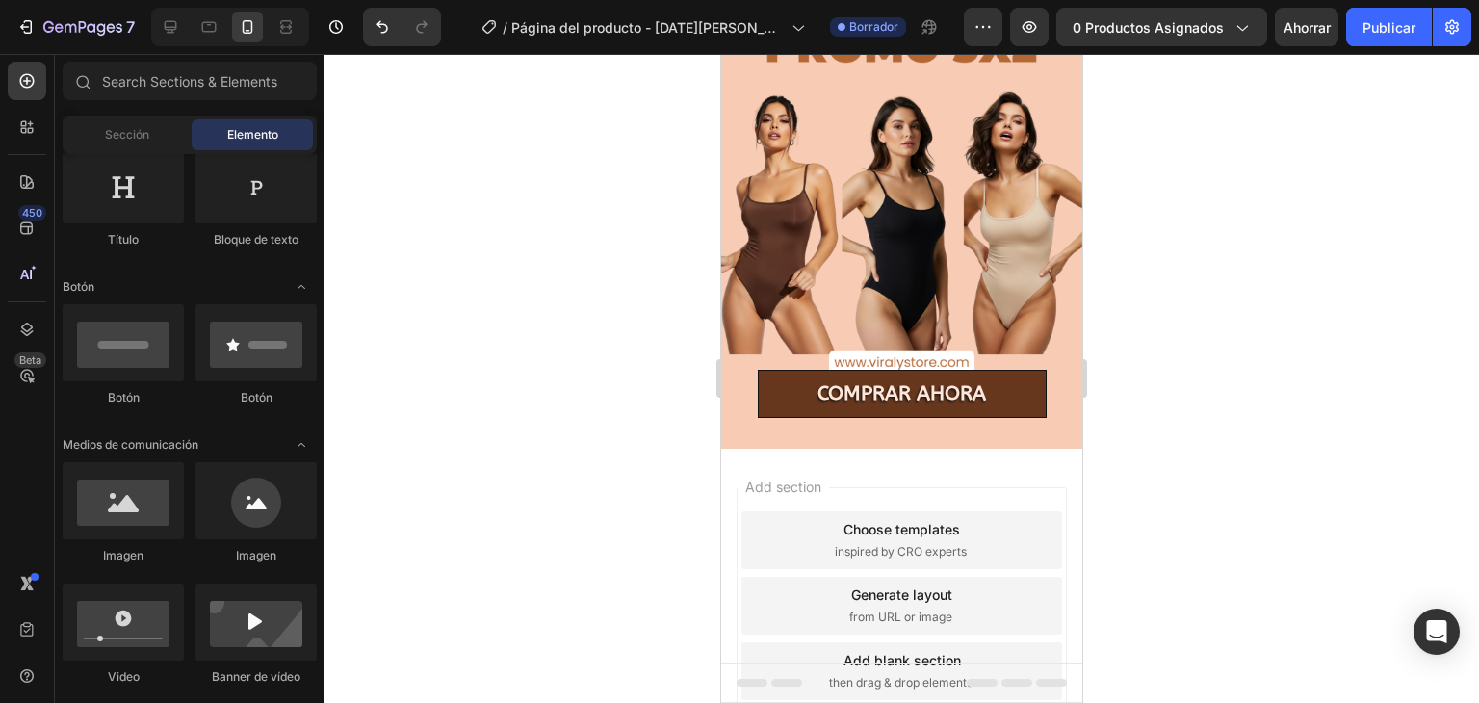
scroll to position [207, 0]
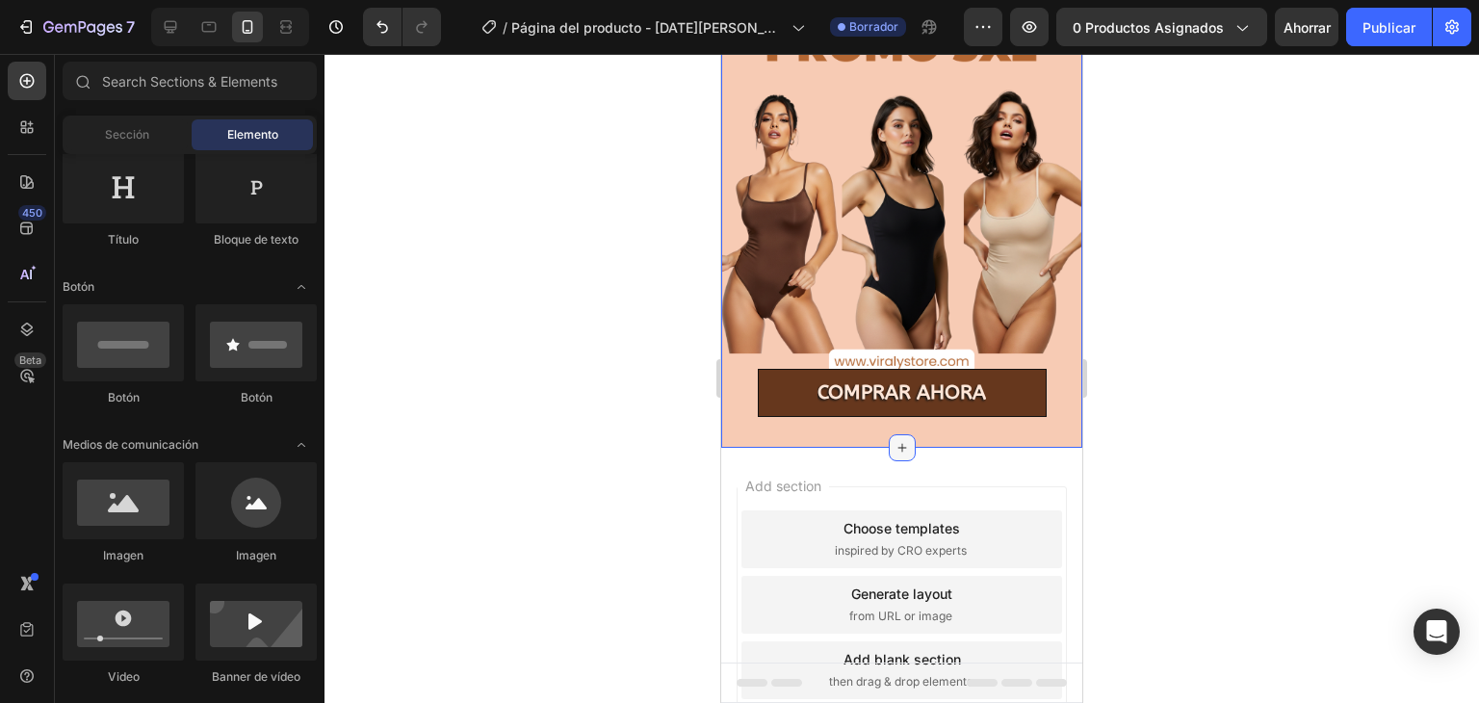
click at [901, 440] on icon at bounding box center [901, 447] width 15 height 15
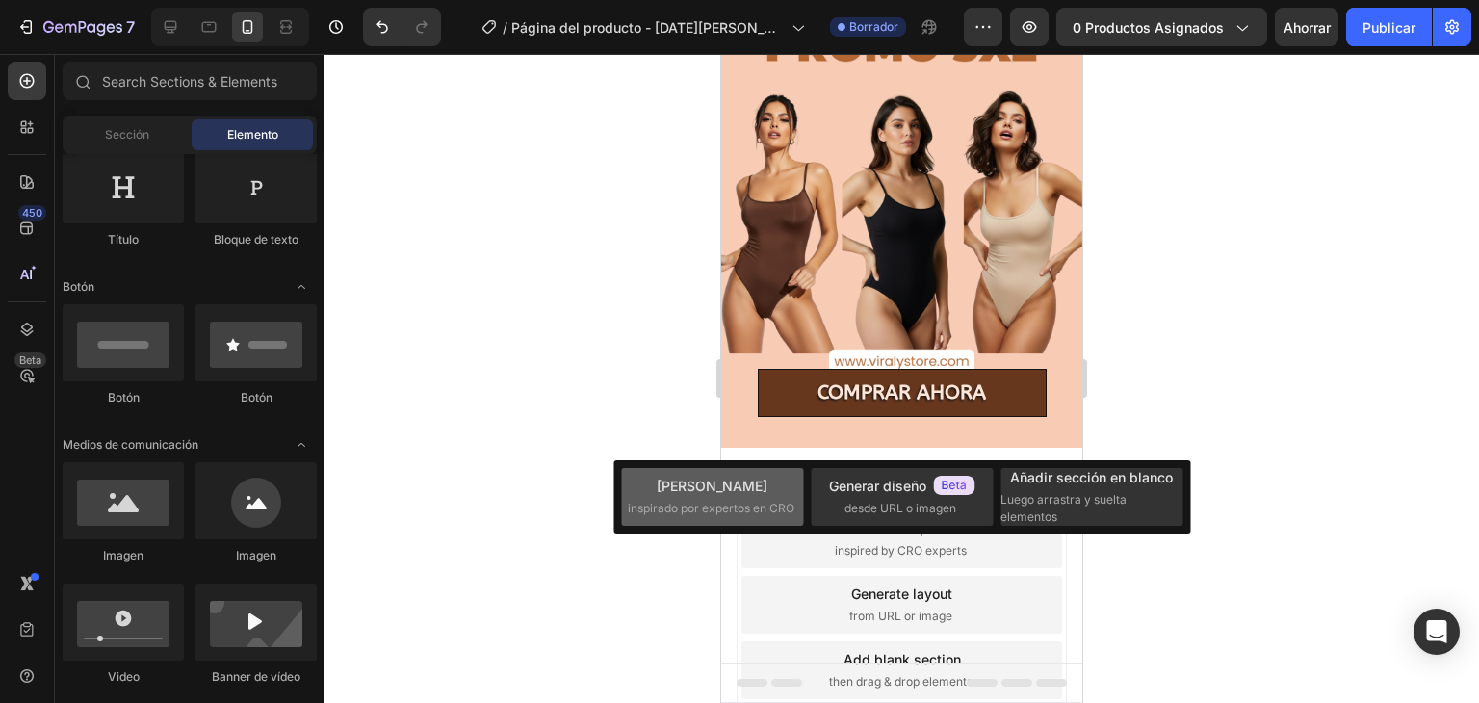
click at [741, 505] on font "inspirado por expertos en CRO" at bounding box center [711, 508] width 167 height 14
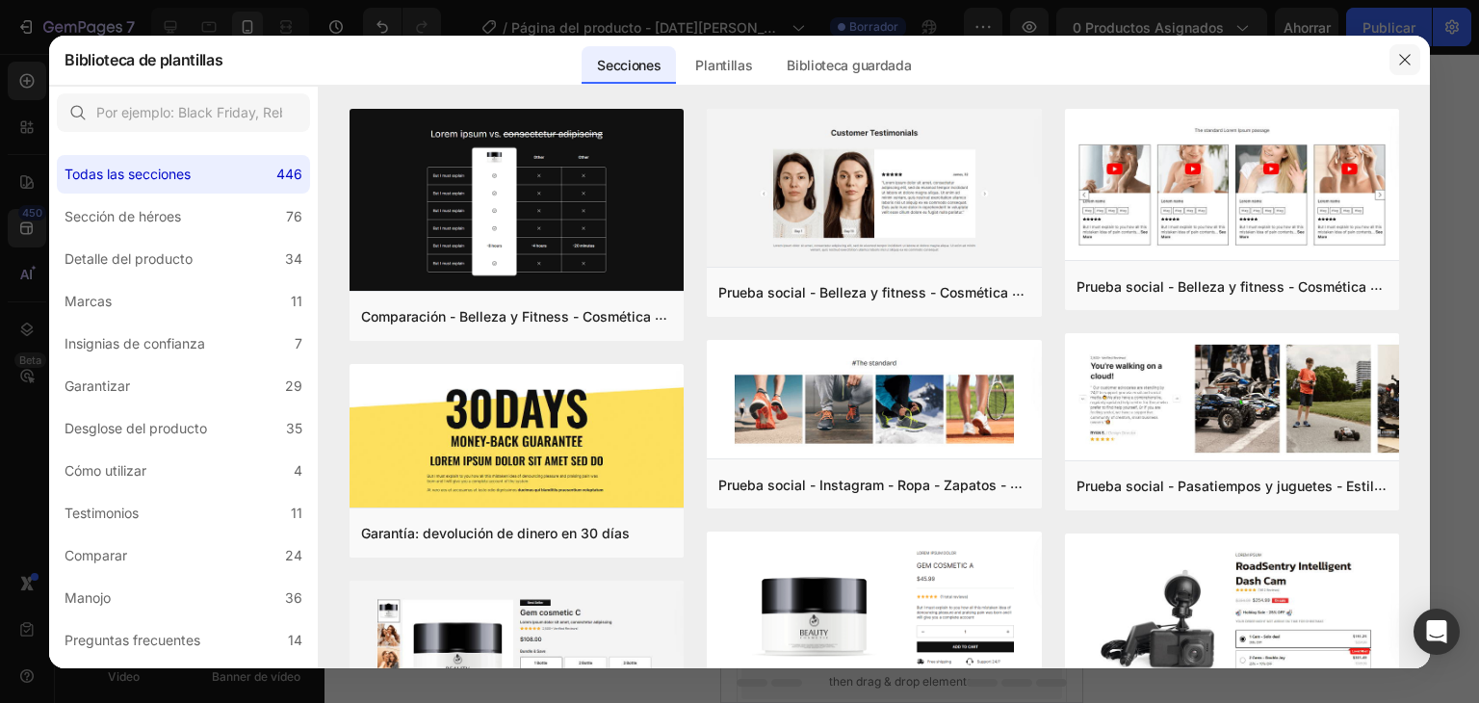
click at [1404, 59] on icon "button" at bounding box center [1404, 59] width 11 height 11
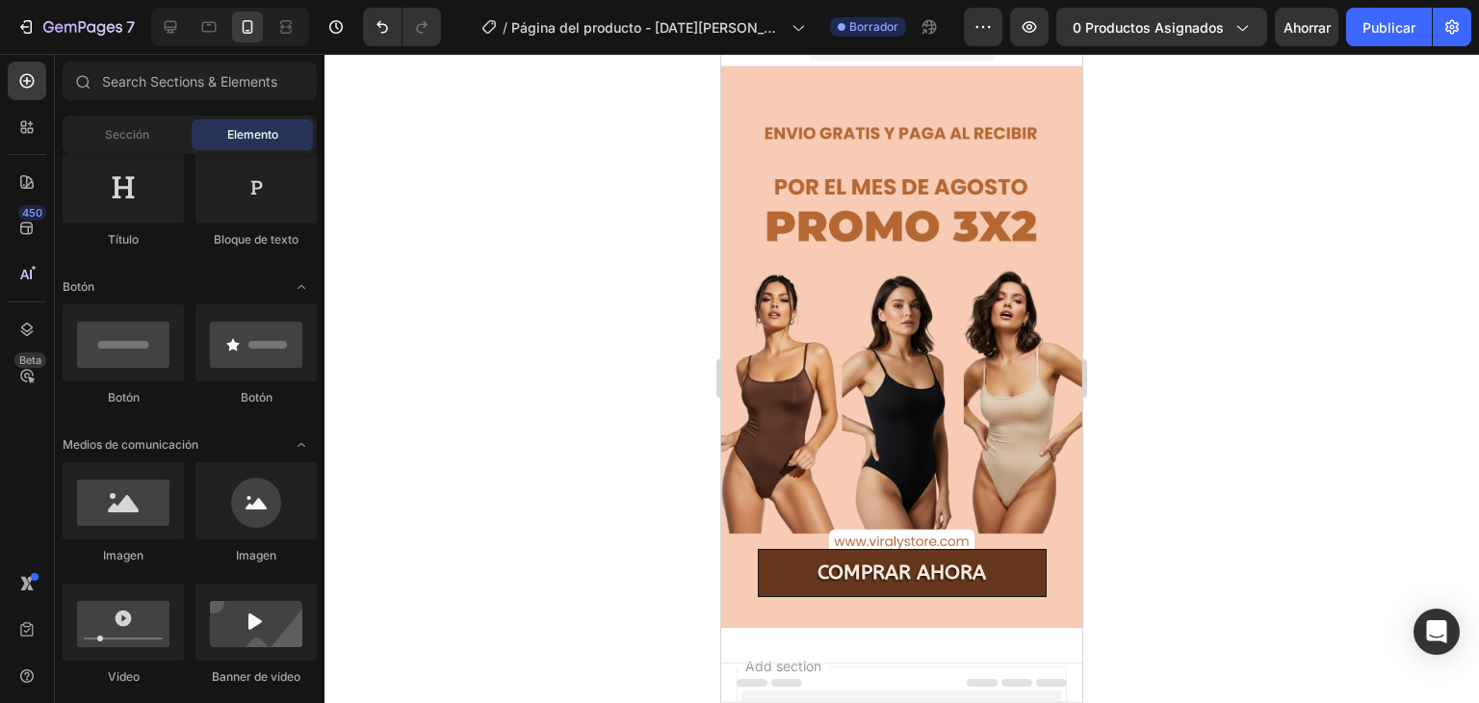
scroll to position [9, 0]
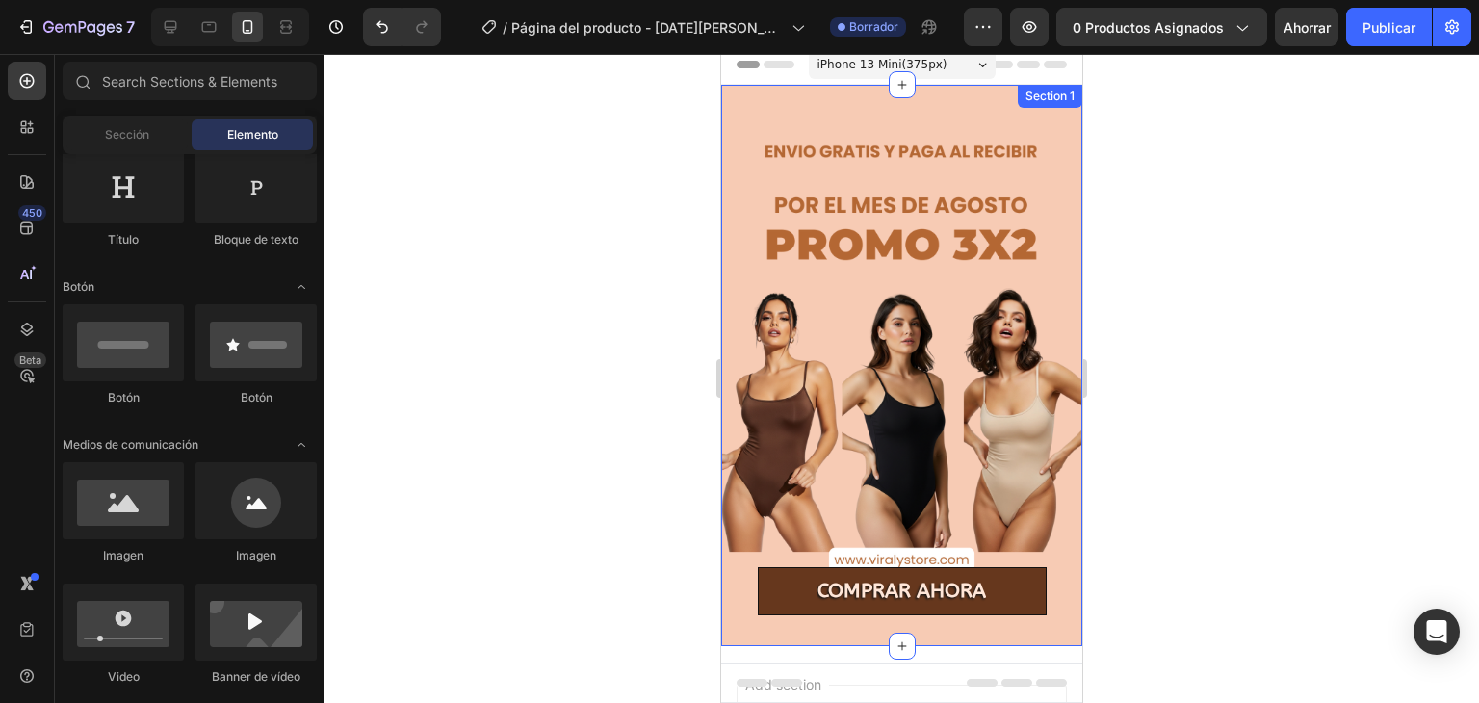
click at [1022, 105] on div "Section 1" at bounding box center [1049, 96] width 64 height 23
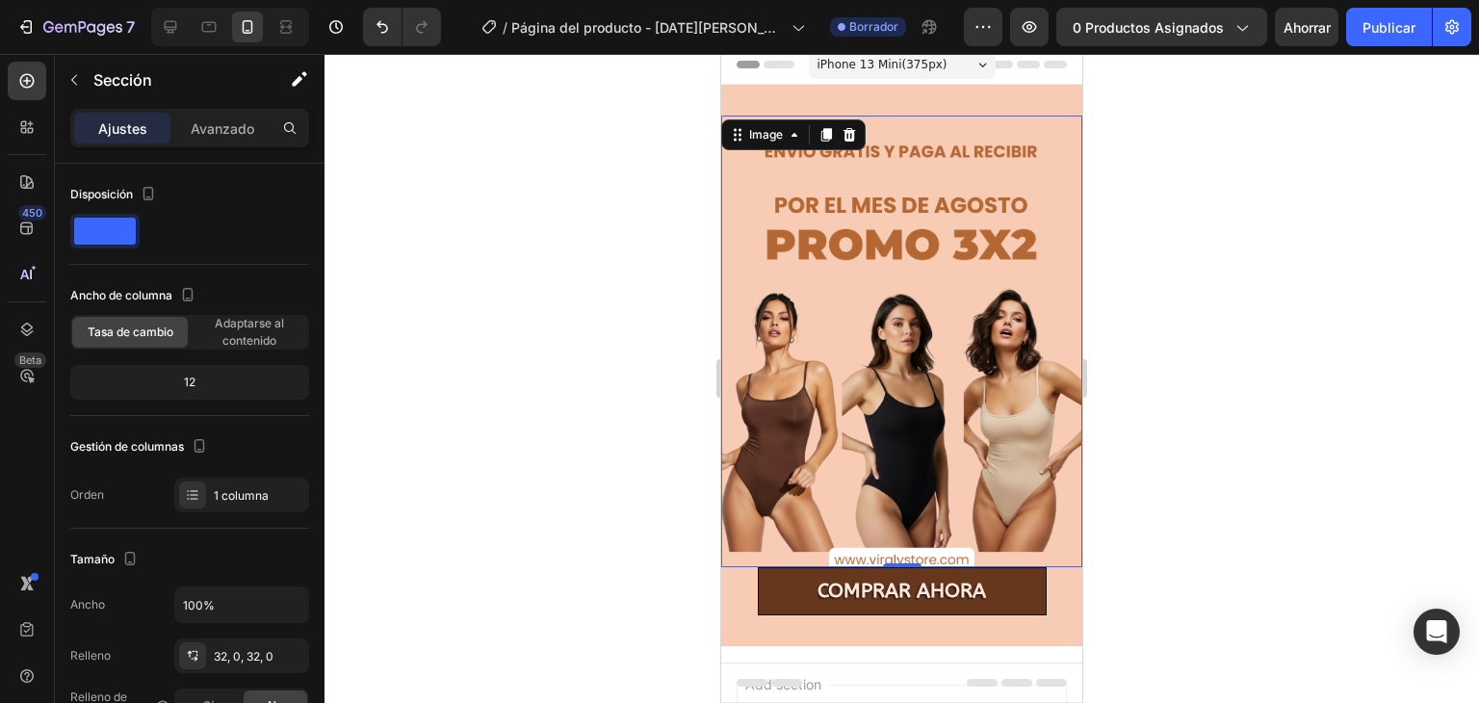
click at [999, 136] on img at bounding box center [901, 341] width 361 height 451
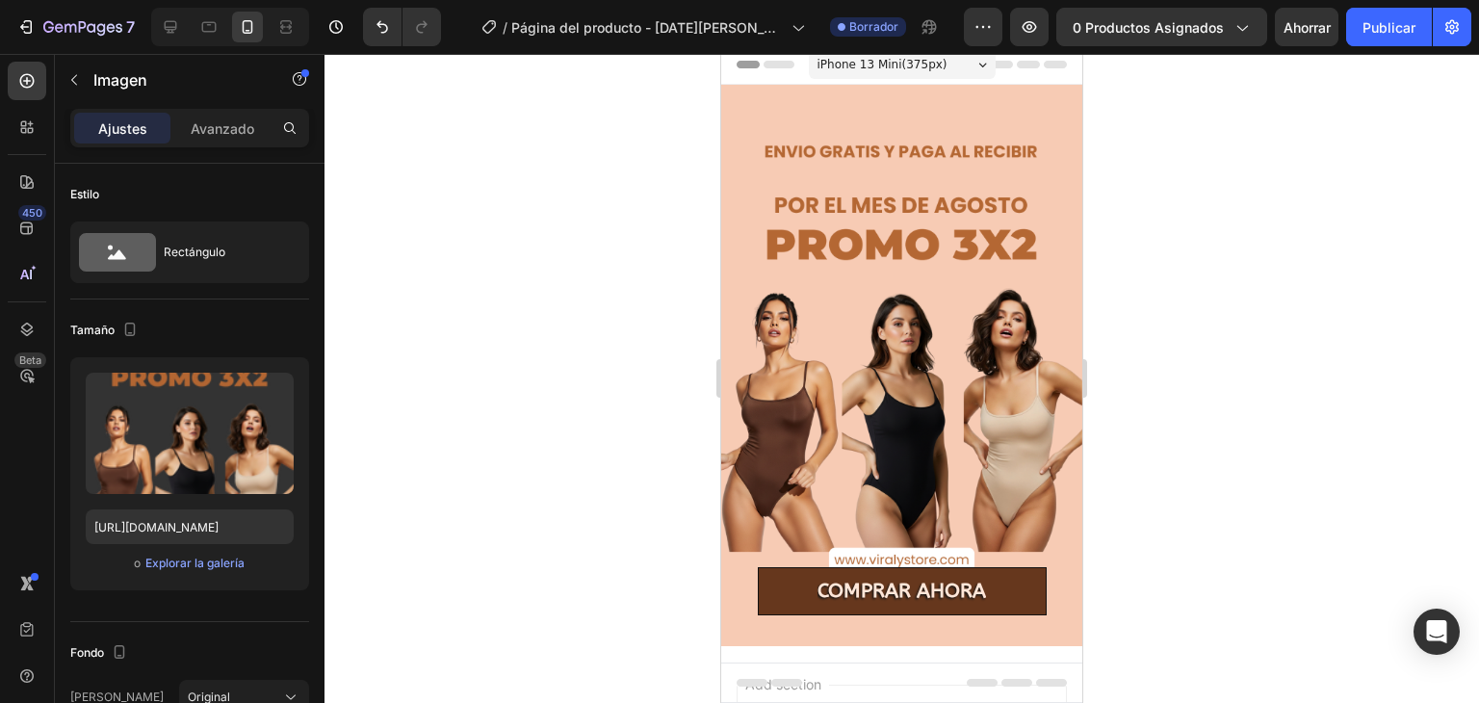
scroll to position [0, 0]
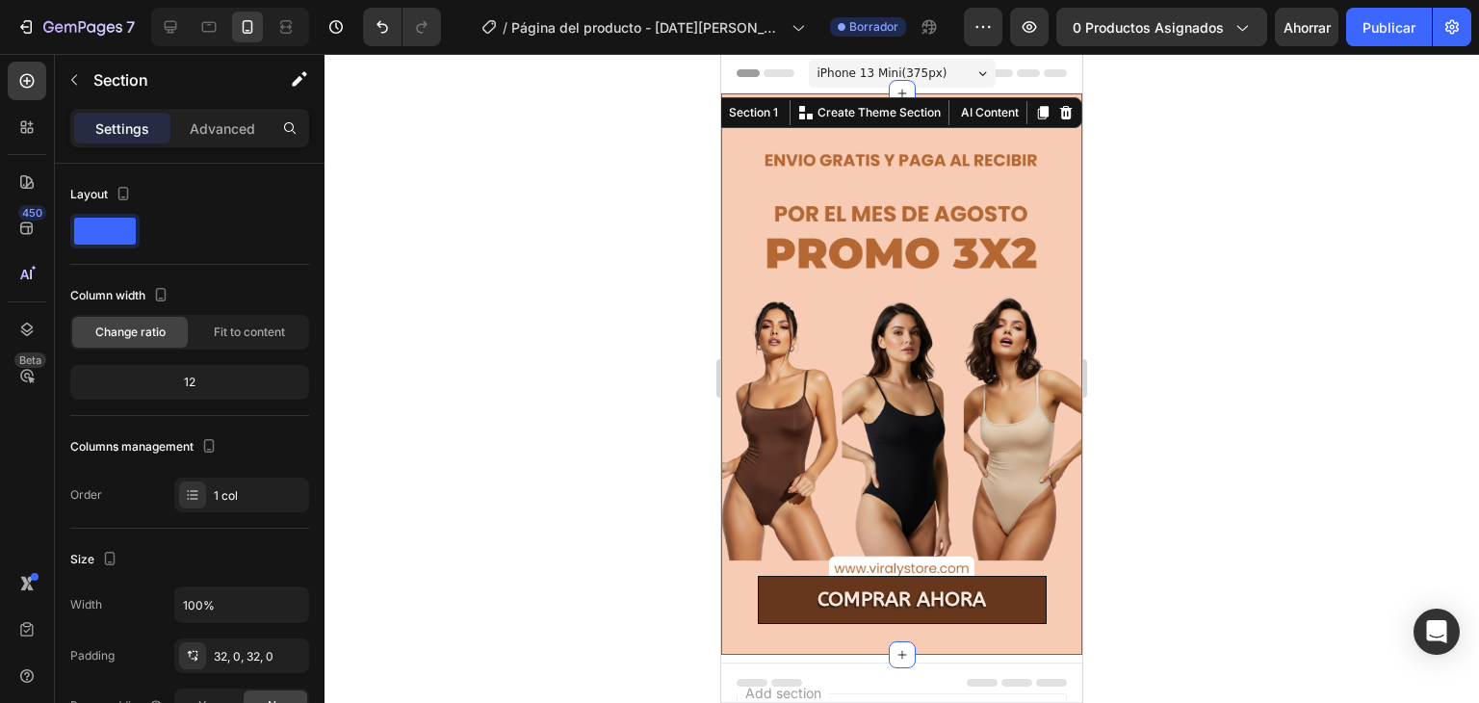
click at [978, 111] on div "Image COMPRAR AHORA Button Section 1 You can create reusable sections Create Th…" at bounding box center [901, 373] width 361 height 561
click at [894, 86] on icon at bounding box center [901, 93] width 15 height 15
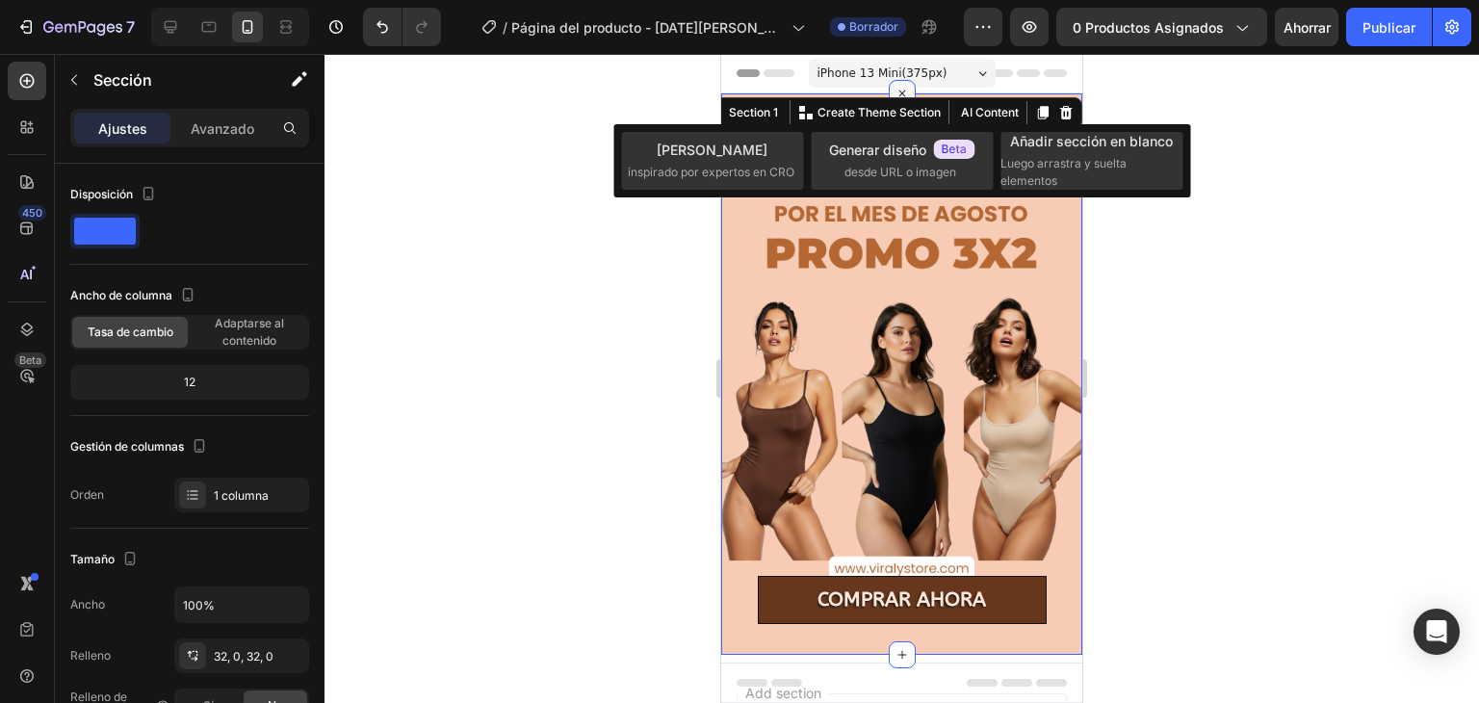
click at [892, 86] on icon at bounding box center [901, 94] width 22 height 22
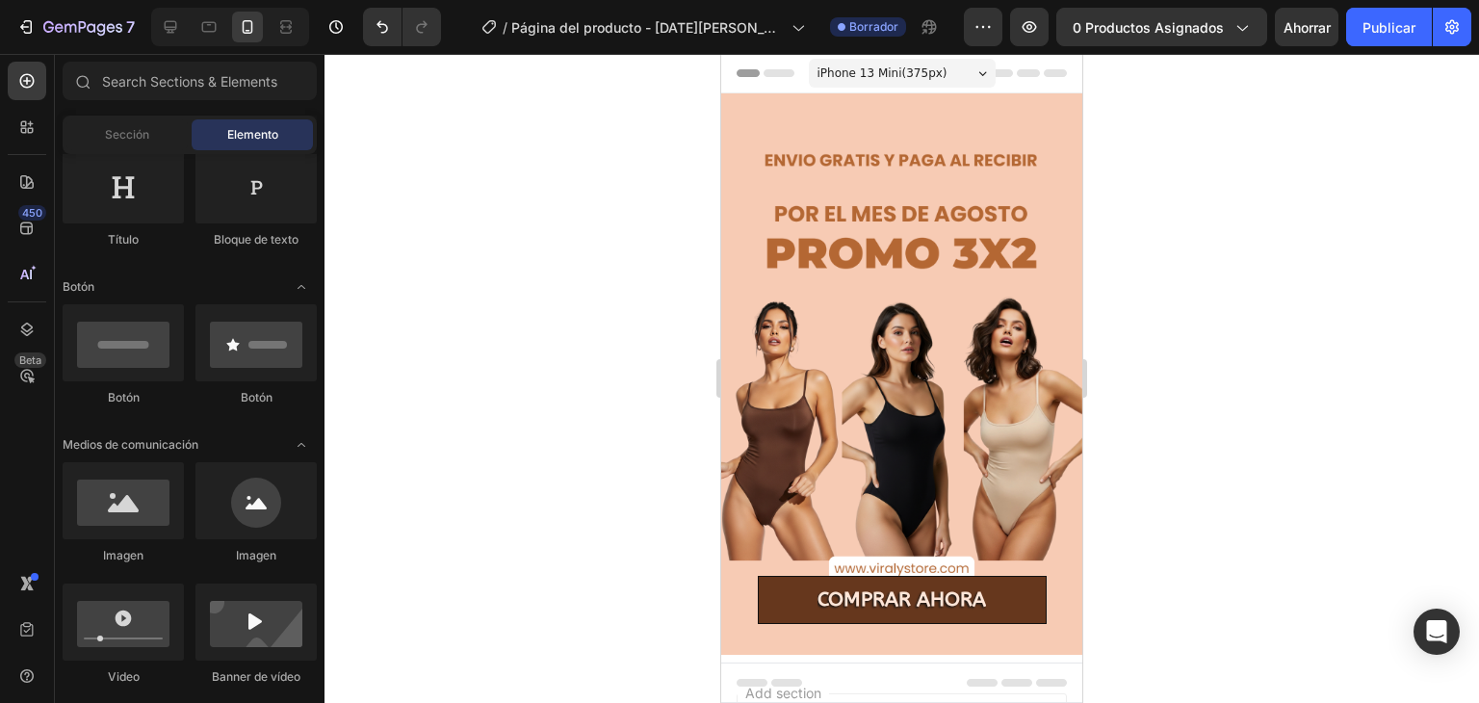
click at [1066, 78] on div "Header" at bounding box center [901, 73] width 361 height 39
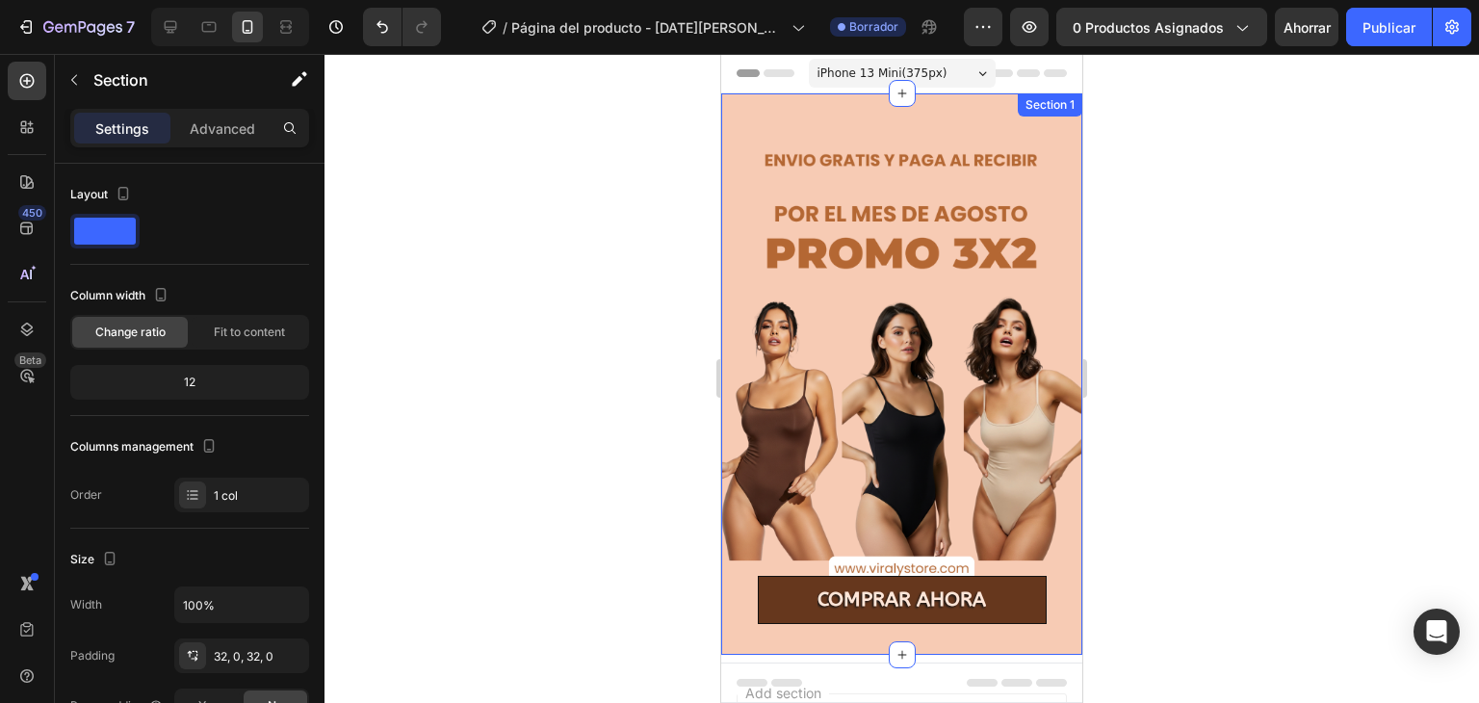
click at [885, 115] on div "Image COMPRAR AHORA Button Section 1" at bounding box center [901, 373] width 361 height 561
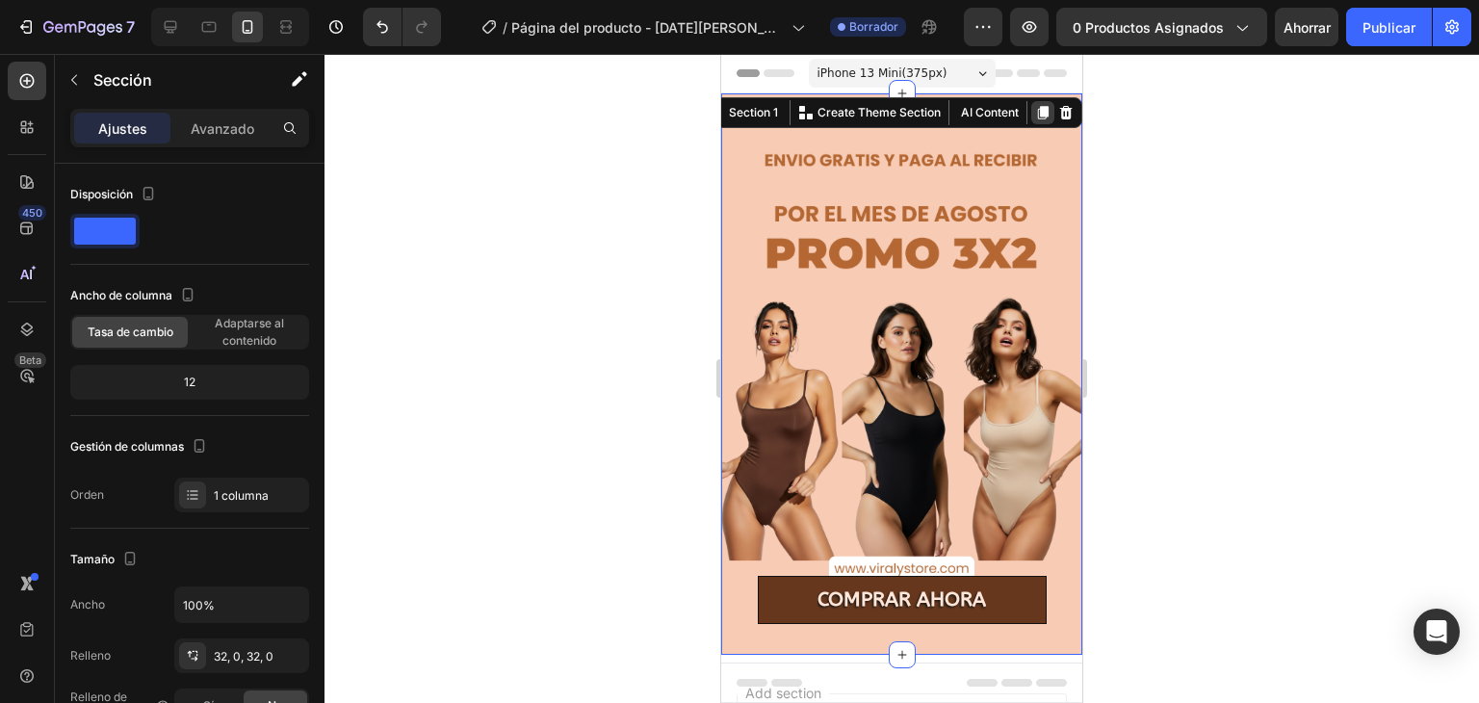
click at [1038, 113] on icon at bounding box center [1043, 112] width 11 height 13
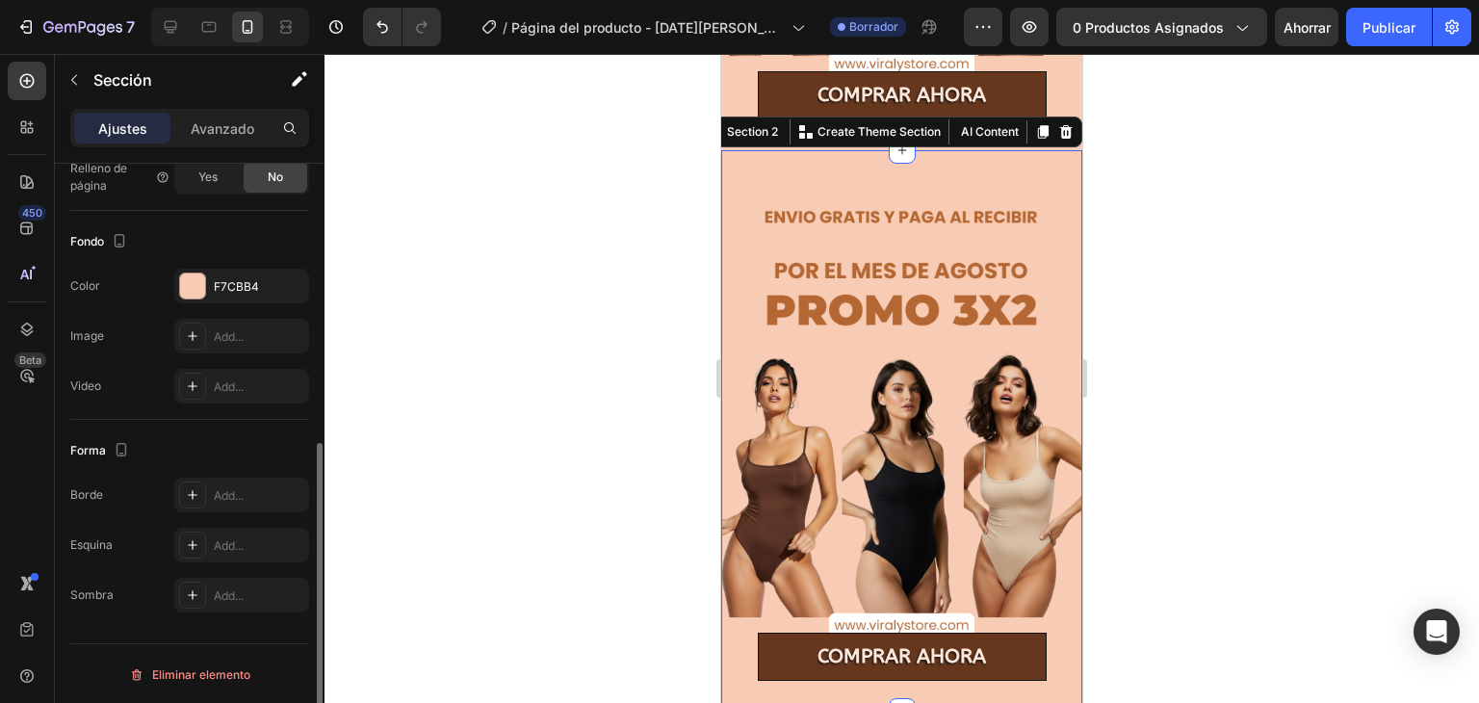
scroll to position [515, 0]
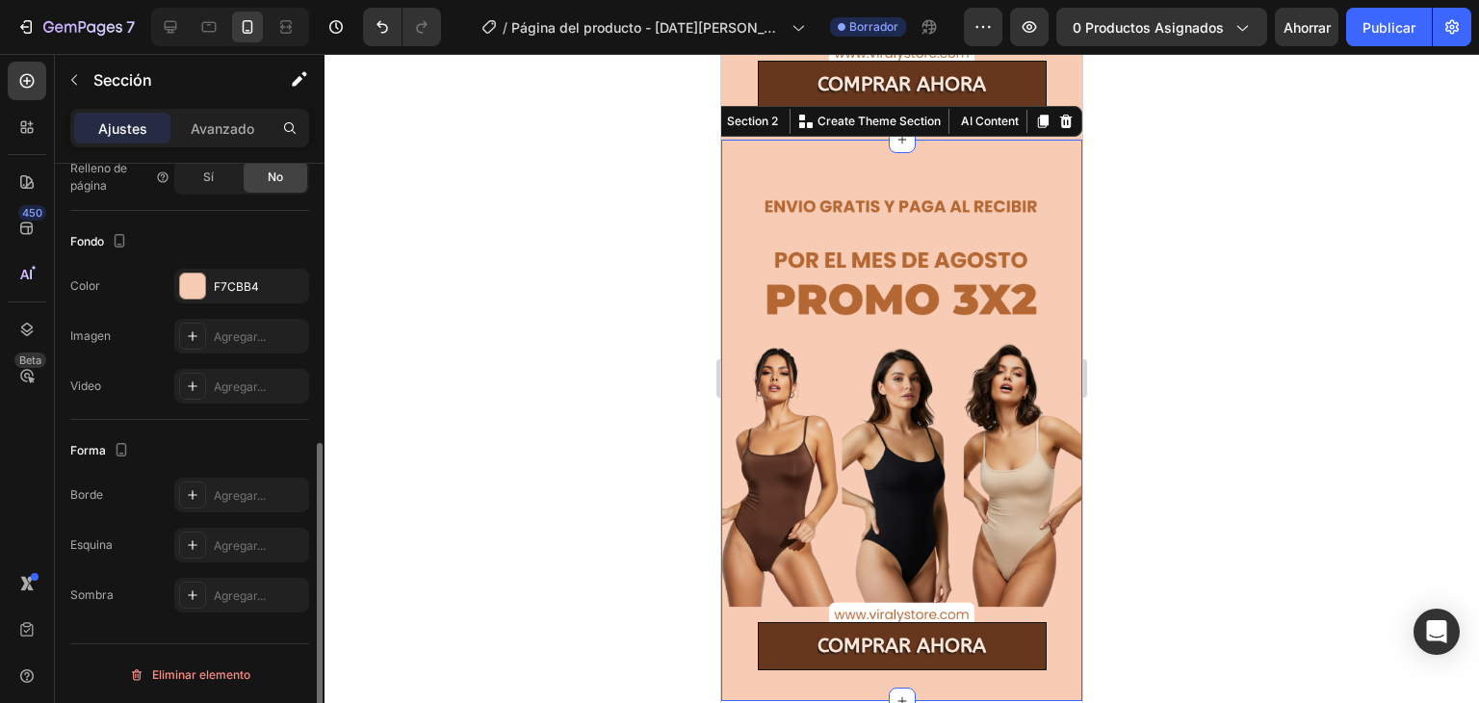
click at [94, 238] on font "Fondo" at bounding box center [87, 241] width 34 height 14
click at [27, 118] on icon at bounding box center [26, 126] width 19 height 19
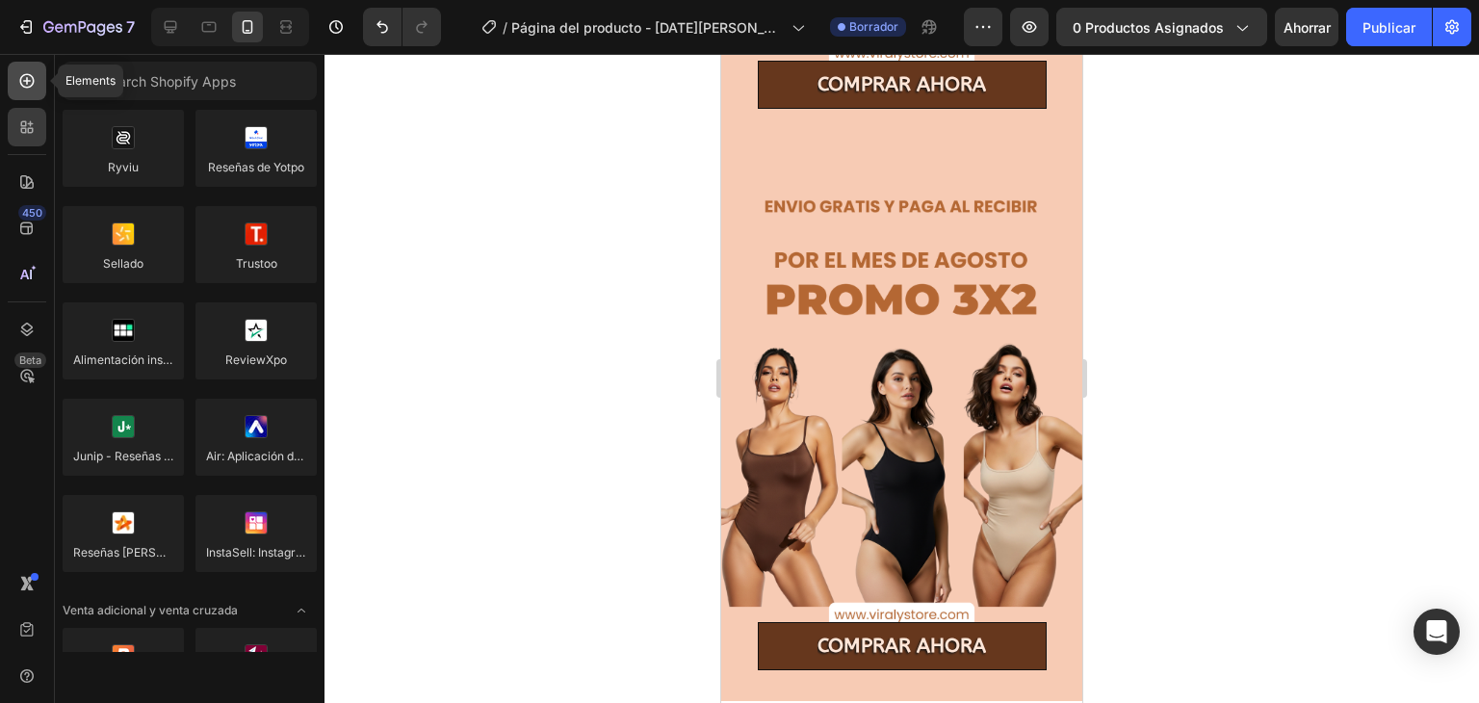
click at [35, 78] on icon at bounding box center [26, 80] width 19 height 19
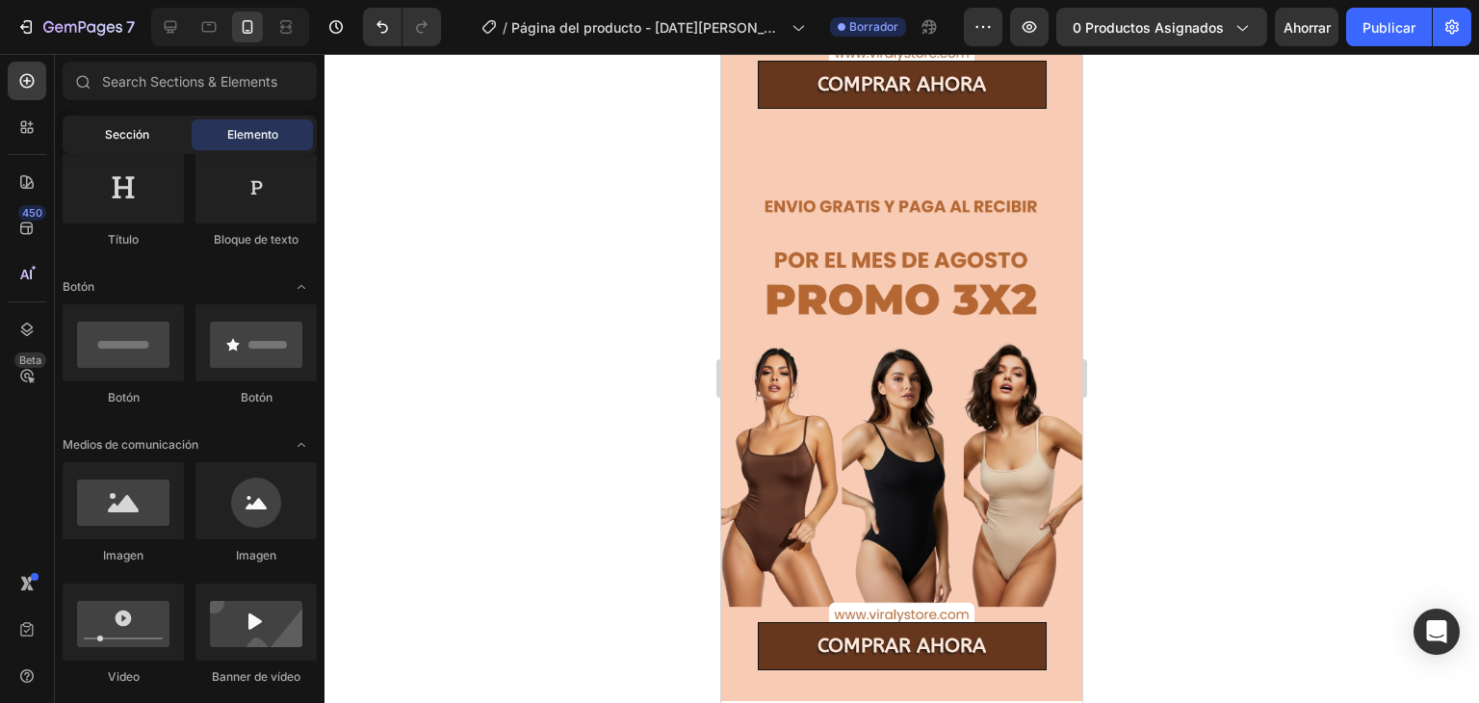
click at [142, 129] on font "Sección" at bounding box center [127, 134] width 44 height 14
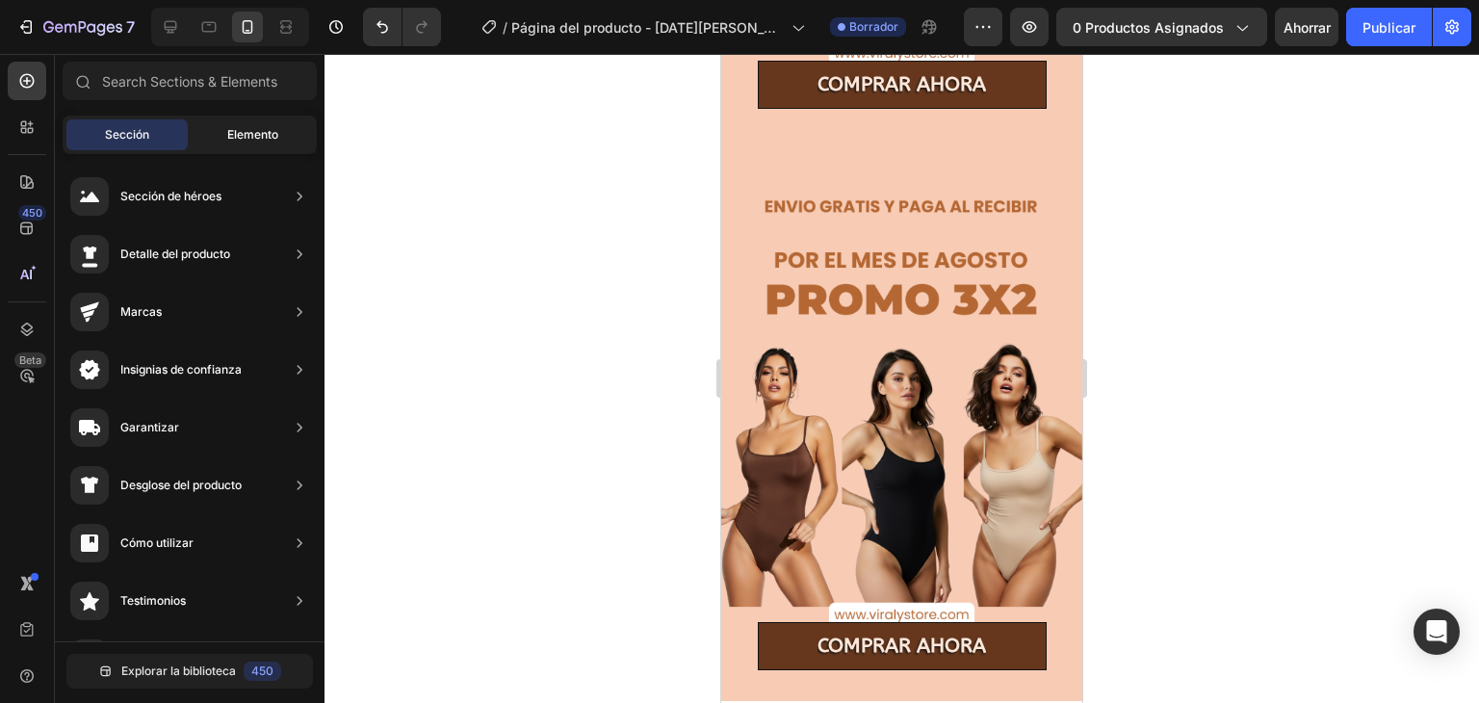
click at [221, 132] on div "Elemento" at bounding box center [252, 134] width 121 height 31
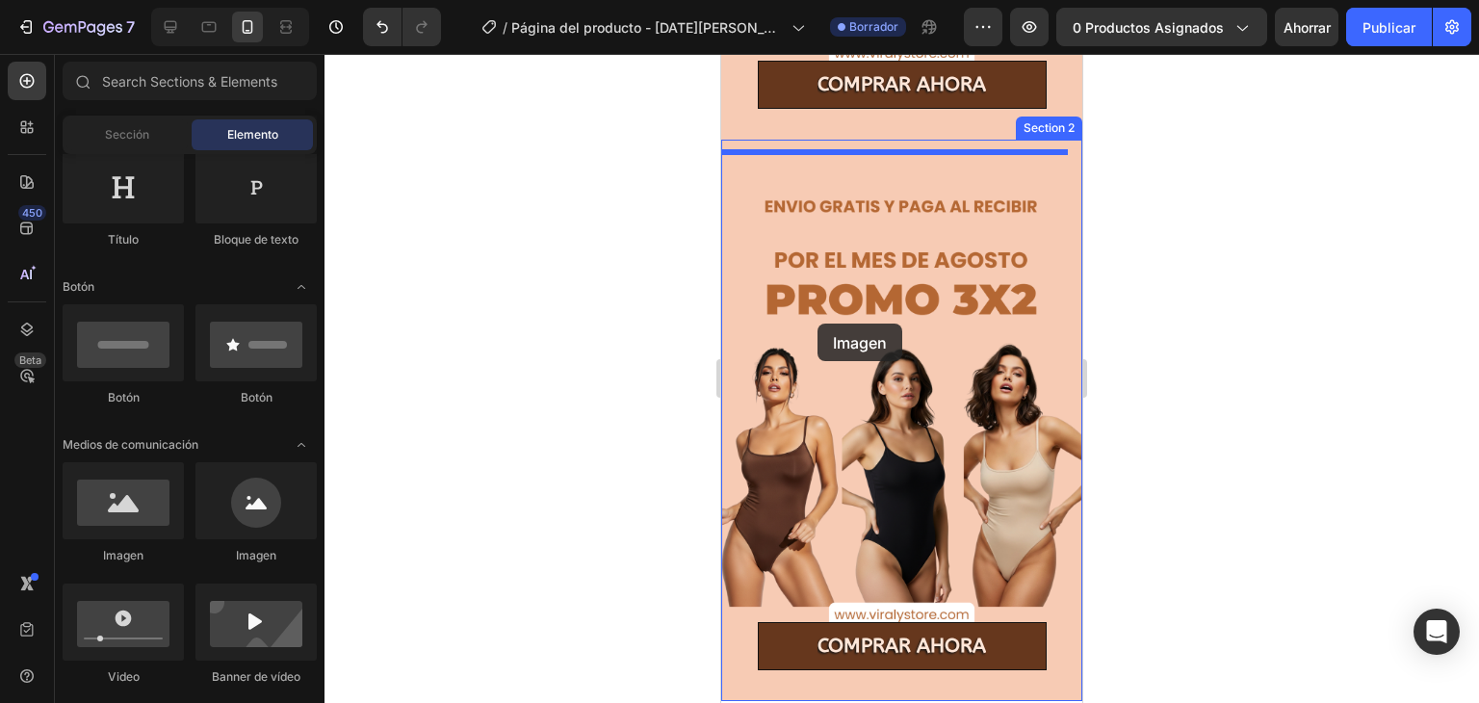
drag, startPoint x: 882, startPoint y: 581, endPoint x: 816, endPoint y: 322, distance: 267.1
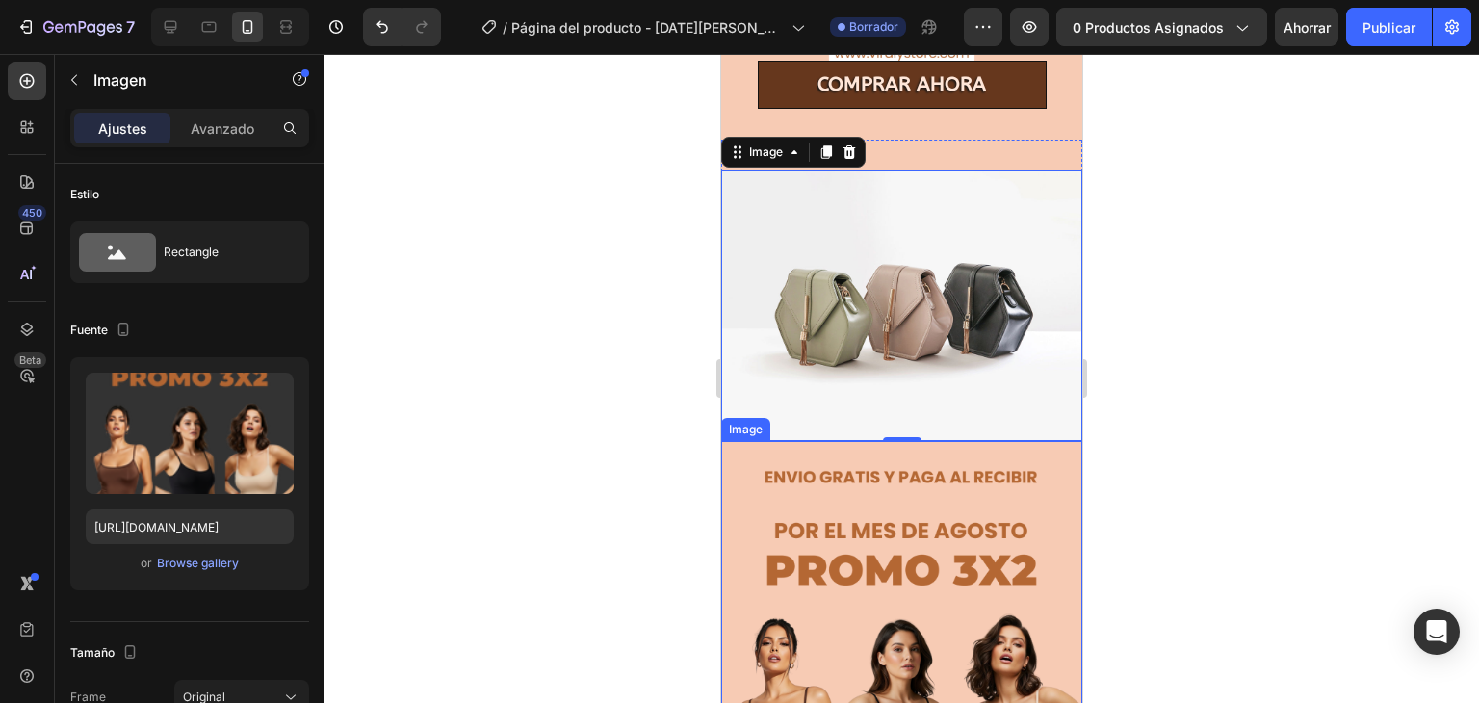
scroll to position [528, 0]
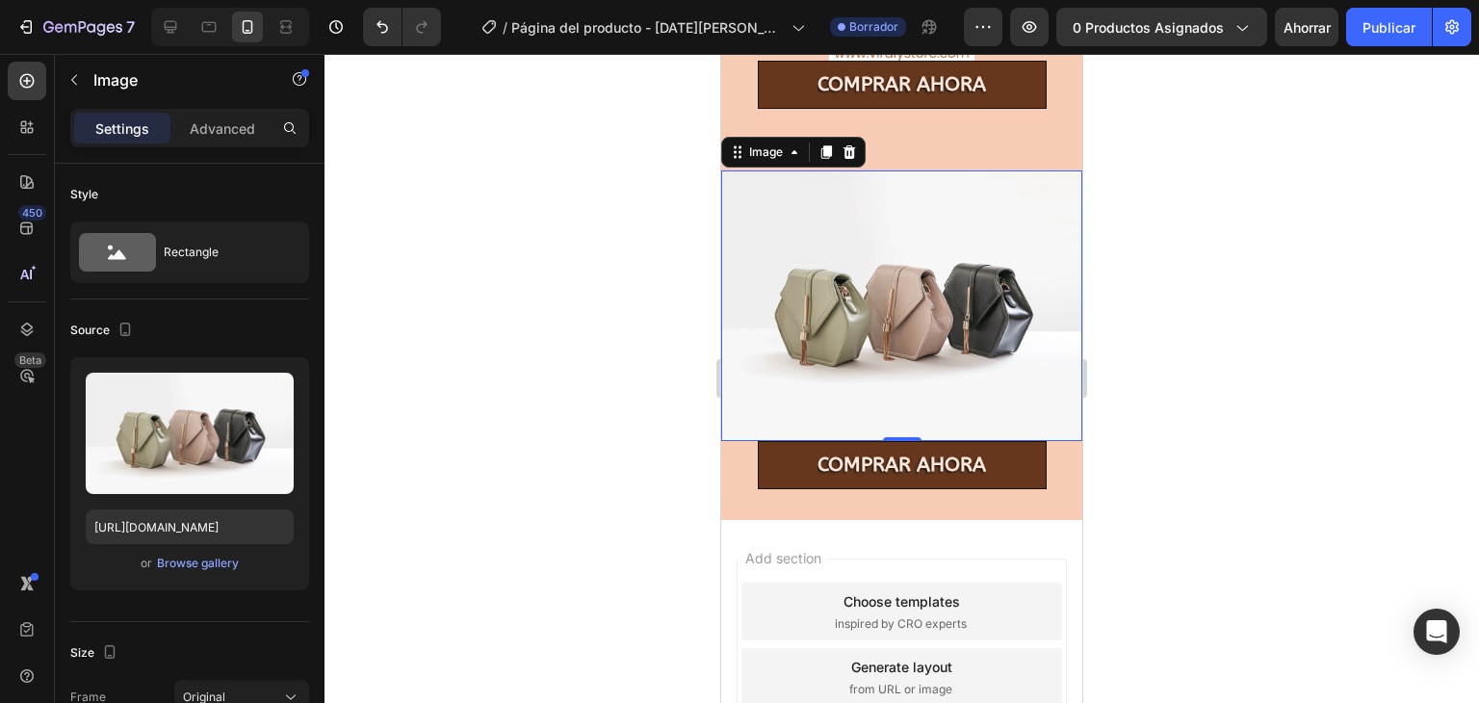
click at [818, 275] on img at bounding box center [901, 305] width 361 height 270
click at [191, 560] on font "Explorar la galería" at bounding box center [194, 562] width 99 height 14
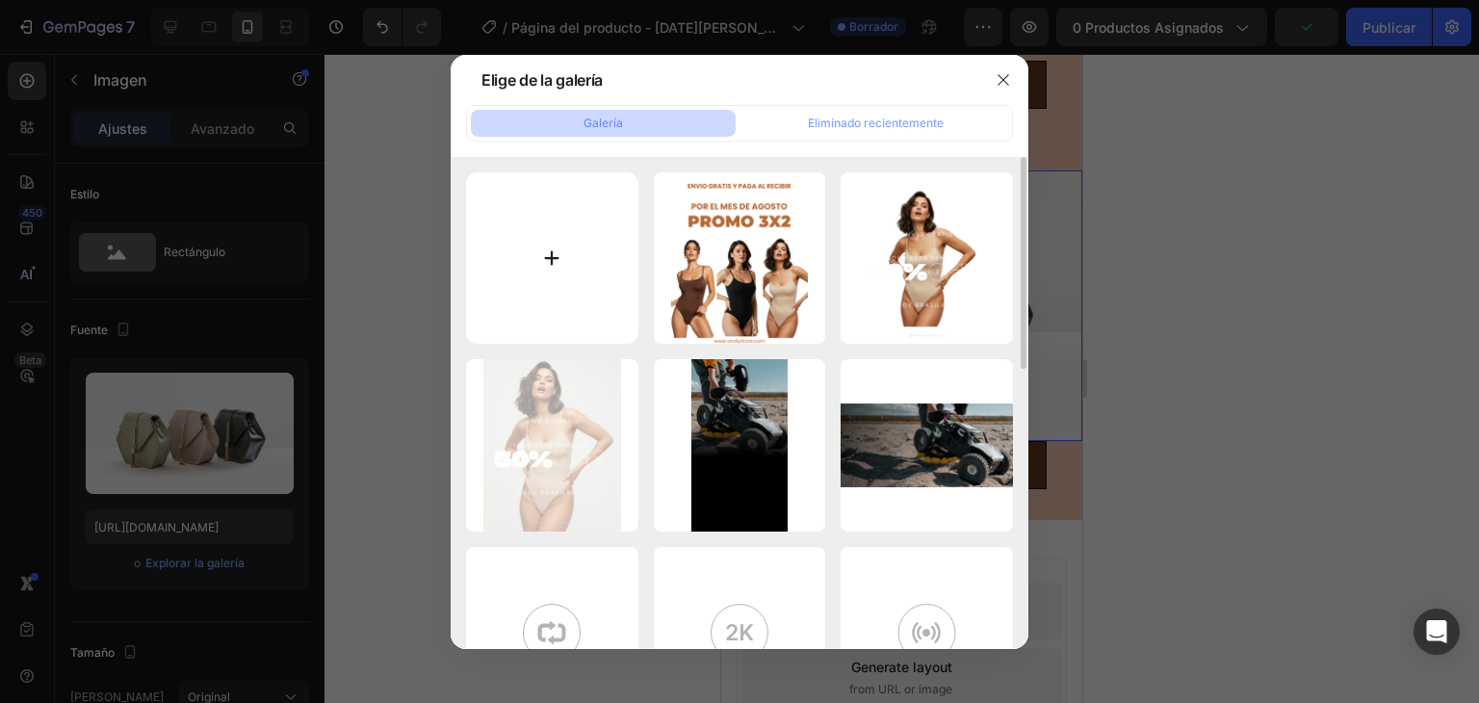
click at [556, 245] on input "file" at bounding box center [552, 258] width 172 height 172
type input "C:\fakepath\70.png"
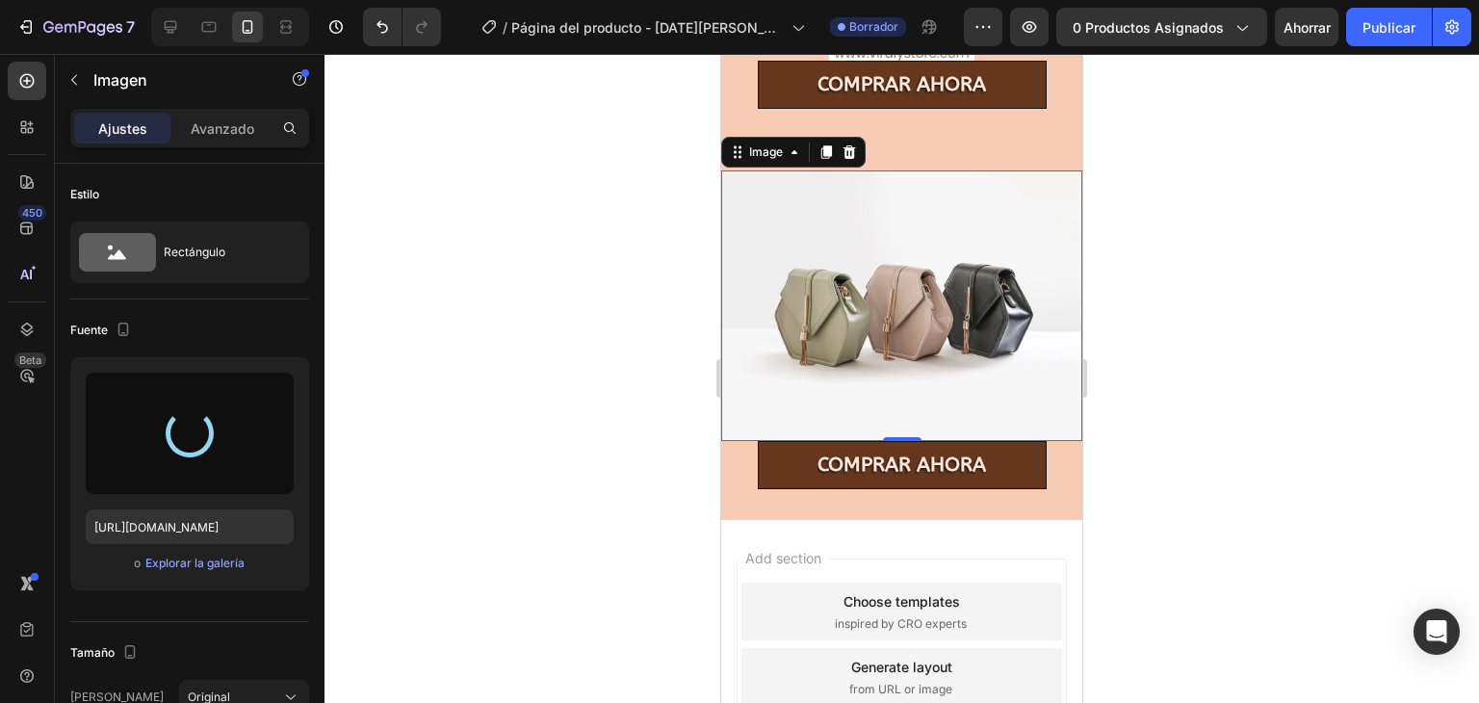
type input "https://cdn.shopify.com/s/files/1/0761/3035/3405/files/gempages_580677281937097…"
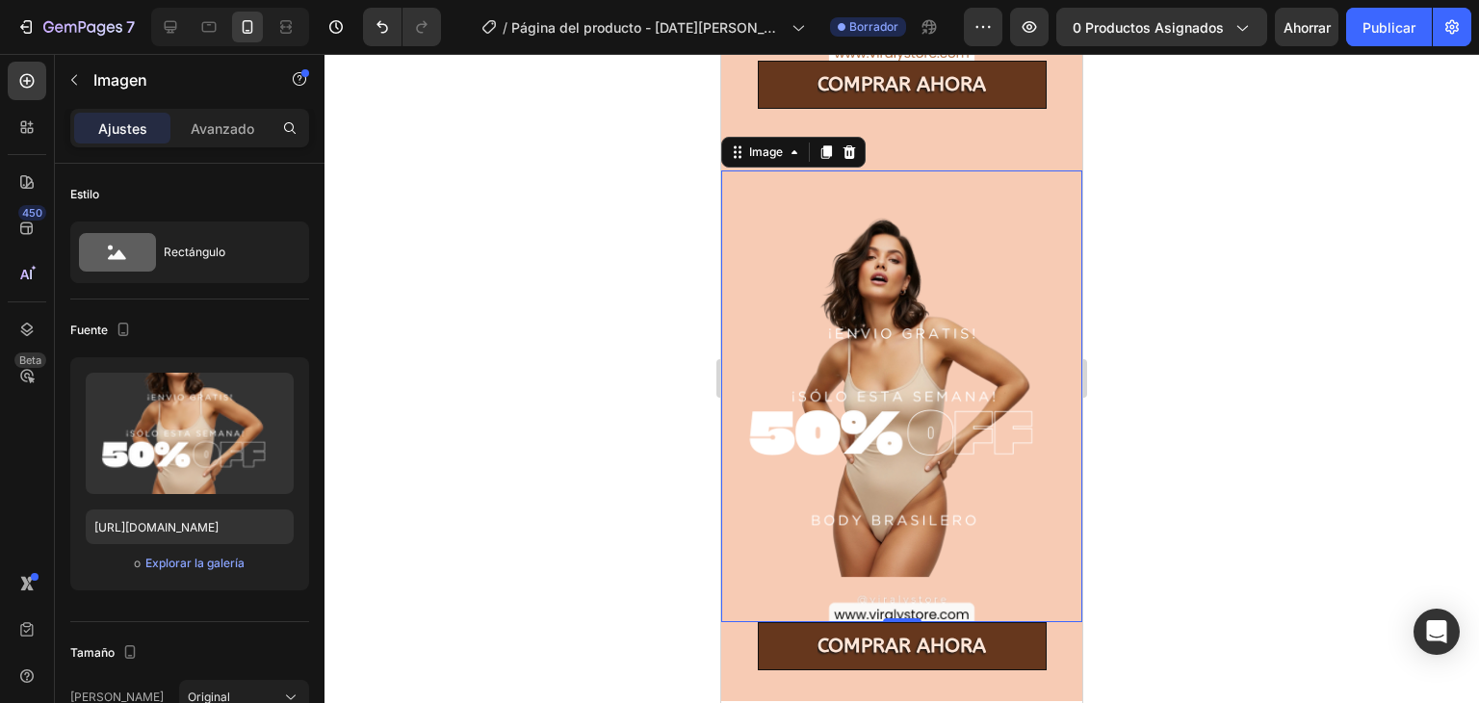
click at [1181, 416] on div at bounding box center [901, 378] width 1154 height 649
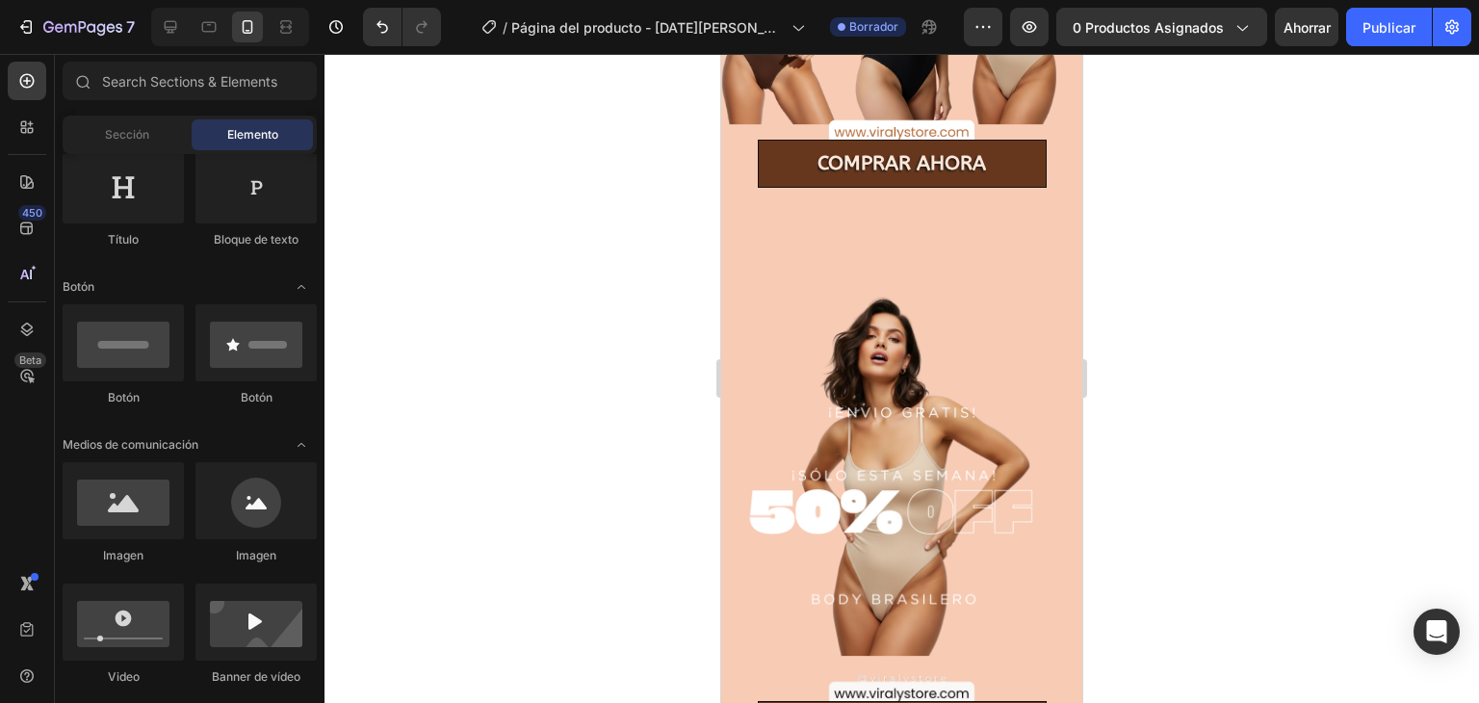
scroll to position [443, 0]
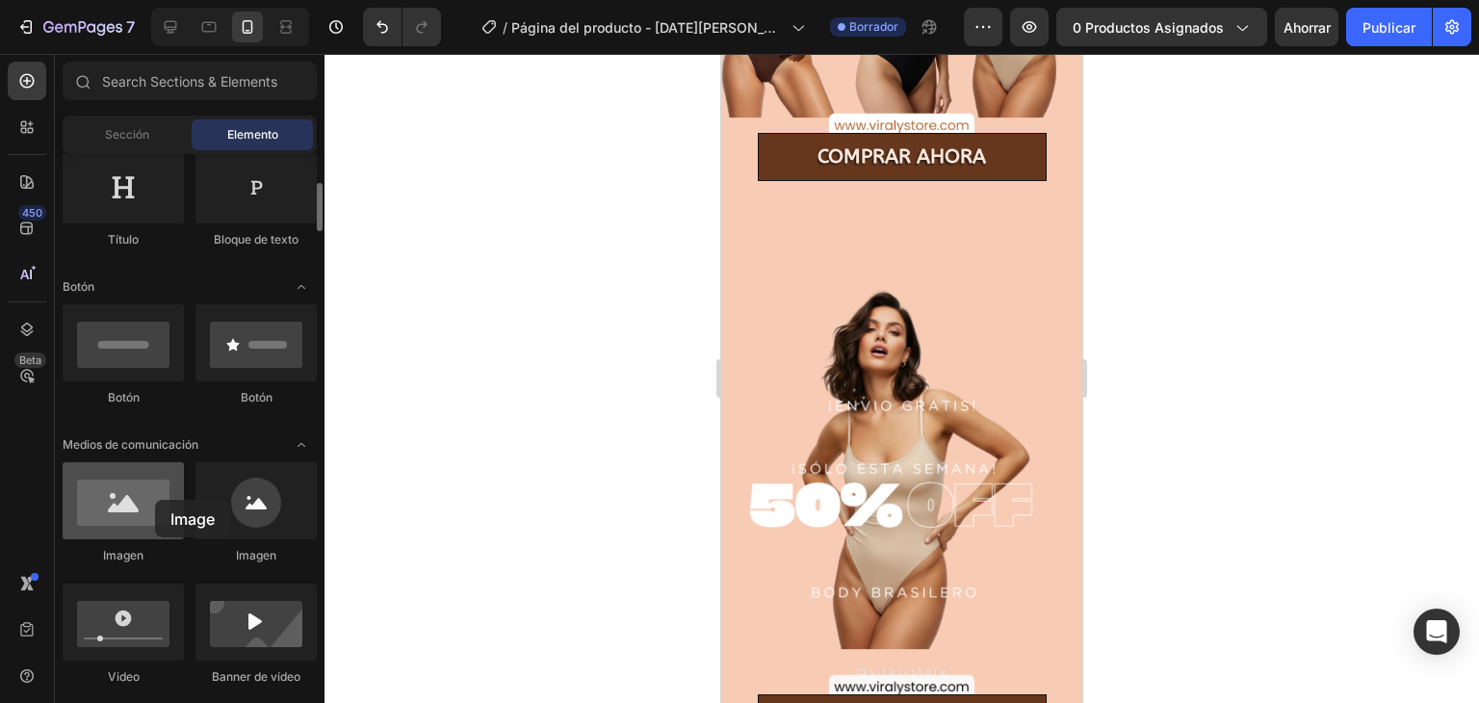
click at [155, 500] on div at bounding box center [123, 500] width 121 height 77
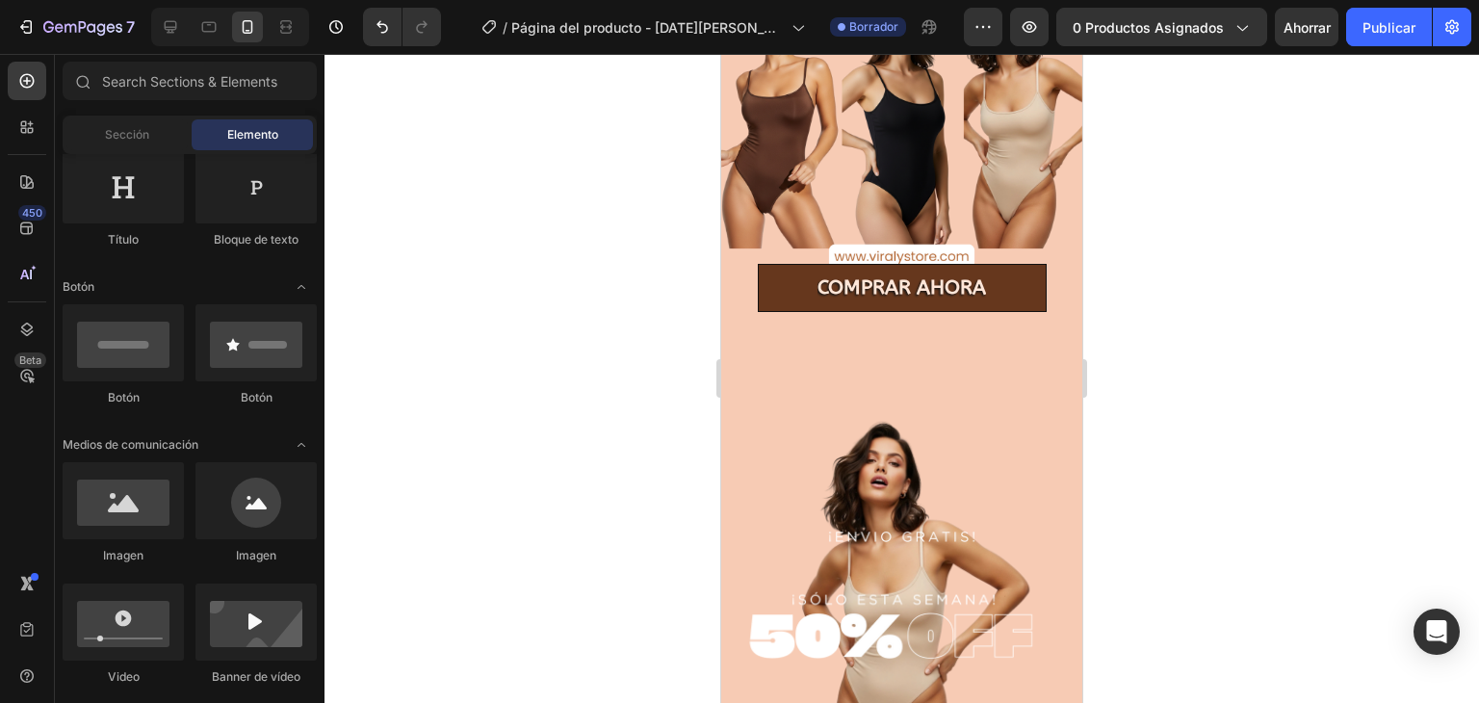
scroll to position [313, 0]
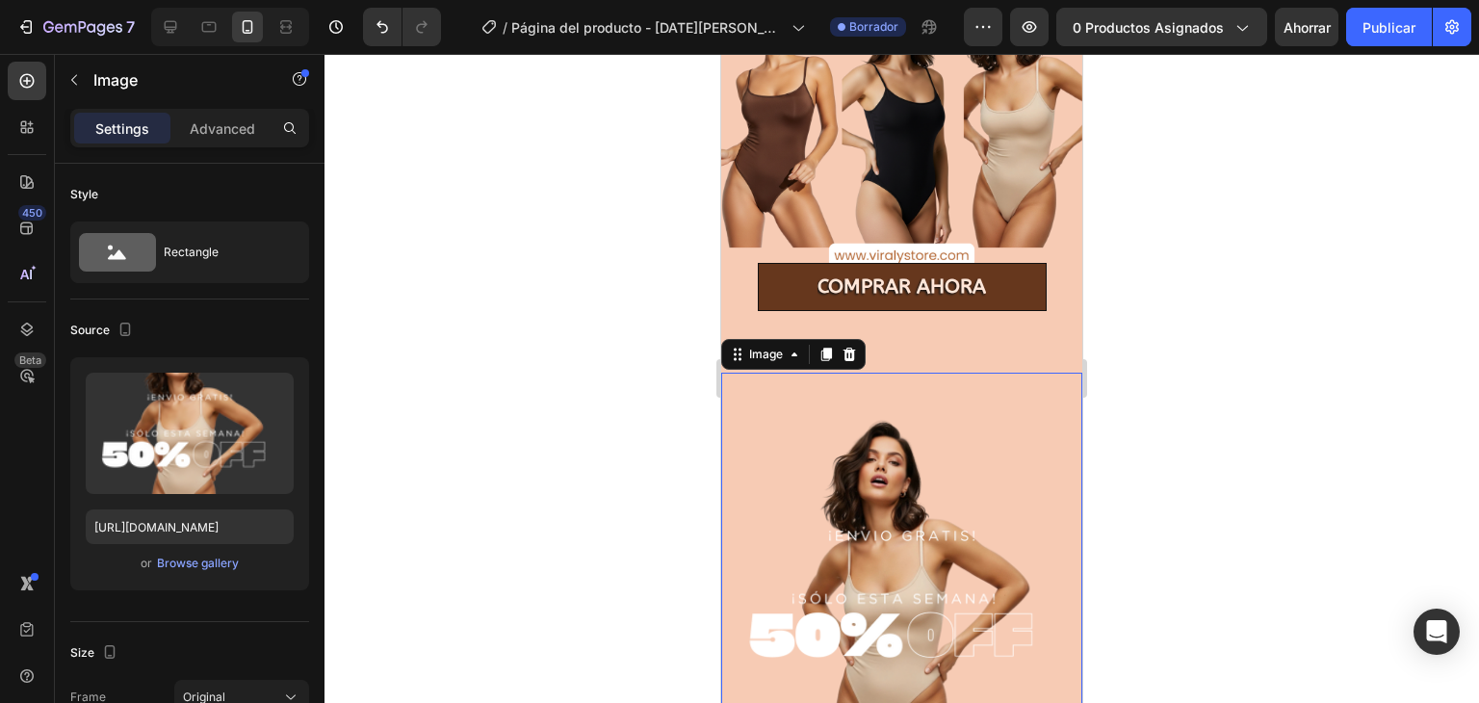
click at [961, 387] on img at bounding box center [901, 598] width 361 height 451
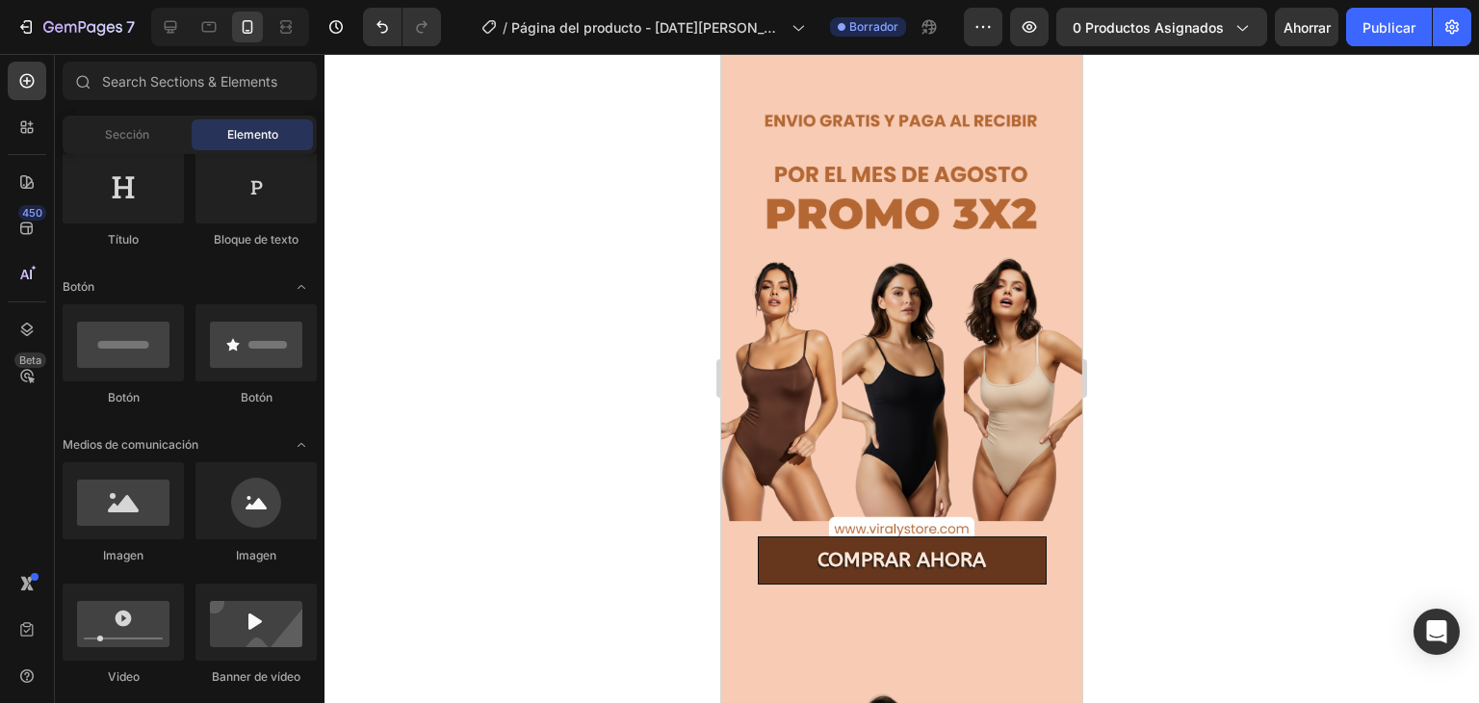
scroll to position [13, 0]
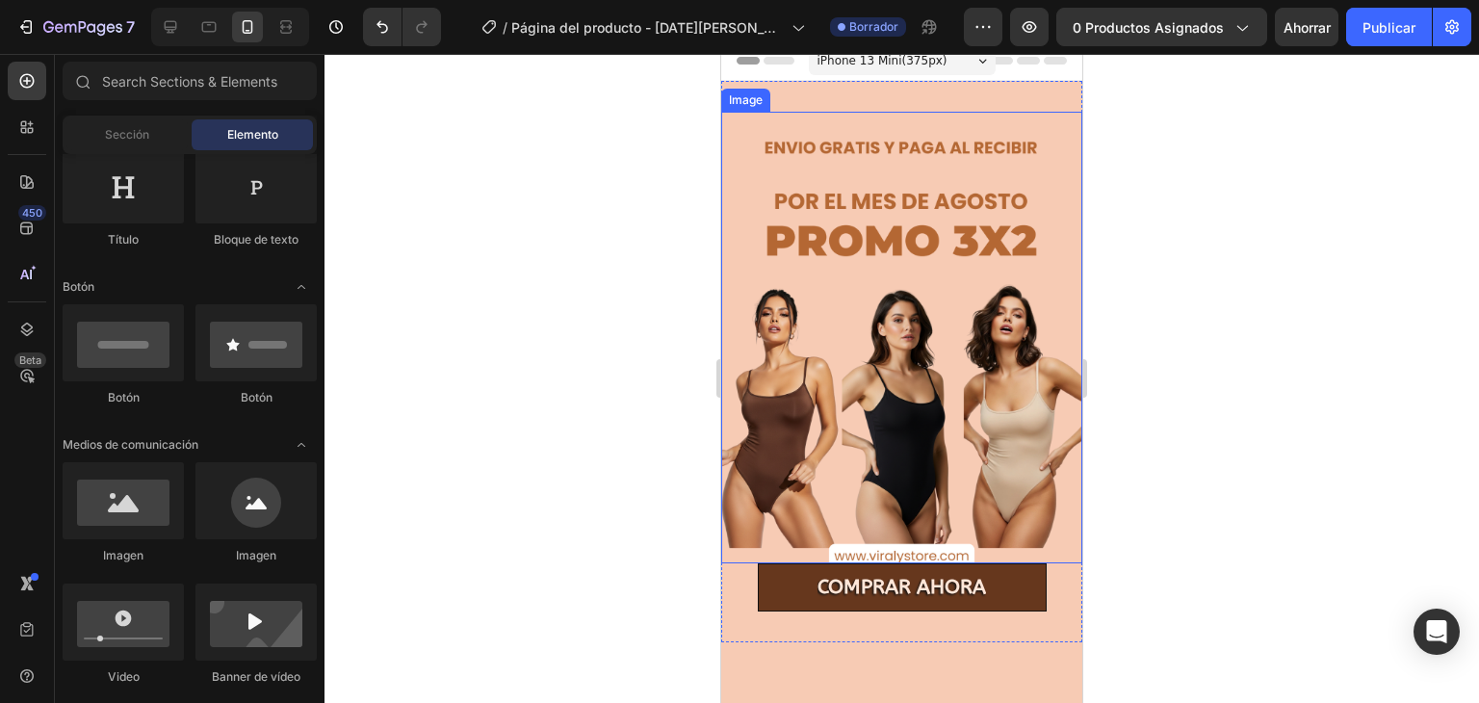
click at [855, 258] on img at bounding box center [901, 337] width 361 height 451
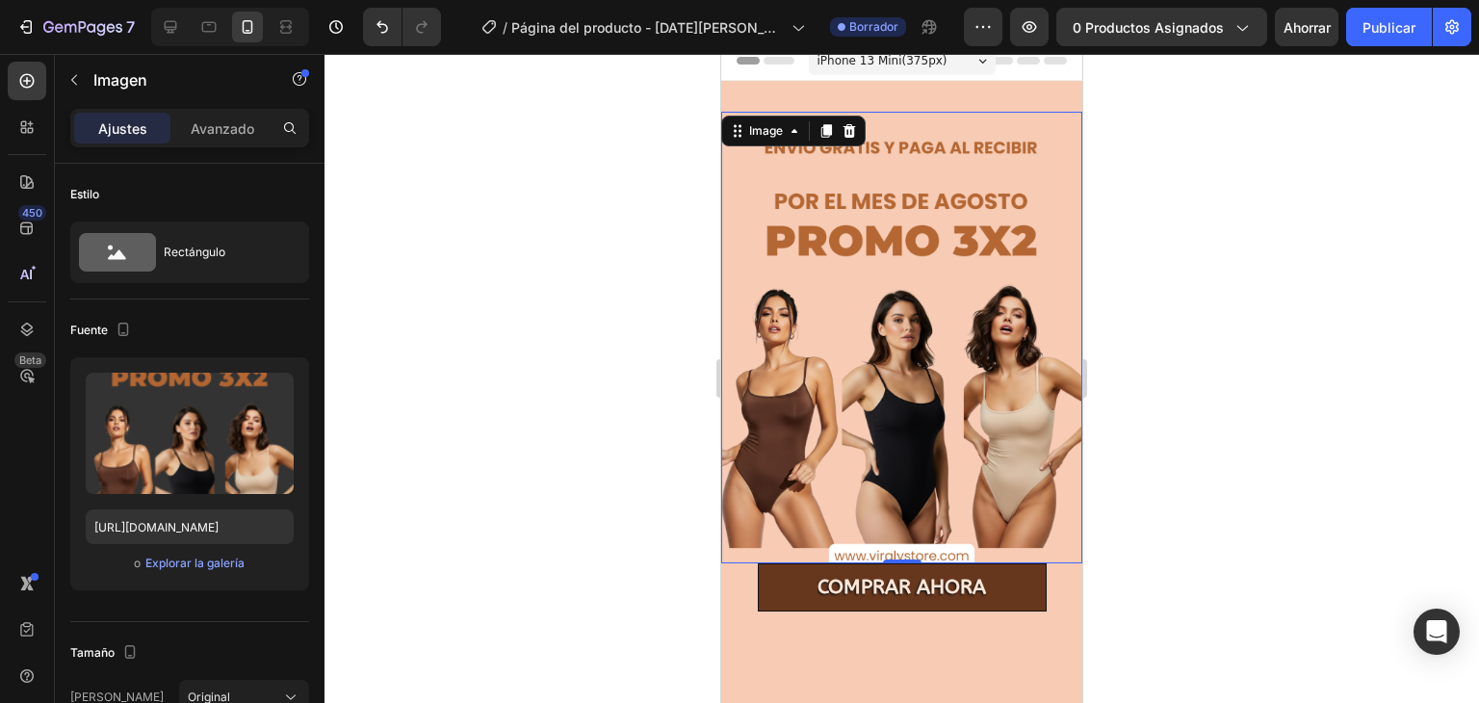
click at [740, 184] on img at bounding box center [901, 337] width 361 height 451
click at [746, 122] on div "Image" at bounding box center [765, 130] width 41 height 17
click at [198, 133] on font "Avanzado" at bounding box center [223, 128] width 64 height 16
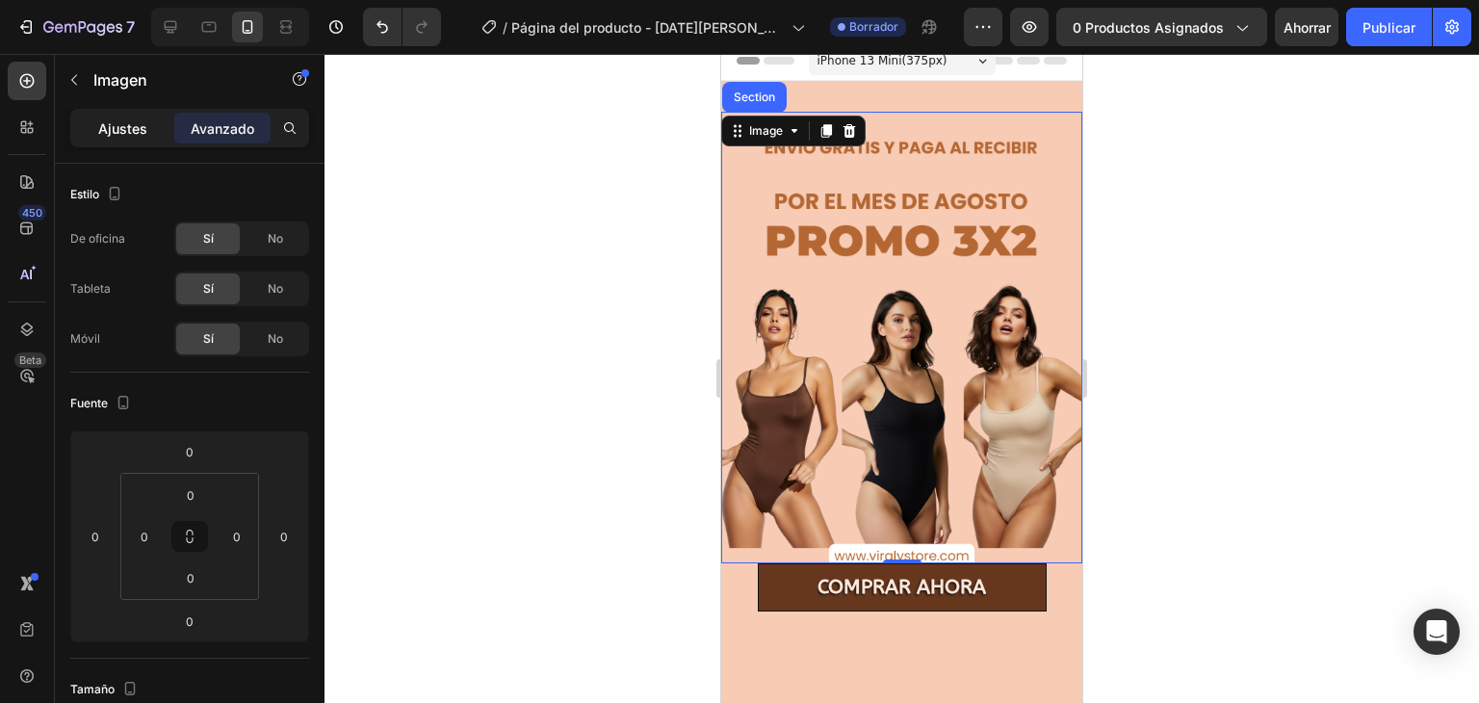
click at [152, 120] on div "Ajustes" at bounding box center [122, 128] width 96 height 31
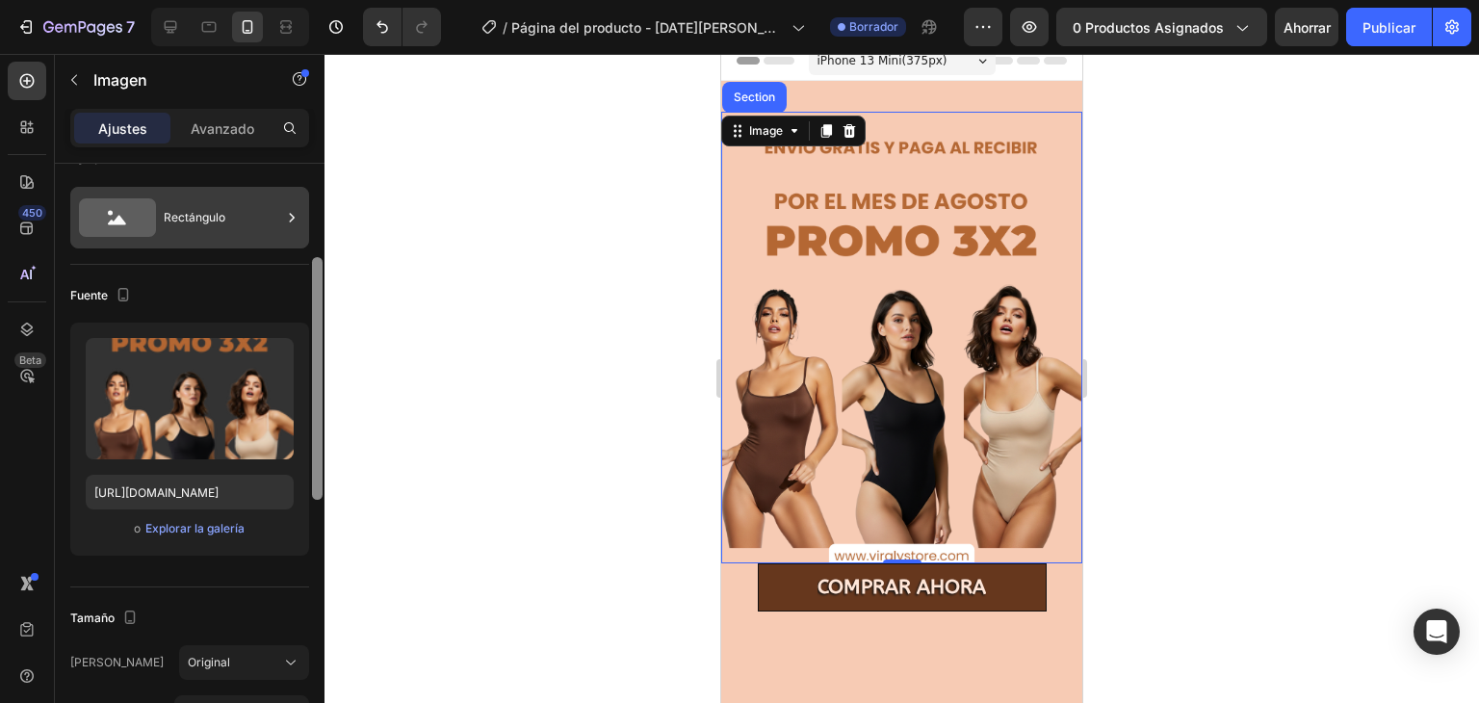
scroll to position [13, 0]
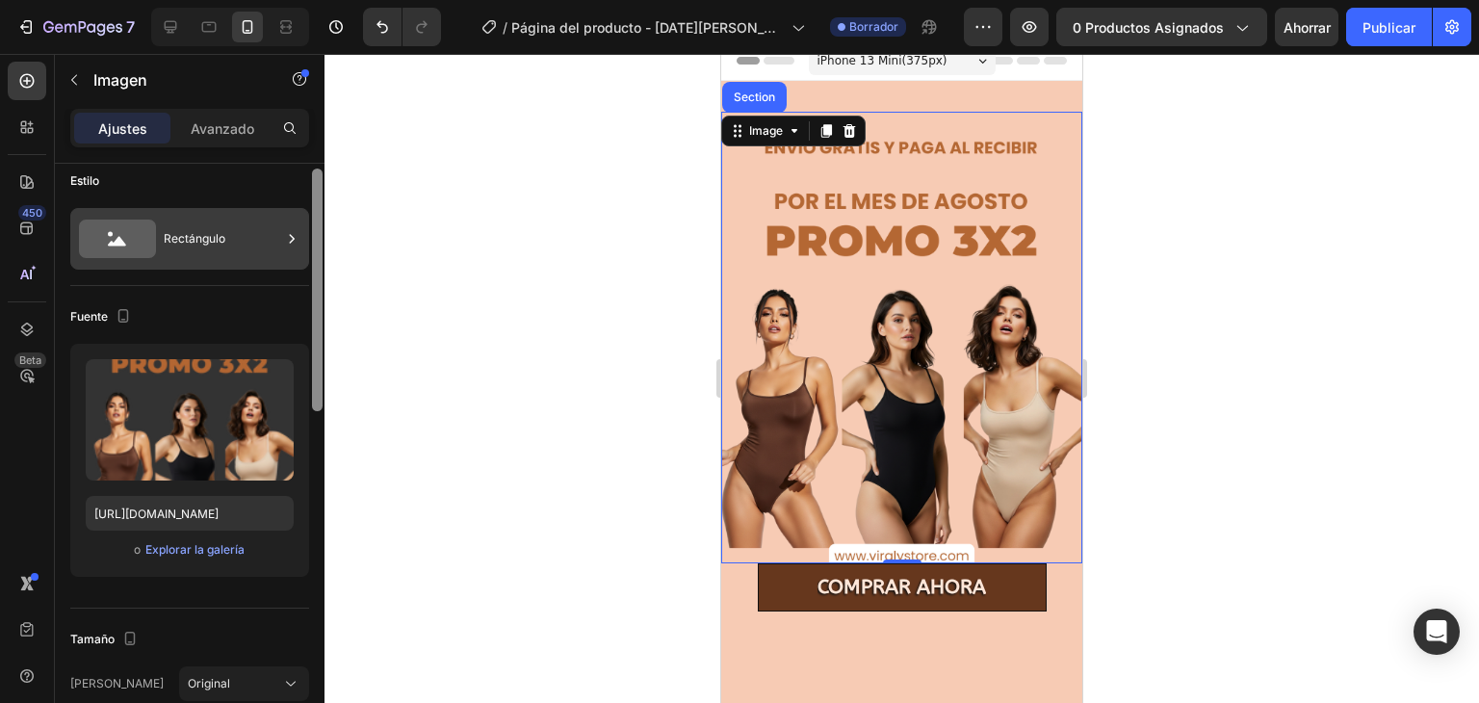
drag, startPoint x: 319, startPoint y: 249, endPoint x: 285, endPoint y: 255, distance: 34.2
click at [285, 255] on div "Estilo Rectángulo Fuente Subir imagen https://cdn.shopify.com/s/files/1/0761/30…" at bounding box center [190, 461] width 270 height 594
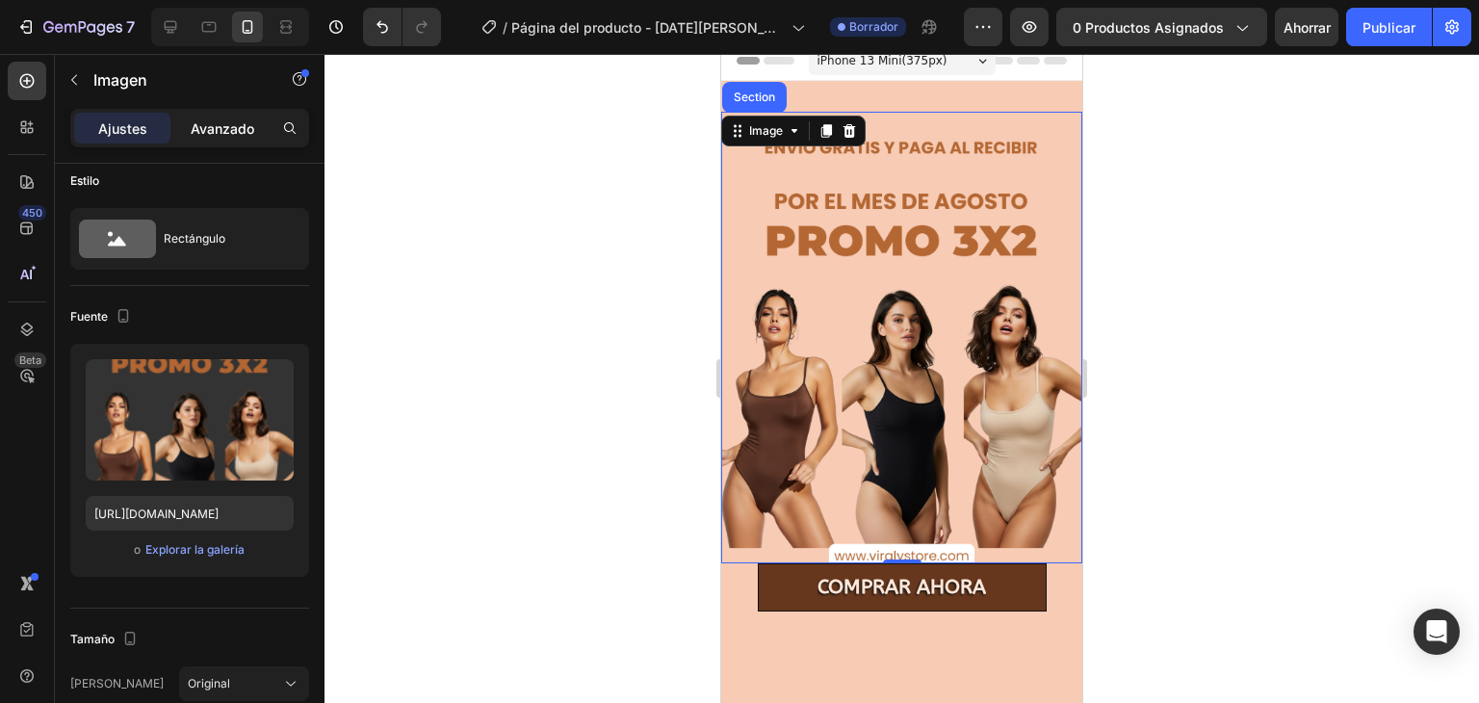
click at [200, 133] on font "Avanzado" at bounding box center [223, 128] width 64 height 16
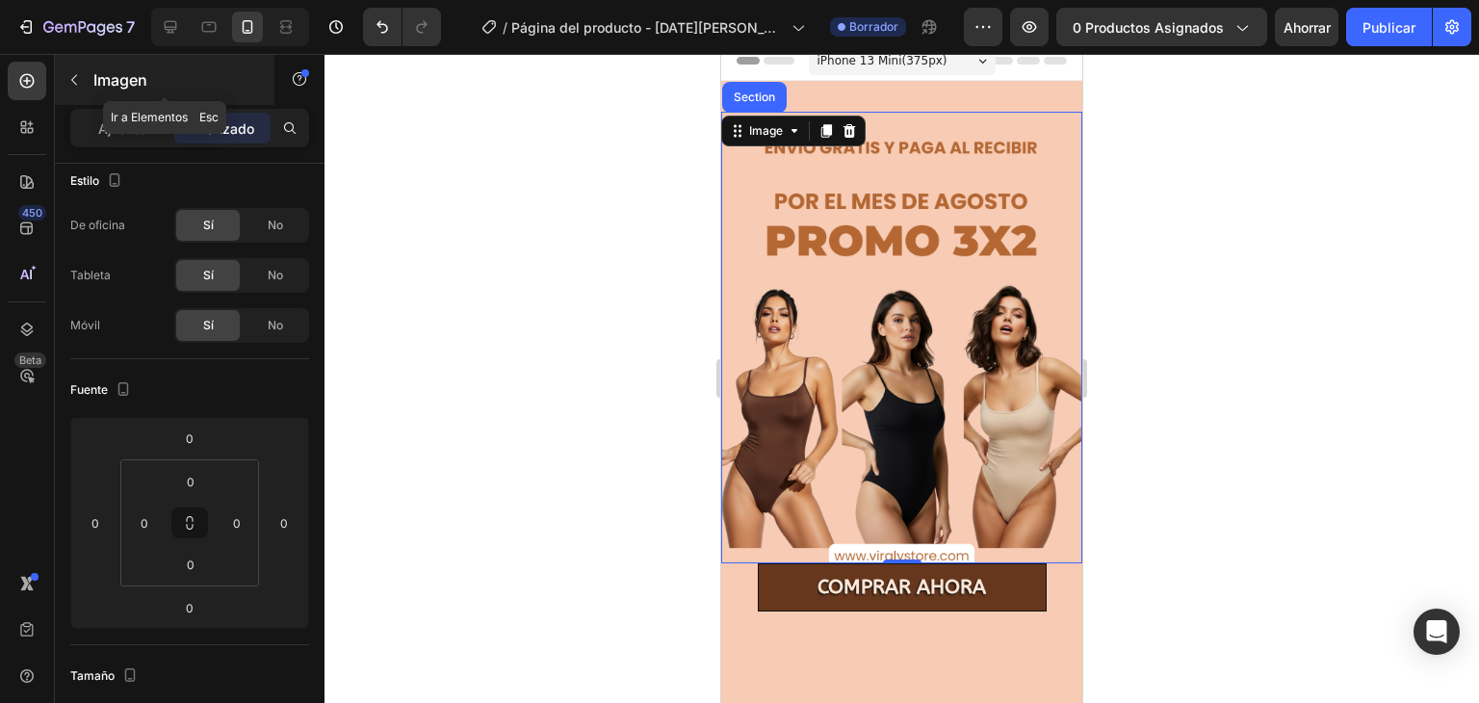
click at [99, 78] on font "Imagen" at bounding box center [120, 79] width 54 height 19
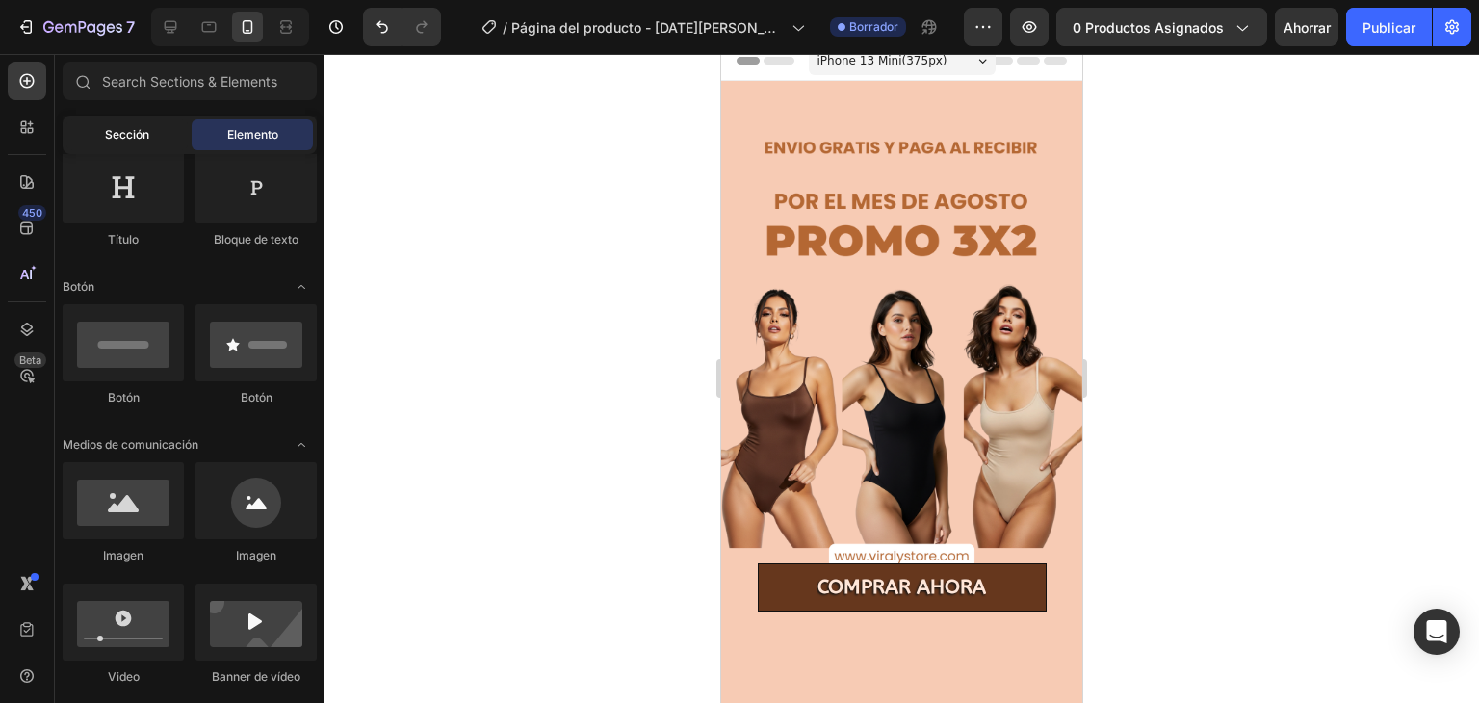
click at [161, 129] on div "Sección" at bounding box center [126, 134] width 121 height 31
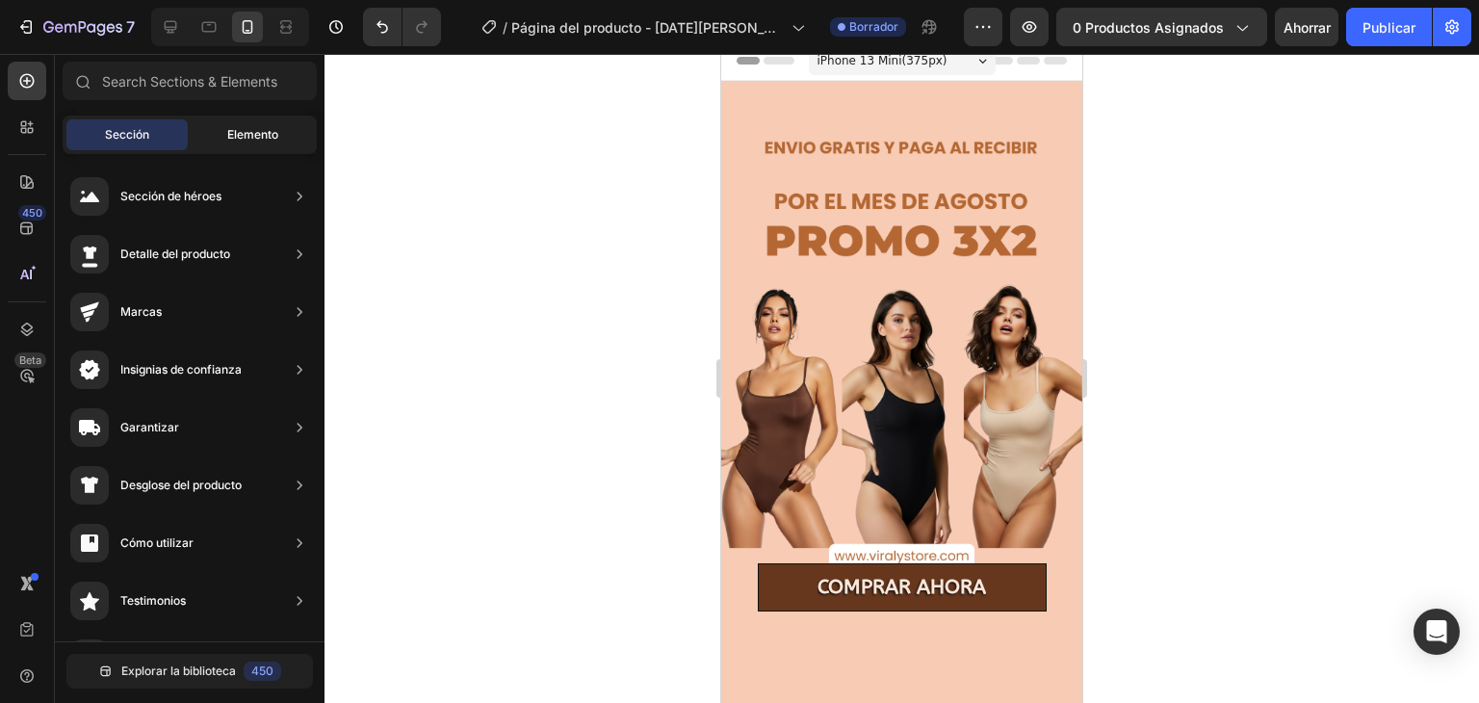
click at [216, 133] on div "Elemento" at bounding box center [252, 134] width 121 height 31
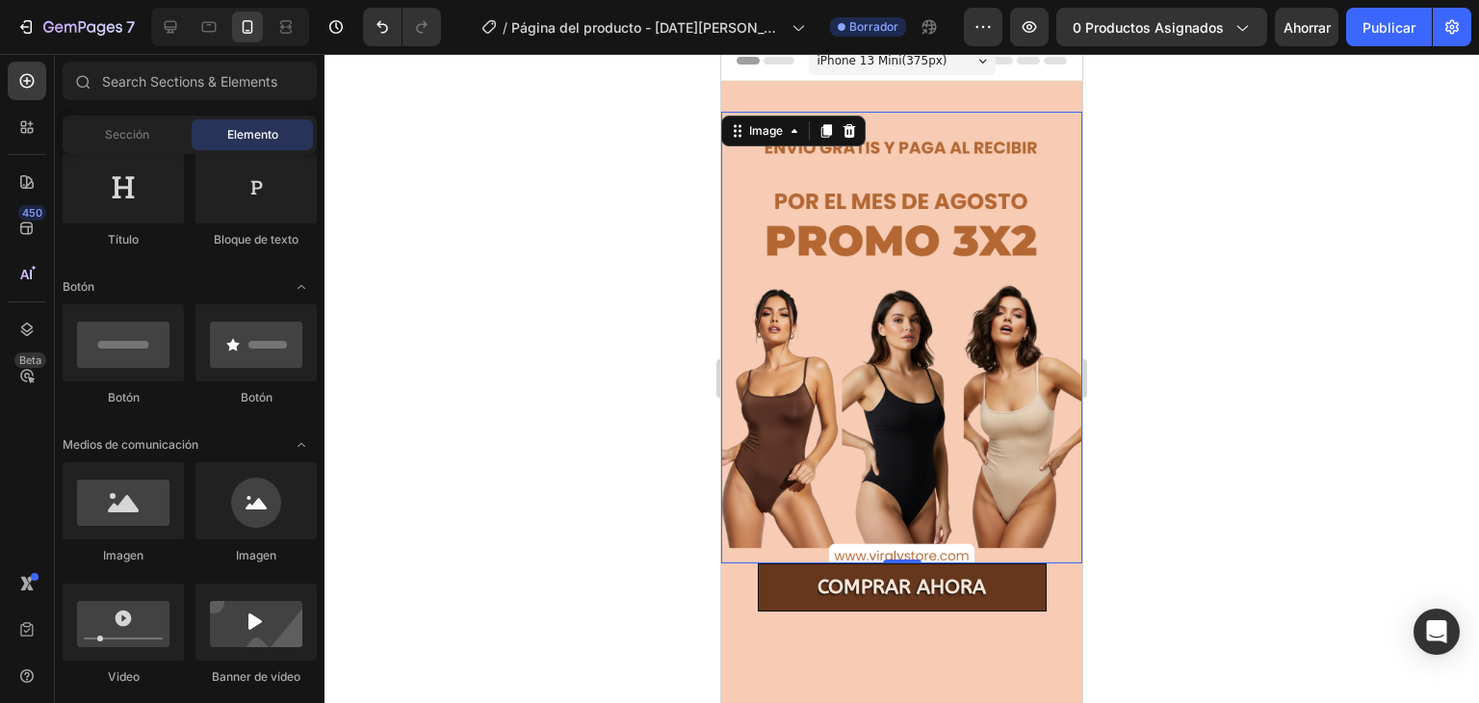
click at [781, 116] on div "Image 0" at bounding box center [901, 337] width 361 height 451
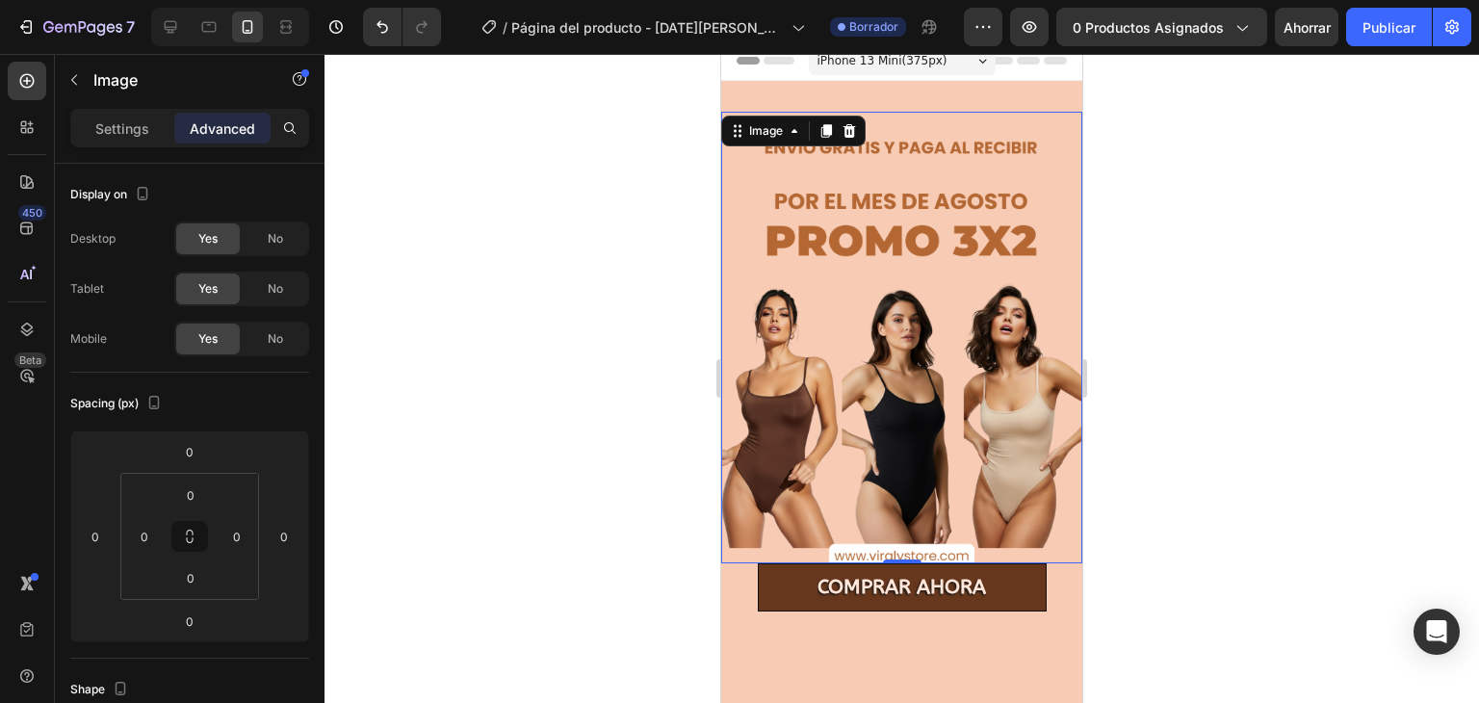
click at [781, 116] on div "Image" at bounding box center [793, 131] width 144 height 31
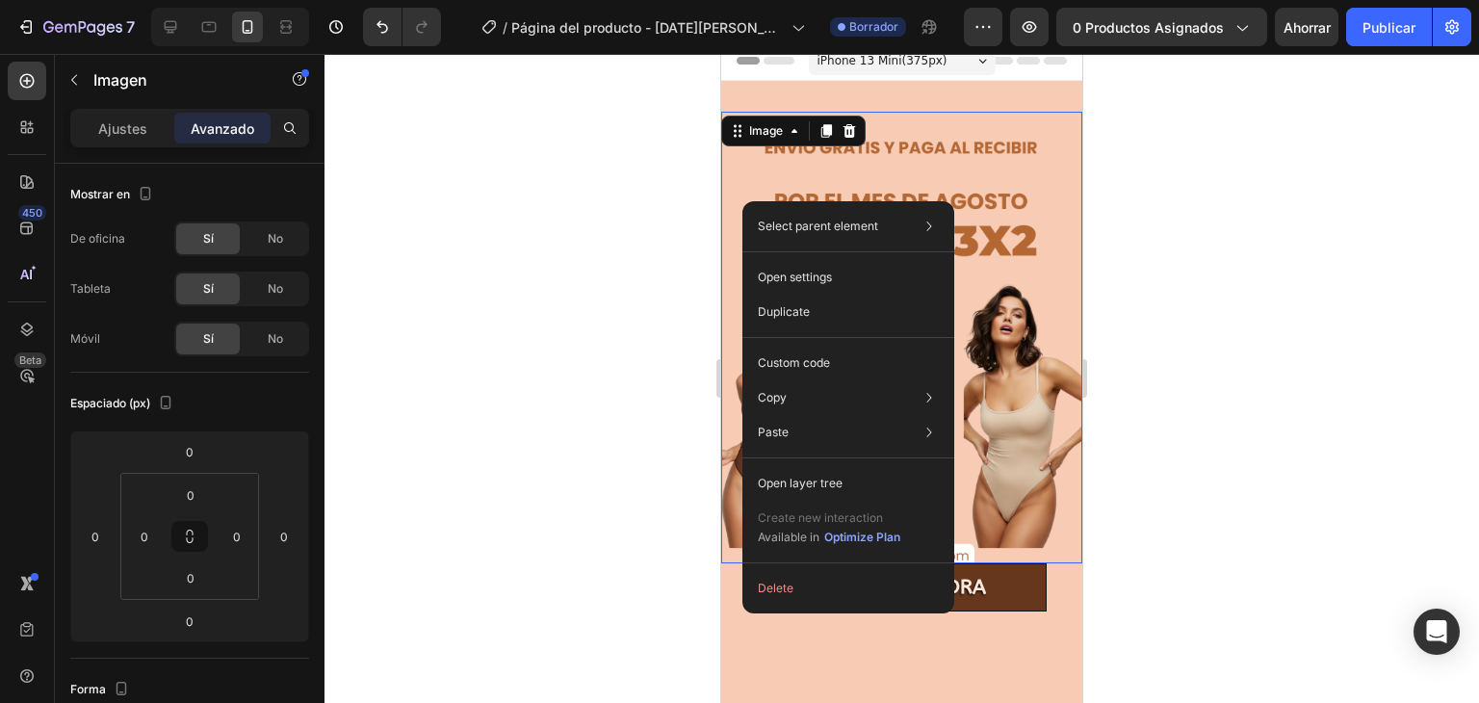
click at [742, 201] on div "Select parent element Section Image Open settings Duplicate Custom code Copy Co…" at bounding box center [848, 407] width 212 height 412
click at [742, 201] on div "Seleccionar elemento padre Sección Imagen Abrir configuración Duplicado Código …" at bounding box center [848, 407] width 212 height 412
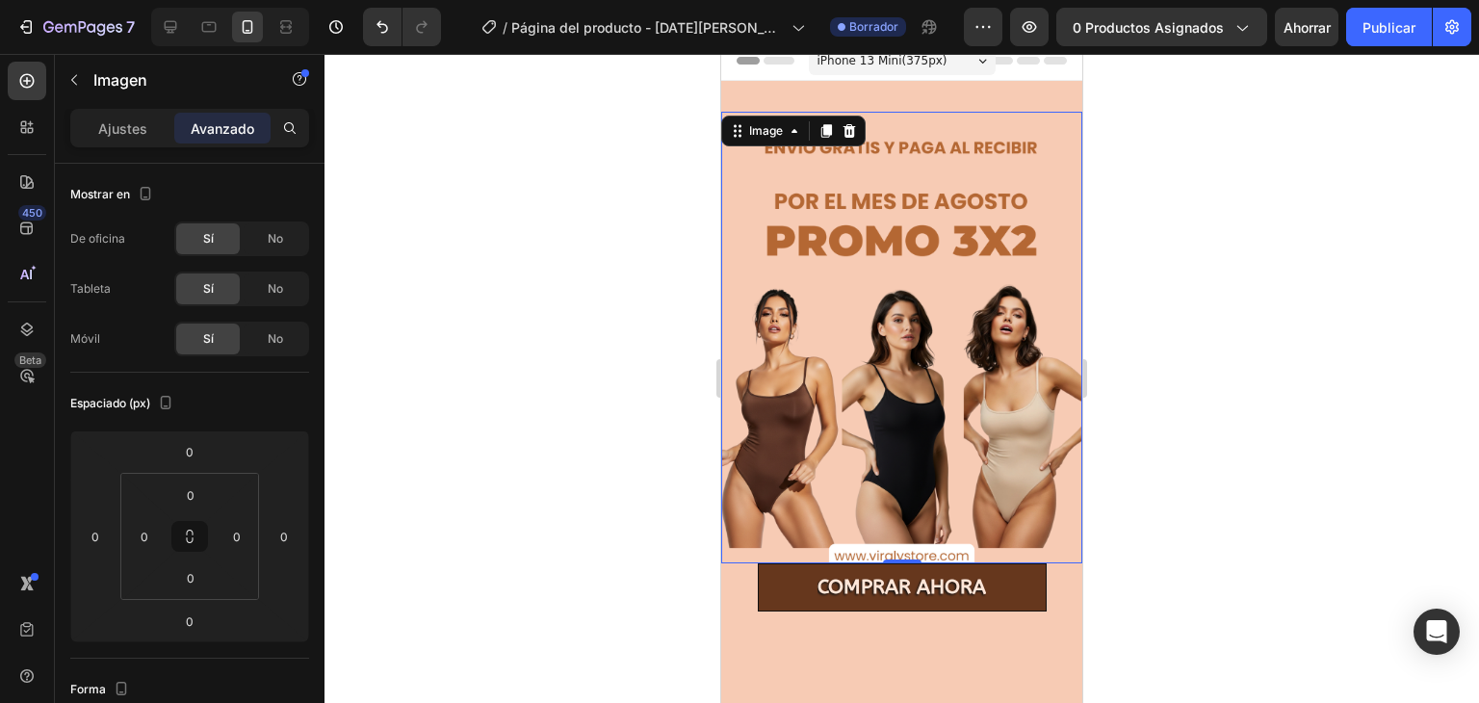
click at [729, 159] on img at bounding box center [901, 337] width 361 height 451
click at [1020, 126] on img at bounding box center [901, 337] width 361 height 451
click at [1017, 81] on div "Image 0 COMPRAR AHORA Button Section 1" at bounding box center [901, 361] width 361 height 561
click at [756, 213] on img at bounding box center [901, 337] width 361 height 451
click at [152, 133] on div "Ajustes" at bounding box center [122, 128] width 96 height 31
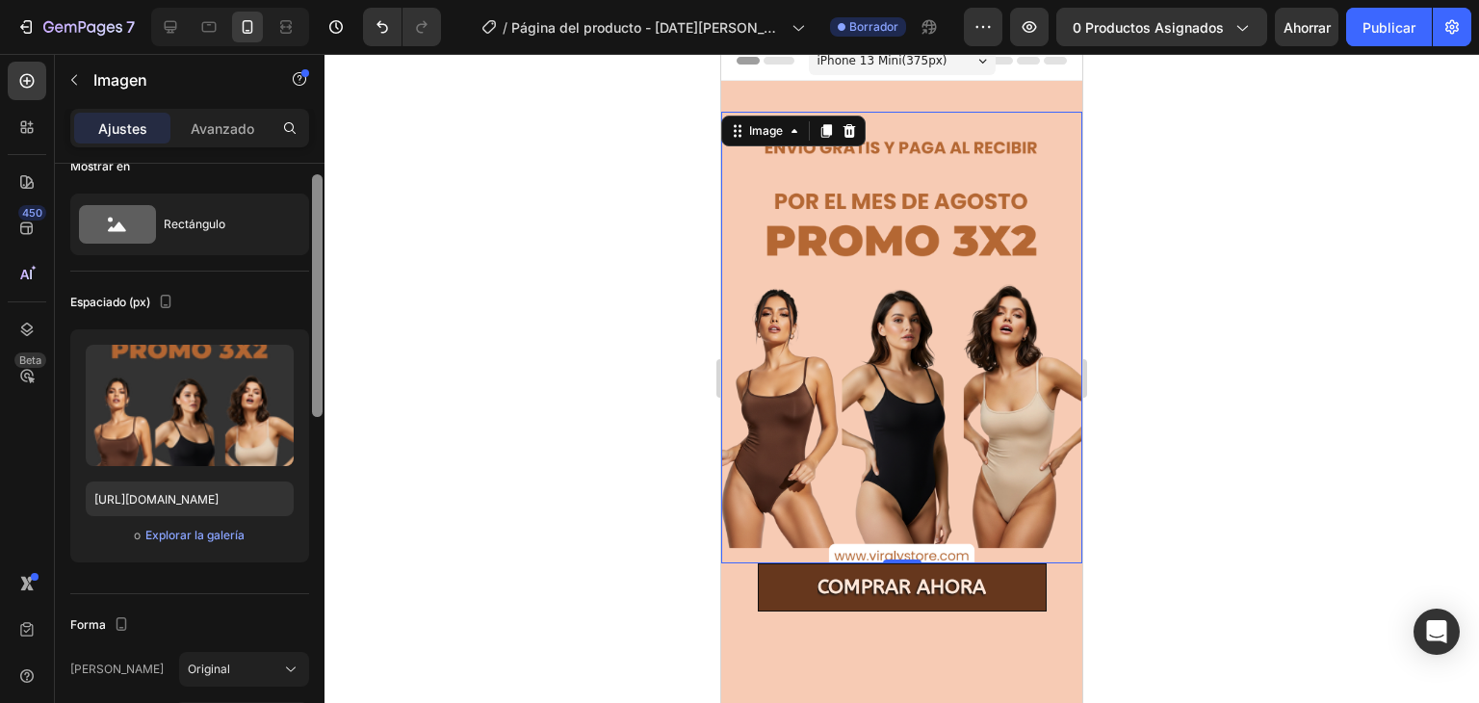
scroll to position [0, 0]
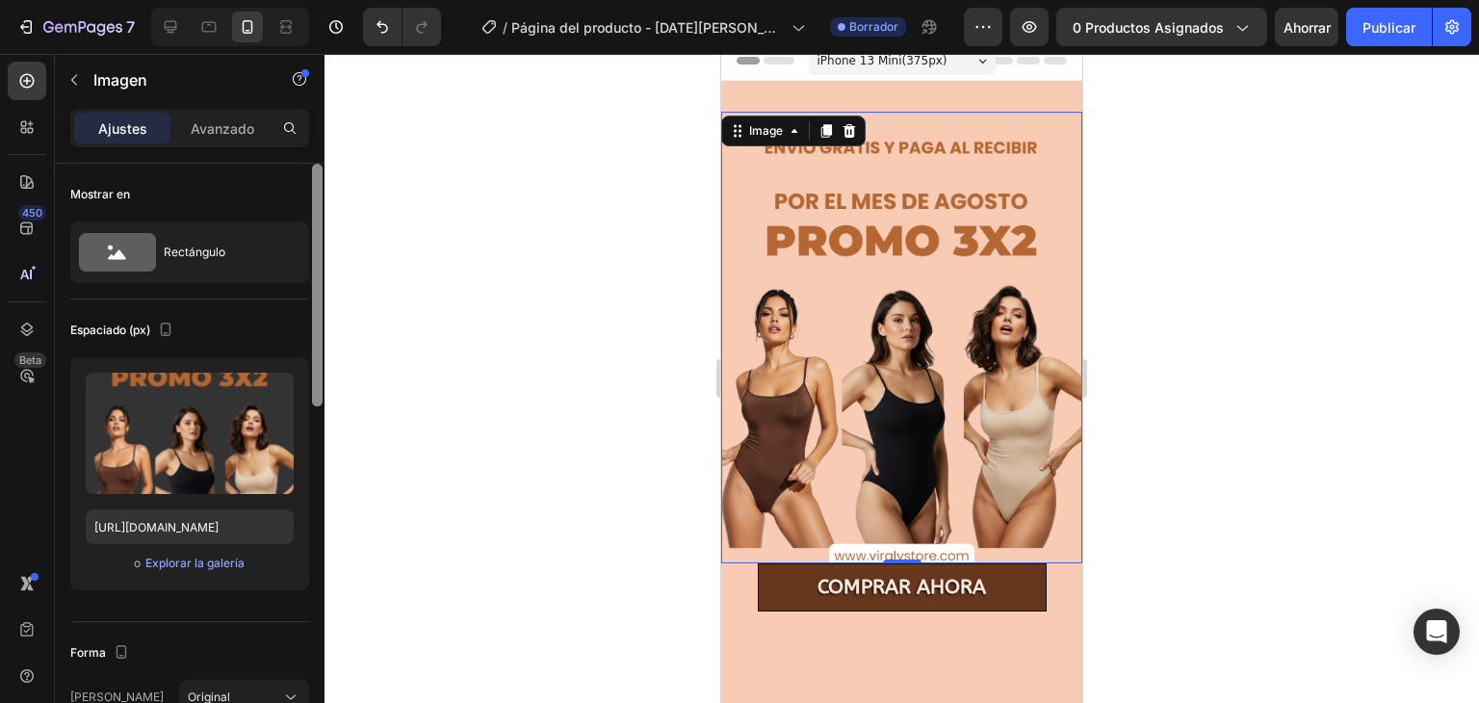
drag, startPoint x: 318, startPoint y: 219, endPoint x: 327, endPoint y: 144, distance: 74.7
click at [327, 0] on div "7 / Página del producto - 27 de agosto, 10:57:33 Borrador Avance 0 productos as…" at bounding box center [739, 0] width 1479 height 0
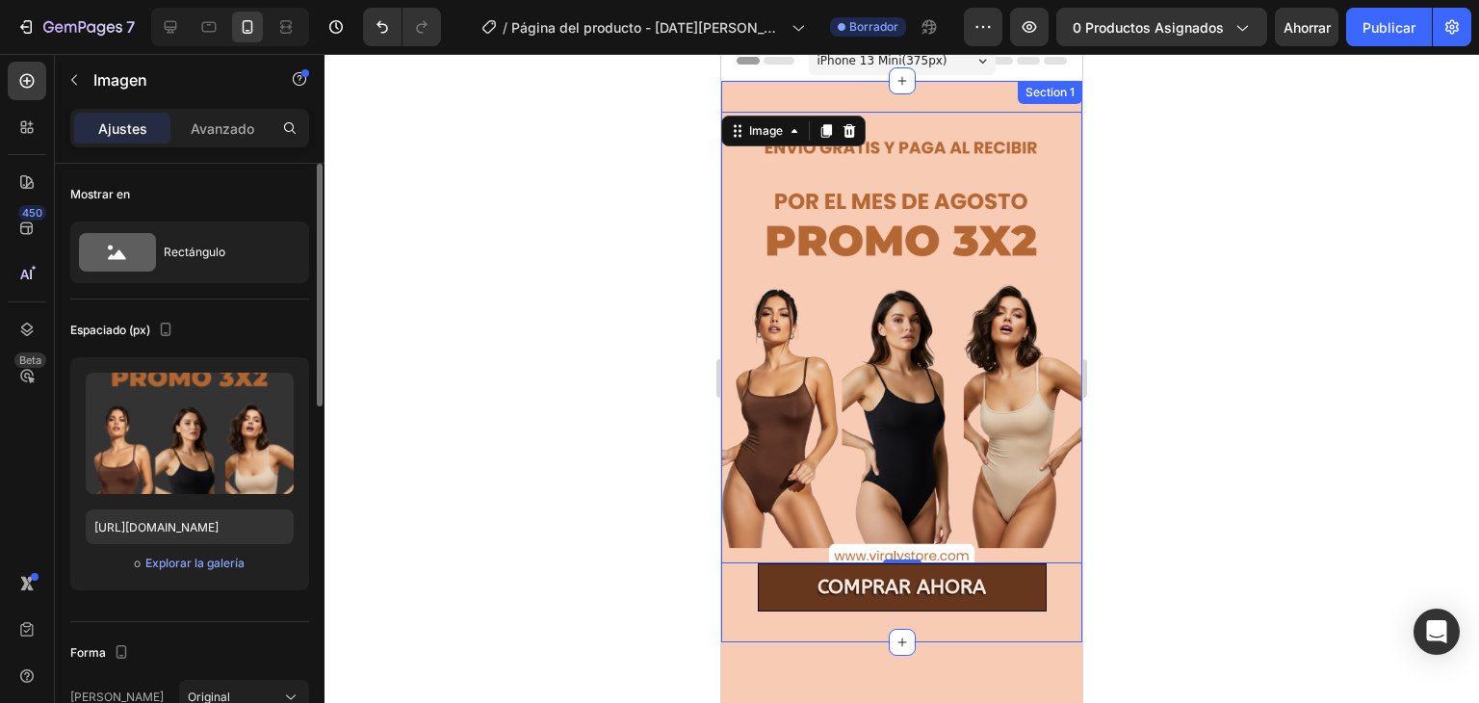
click at [817, 617] on div "Image 0 COMPRAR AHORA Button Section 1" at bounding box center [901, 361] width 361 height 561
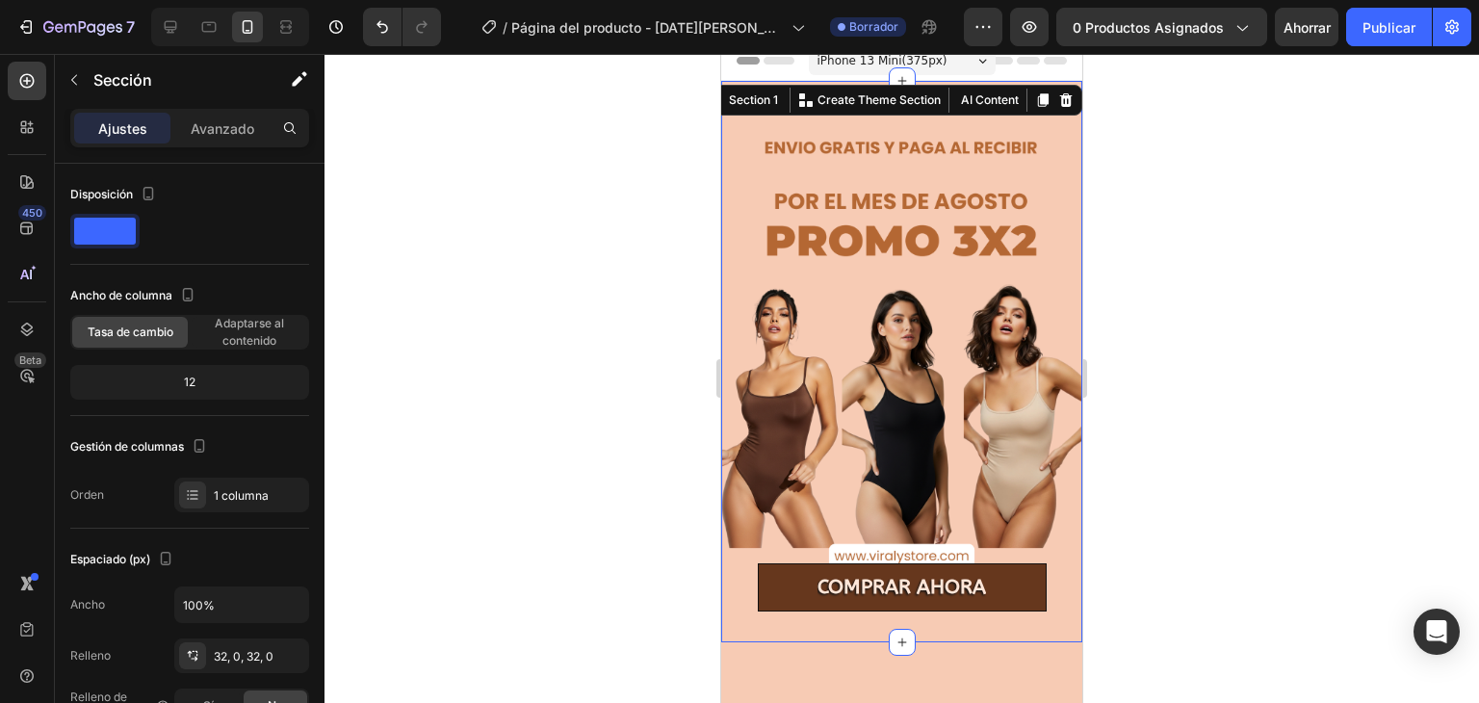
drag, startPoint x: 1478, startPoint y: 221, endPoint x: 1452, endPoint y: 294, distance: 76.7
click at [1452, 294] on div at bounding box center [901, 378] width 1154 height 649
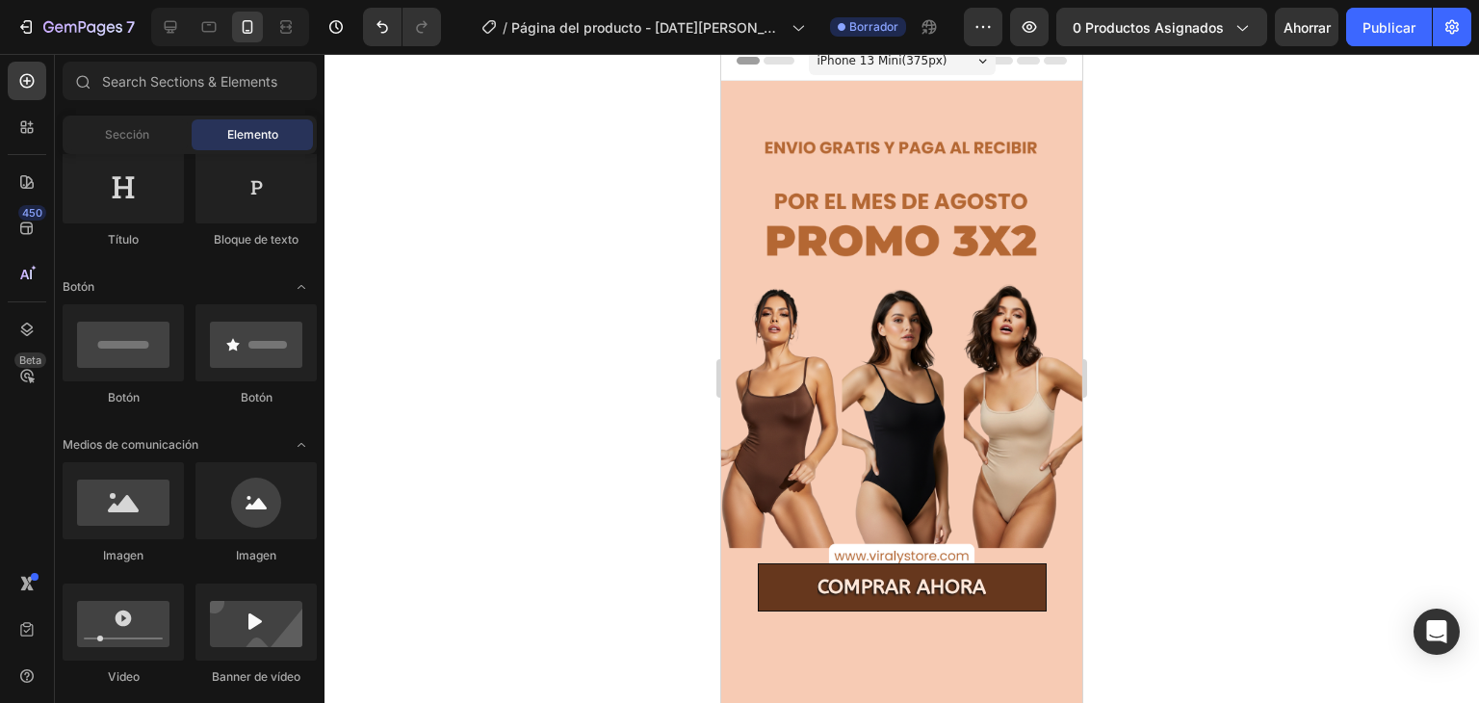
drag, startPoint x: 1452, startPoint y: 296, endPoint x: 1128, endPoint y: 272, distance: 324.3
click at [1128, 272] on div at bounding box center [901, 378] width 1154 height 649
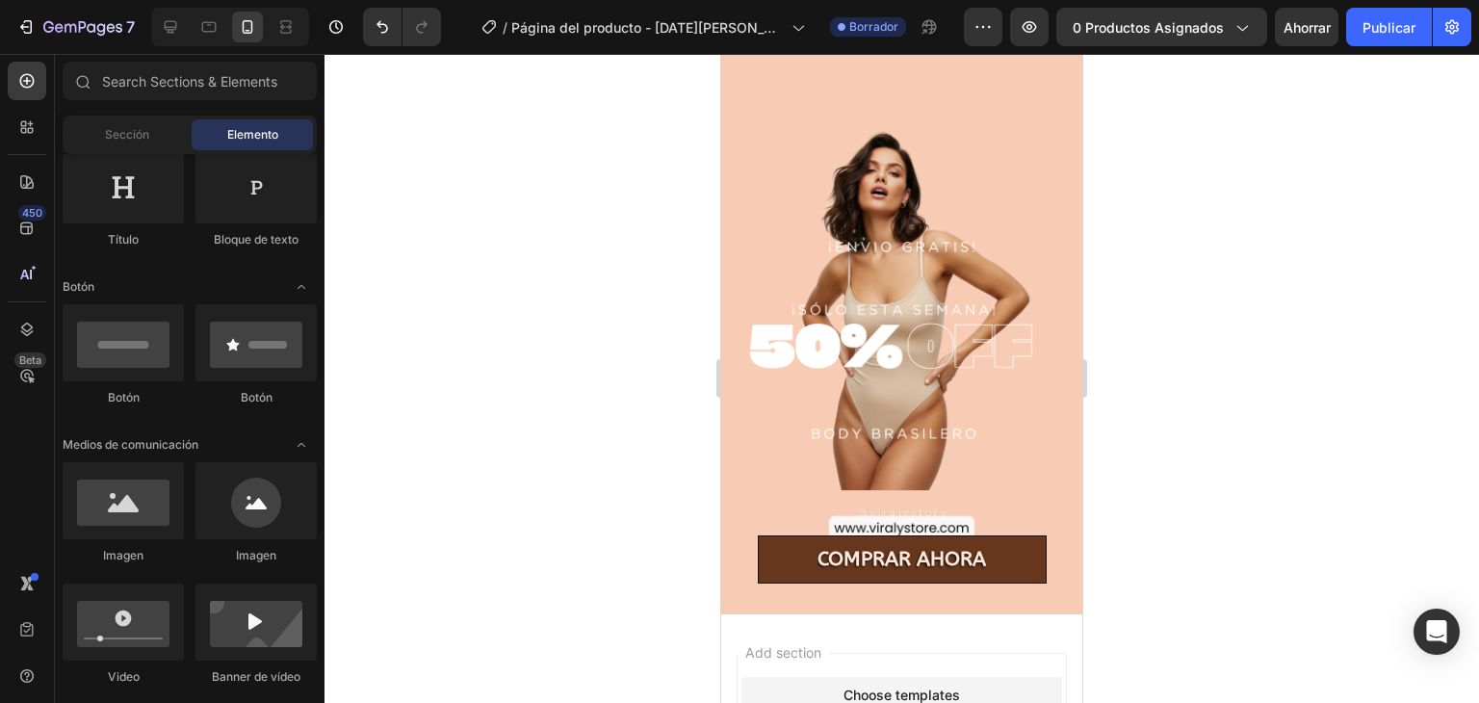
scroll to position [522, 0]
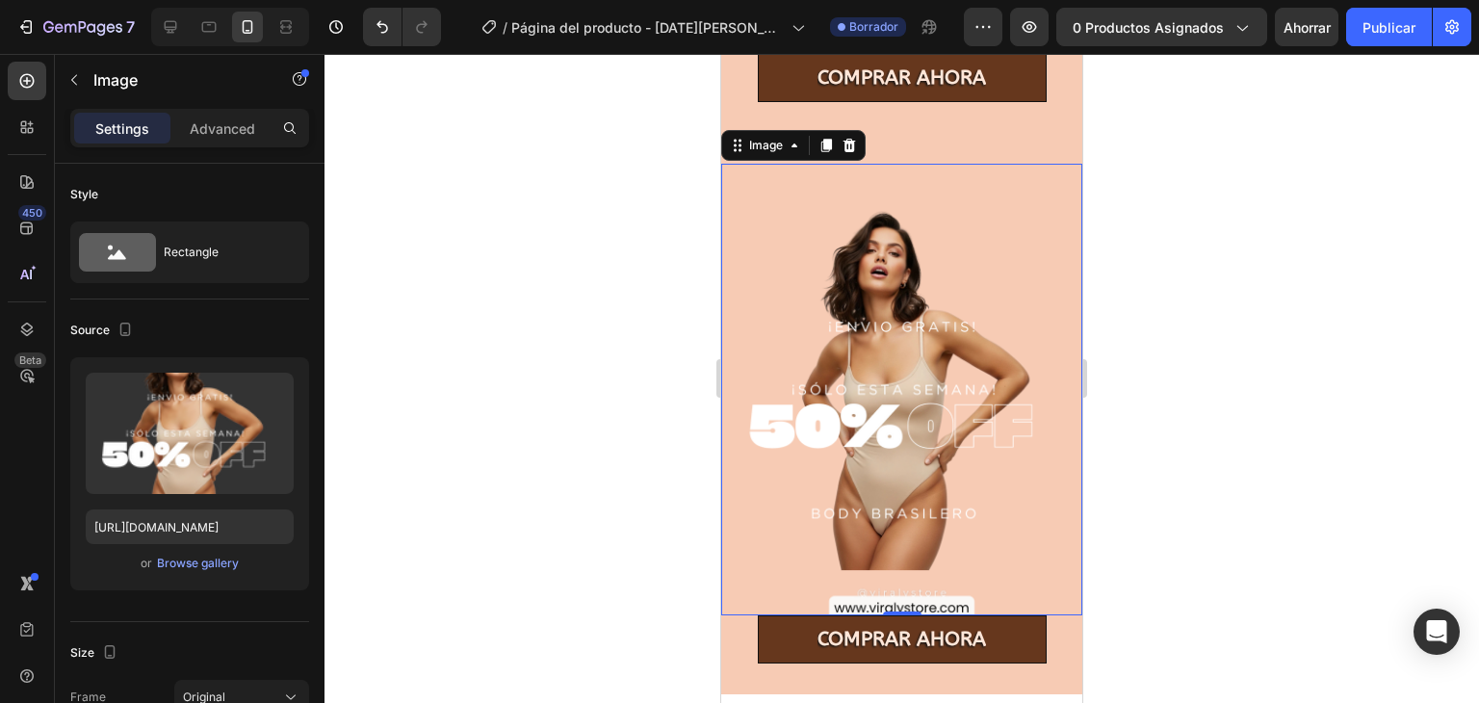
click at [887, 386] on img at bounding box center [901, 389] width 361 height 451
click at [785, 390] on img at bounding box center [901, 389] width 361 height 451
click at [219, 127] on font "Avanzado" at bounding box center [223, 128] width 64 height 16
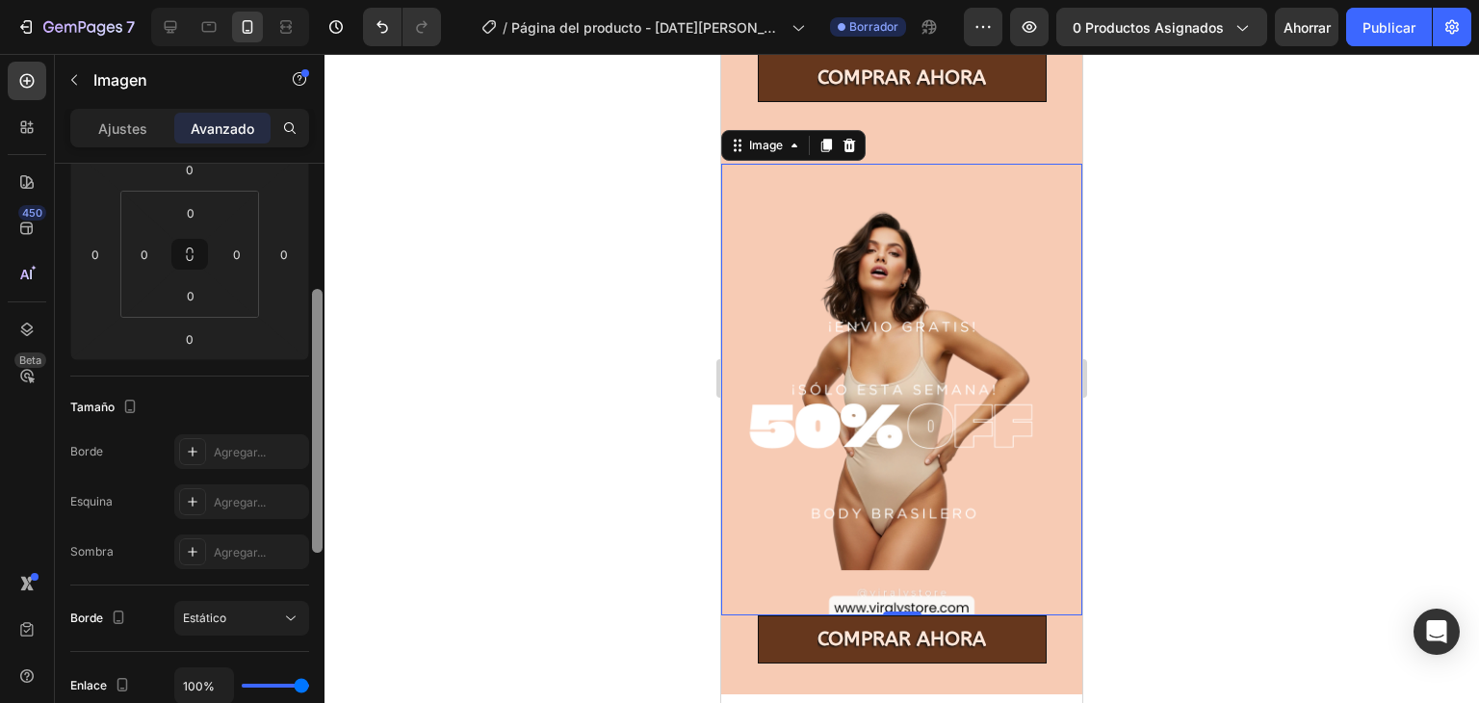
scroll to position [0, 0]
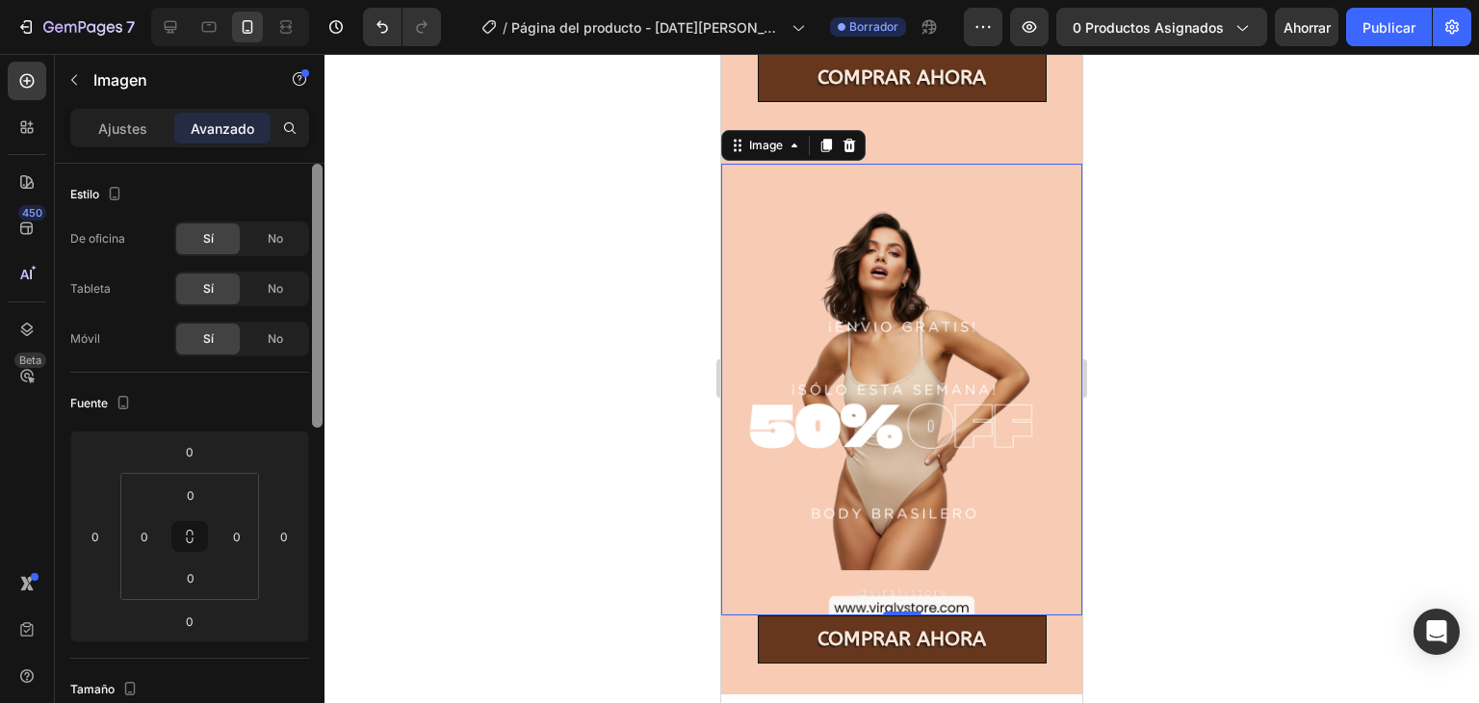
drag, startPoint x: 314, startPoint y: 266, endPoint x: 345, endPoint y: 140, distance: 129.8
click at [345, 0] on div "7 / Página del producto - 27 de agosto, 10:57:33 Borrador Avance 0 productos as…" at bounding box center [739, 0] width 1479 height 0
click at [137, 135] on font "Ajustes" at bounding box center [122, 128] width 49 height 16
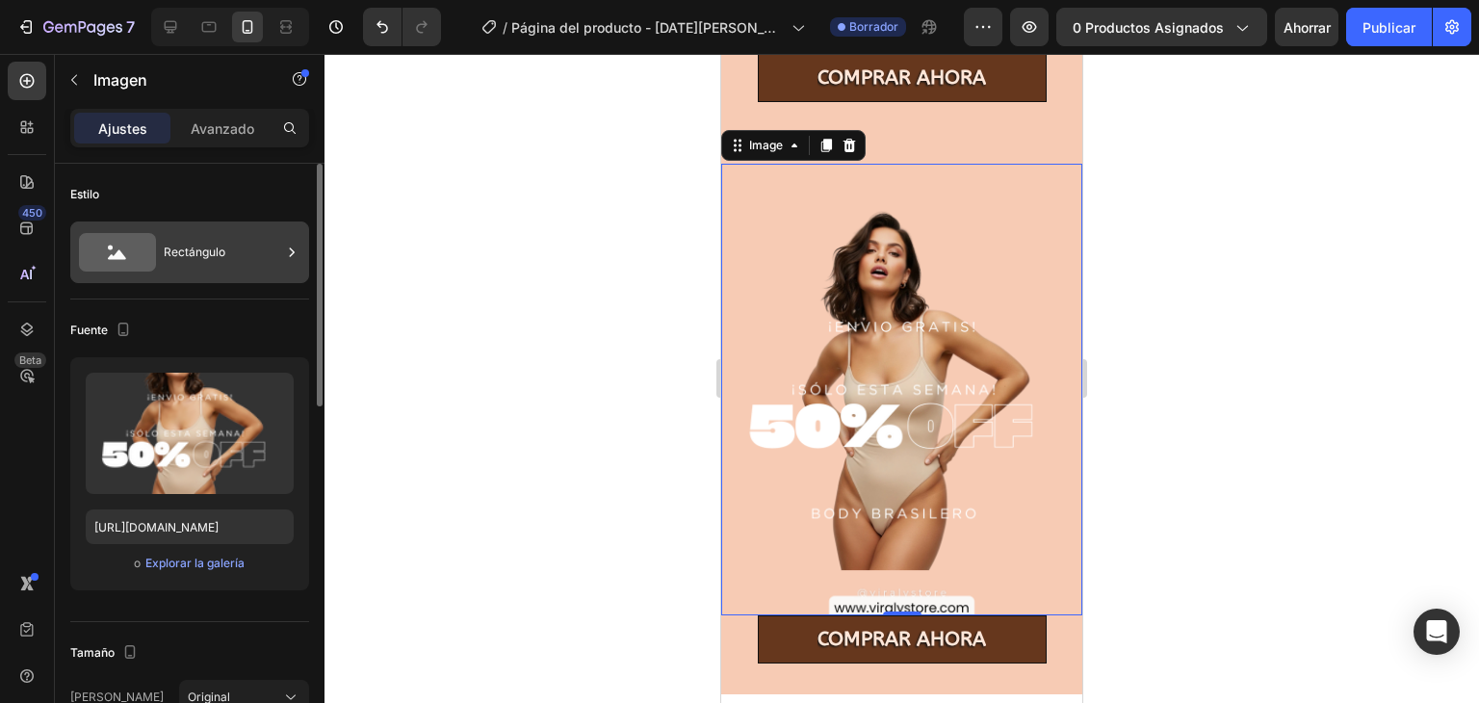
click at [226, 260] on div "Rectángulo" at bounding box center [222, 252] width 117 height 44
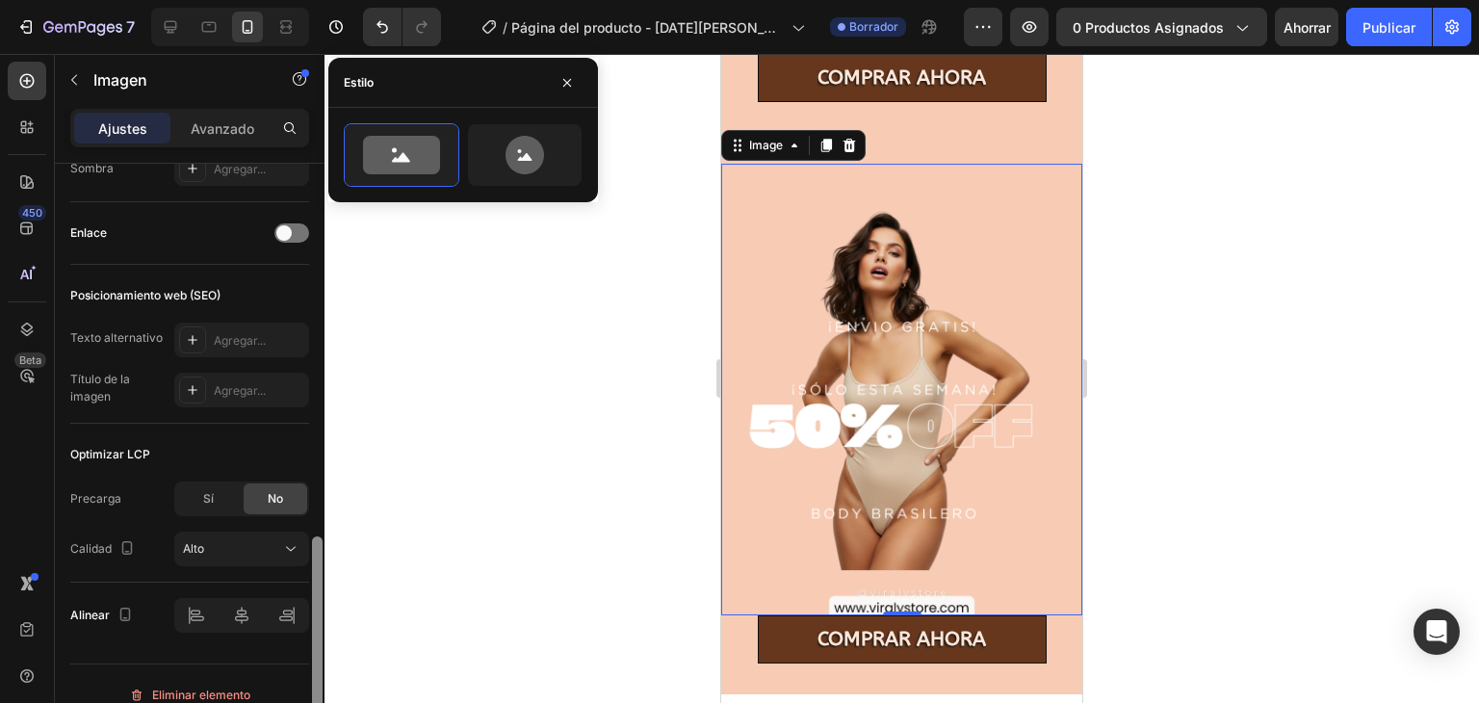
scroll to position [859, 0]
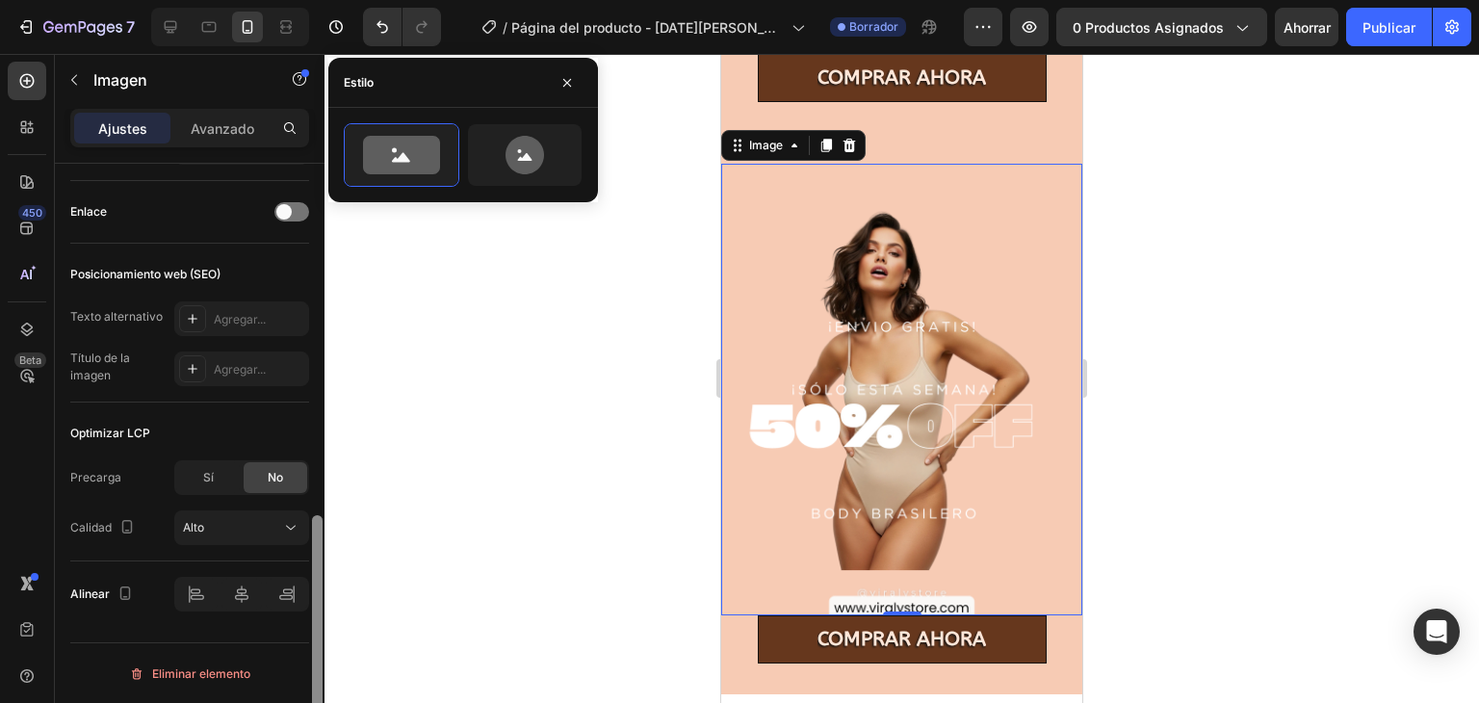
drag, startPoint x: 319, startPoint y: 327, endPoint x: 327, endPoint y: 706, distance: 378.4
click at [327, 0] on html "7 / Página del producto - 27 de agosto, 10:57:33 Borrador Avance 0 productos as…" at bounding box center [739, 0] width 1479 height 0
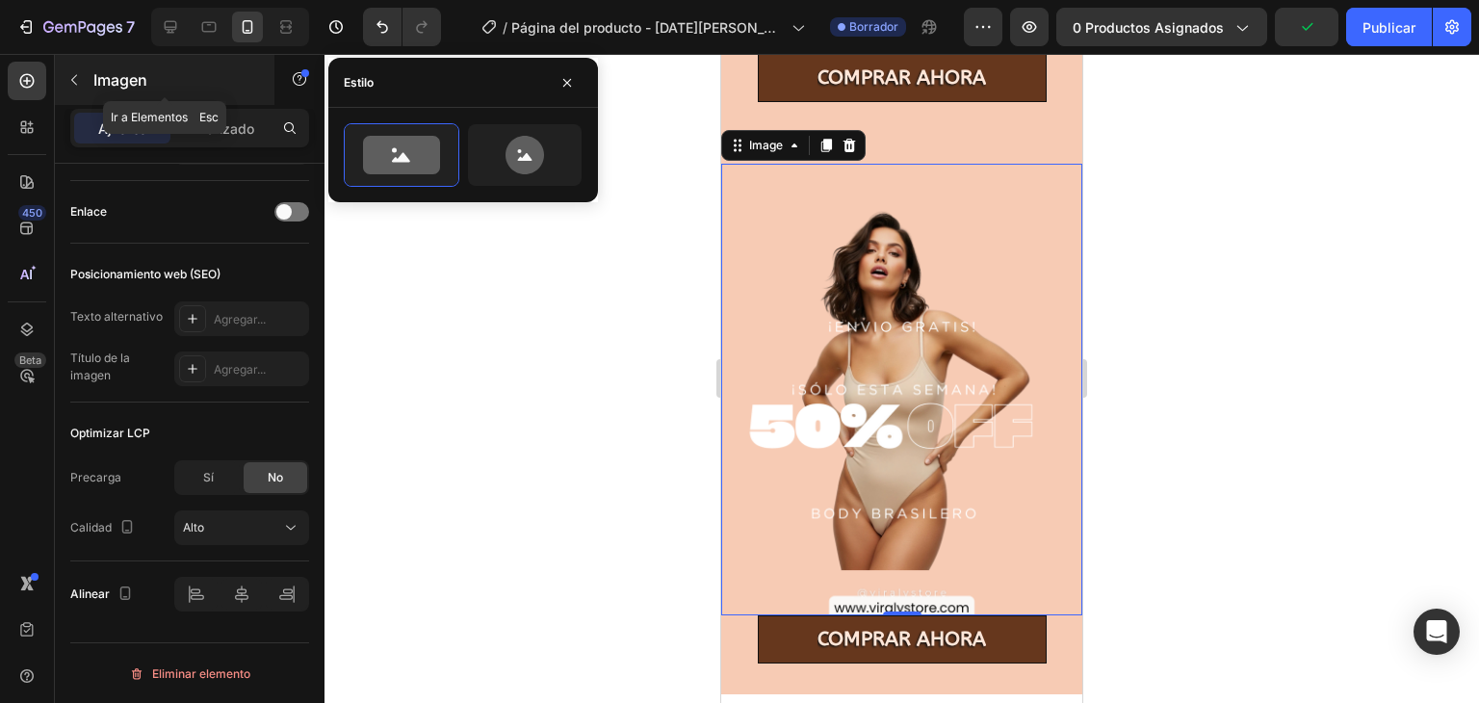
click at [81, 75] on icon "button" at bounding box center [73, 79] width 15 height 15
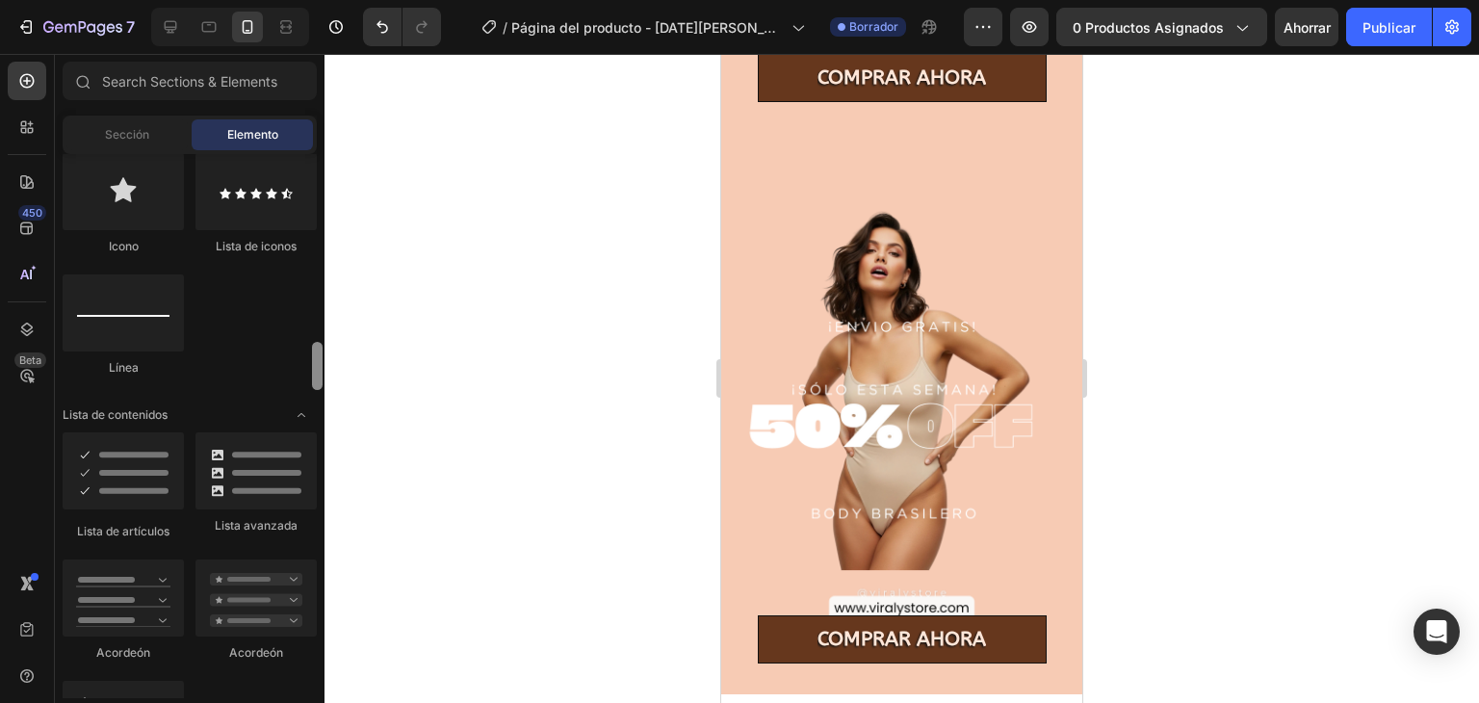
scroll to position [1403, 0]
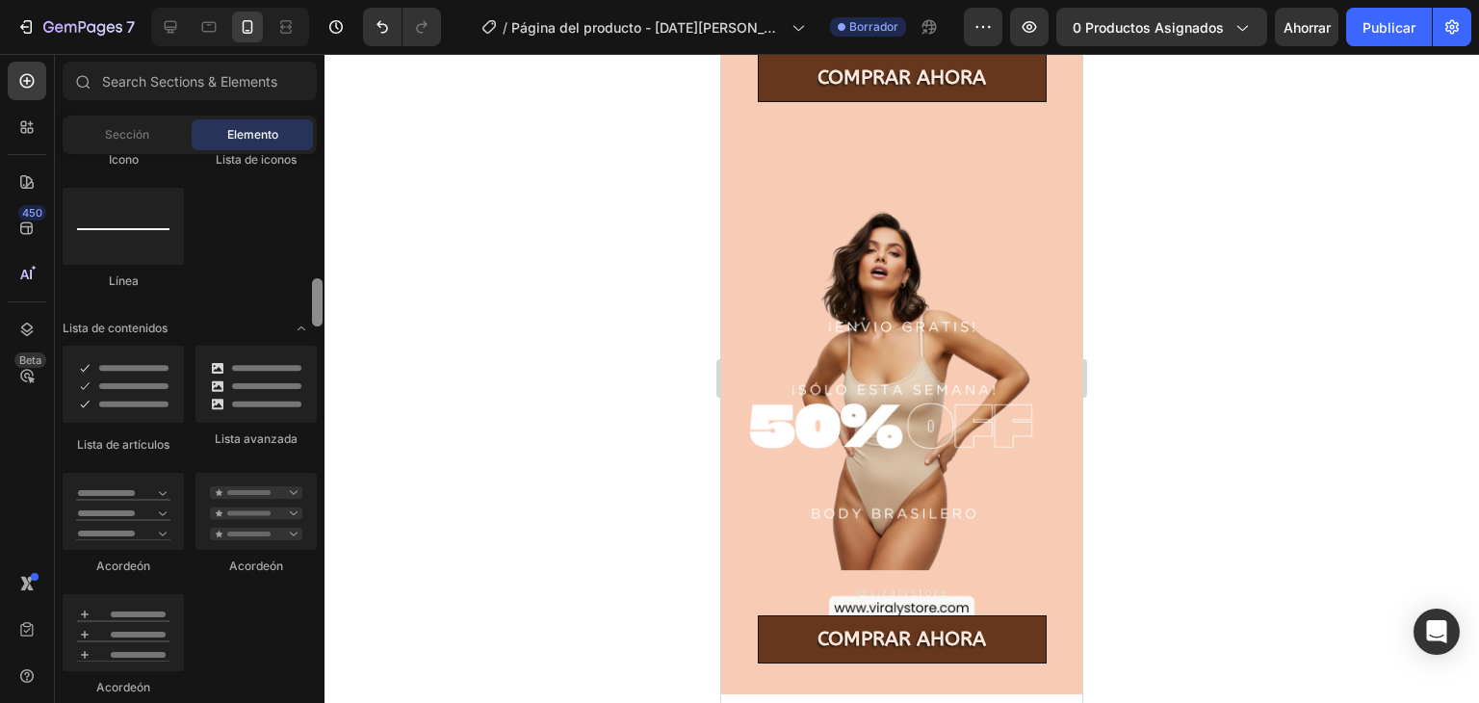
drag, startPoint x: 320, startPoint y: 208, endPoint x: 312, endPoint y: 303, distance: 95.6
click at [312, 303] on div at bounding box center [317, 302] width 11 height 48
click at [150, 77] on input "text" at bounding box center [190, 81] width 254 height 39
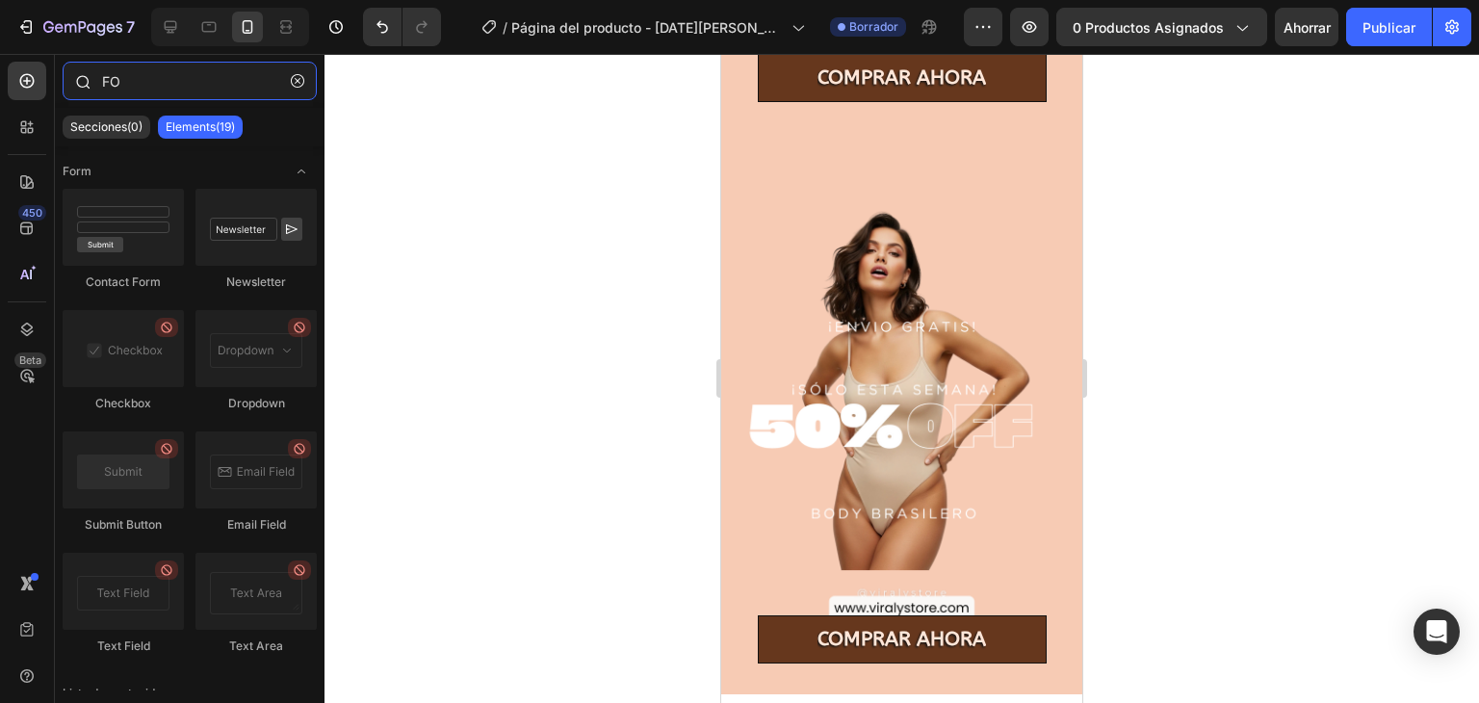
type input "F"
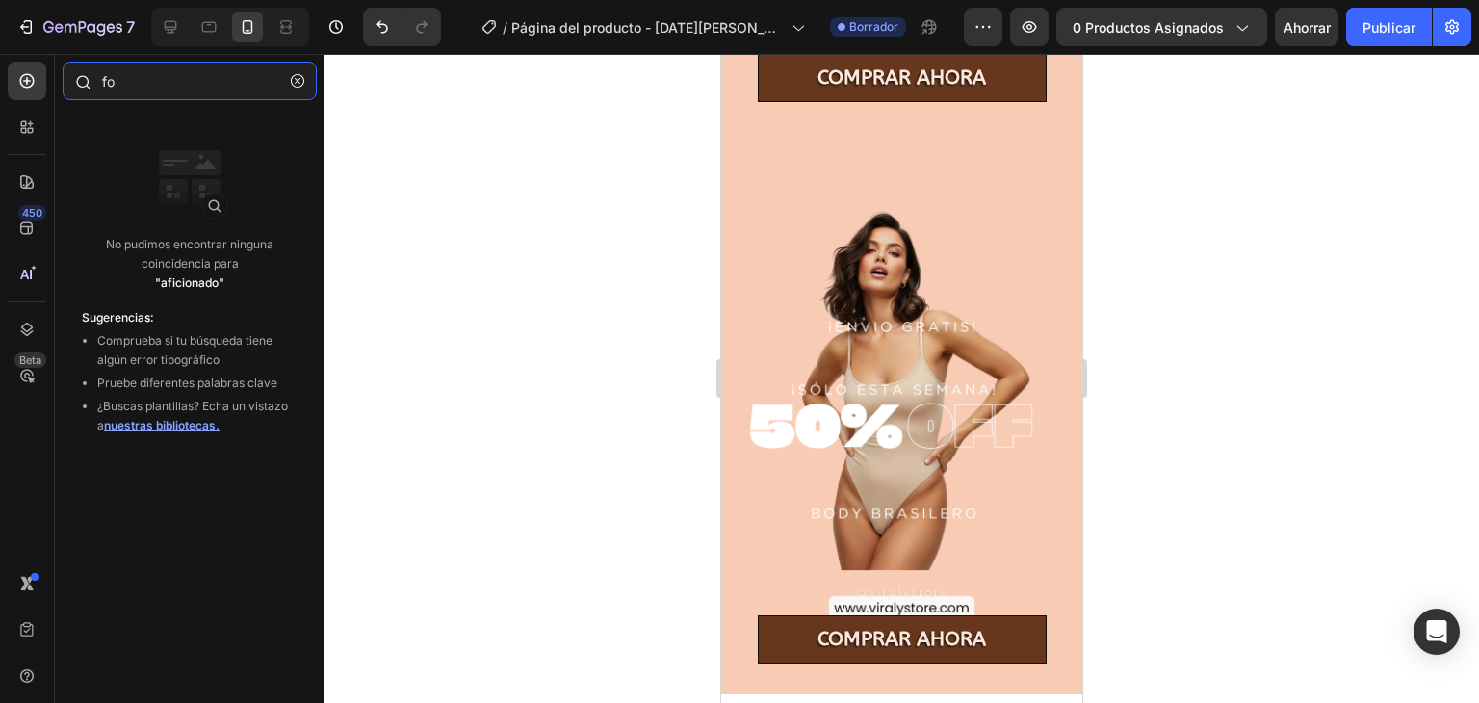
type input "f"
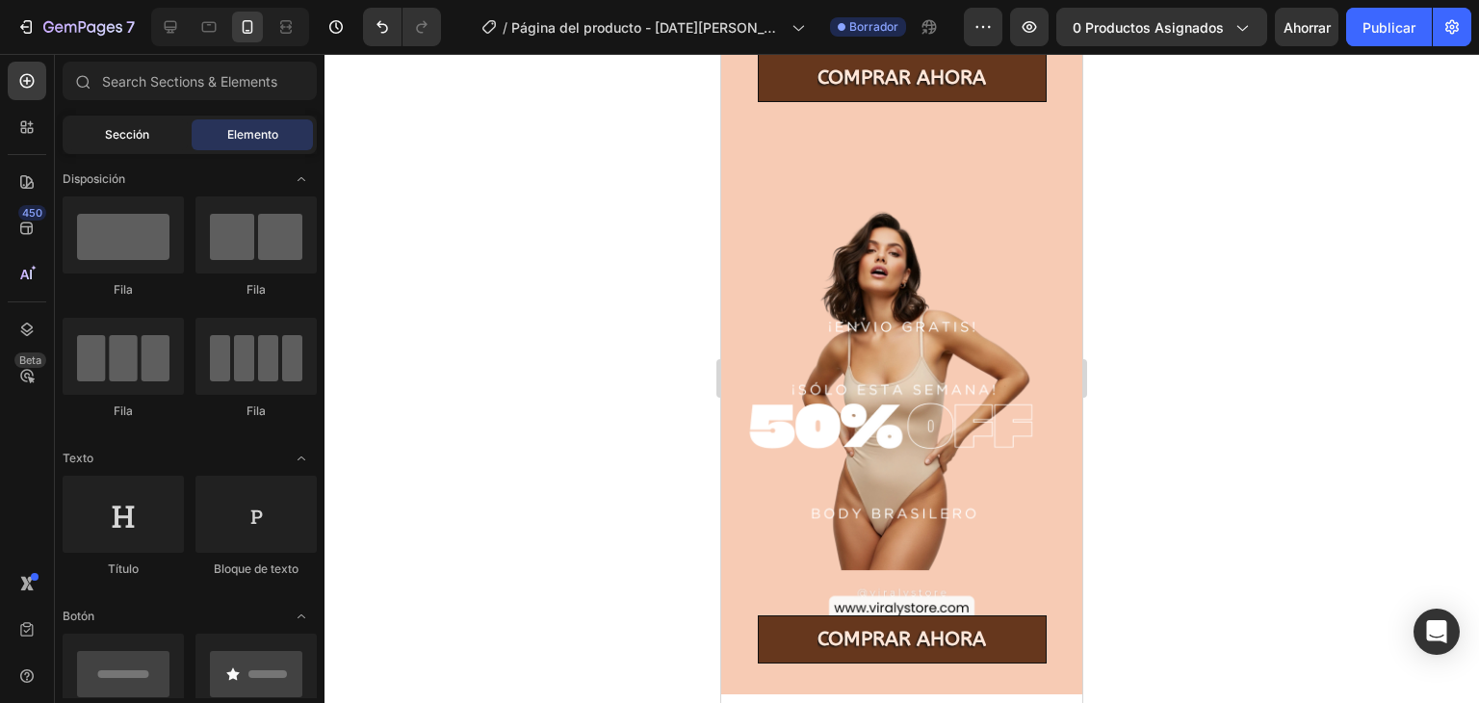
click at [176, 140] on div "Sección" at bounding box center [126, 134] width 121 height 31
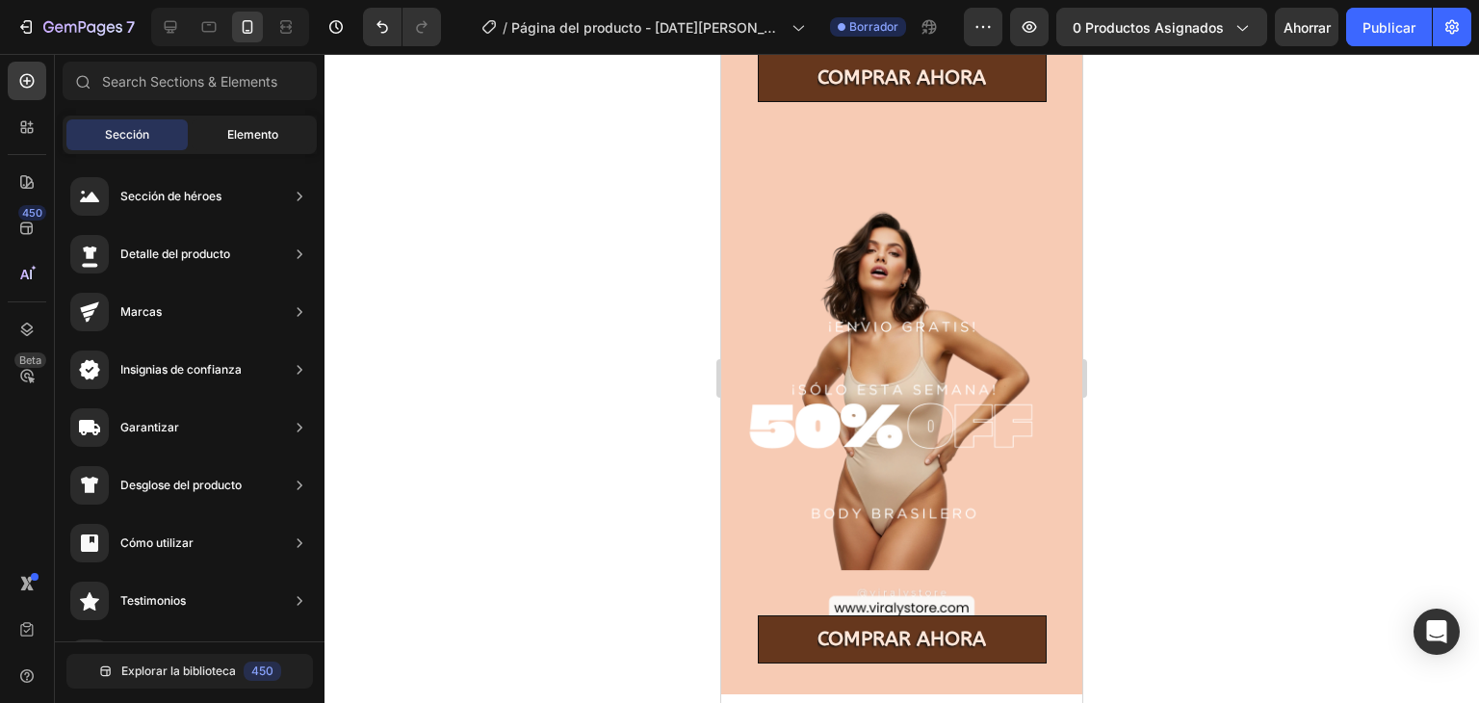
click at [232, 127] on font "Elemento" at bounding box center [252, 134] width 51 height 14
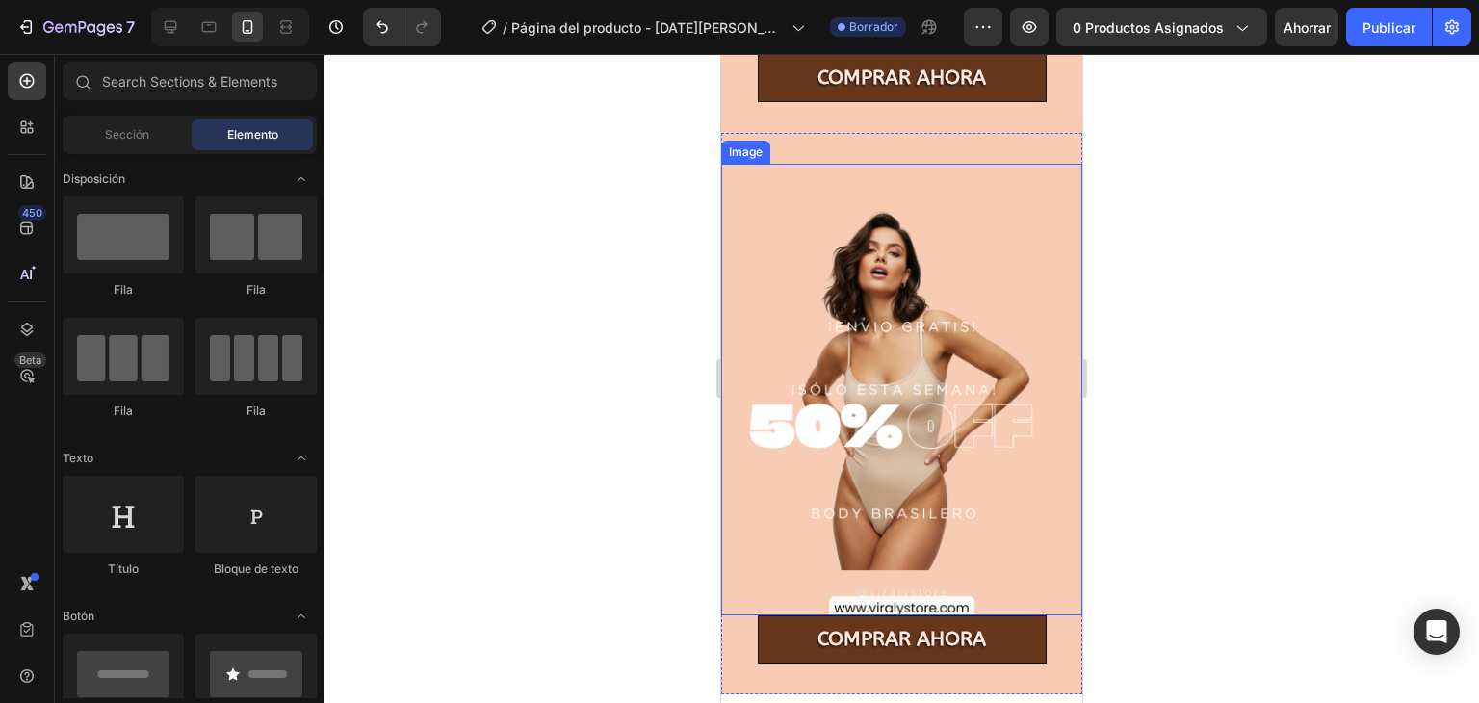
click at [758, 209] on img at bounding box center [901, 389] width 361 height 451
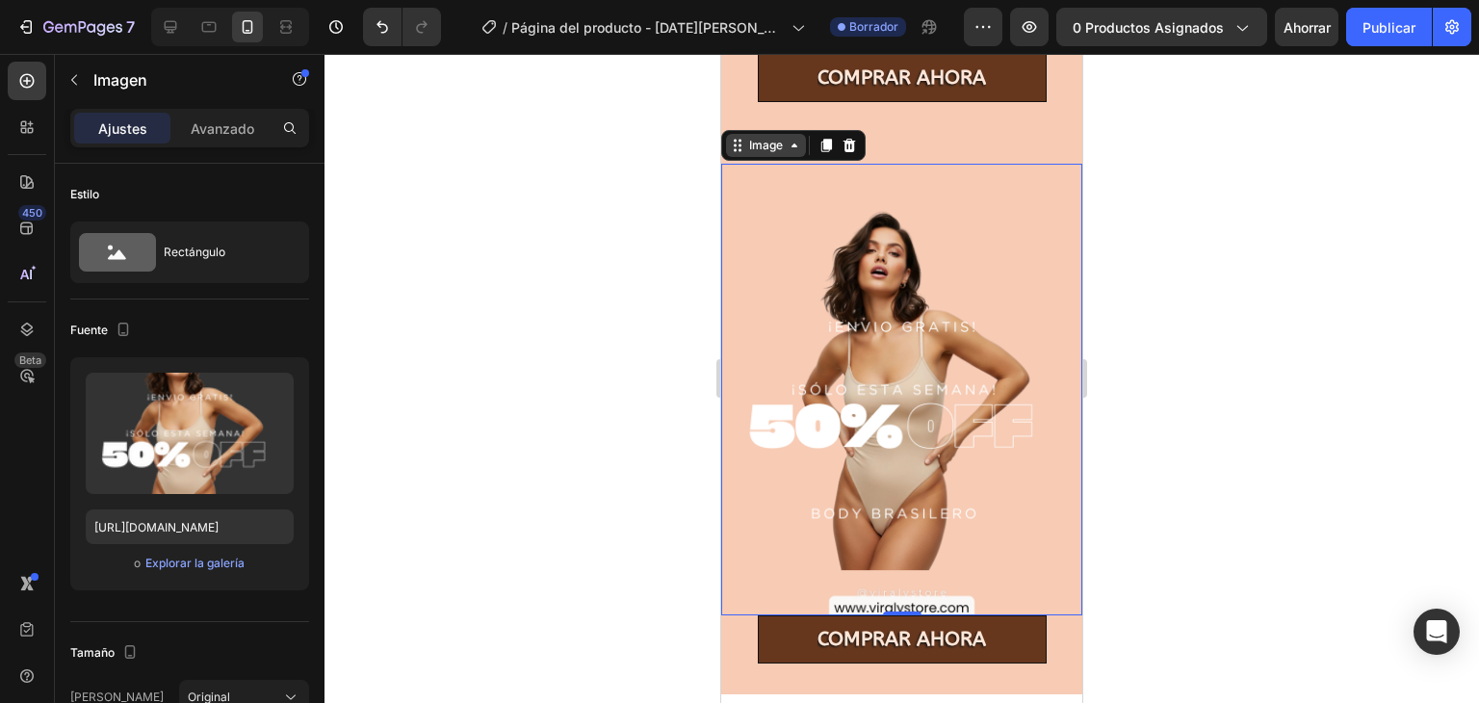
click at [781, 137] on div "Image" at bounding box center [765, 145] width 41 height 17
click at [803, 134] on div "Image" at bounding box center [766, 145] width 80 height 23
click at [766, 136] on div "Image" at bounding box center [766, 145] width 80 height 23
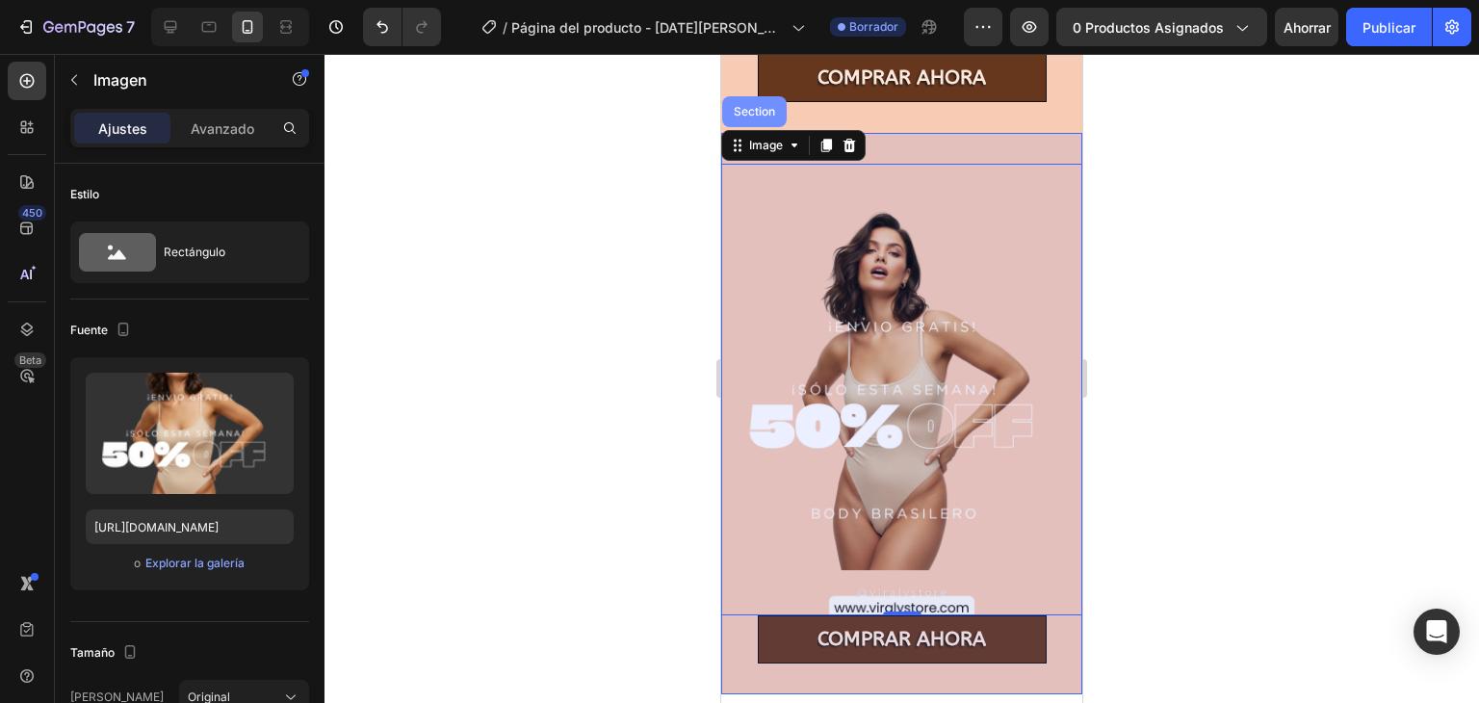
click at [751, 106] on div "Section" at bounding box center [754, 112] width 49 height 12
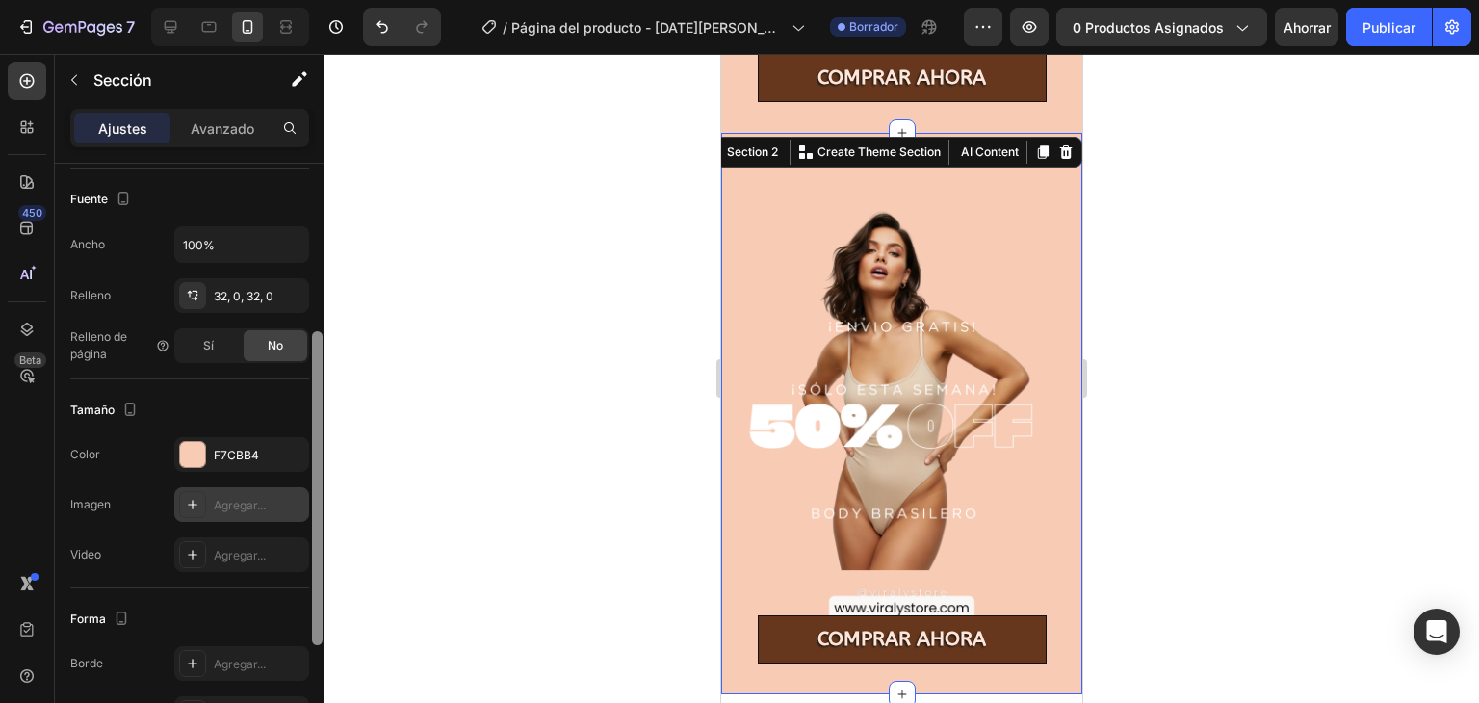
scroll to position [364, 0]
drag, startPoint x: 313, startPoint y: 324, endPoint x: 296, endPoint y: 517, distance: 193.3
click at [296, 517] on div "Disposición Ancho de columna Tasa de cambio Adaptarse al contenido 12 Gestión d…" at bounding box center [190, 461] width 270 height 594
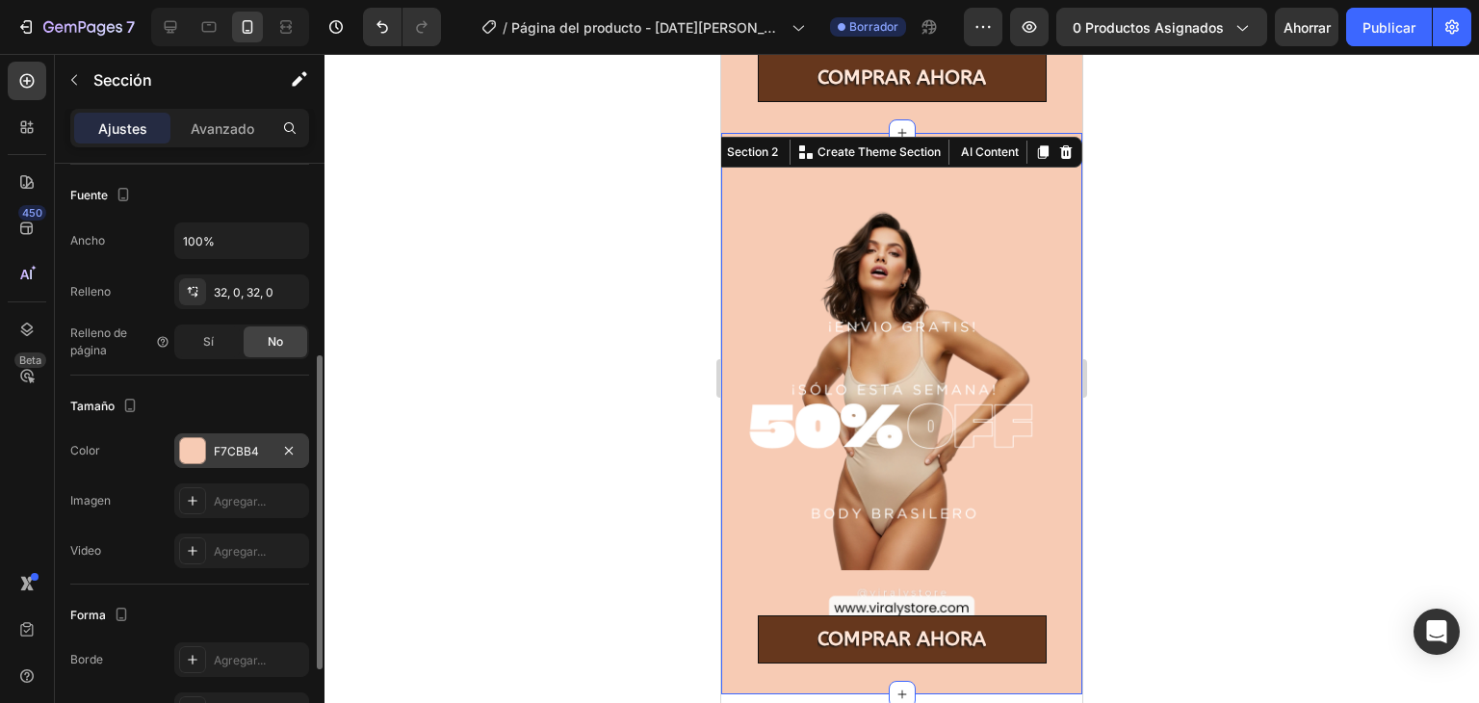
click at [256, 447] on font "F7CBB4" at bounding box center [236, 451] width 45 height 14
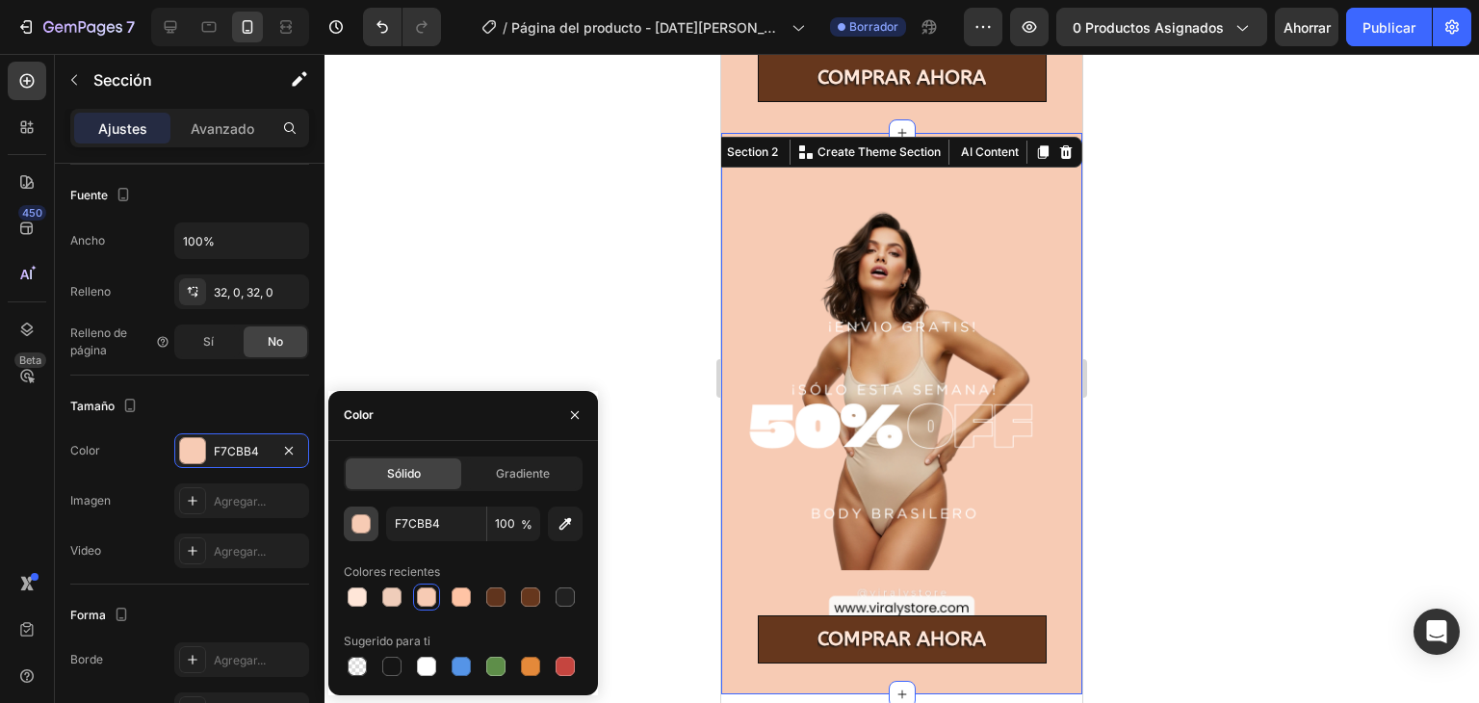
click at [358, 521] on div "button" at bounding box center [361, 524] width 19 height 19
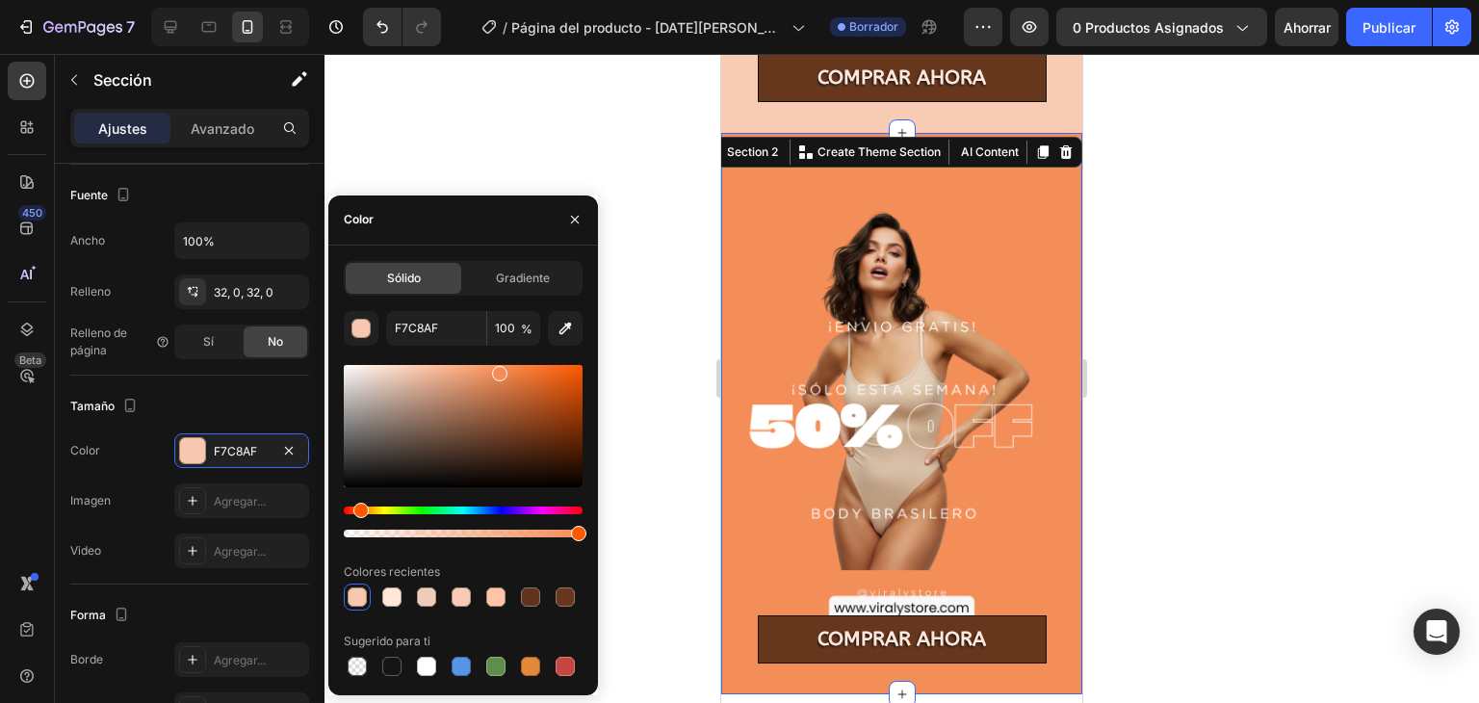
drag, startPoint x: 393, startPoint y: 371, endPoint x: 497, endPoint y: 369, distance: 104.0
click at [497, 369] on div at bounding box center [463, 426] width 239 height 122
click at [433, 327] on input "F48E58" at bounding box center [436, 328] width 100 height 35
paste input "#66371d"
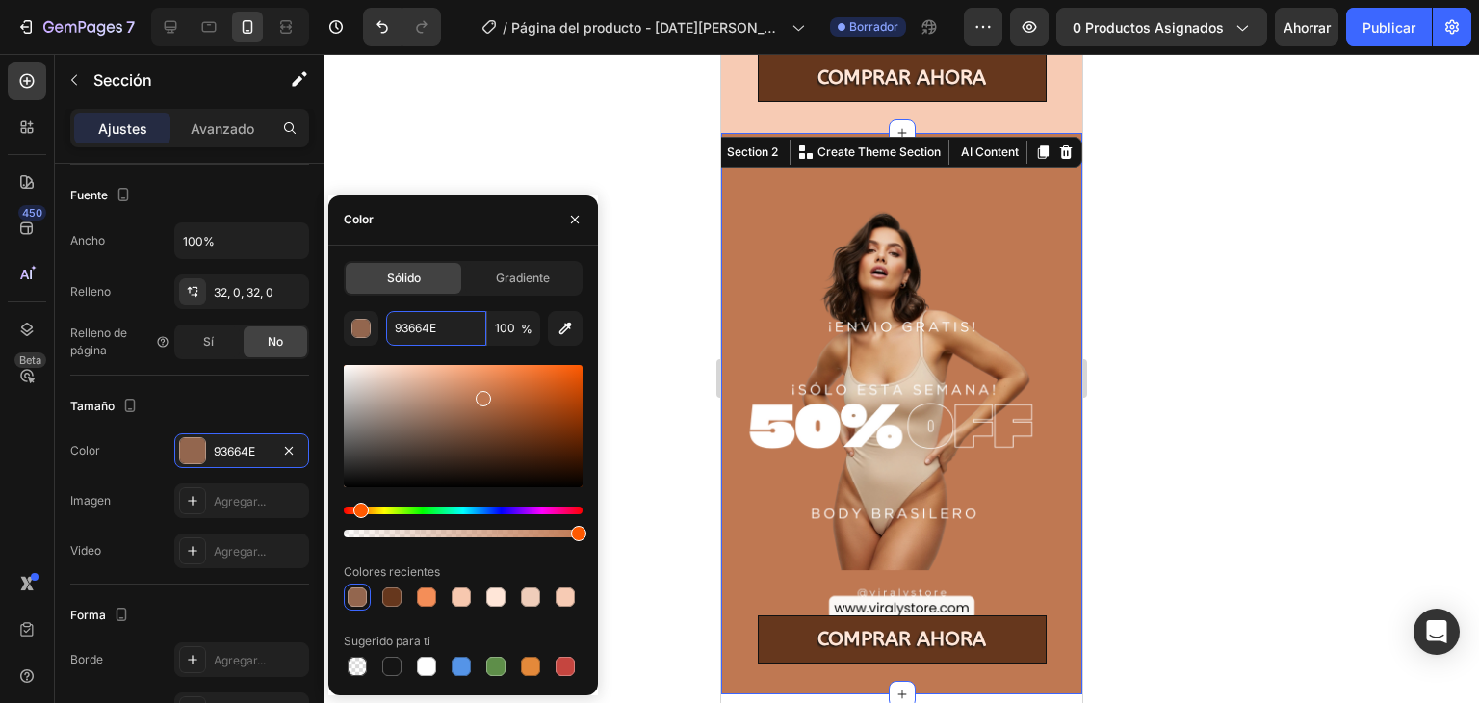
type input "BF7852"
drag, startPoint x: 511, startPoint y: 440, endPoint x: 481, endPoint y: 395, distance: 54.2
click at [481, 395] on div at bounding box center [483, 398] width 15 height 15
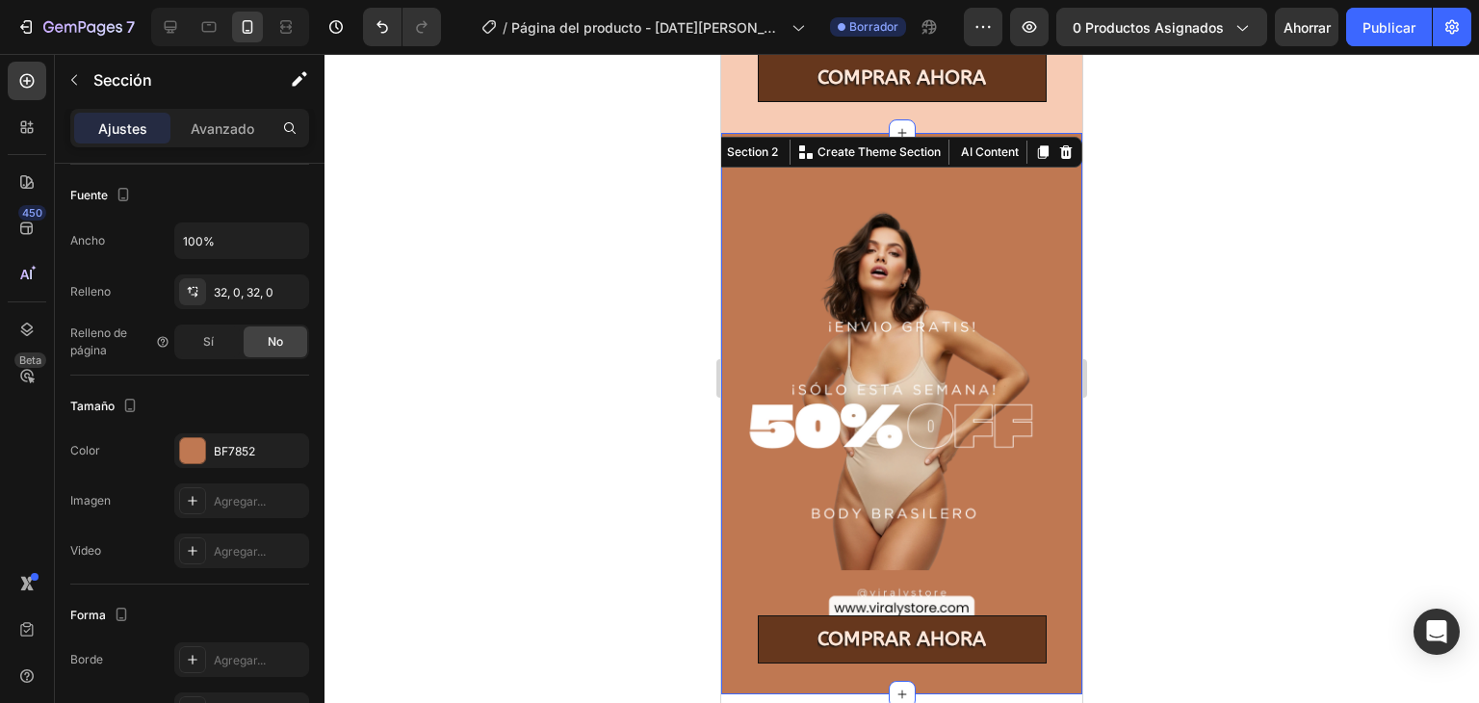
click at [1337, 459] on div at bounding box center [901, 378] width 1154 height 649
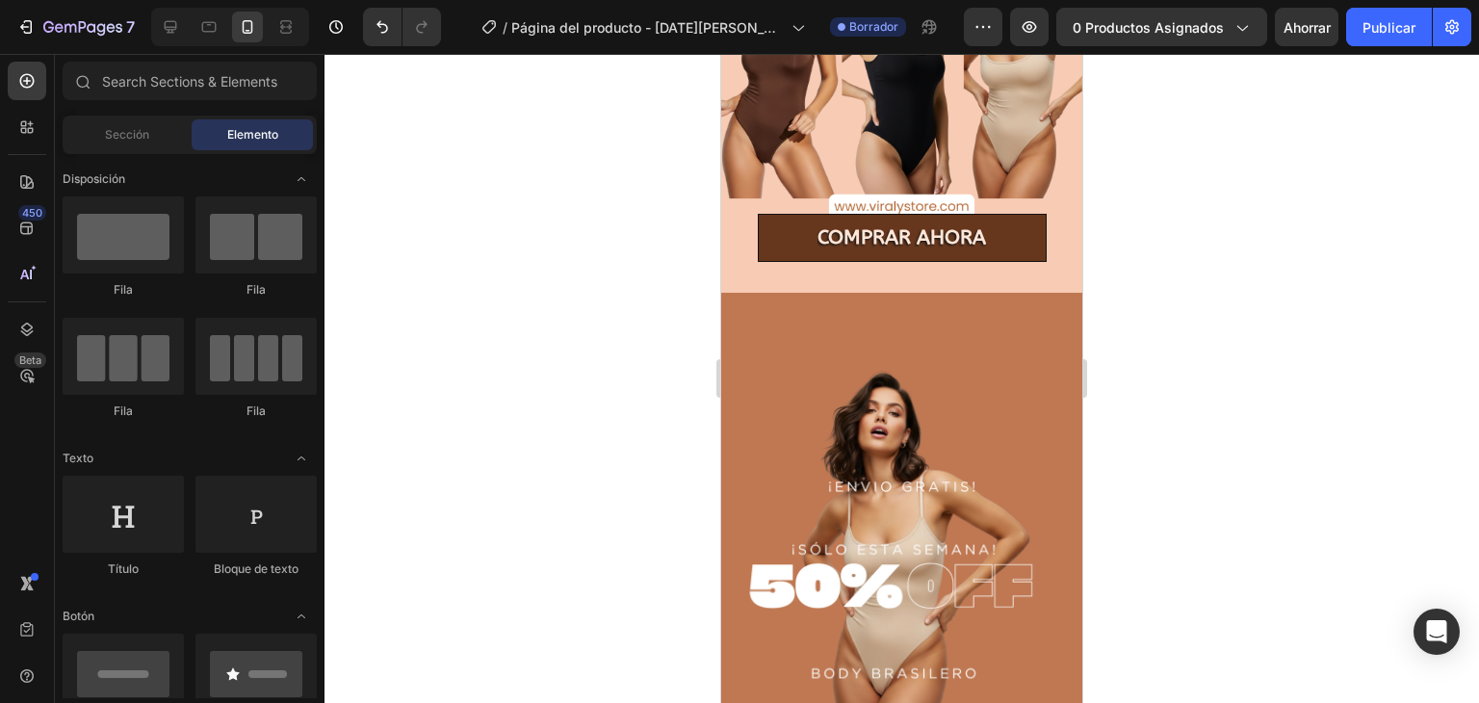
scroll to position [380, 0]
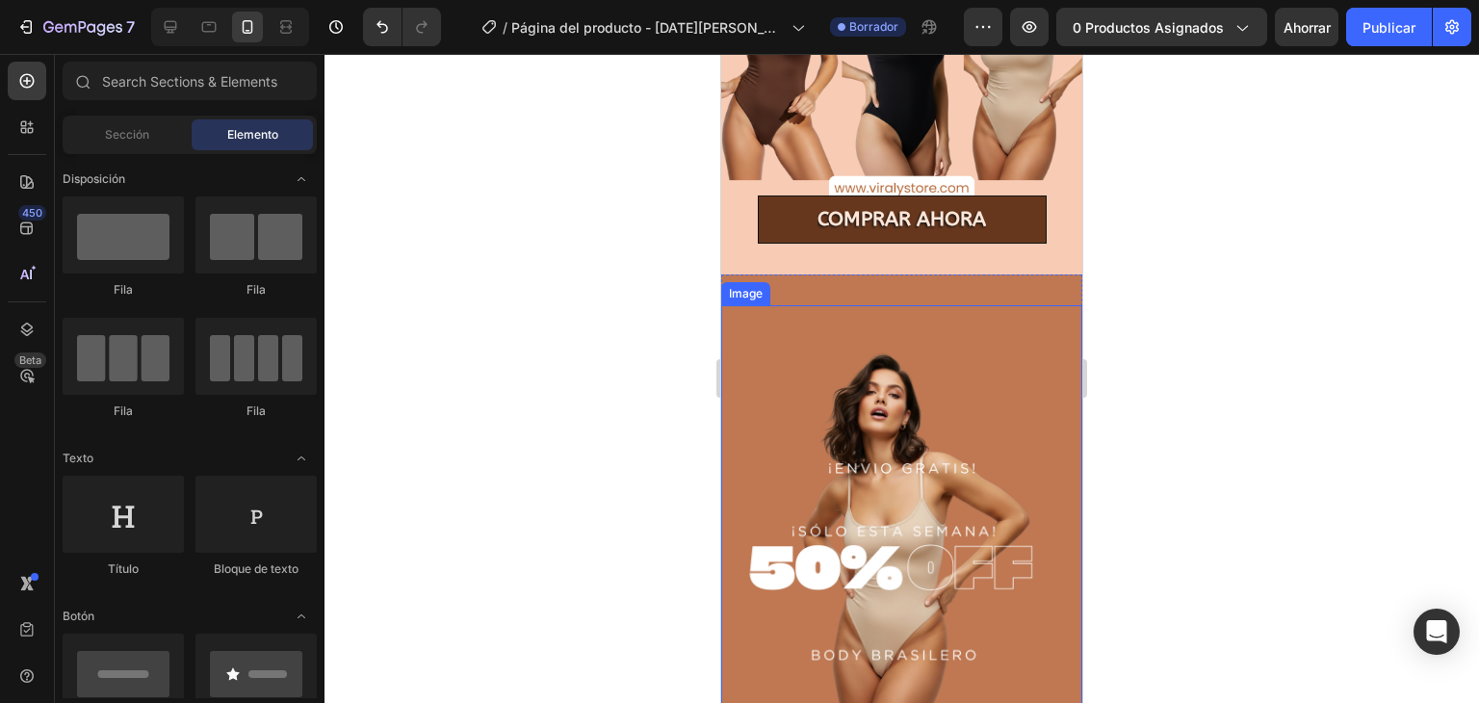
click at [1008, 338] on img at bounding box center [901, 530] width 361 height 451
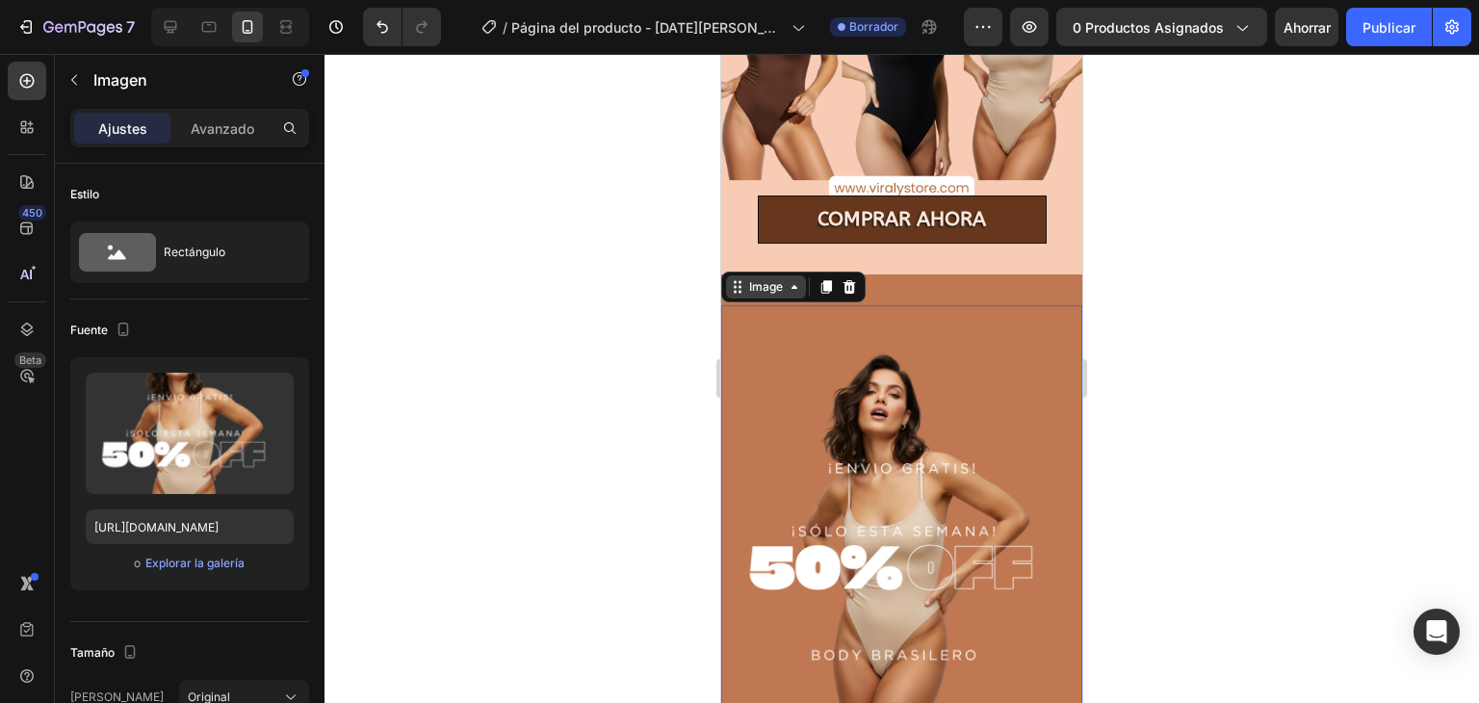
click at [738, 278] on div "Image" at bounding box center [766, 286] width 80 height 23
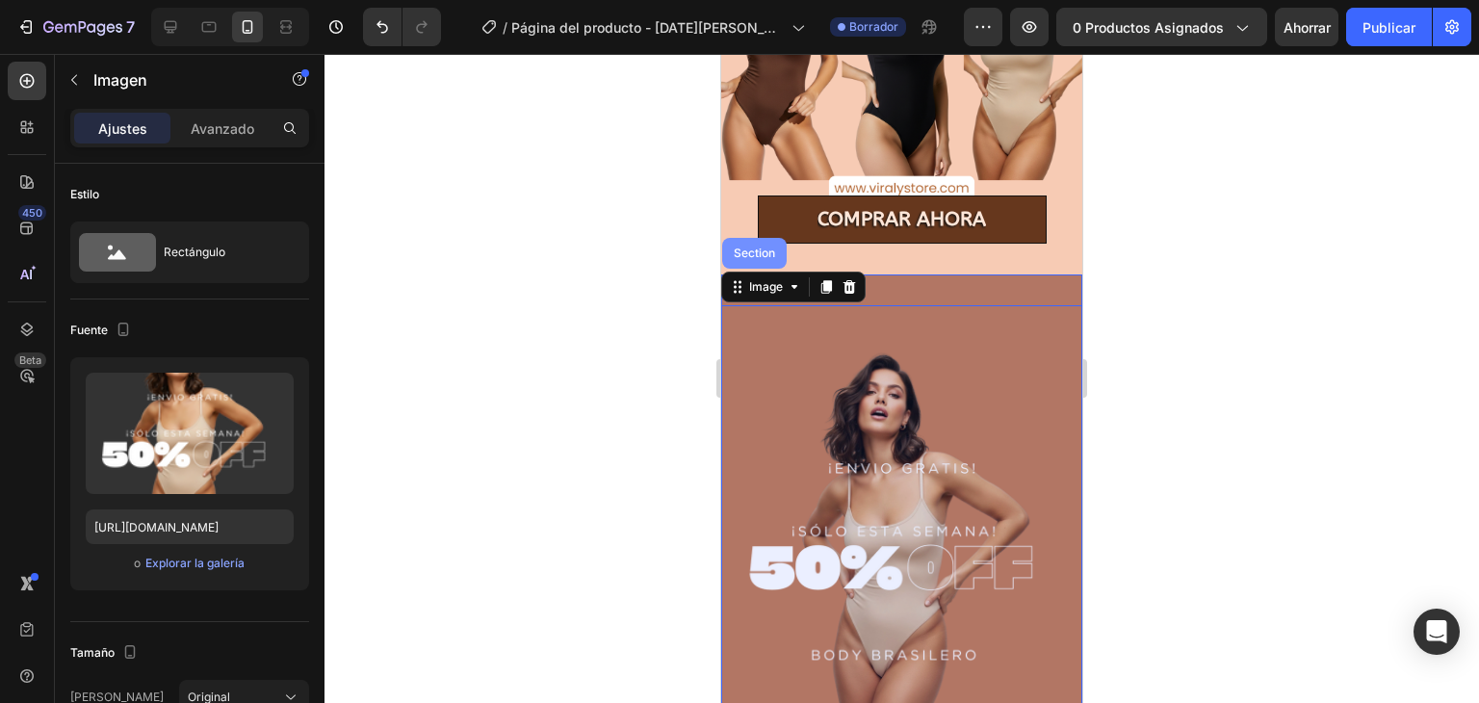
click at [749, 243] on div "Section" at bounding box center [754, 253] width 64 height 31
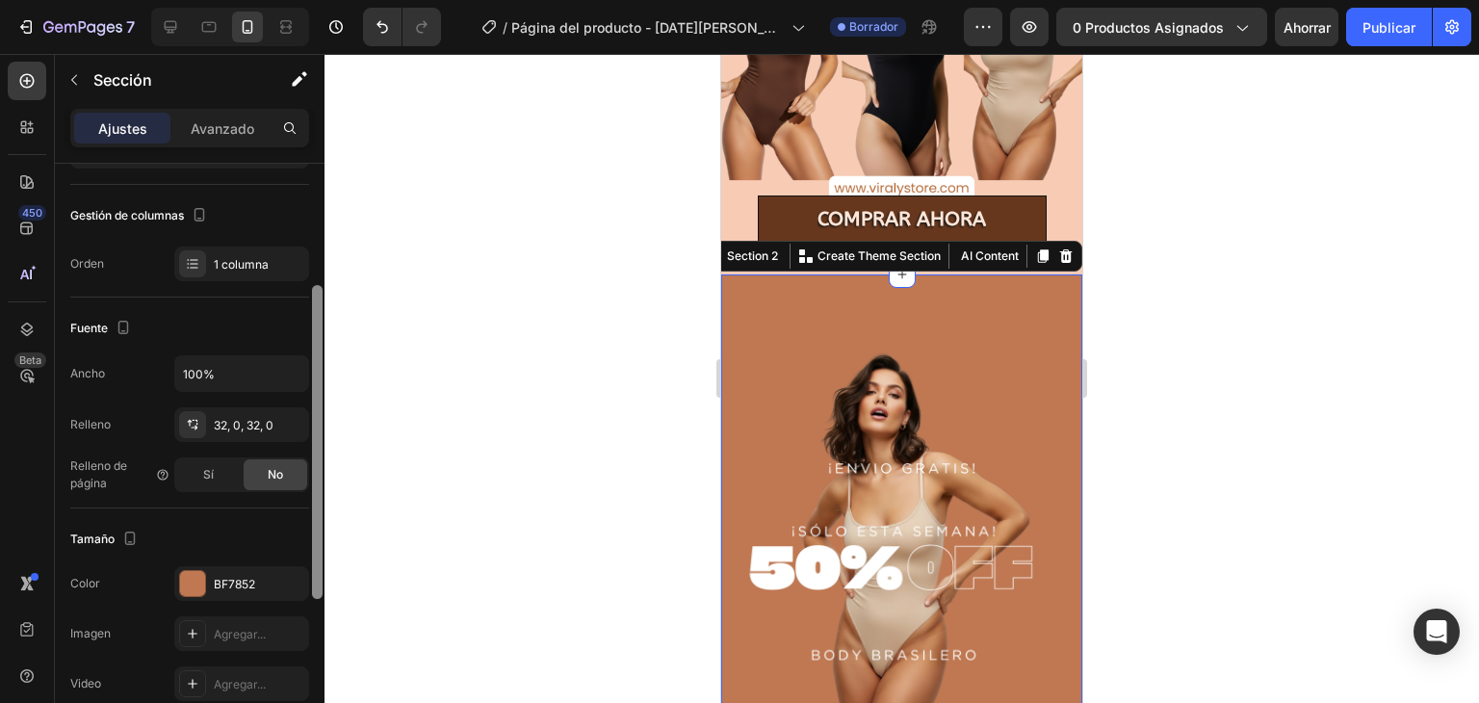
scroll to position [232, 0]
drag, startPoint x: 315, startPoint y: 363, endPoint x: 308, endPoint y: 486, distance: 123.4
click at [308, 486] on div "Disposición Ancho de columna Tasa de cambio Adaptarse al contenido 12 Gestión d…" at bounding box center [190, 461] width 270 height 594
click at [265, 579] on div "BF7852" at bounding box center [242, 583] width 56 height 17
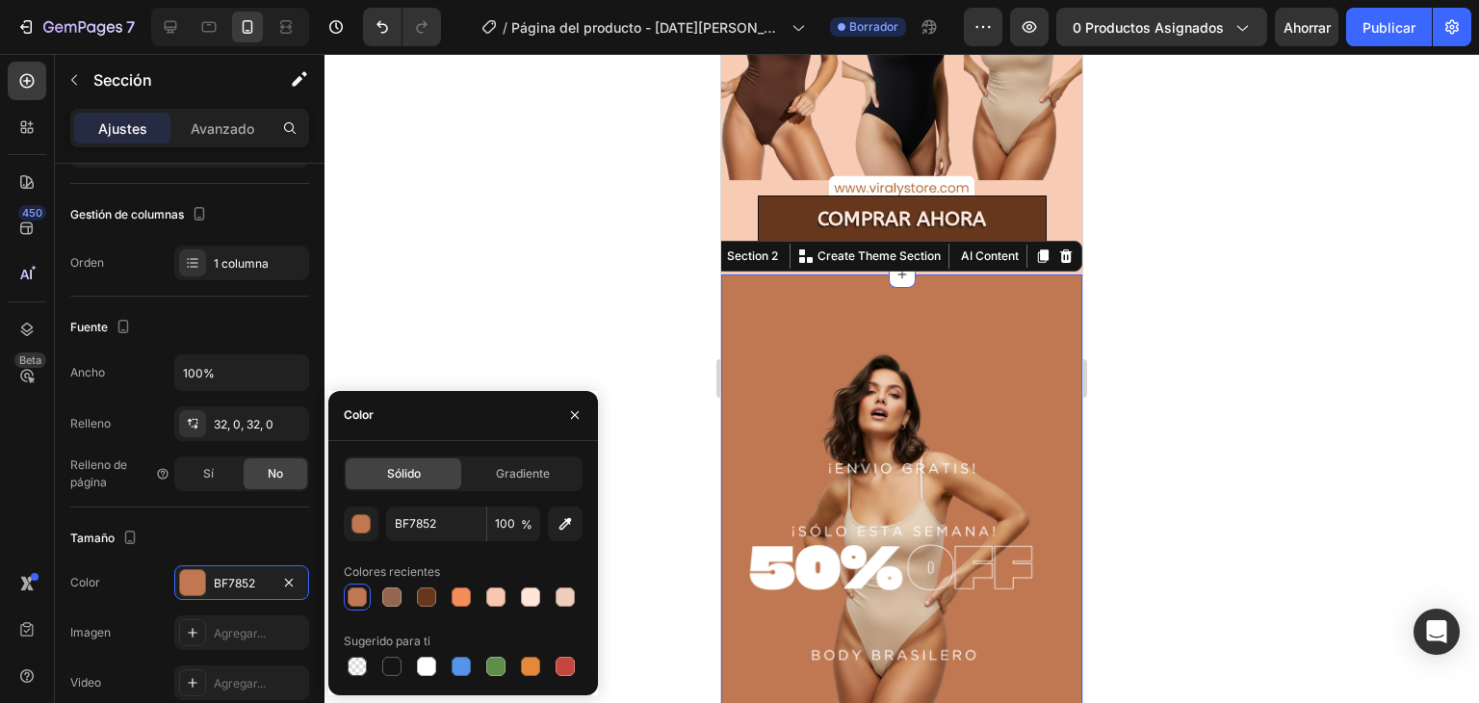
click at [1216, 382] on div at bounding box center [901, 378] width 1154 height 649
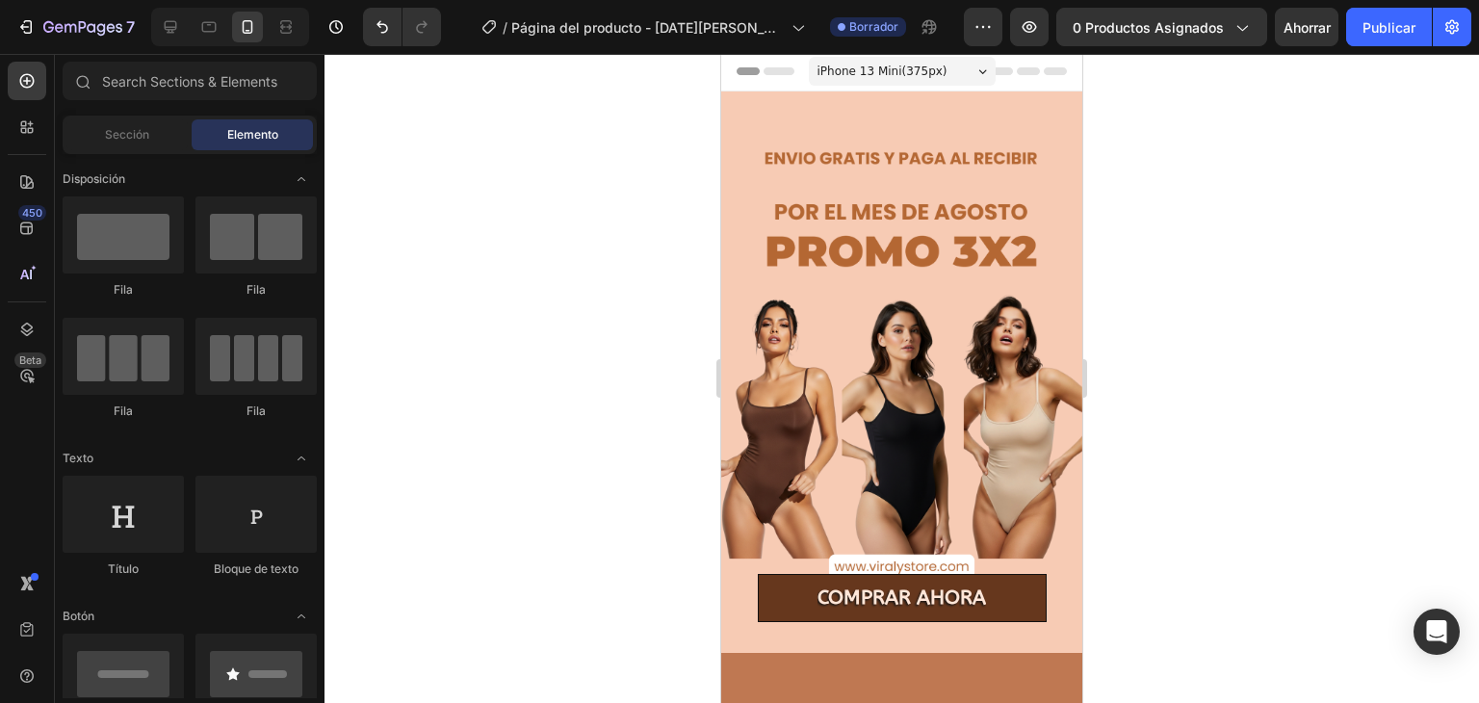
scroll to position [0, 0]
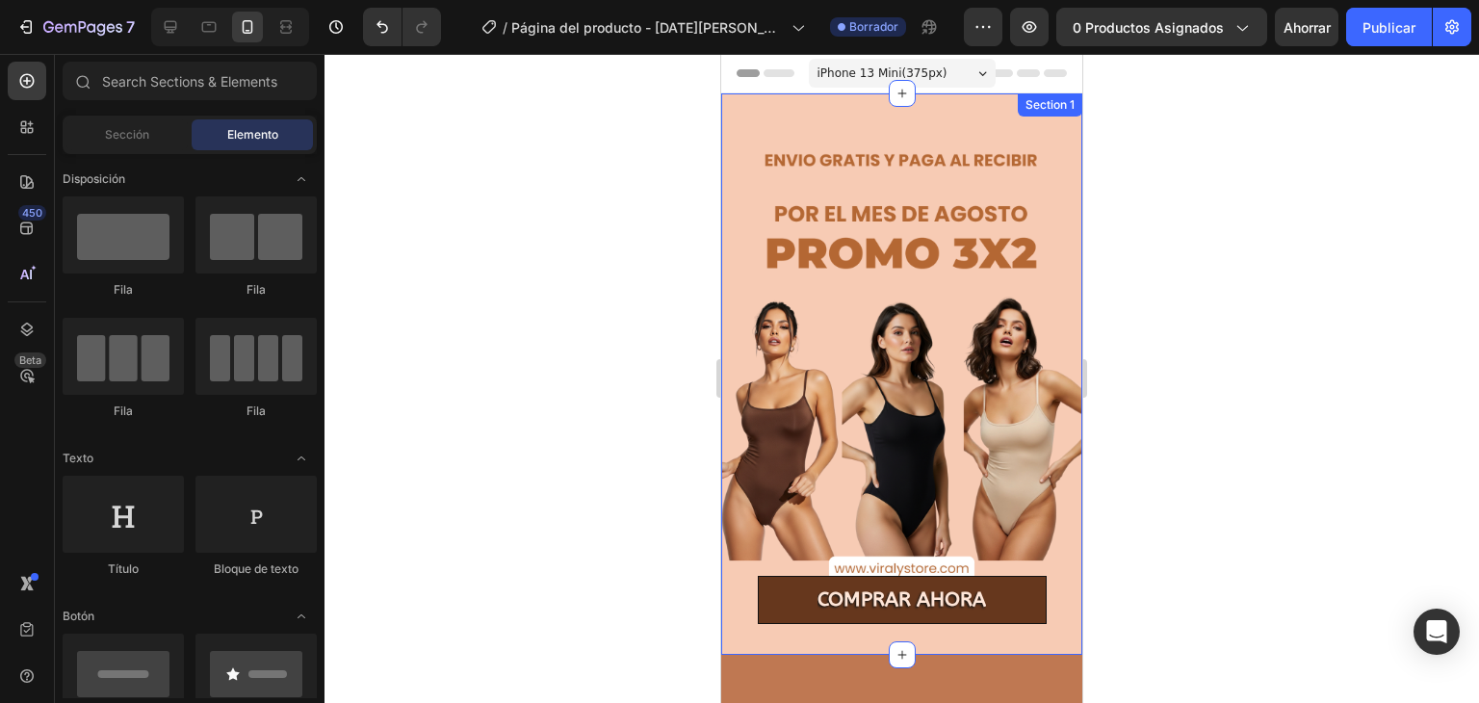
click at [1048, 113] on div "Section 1" at bounding box center [1049, 104] width 64 height 23
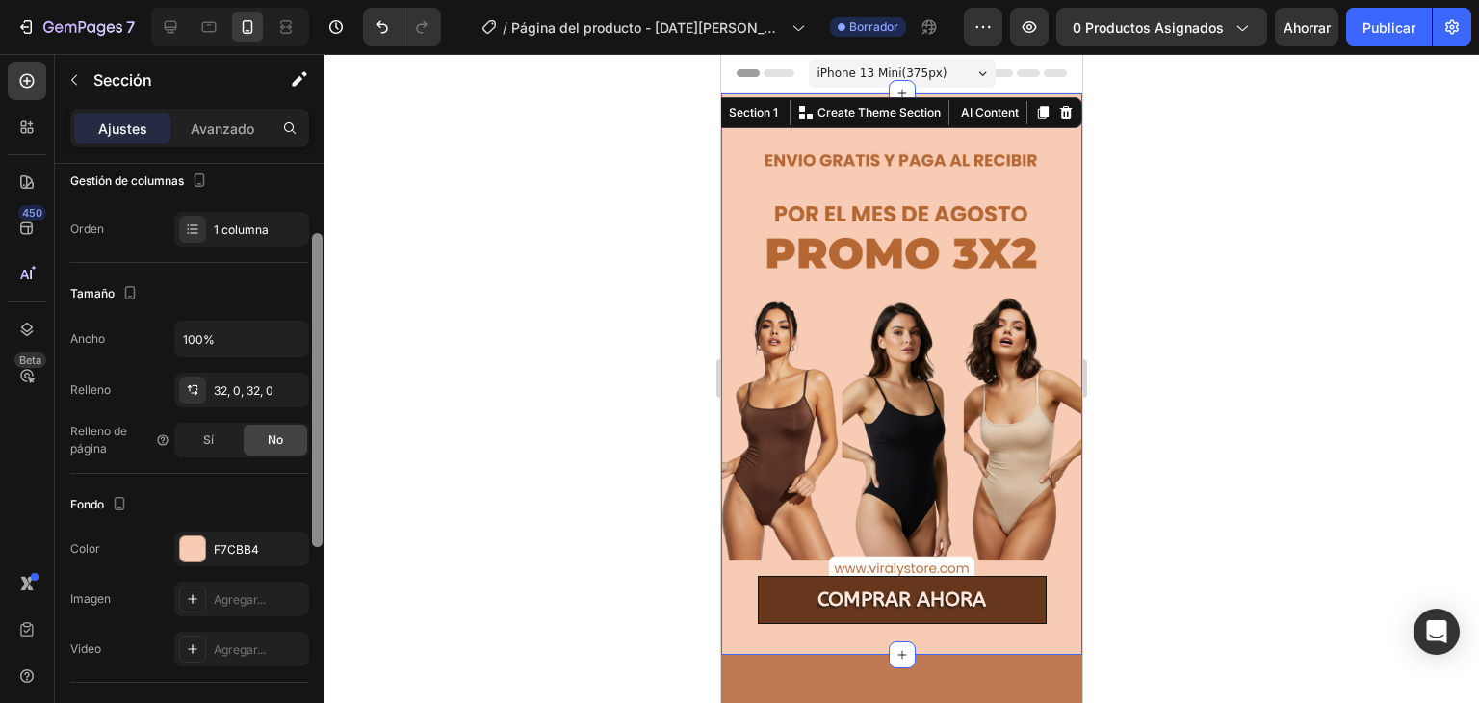
scroll to position [280, 0]
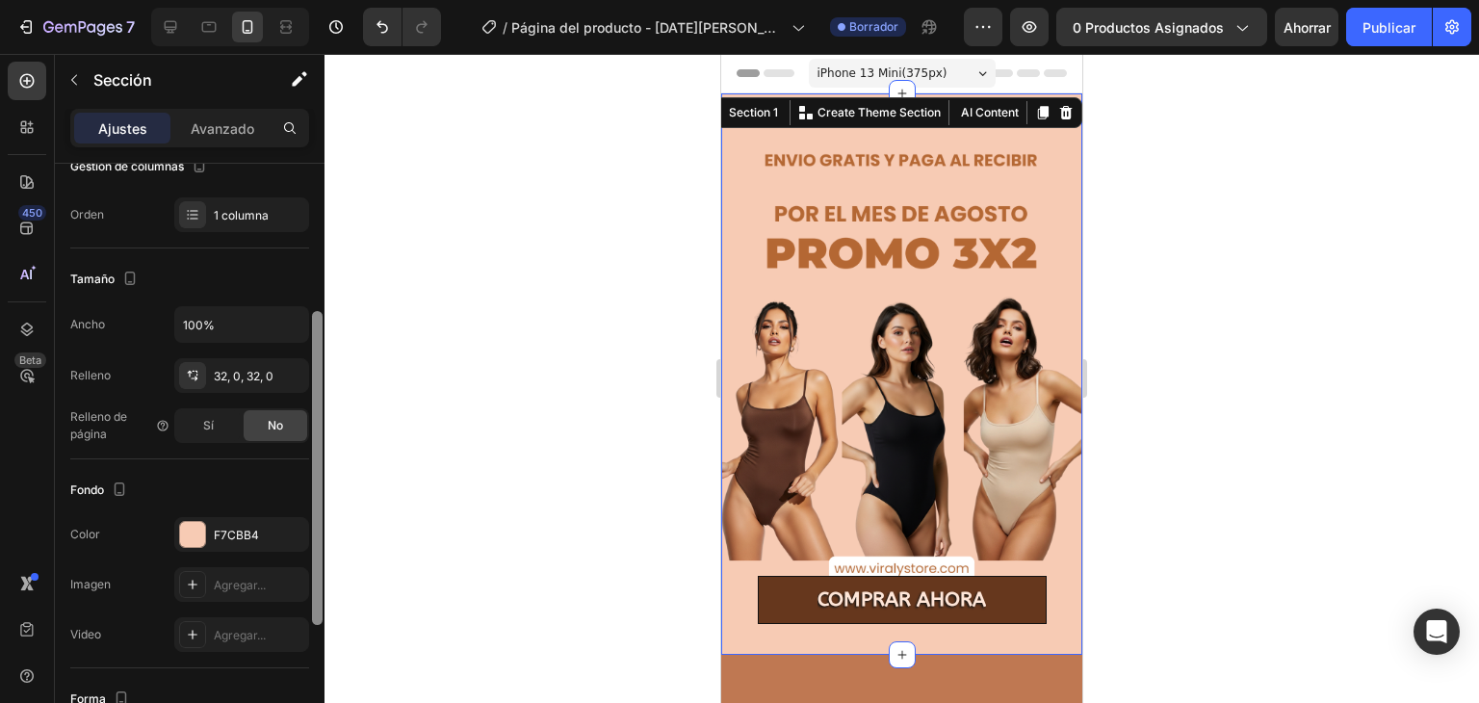
drag, startPoint x: 312, startPoint y: 330, endPoint x: 296, endPoint y: 478, distance: 149.0
click at [296, 478] on div "Disposición Ancho de columna Tasa de cambio Adaptarse al contenido 12 Gestión d…" at bounding box center [190, 461] width 270 height 594
click at [260, 536] on div "F7CBB4" at bounding box center [242, 535] width 56 height 17
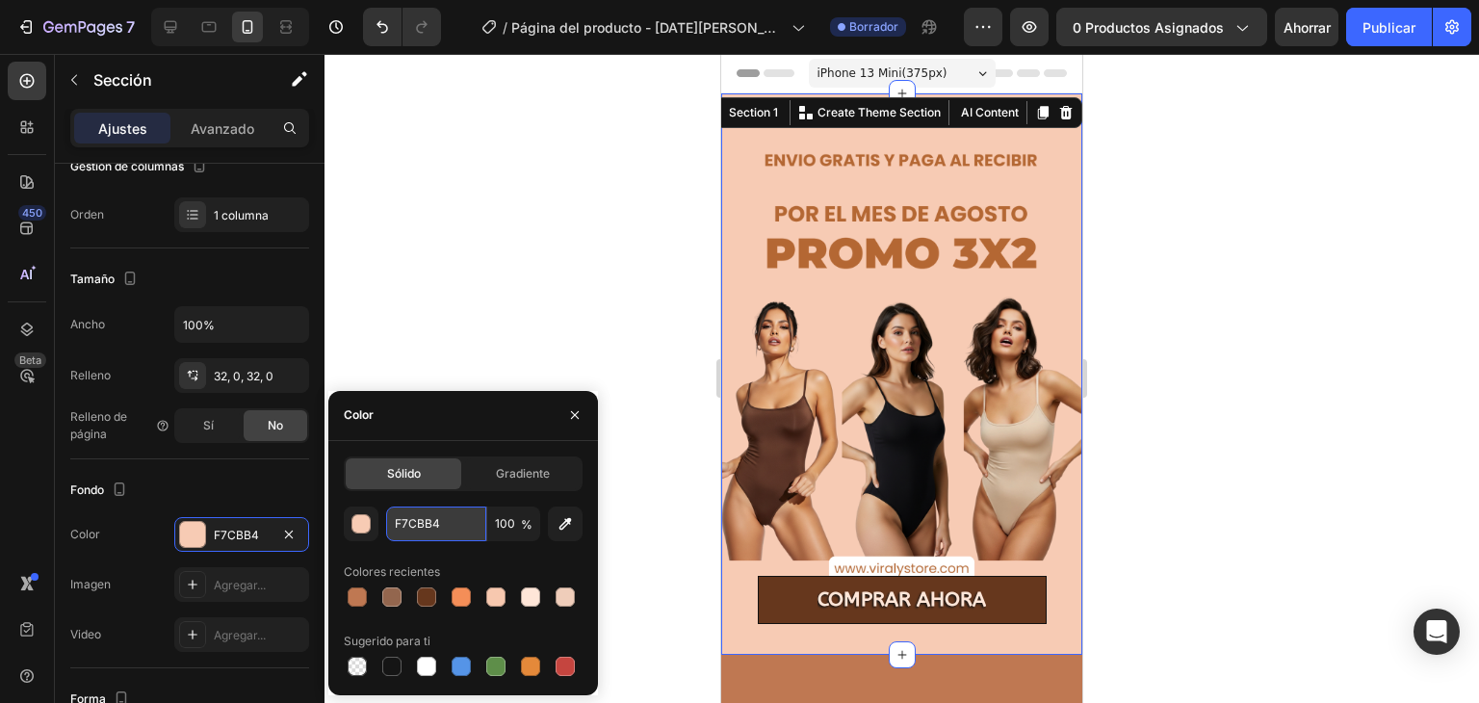
click at [414, 528] on input "F7CBB4" at bounding box center [436, 523] width 100 height 35
paste input "BF7852"
type input "BF7852"
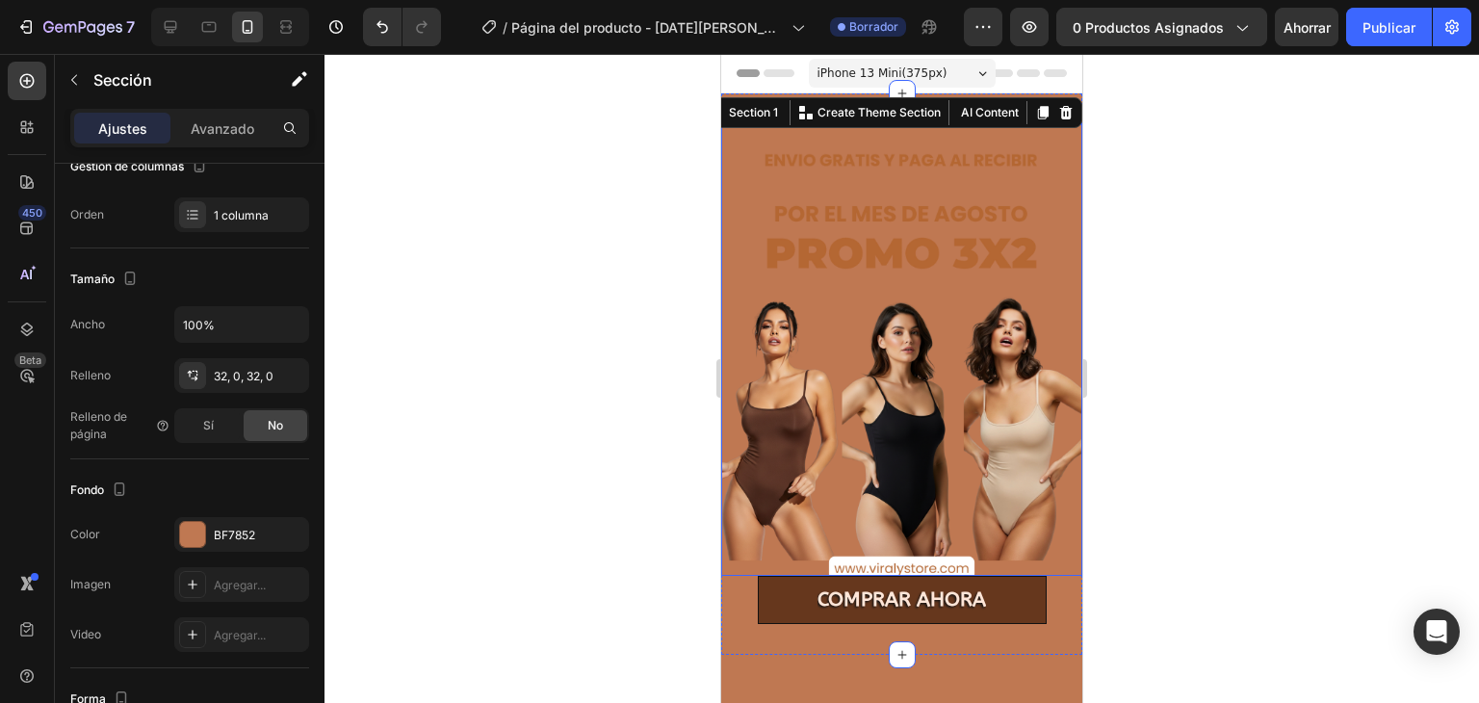
click at [1261, 394] on div at bounding box center [901, 378] width 1154 height 649
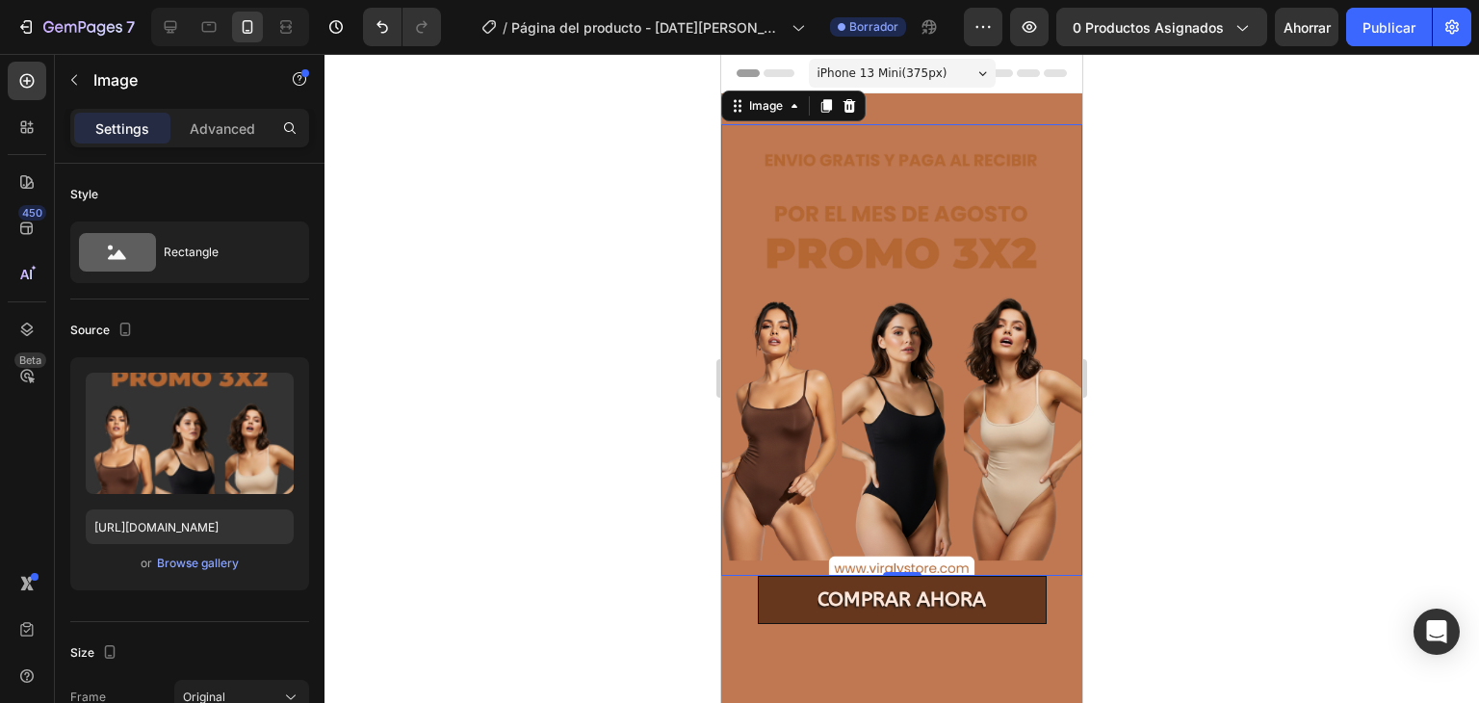
click at [876, 246] on img at bounding box center [901, 349] width 361 height 451
click at [847, 214] on img at bounding box center [901, 349] width 361 height 451
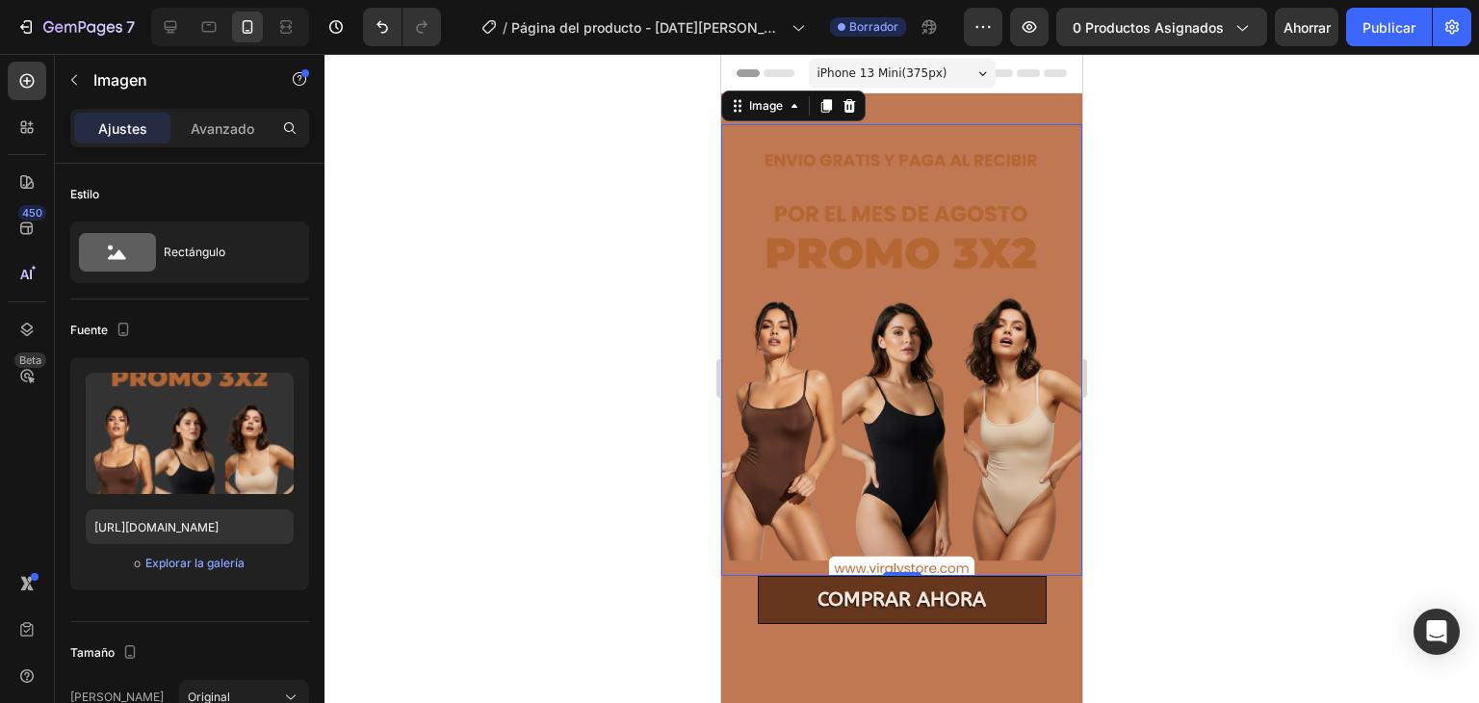
click at [847, 214] on img at bounding box center [901, 349] width 361 height 451
click at [764, 103] on div "Image" at bounding box center [765, 105] width 41 height 17
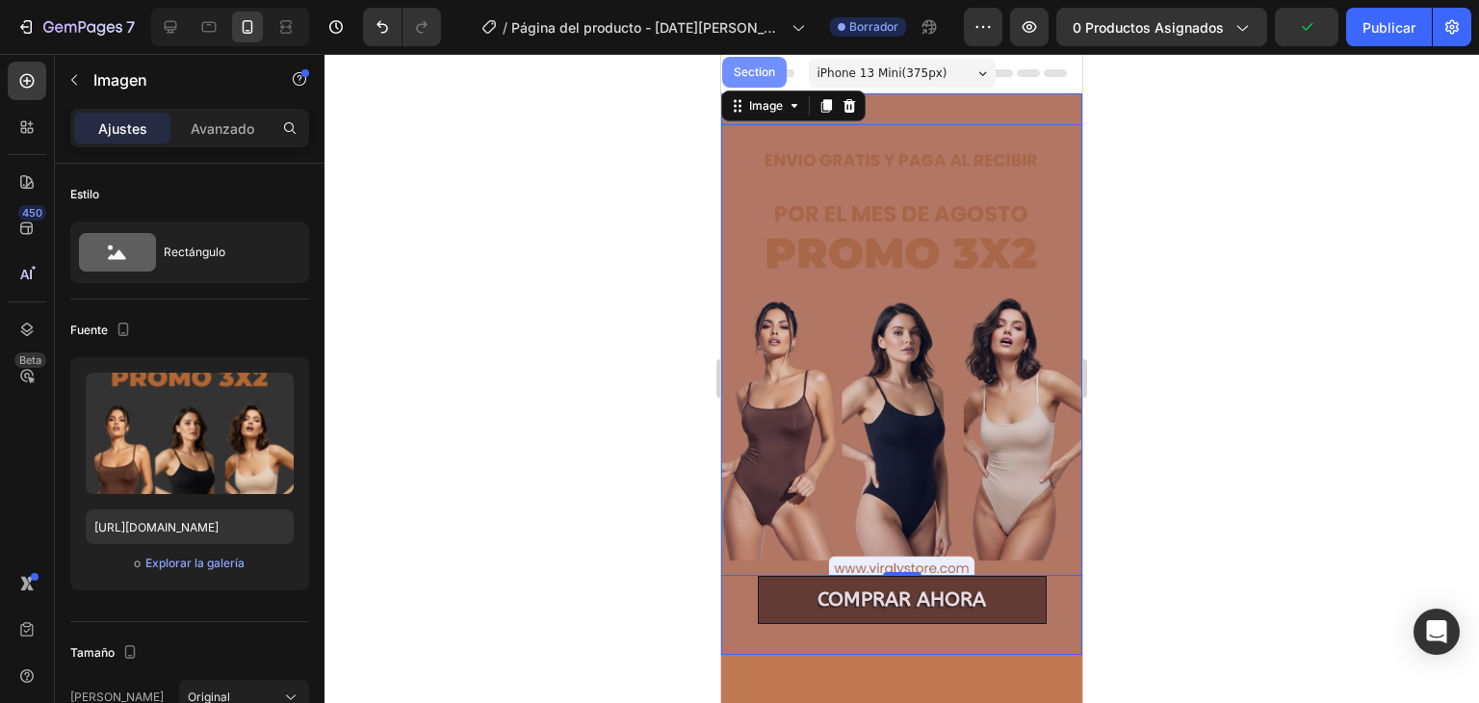
click at [759, 75] on div "Section" at bounding box center [754, 72] width 49 height 12
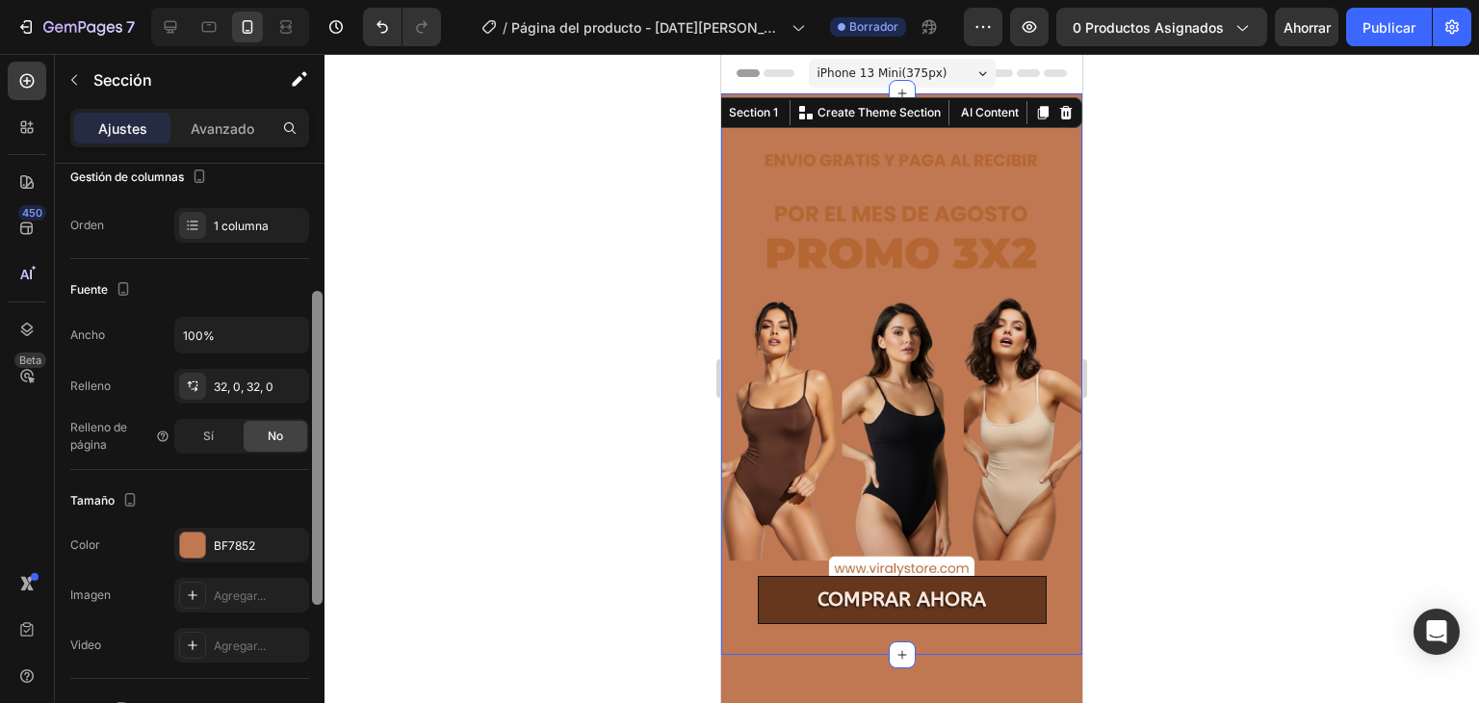
scroll to position [270, 0]
drag, startPoint x: 313, startPoint y: 377, endPoint x: 280, endPoint y: 521, distance: 147.1
click at [280, 521] on div "Disposición Ancho de columna Tasa de cambio Adaptarse al contenido 12 Gestión d…" at bounding box center [190, 461] width 270 height 594
click at [273, 533] on div "BF7852" at bounding box center [241, 544] width 135 height 35
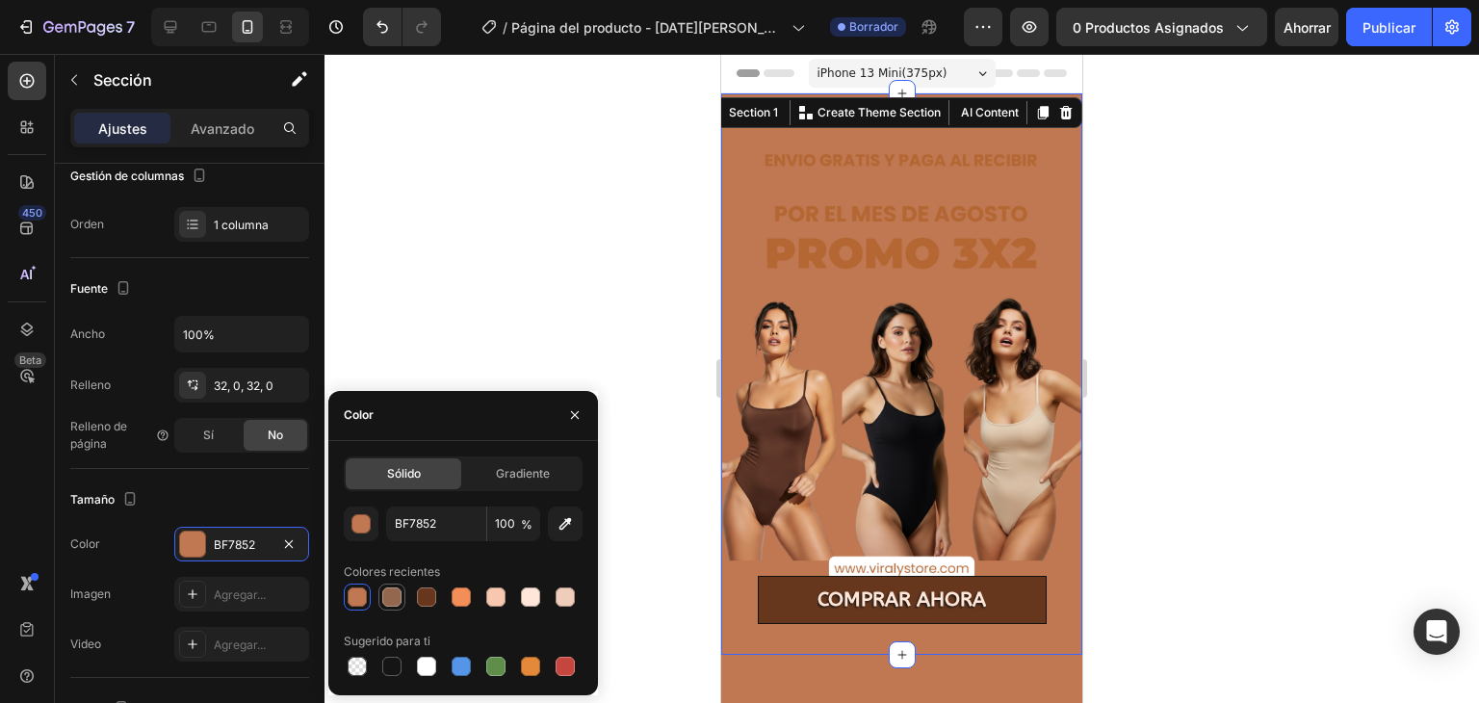
click at [395, 594] on div at bounding box center [391, 596] width 19 height 19
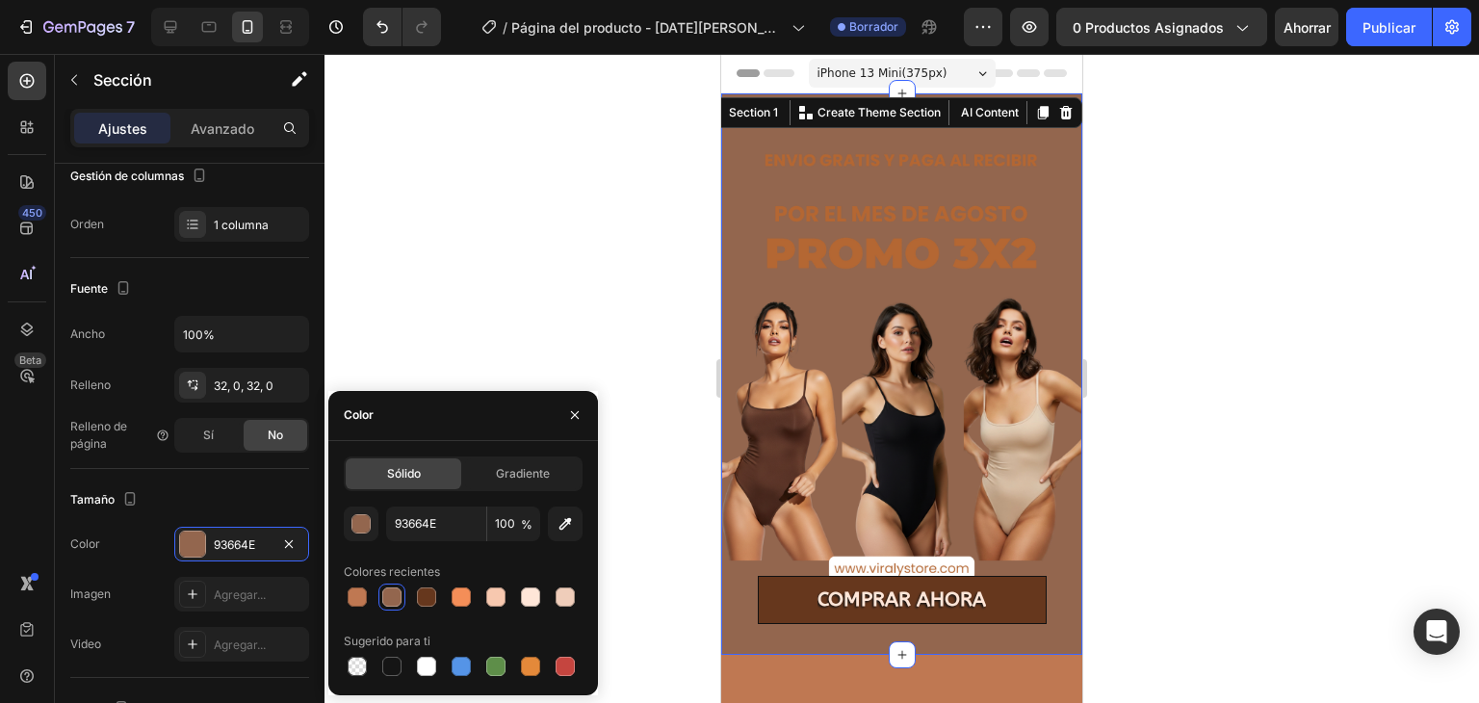
click at [395, 594] on div at bounding box center [391, 596] width 19 height 19
click at [405, 595] on div at bounding box center [463, 596] width 239 height 27
click at [433, 594] on div at bounding box center [426, 596] width 19 height 19
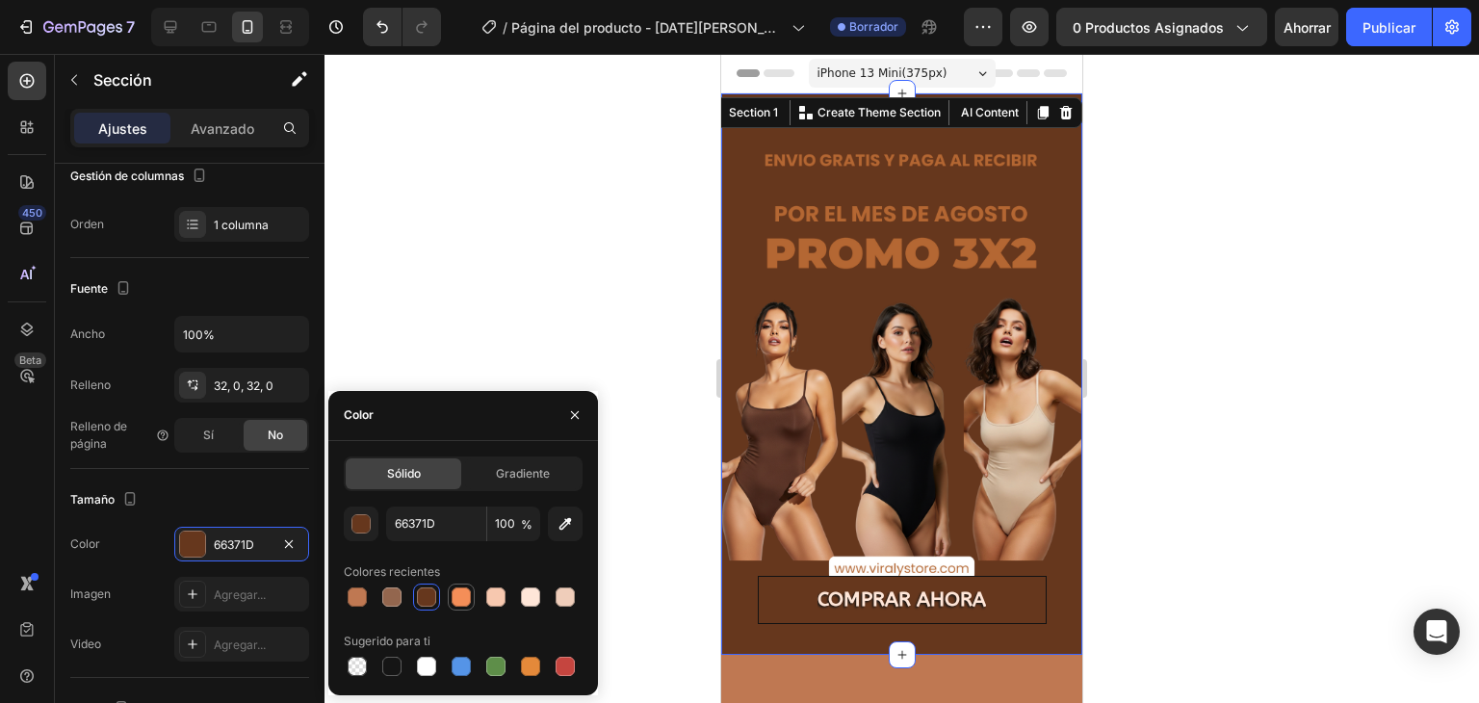
click at [470, 598] on div at bounding box center [460, 596] width 19 height 19
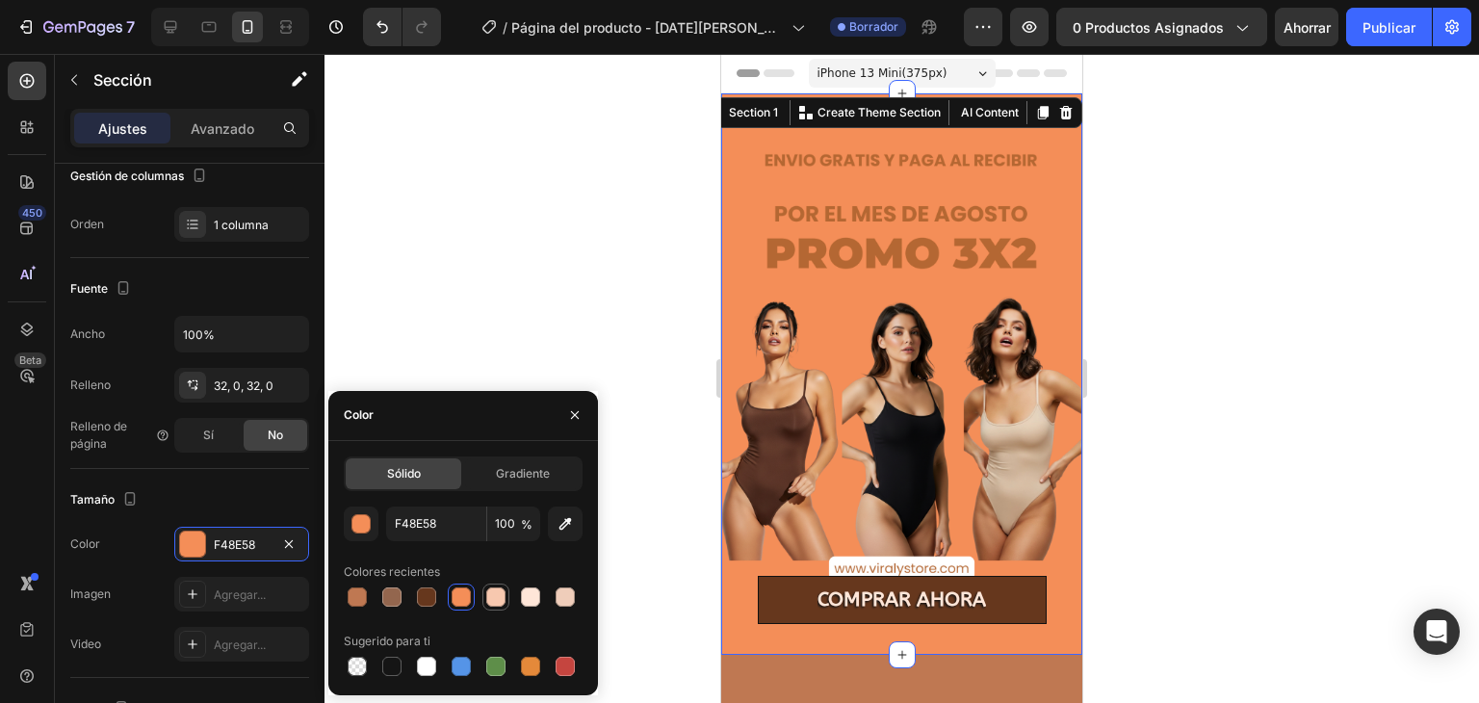
click at [497, 598] on div at bounding box center [495, 596] width 19 height 19
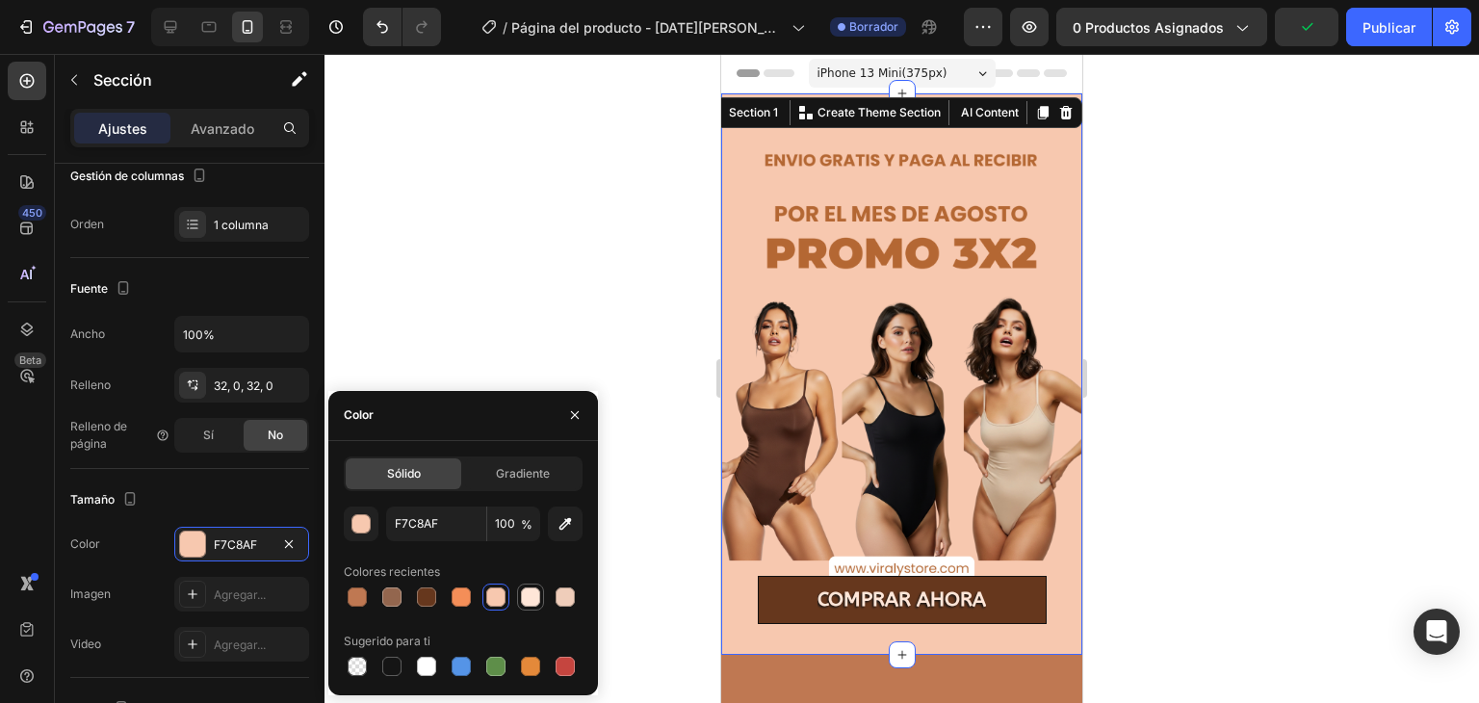
click at [528, 593] on div at bounding box center [530, 596] width 19 height 19
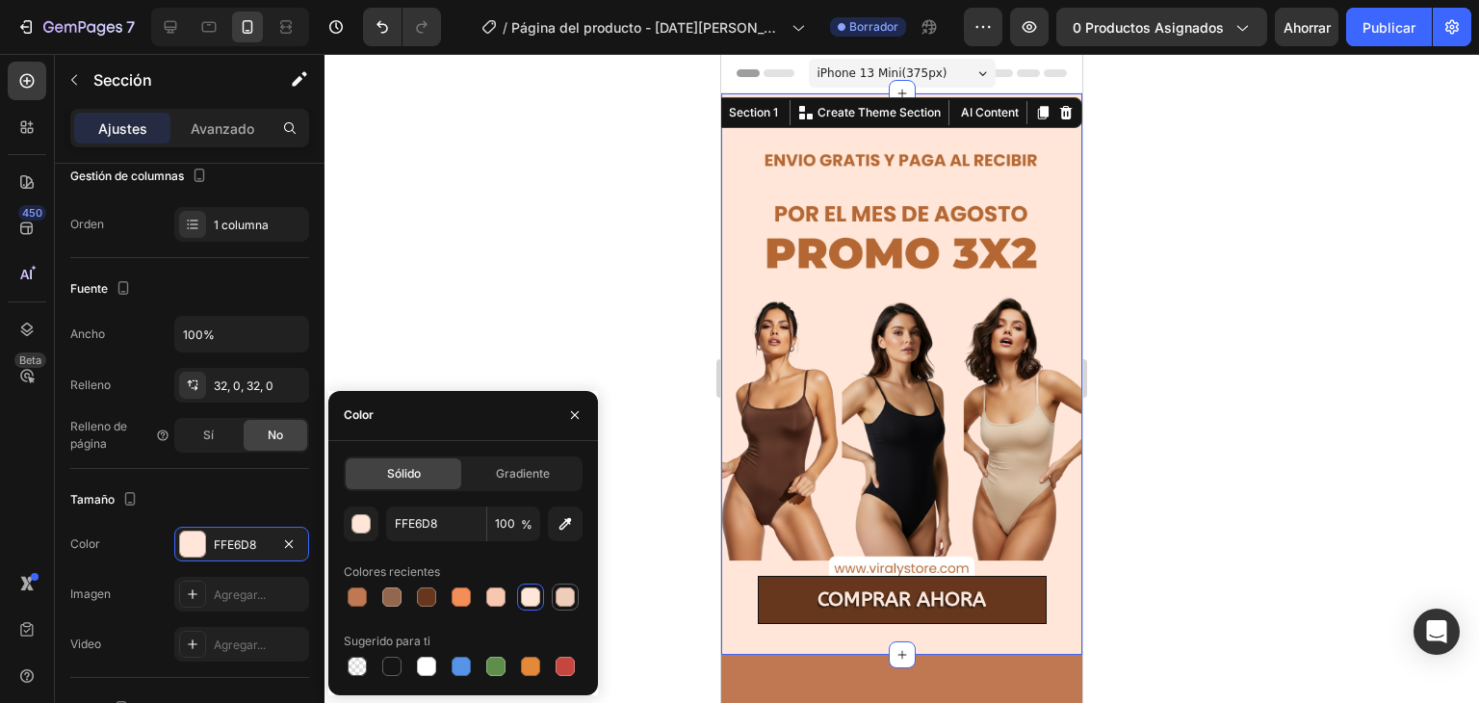
click at [558, 587] on div at bounding box center [564, 596] width 19 height 19
type input "EFCDBA"
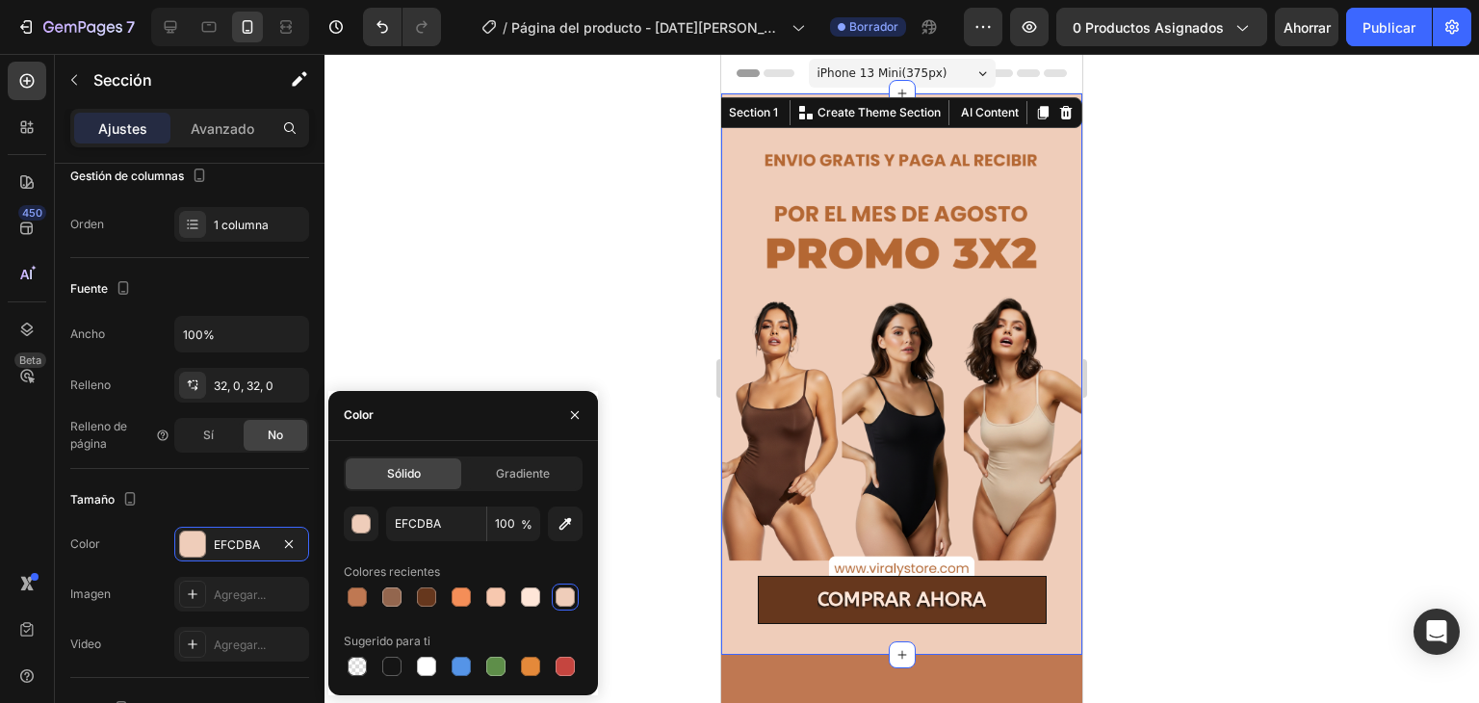
click at [639, 389] on div at bounding box center [901, 378] width 1154 height 649
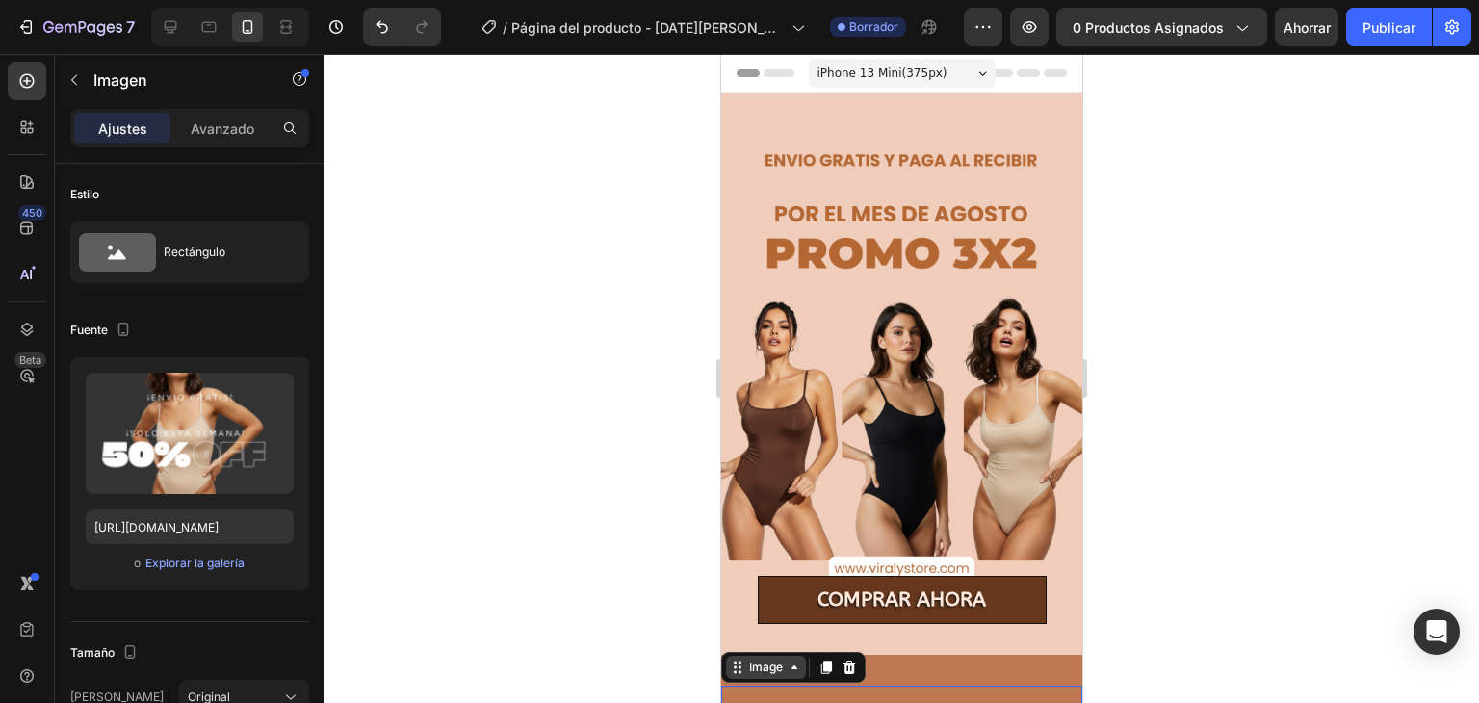
click at [753, 658] on div "Image" at bounding box center [765, 666] width 41 height 17
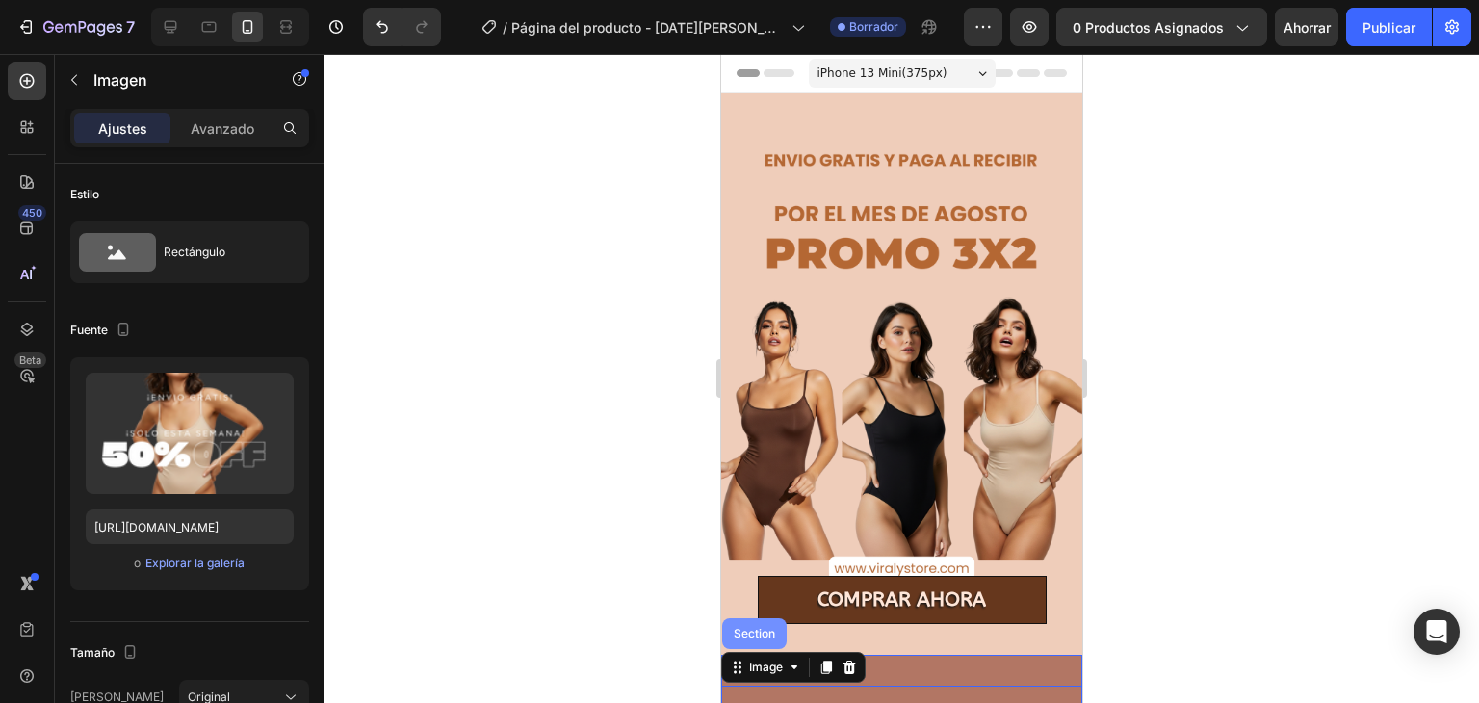
click at [751, 628] on div "Section" at bounding box center [754, 634] width 49 height 12
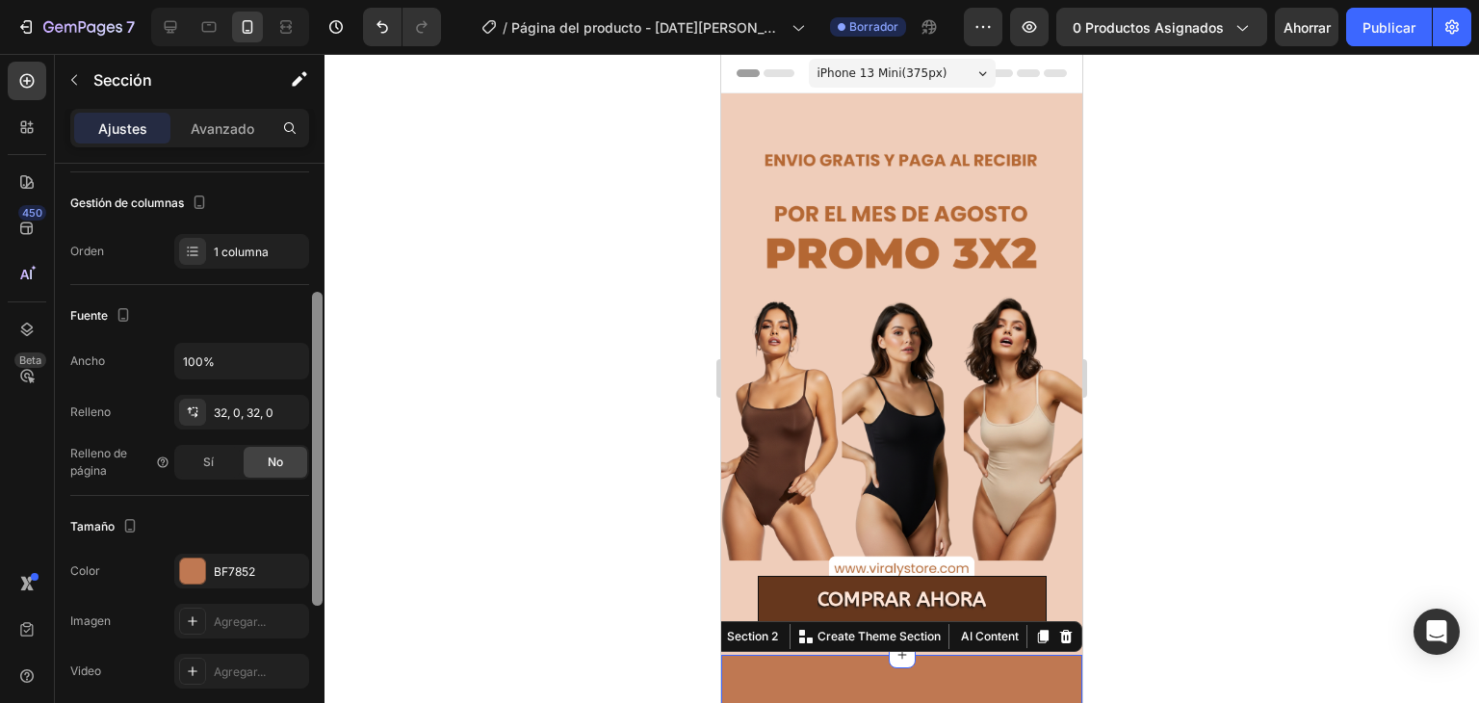
scroll to position [260, 0]
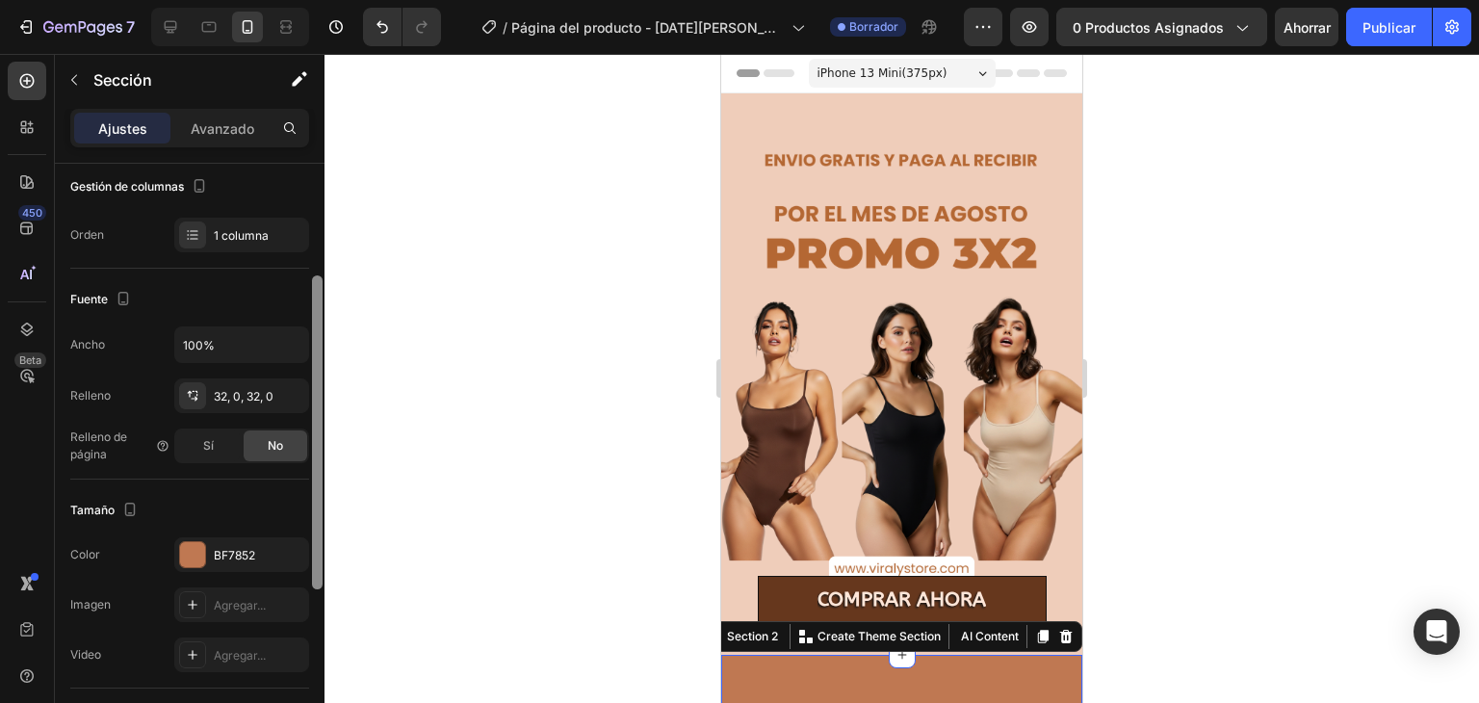
drag, startPoint x: 312, startPoint y: 438, endPoint x: 282, endPoint y: 576, distance: 140.8
click at [282, 576] on div "Disposición Ancho de columna Tasa de cambio Adaptarse al contenido 12 Gestión d…" at bounding box center [190, 461] width 270 height 594
click at [261, 556] on div "BF7852" at bounding box center [242, 555] width 56 height 17
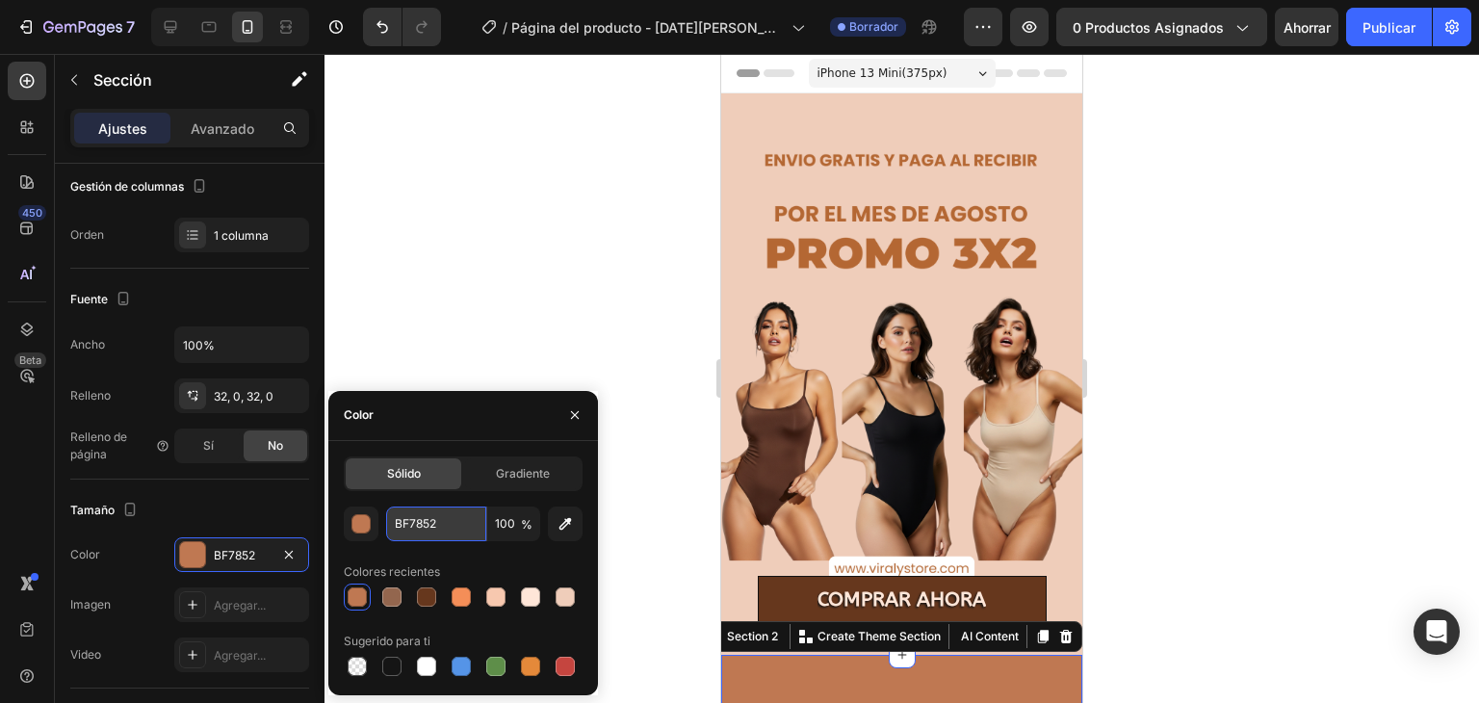
click at [431, 513] on input "BF7852" at bounding box center [436, 523] width 100 height 35
paste input "EFCDBA"
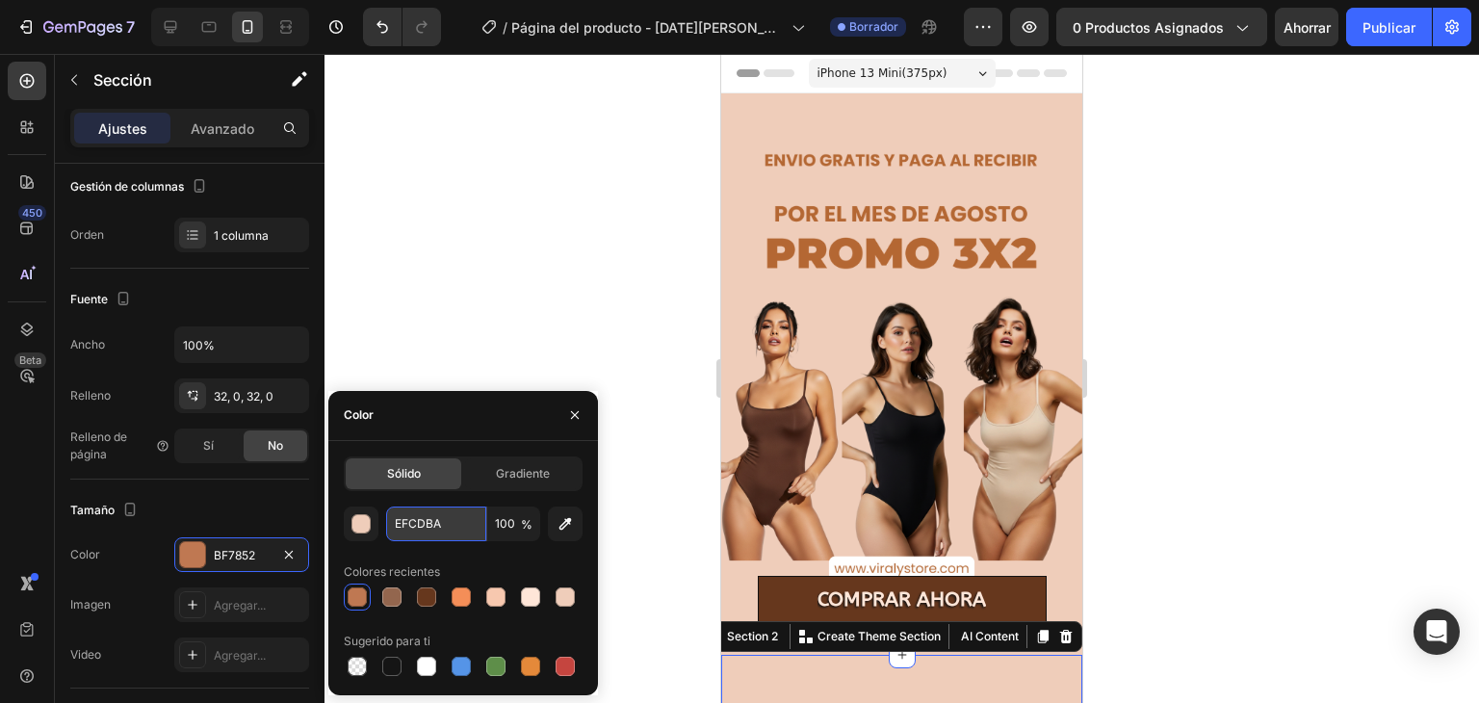
type input "EFCDBA"
click at [1224, 308] on div at bounding box center [901, 378] width 1154 height 649
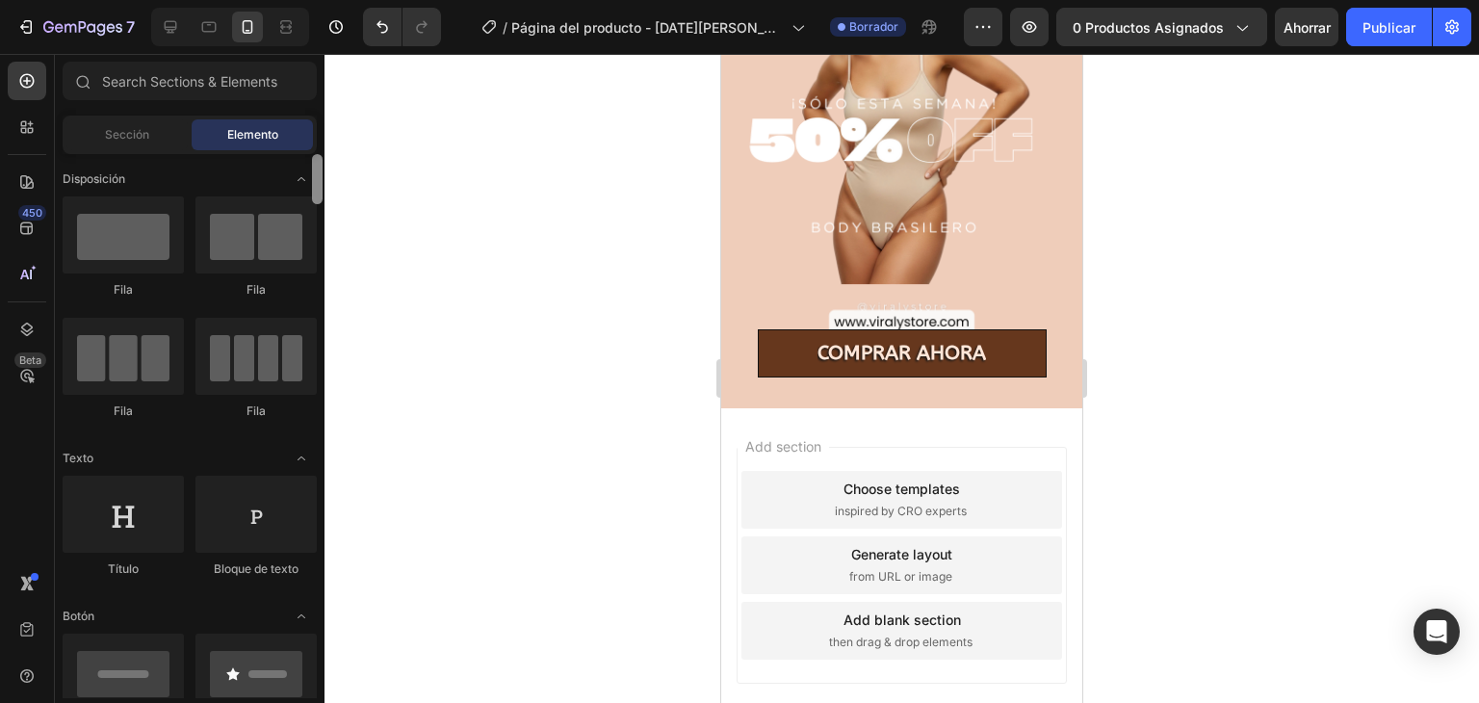
scroll to position [543, 0]
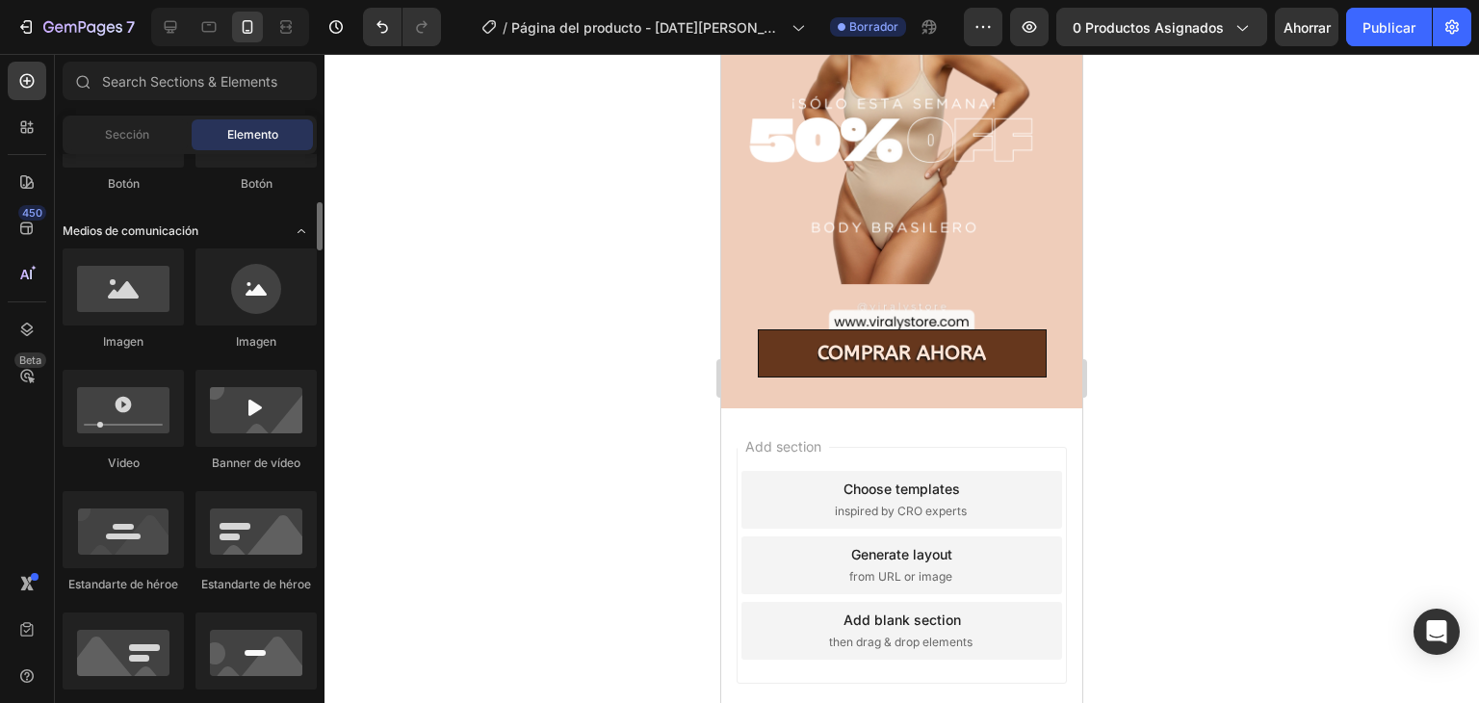
drag, startPoint x: 323, startPoint y: 183, endPoint x: 194, endPoint y: 226, distance: 136.1
click at [321, 192] on div at bounding box center [317, 426] width 14 height 544
drag, startPoint x: 864, startPoint y: 327, endPoint x: 829, endPoint y: 512, distance: 188.2
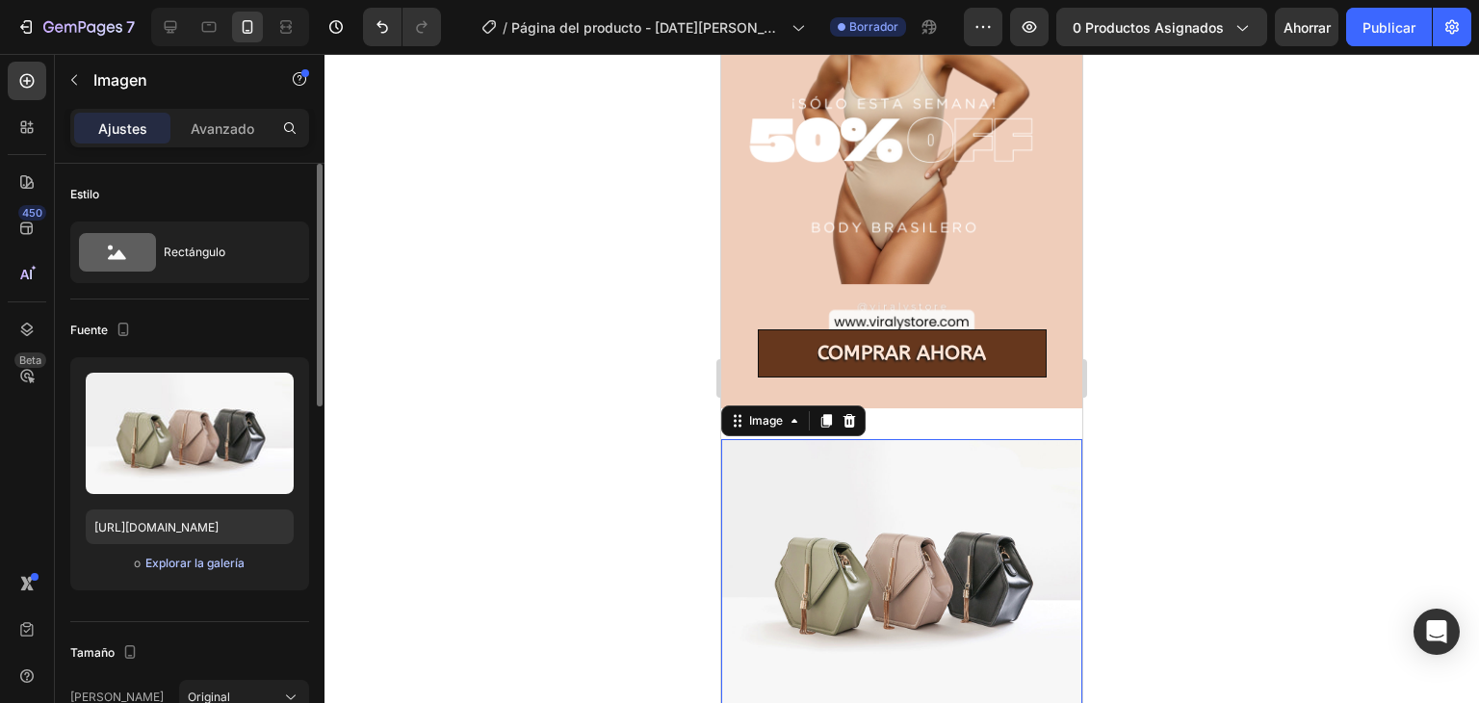
click at [179, 562] on font "Explorar la galería" at bounding box center [194, 562] width 99 height 14
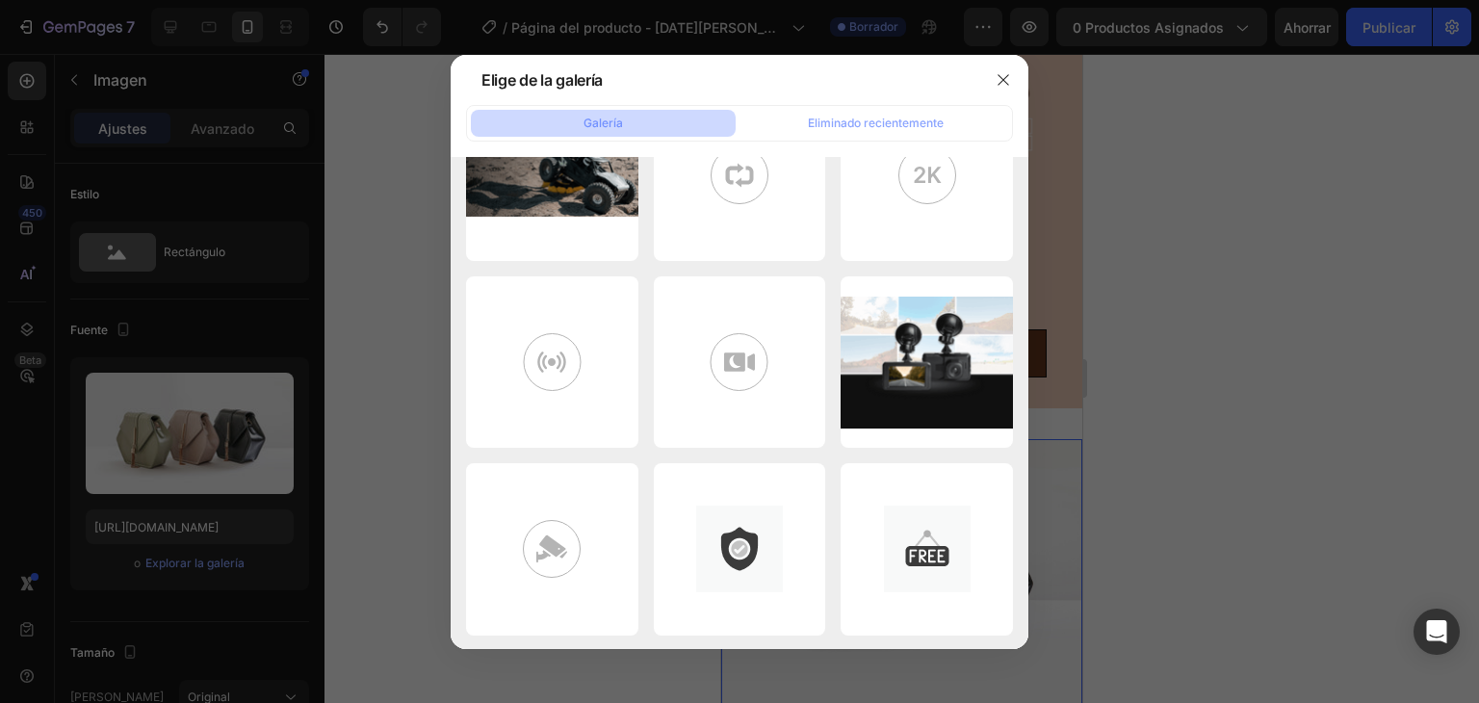
scroll to position [0, 0]
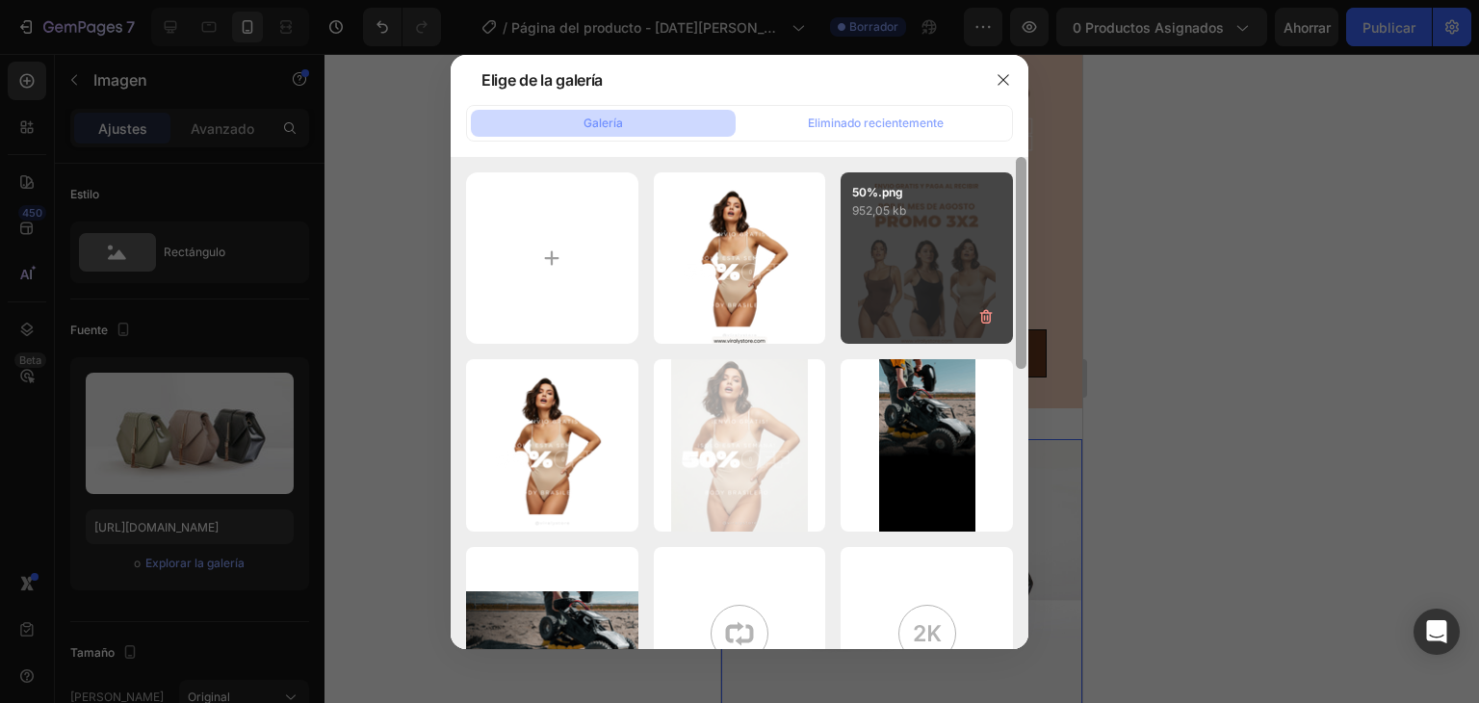
drag, startPoint x: 1020, startPoint y: 272, endPoint x: 961, endPoint y: 176, distance: 113.3
click at [961, 176] on div "70.png 607,91 kb 50%.png 952,05 kb CUERPO PORTADO BRASILEÑO.png 603,43 kb CUERP…" at bounding box center [739, 403] width 578 height 492
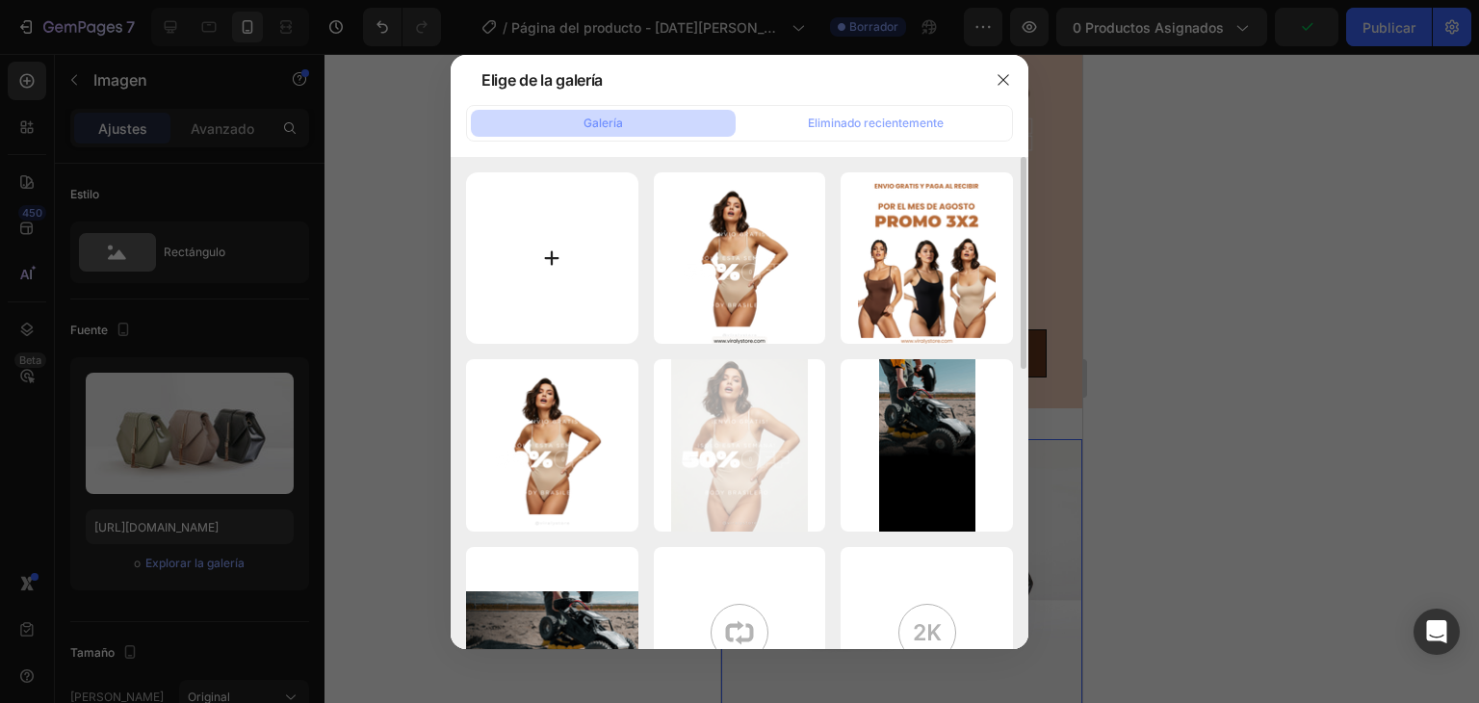
click at [564, 257] on input "file" at bounding box center [552, 258] width 172 height 172
type input "C:\fakepath\2.webp"
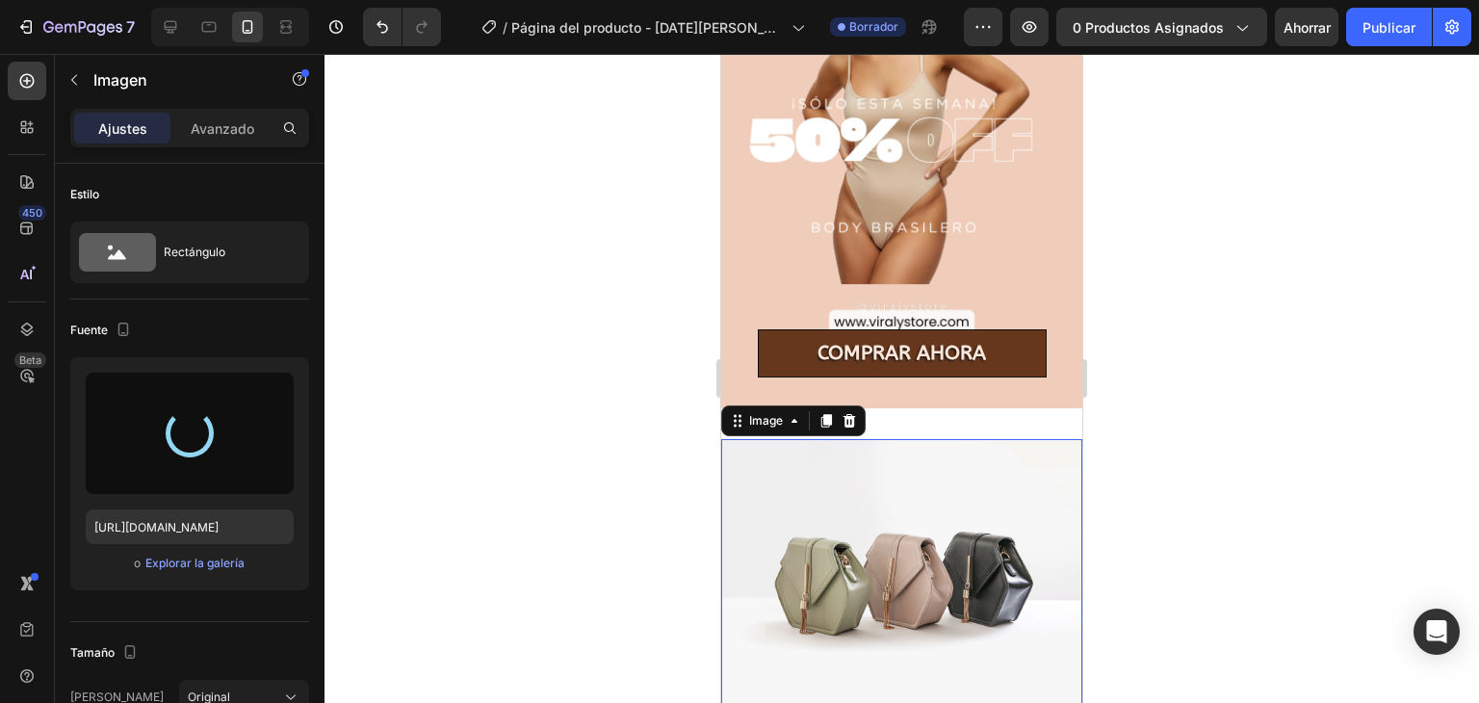
type input "https://cdn.shopify.com/s/files/1/0761/3035/3405/files/gempages_580677281937097…"
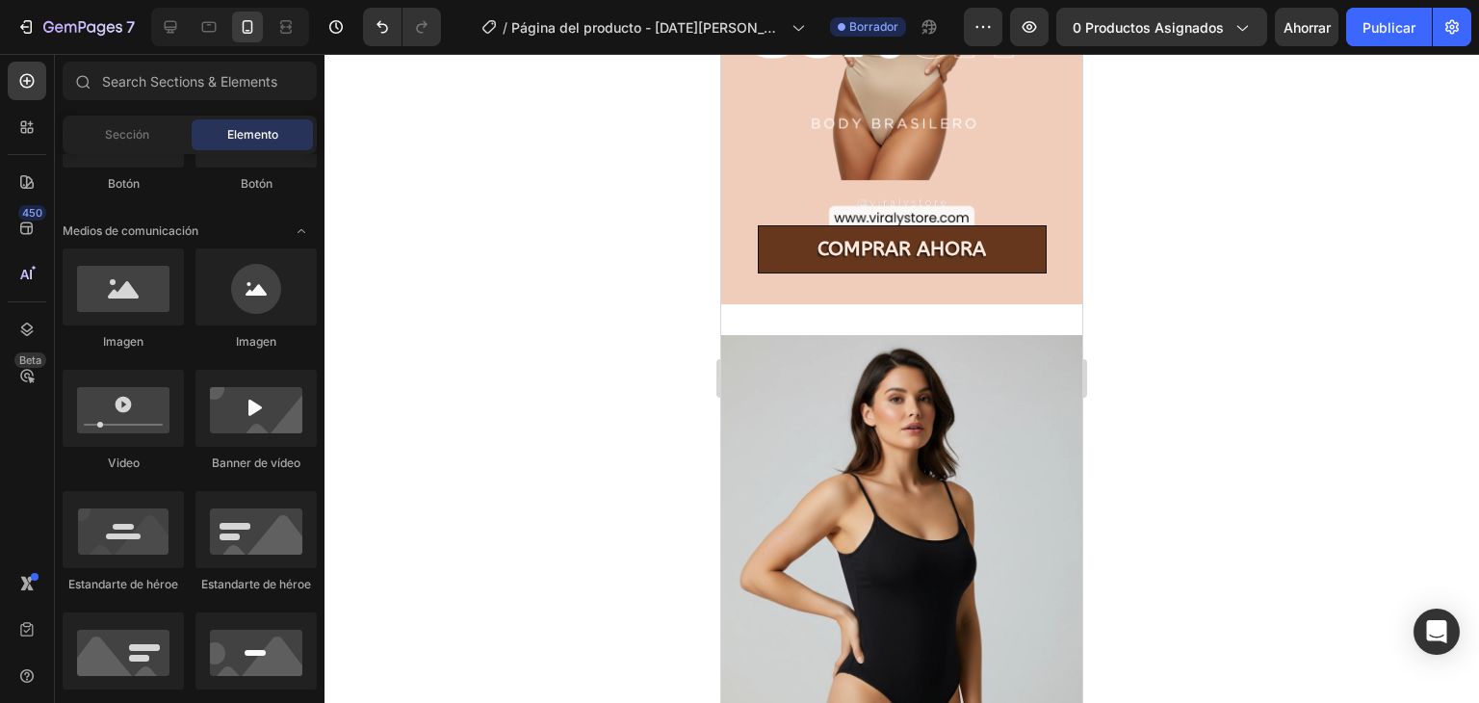
scroll to position [898, 0]
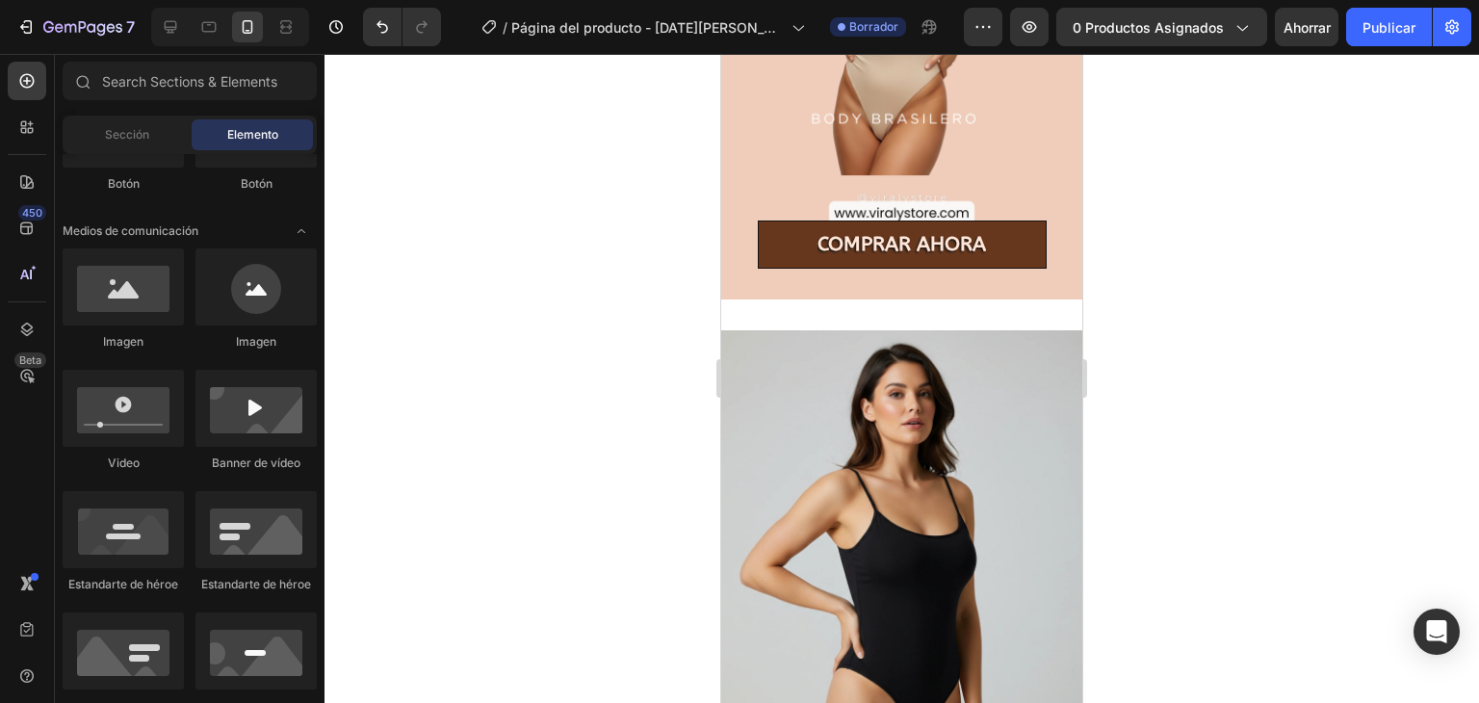
drag, startPoint x: 1075, startPoint y: 406, endPoint x: 1805, endPoint y: 495, distance: 735.0
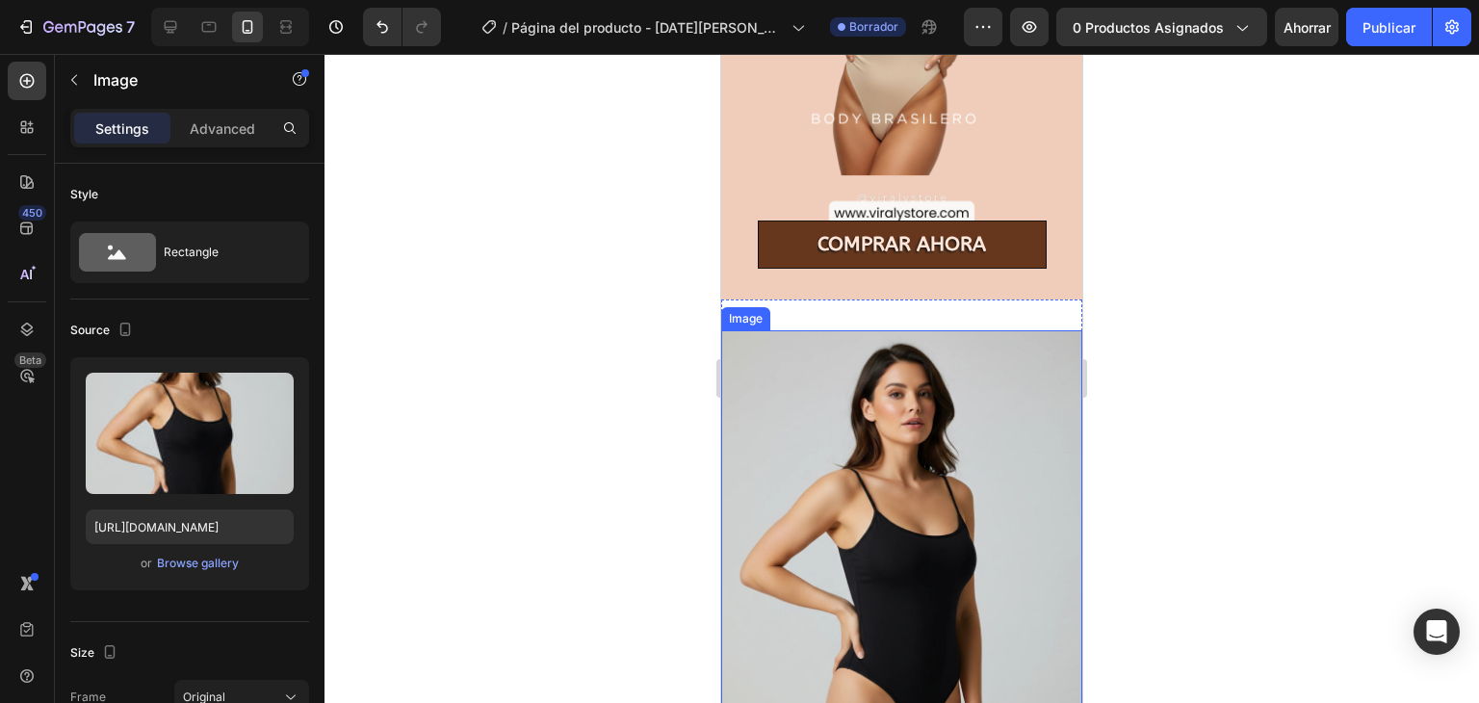
click at [1005, 416] on img at bounding box center [901, 555] width 361 height 451
click at [784, 303] on div "Image" at bounding box center [766, 311] width 80 height 23
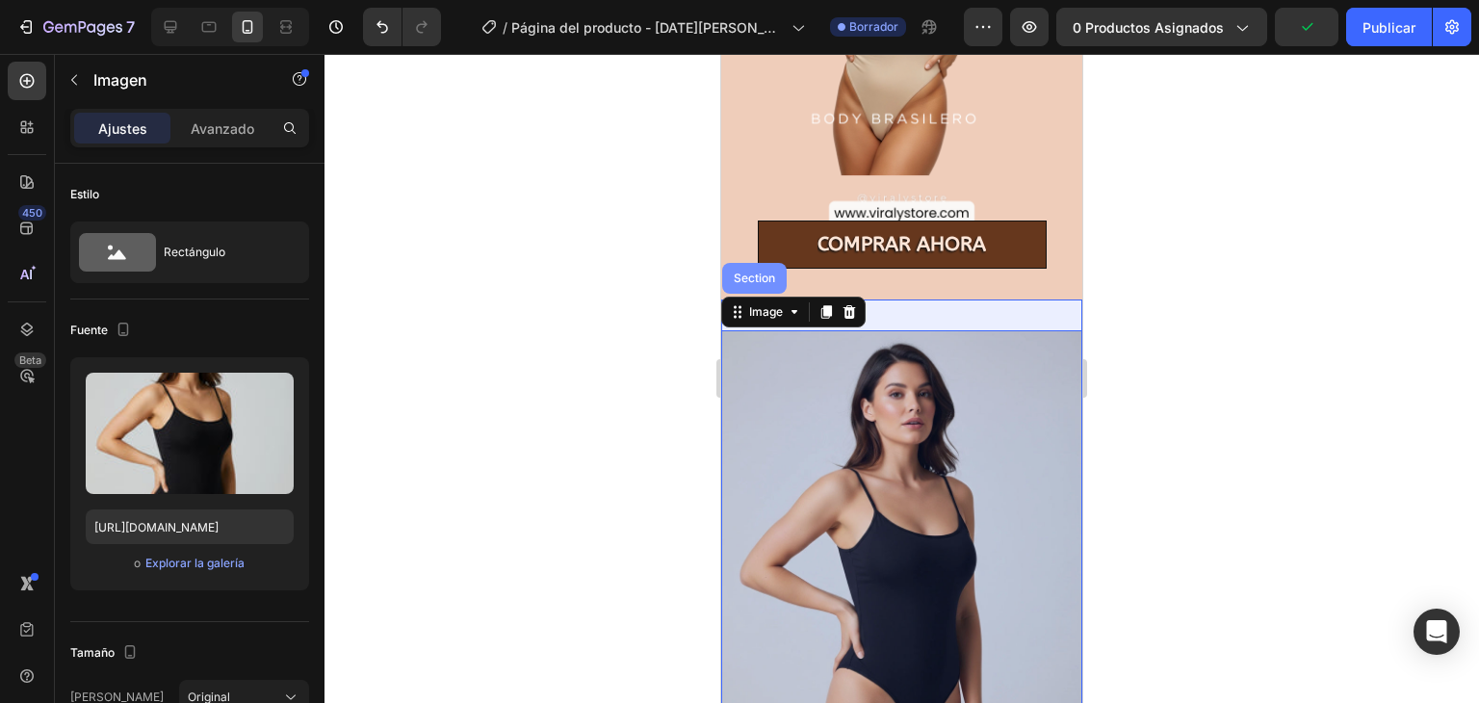
click at [757, 272] on div "Section" at bounding box center [754, 278] width 49 height 12
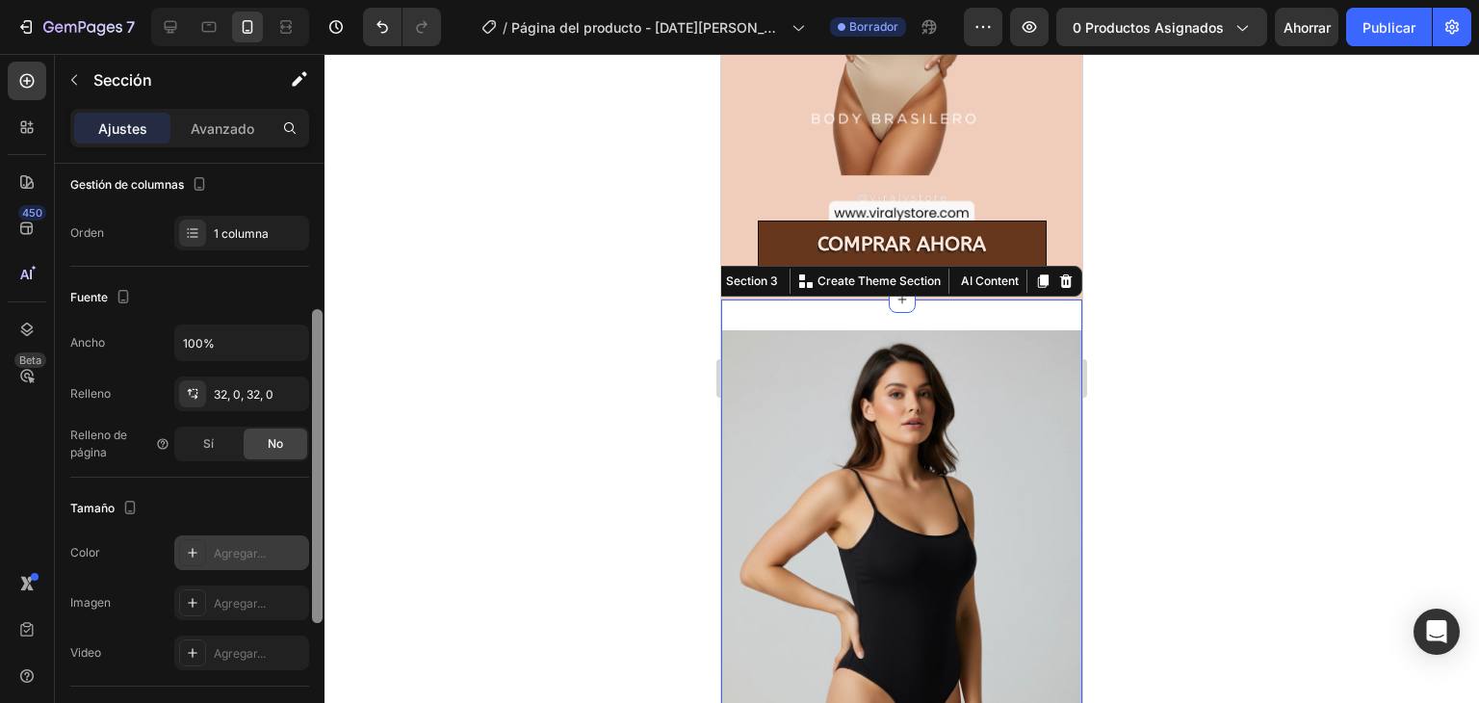
scroll to position [327, 0]
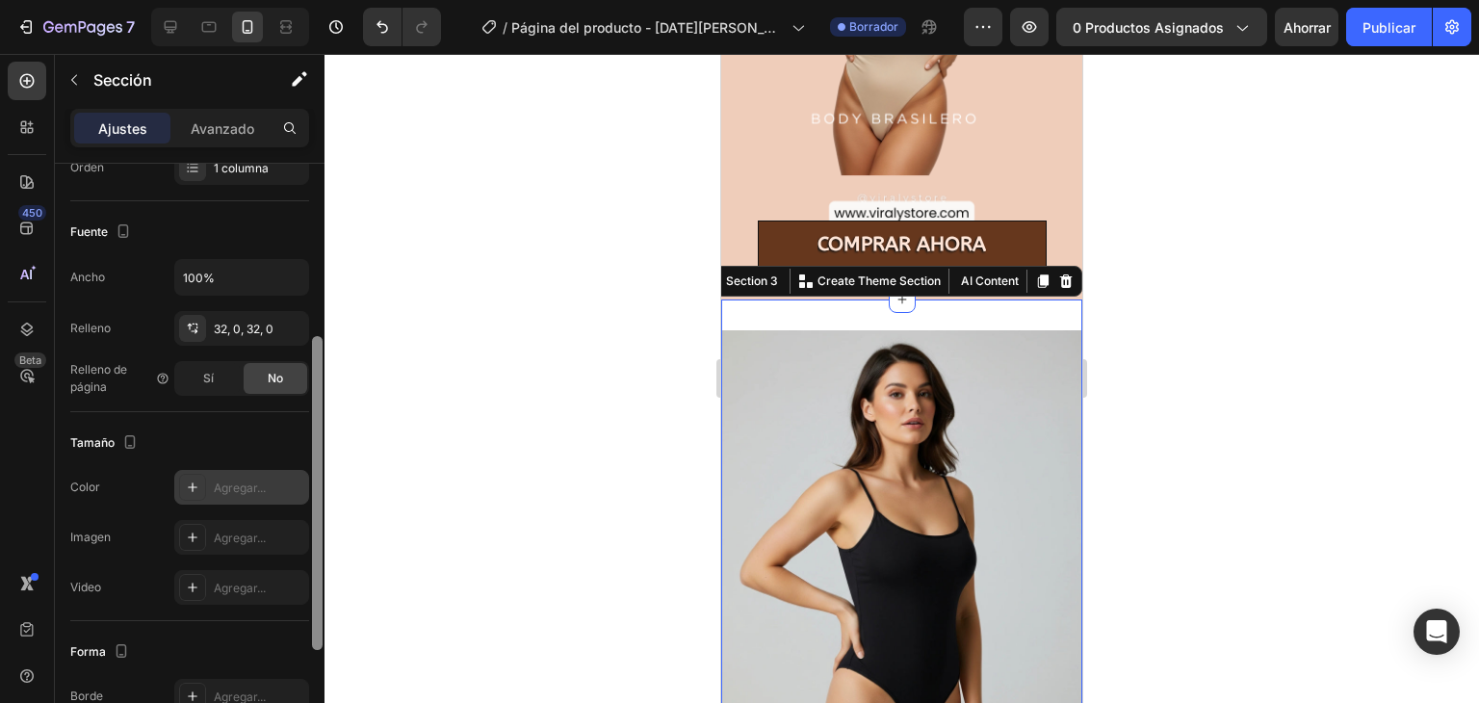
drag, startPoint x: 314, startPoint y: 333, endPoint x: 300, endPoint y: 506, distance: 173.8
click at [300, 506] on div "Disposición Ancho de columna Tasa de cambio Adaptarse al contenido 12 Gestión d…" at bounding box center [190, 461] width 270 height 594
click at [276, 491] on div "Agregar..." at bounding box center [259, 487] width 90 height 17
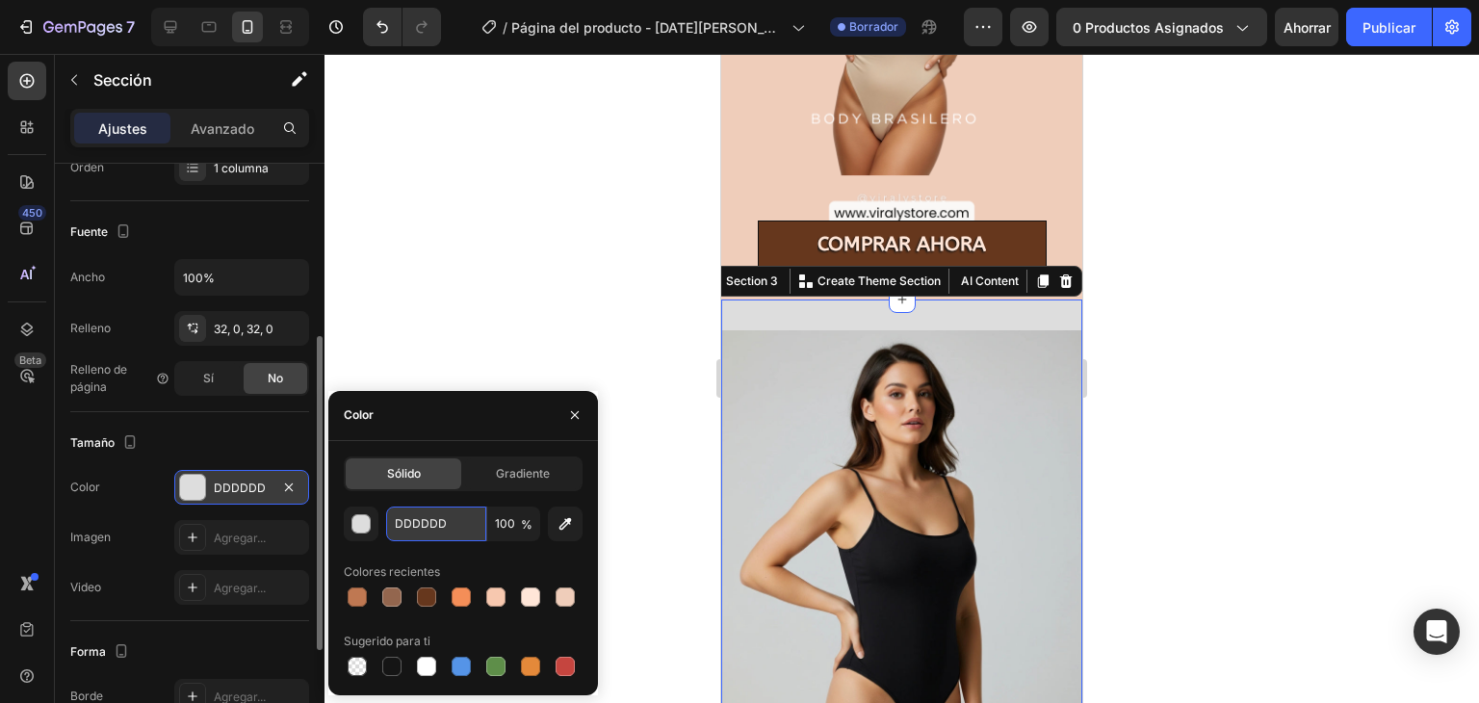
click at [419, 519] on input "DDDDDD" at bounding box center [436, 523] width 100 height 35
paste input "EFCDBA"
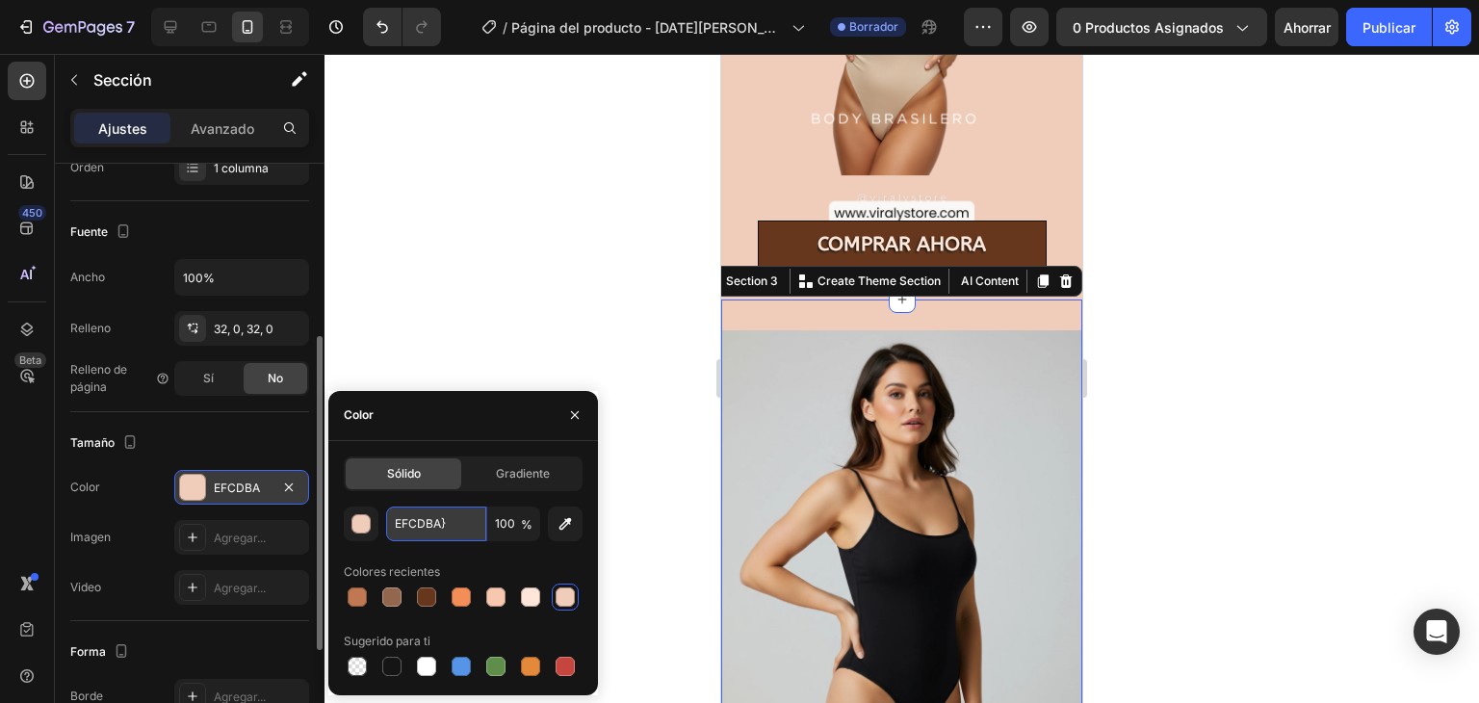
type input "EFCDBA"
click at [535, 318] on div at bounding box center [901, 378] width 1154 height 649
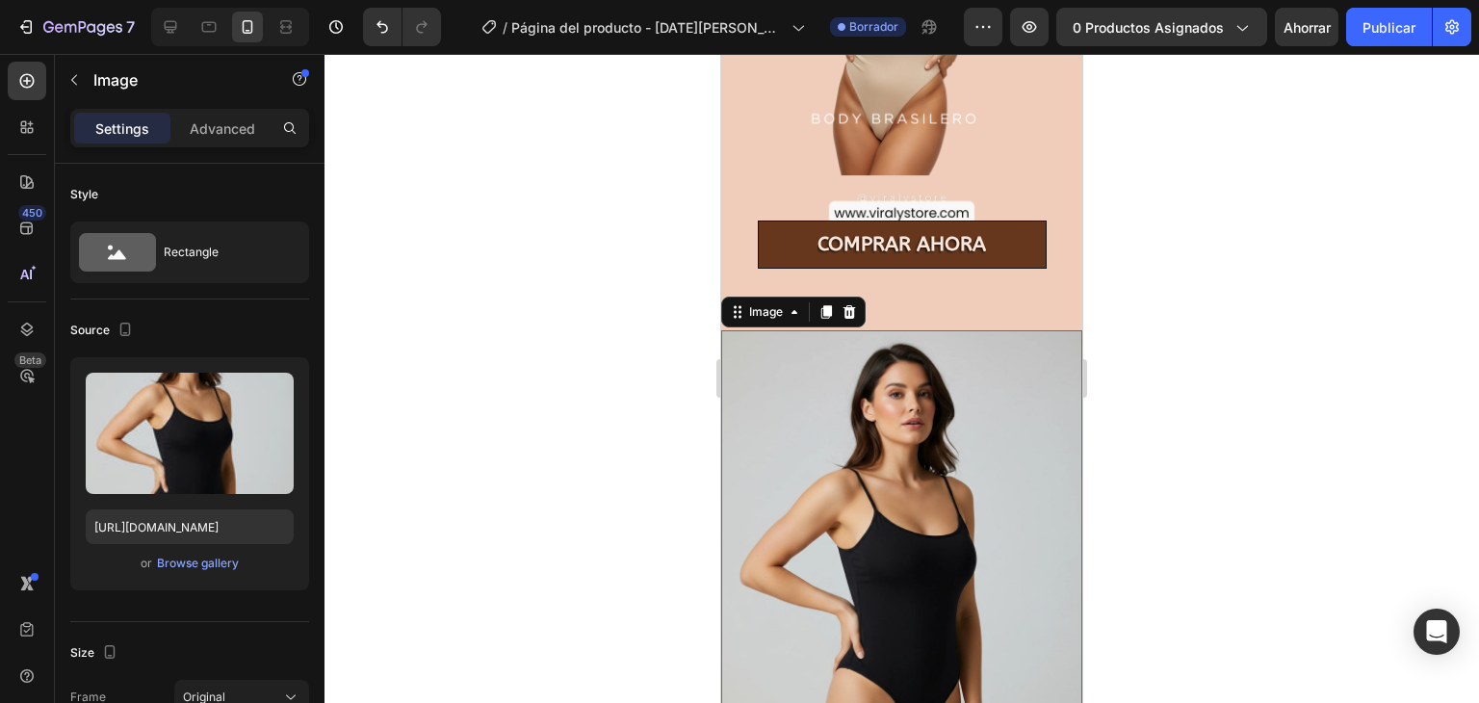
click at [843, 393] on img at bounding box center [901, 555] width 361 height 451
click at [782, 303] on div "Image" at bounding box center [765, 311] width 41 height 17
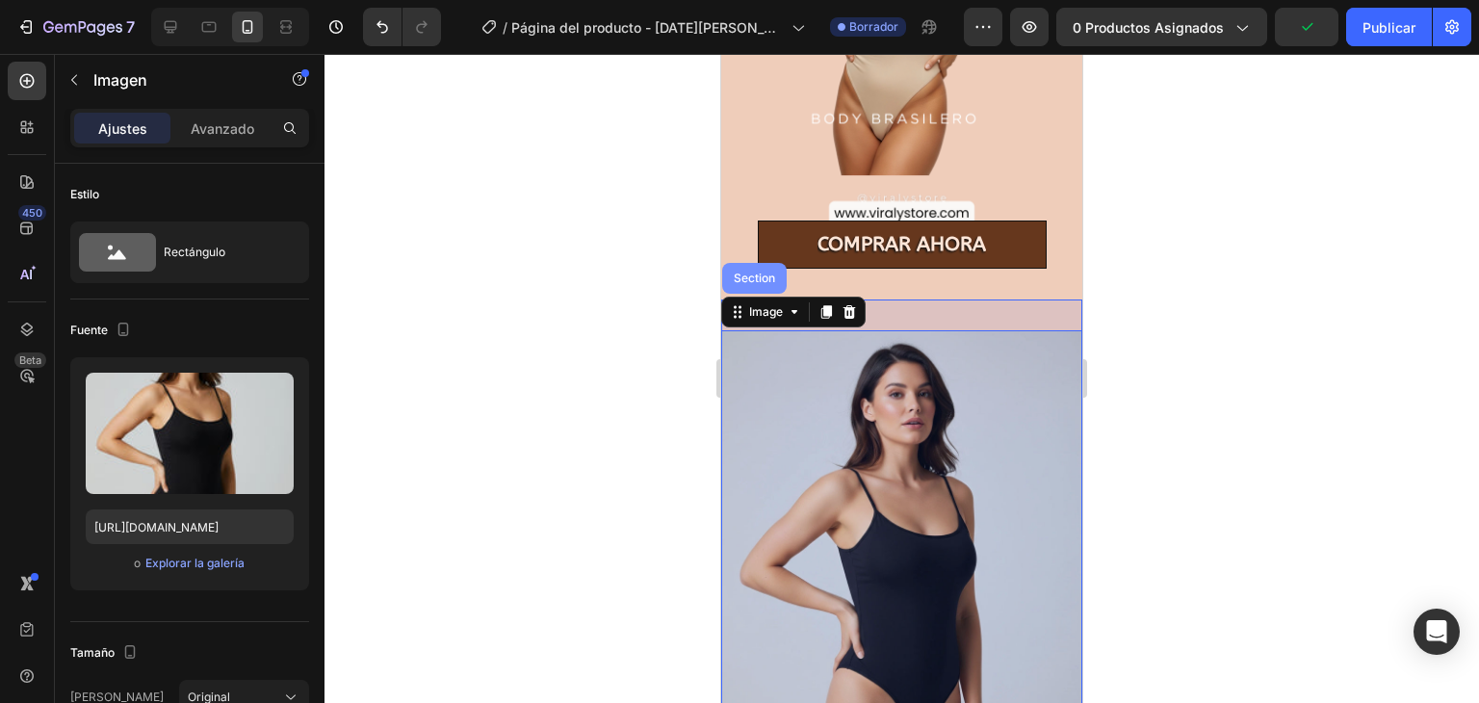
click at [743, 272] on div "Section" at bounding box center [754, 278] width 49 height 12
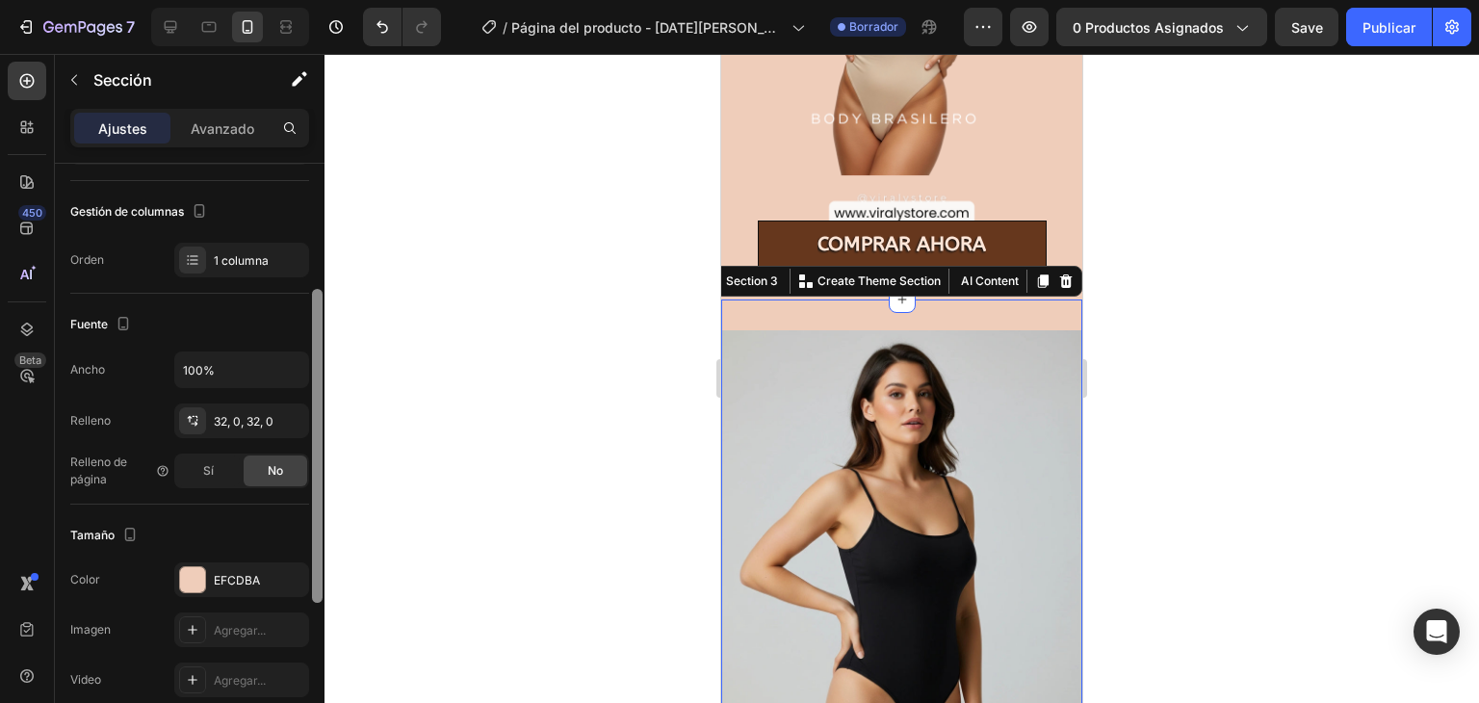
scroll to position [216, 0]
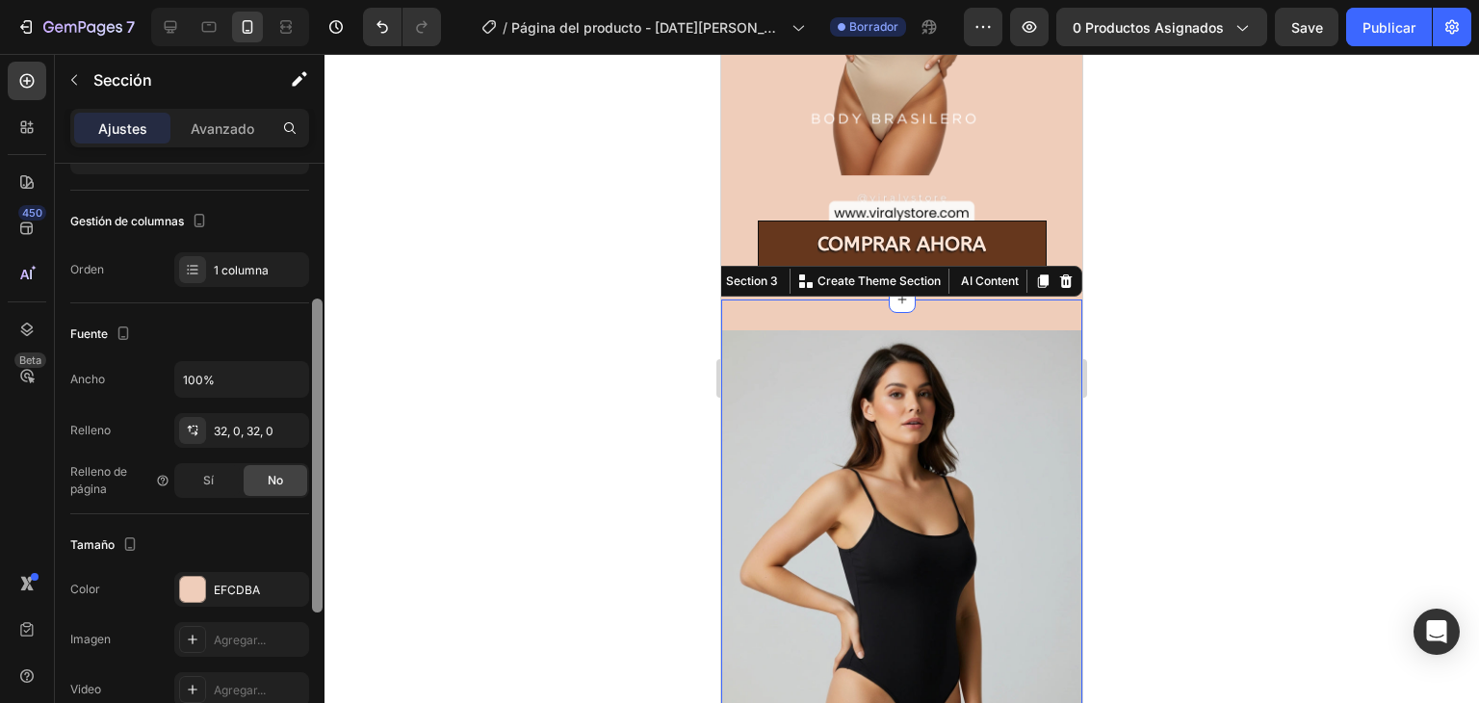
drag, startPoint x: 320, startPoint y: 342, endPoint x: 311, endPoint y: 456, distance: 114.9
click at [311, 456] on div at bounding box center [317, 471] width 14 height 594
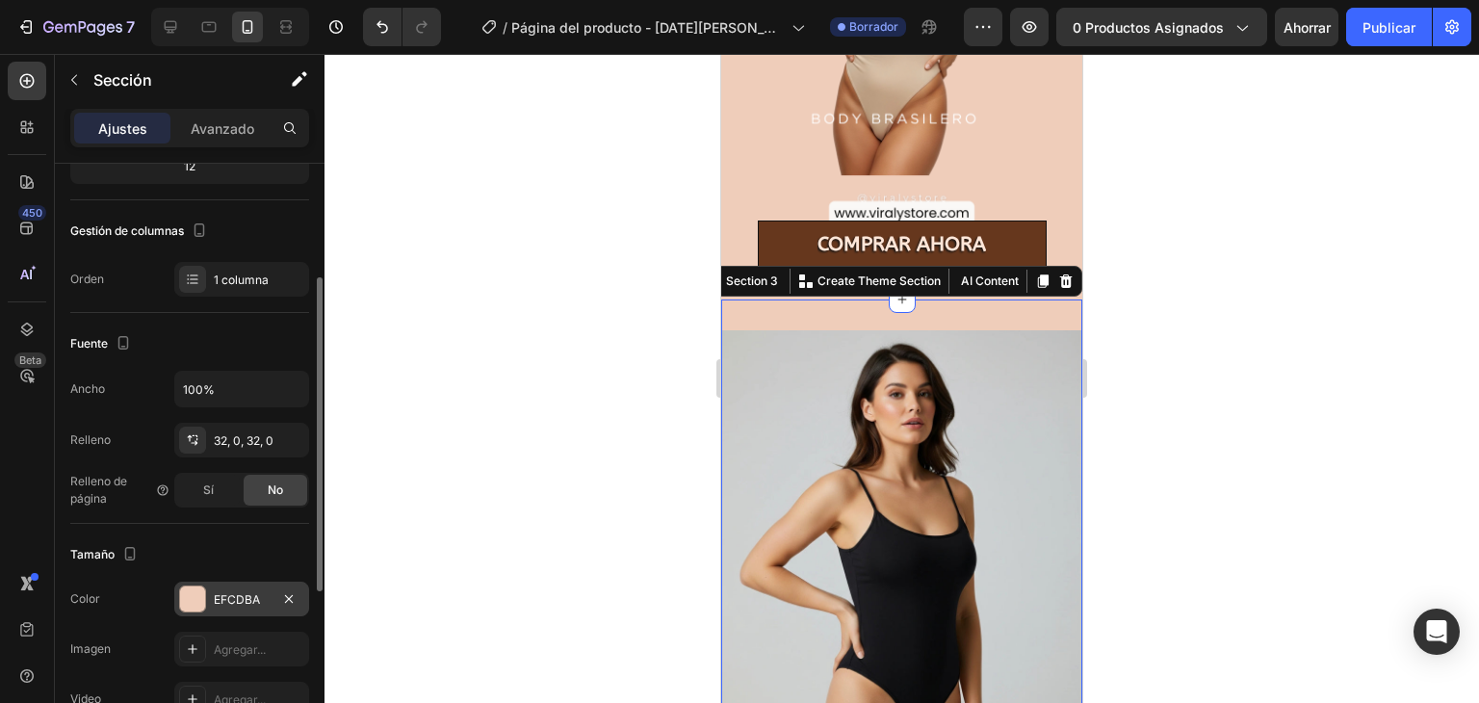
click at [270, 603] on div "EFCDBA" at bounding box center [241, 598] width 135 height 35
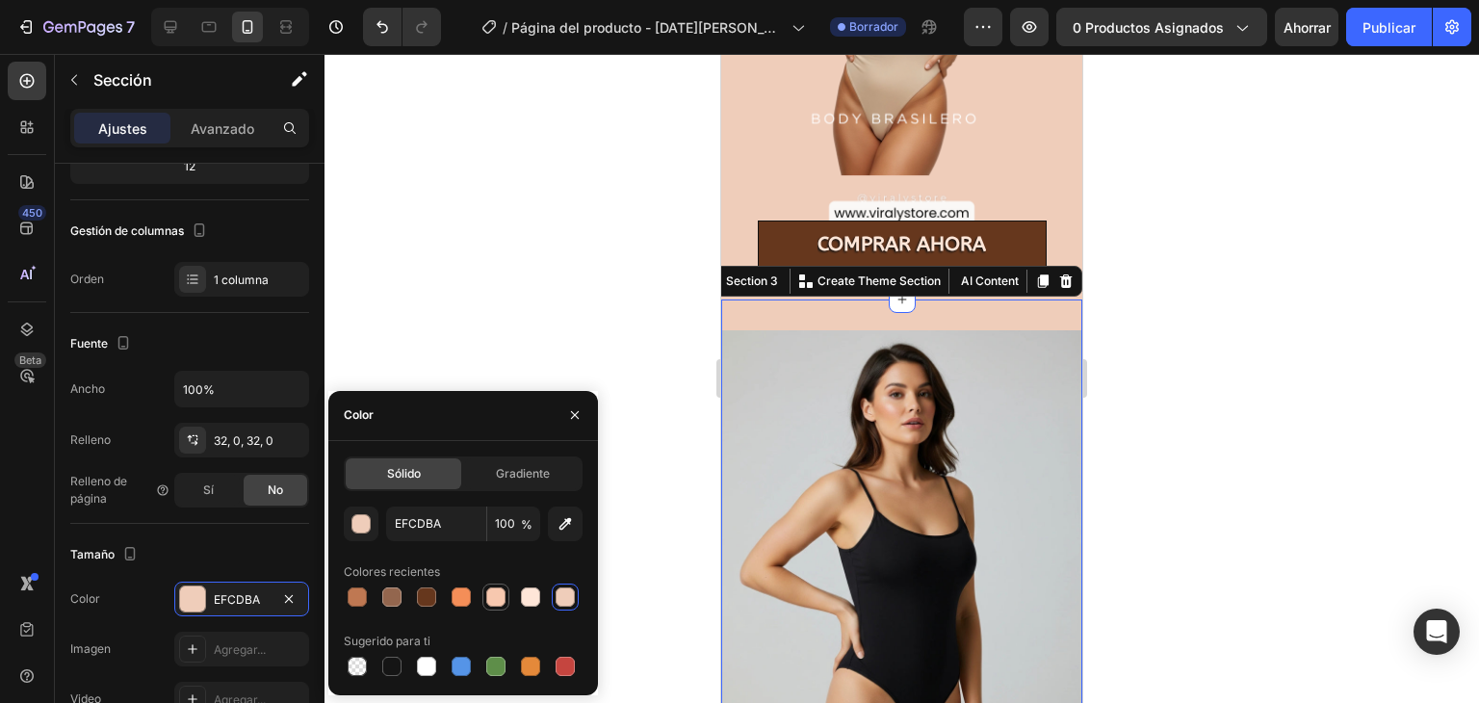
click at [489, 594] on div at bounding box center [495, 596] width 19 height 19
click at [497, 594] on div at bounding box center [495, 596] width 19 height 19
click at [434, 594] on div at bounding box center [426, 596] width 19 height 19
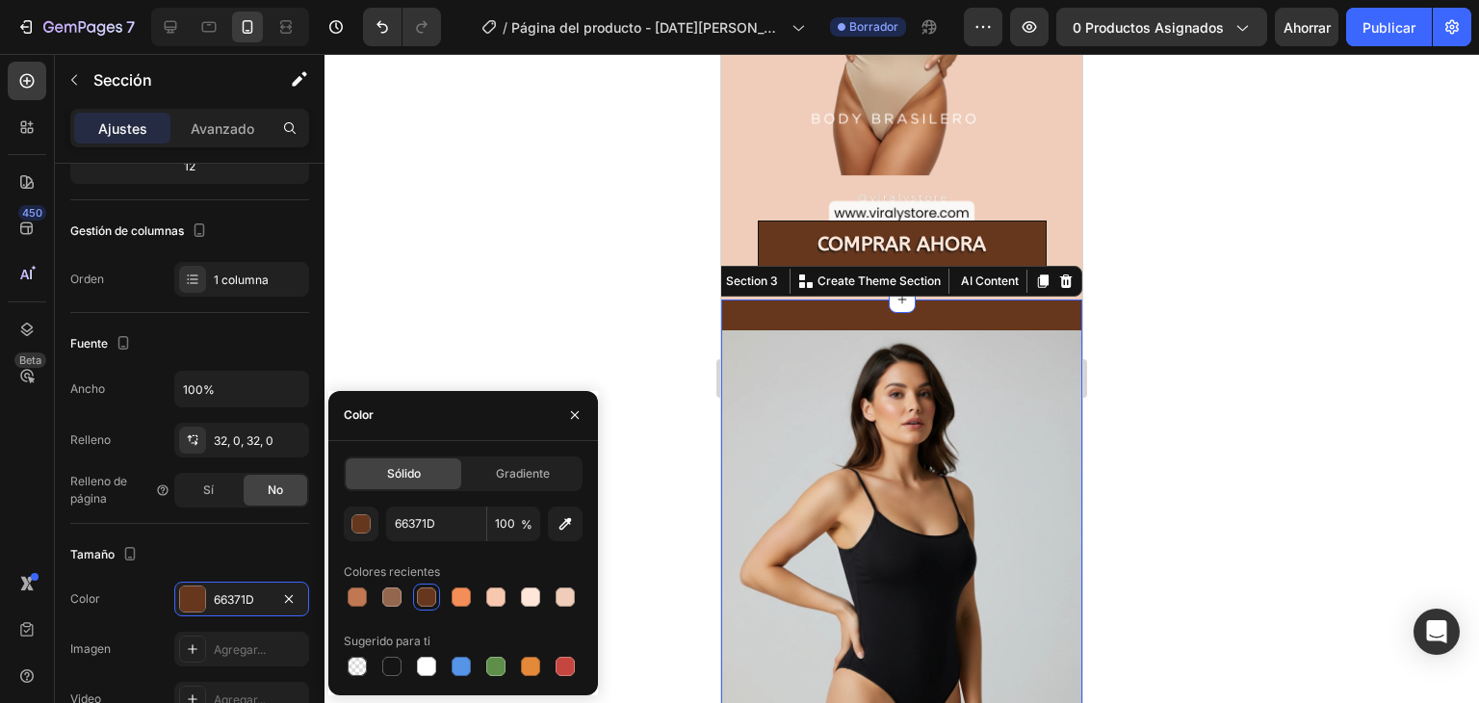
click at [434, 594] on div at bounding box center [426, 596] width 19 height 19
click at [467, 594] on div at bounding box center [460, 596] width 19 height 19
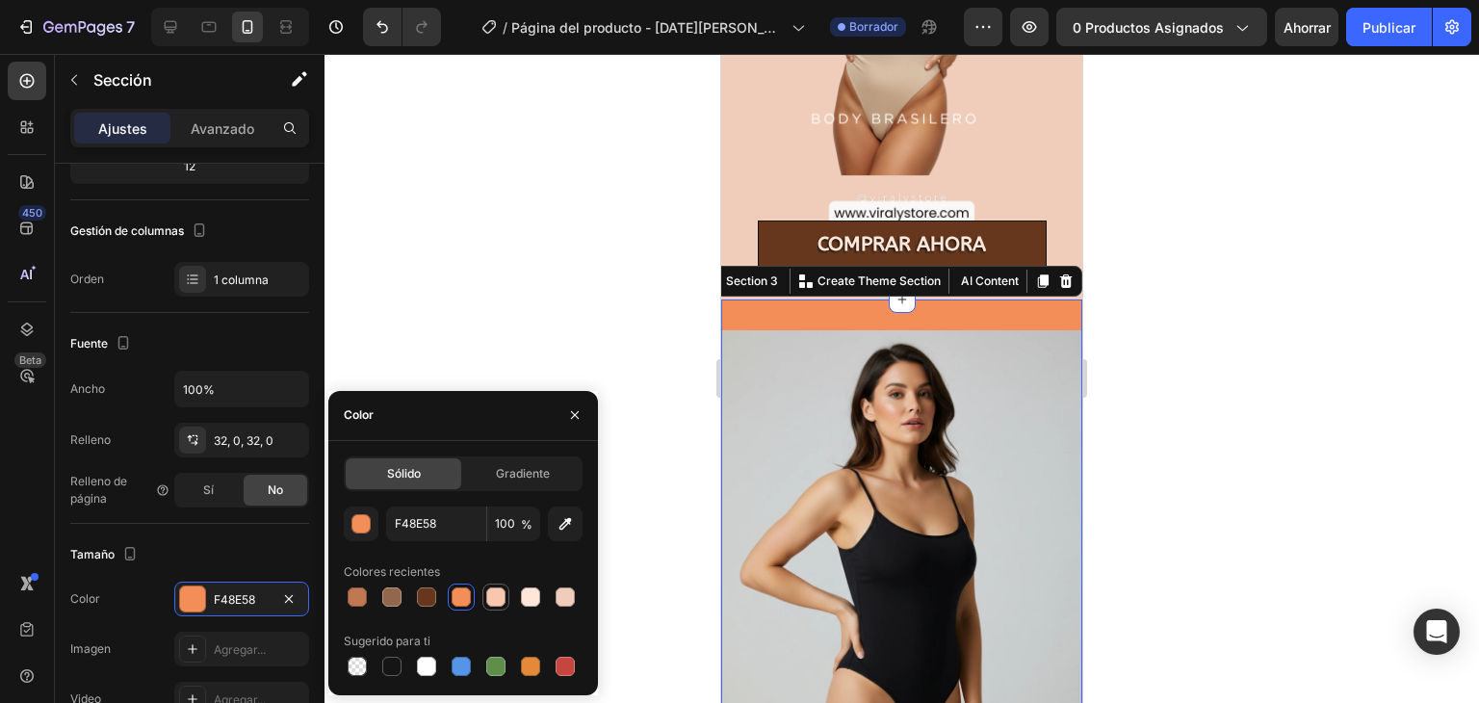
click at [489, 591] on div at bounding box center [495, 596] width 19 height 19
type input "F7C8AF"
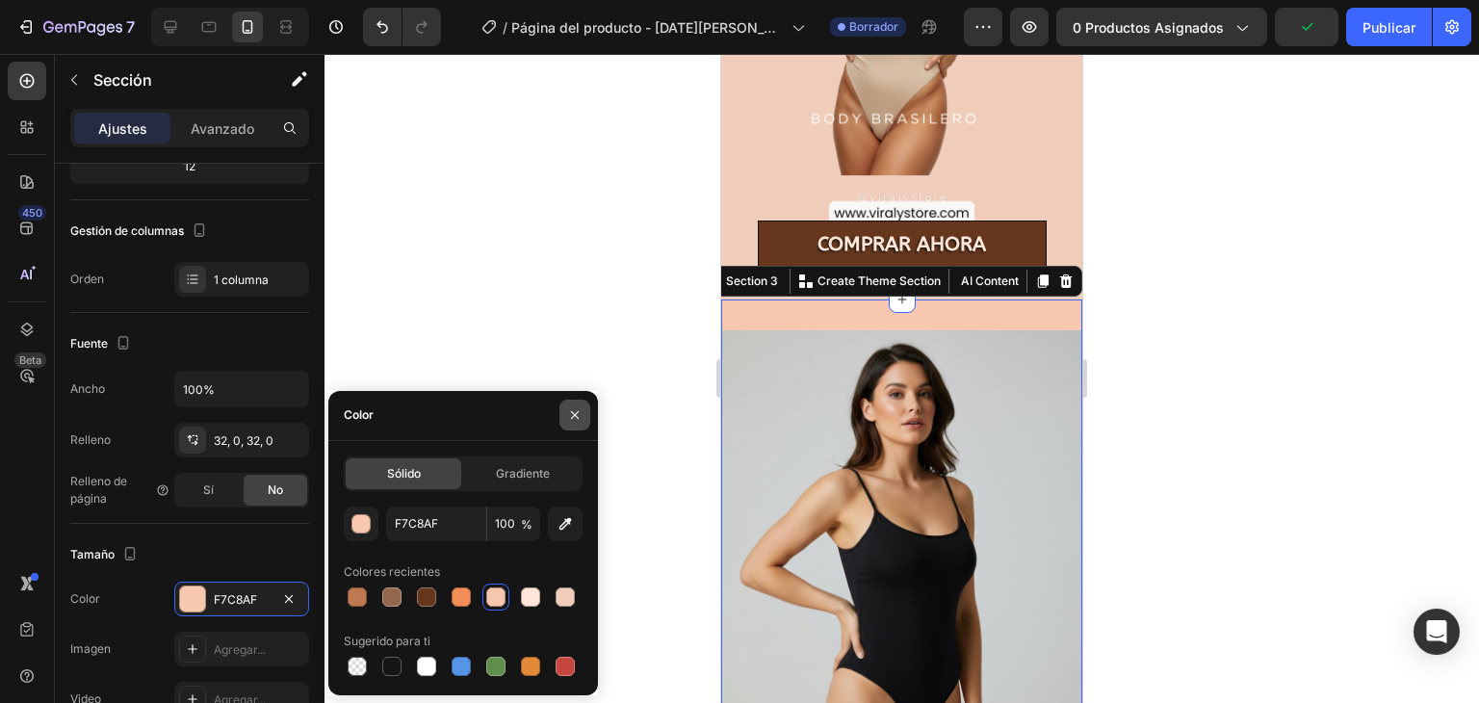
drag, startPoint x: 584, startPoint y: 405, endPoint x: 90, endPoint y: 362, distance: 495.7
click at [584, 405] on button "button" at bounding box center [574, 414] width 31 height 31
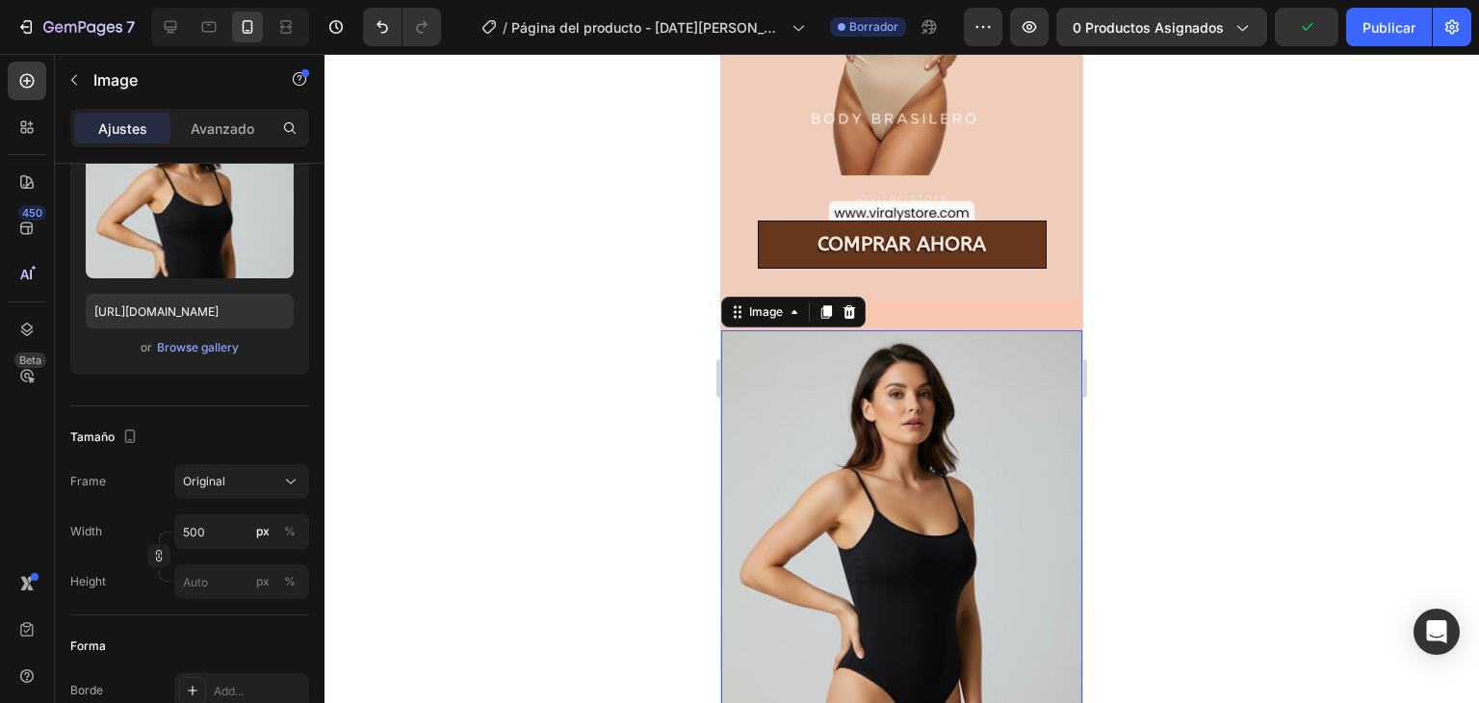
click at [850, 431] on img at bounding box center [901, 555] width 361 height 451
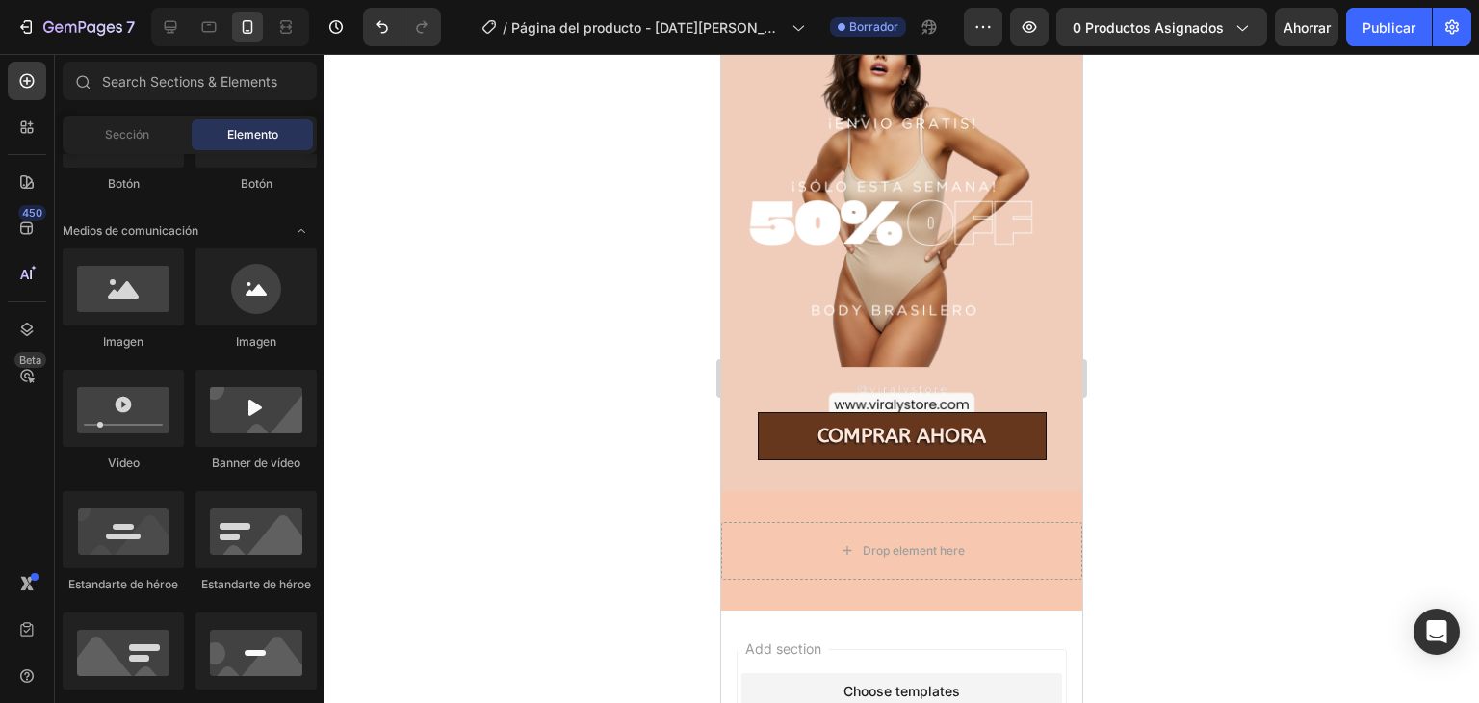
scroll to position [730, 0]
